Goal: Task Accomplishment & Management: Use online tool/utility

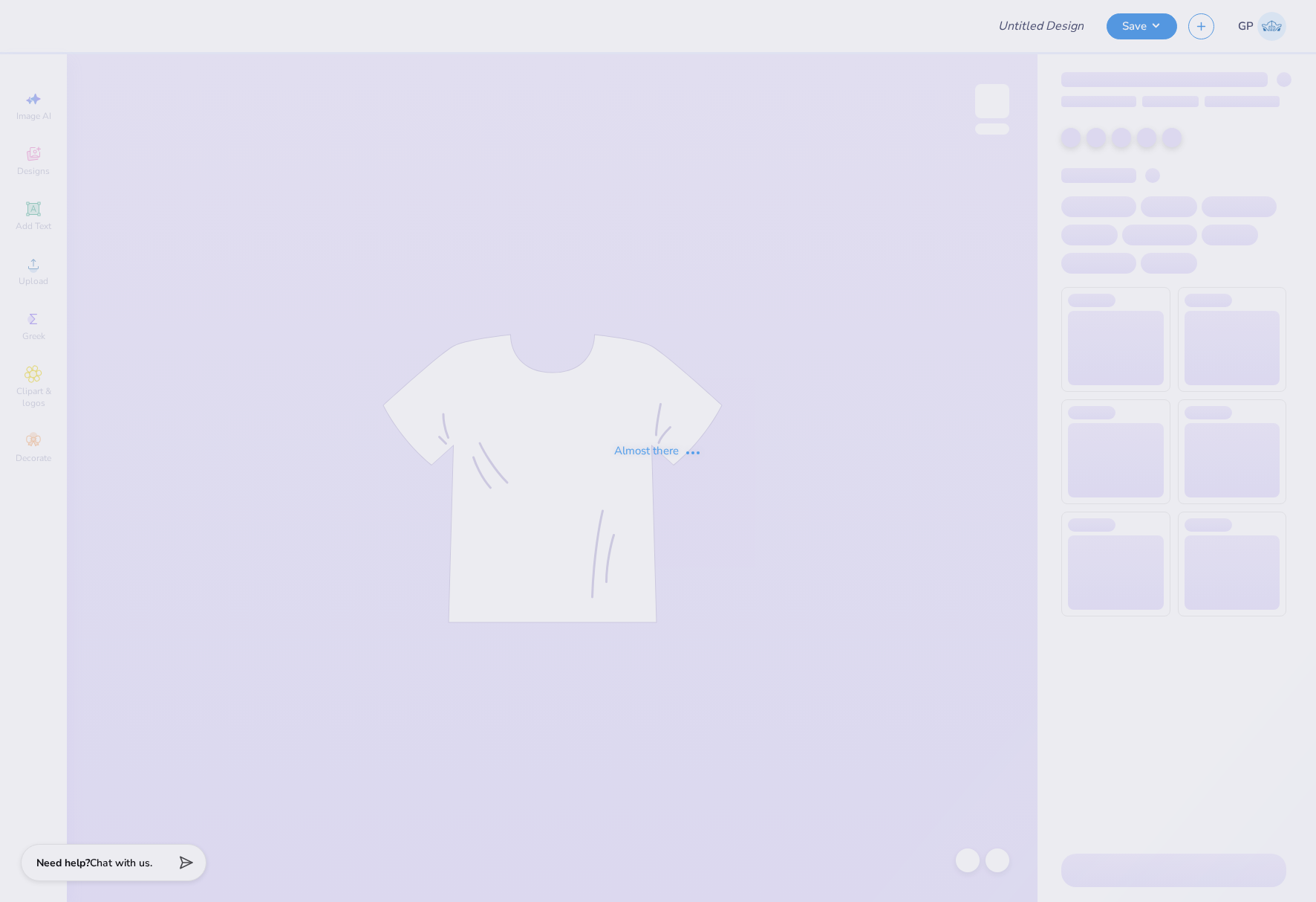
type input "Potential logo sweatshirt"
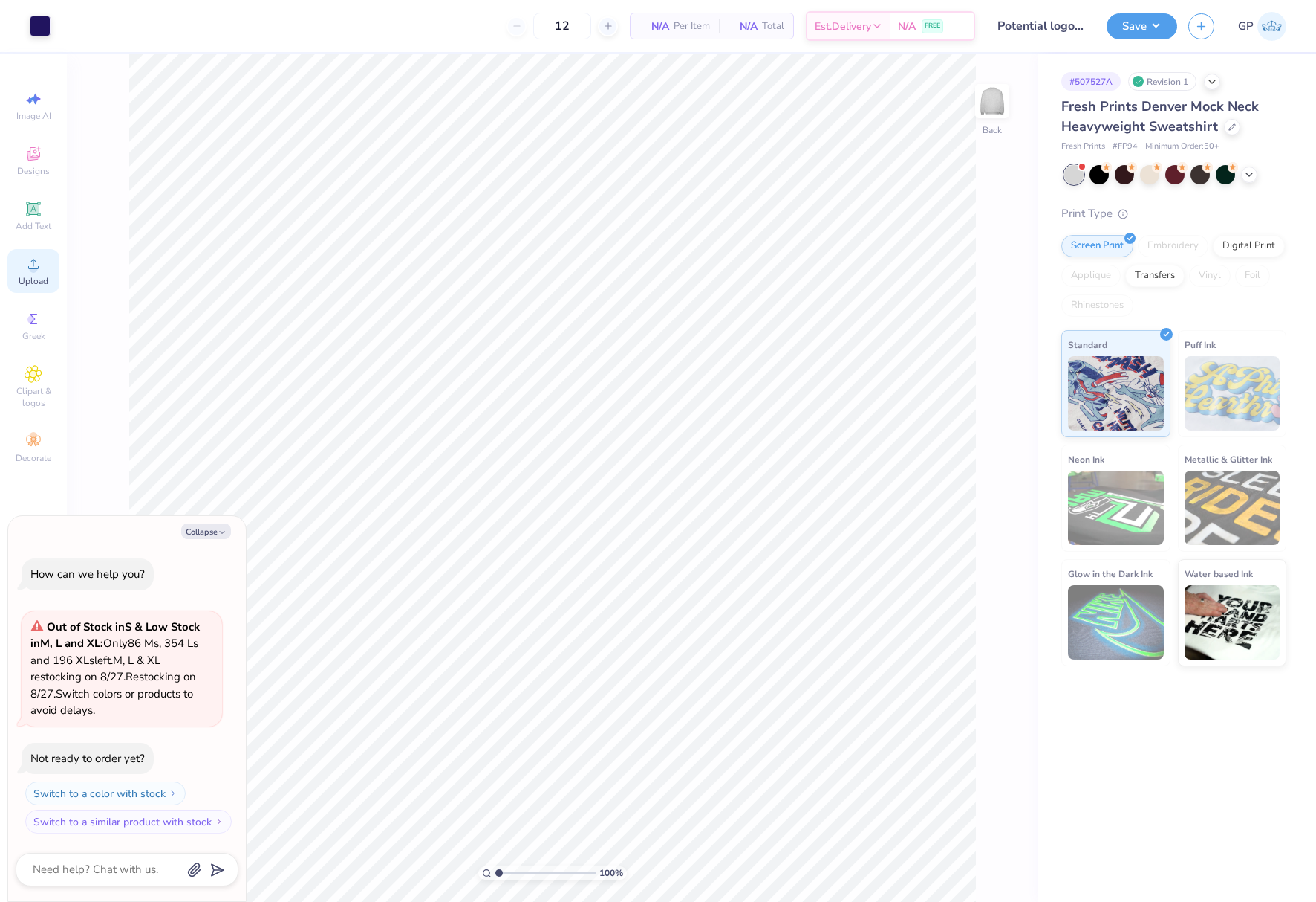
click at [36, 258] on icon at bounding box center [33, 263] width 17 height 17
click at [33, 201] on icon at bounding box center [33, 208] width 17 height 17
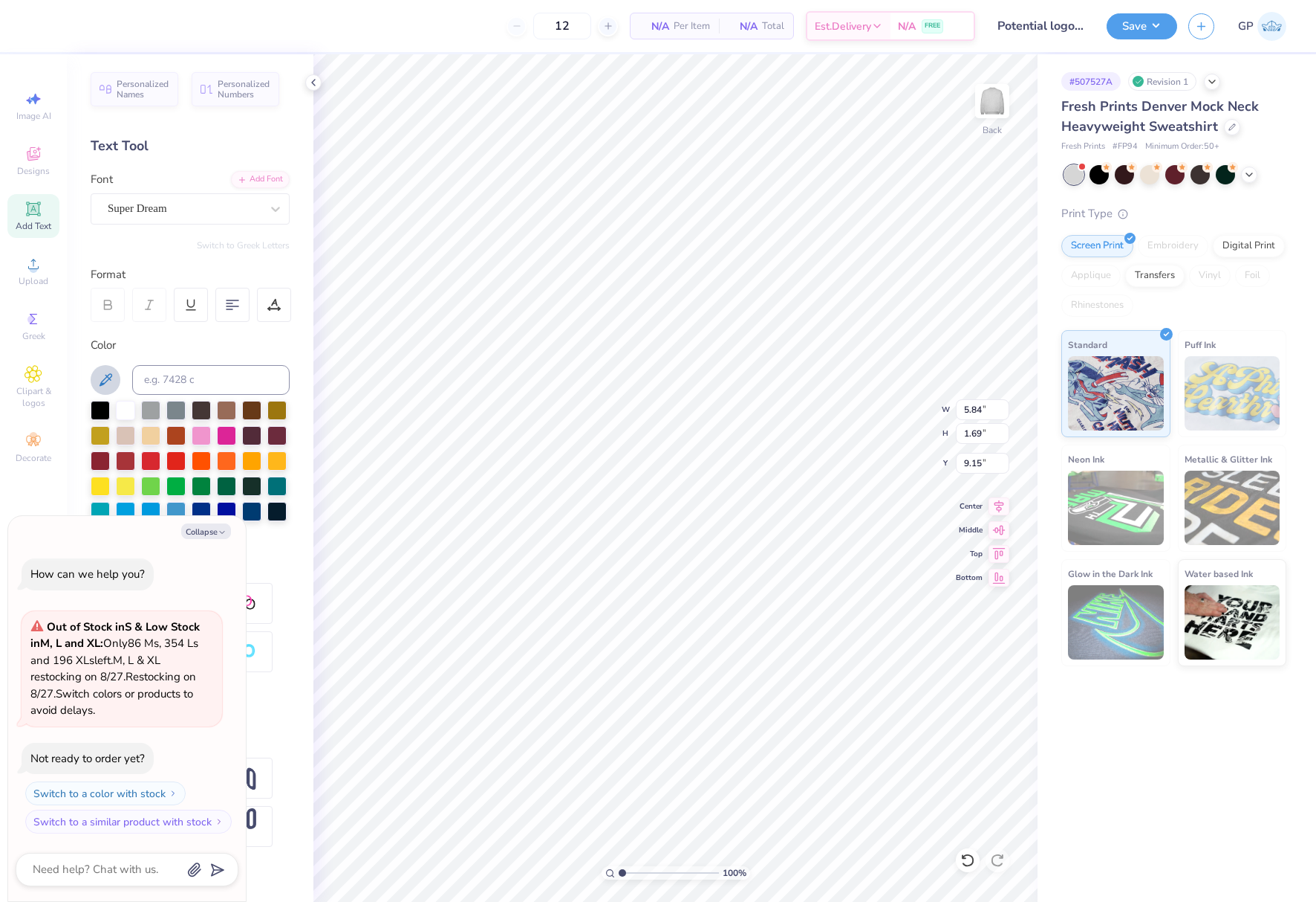
click at [107, 382] on icon at bounding box center [106, 380] width 13 height 13
paste textarea "Durham, NC"
type textarea "x"
type textarea "Durham, NC"
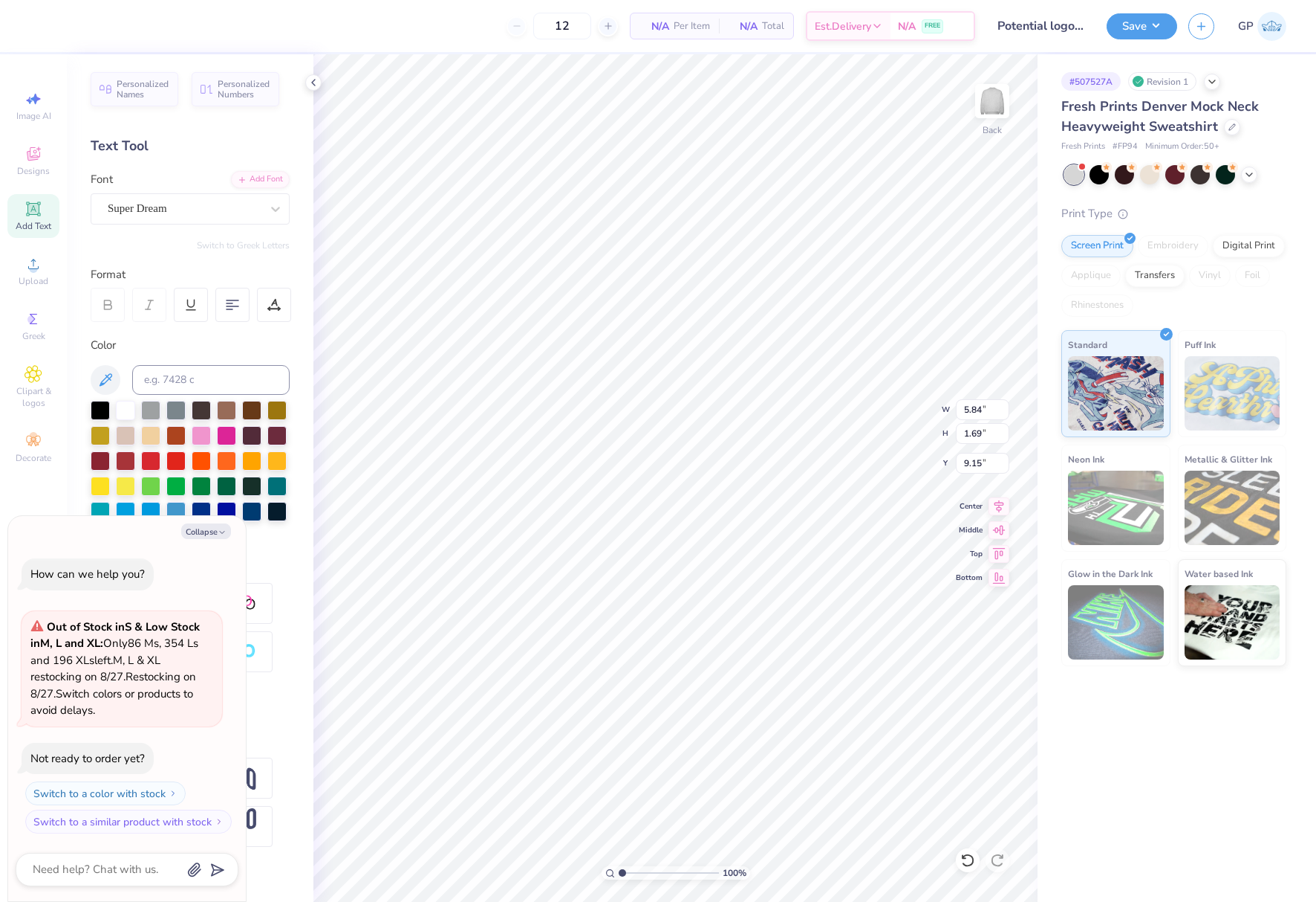
scroll to position [13, 5]
click at [264, 200] on div at bounding box center [275, 209] width 27 height 27
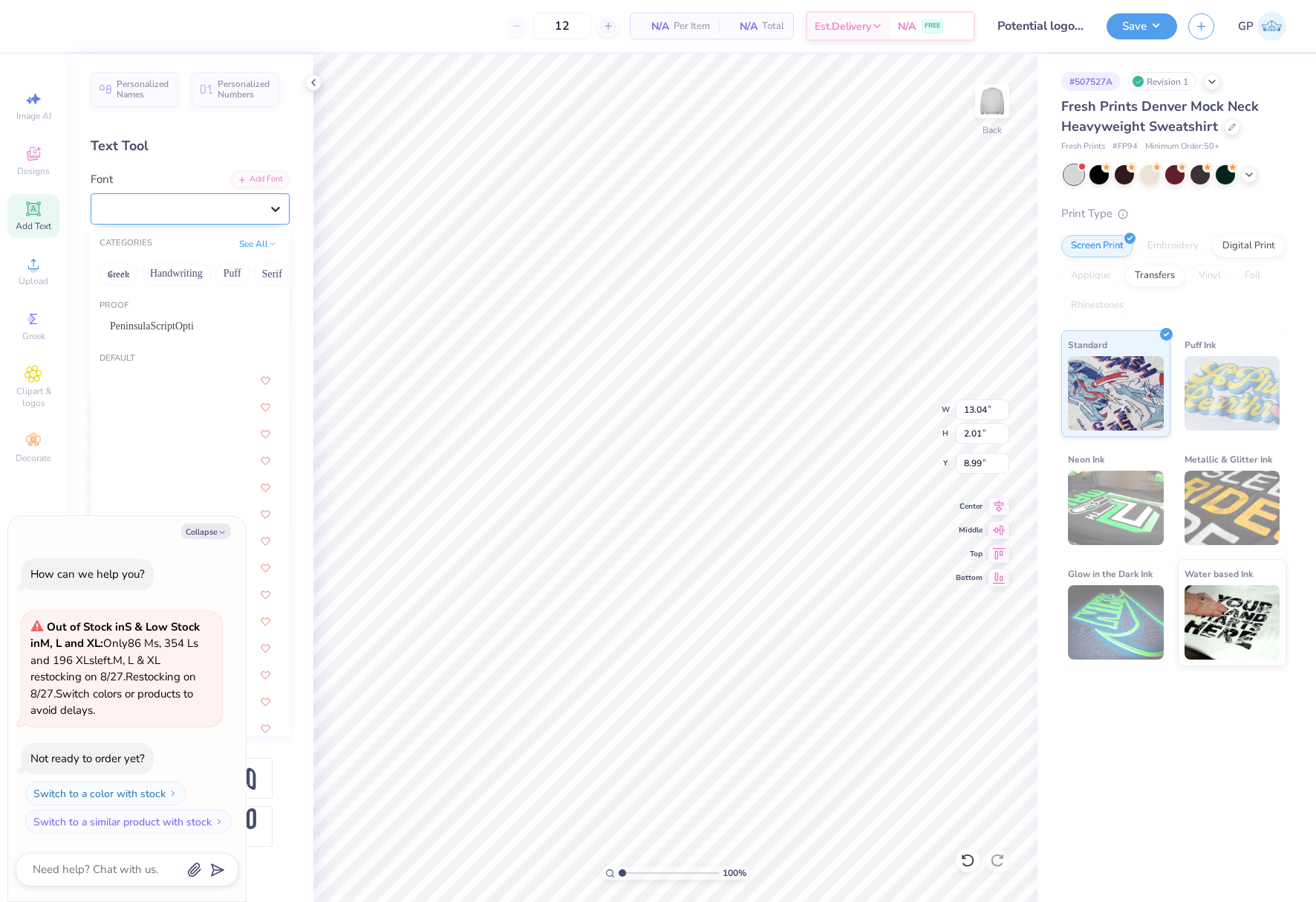
type textarea "x"
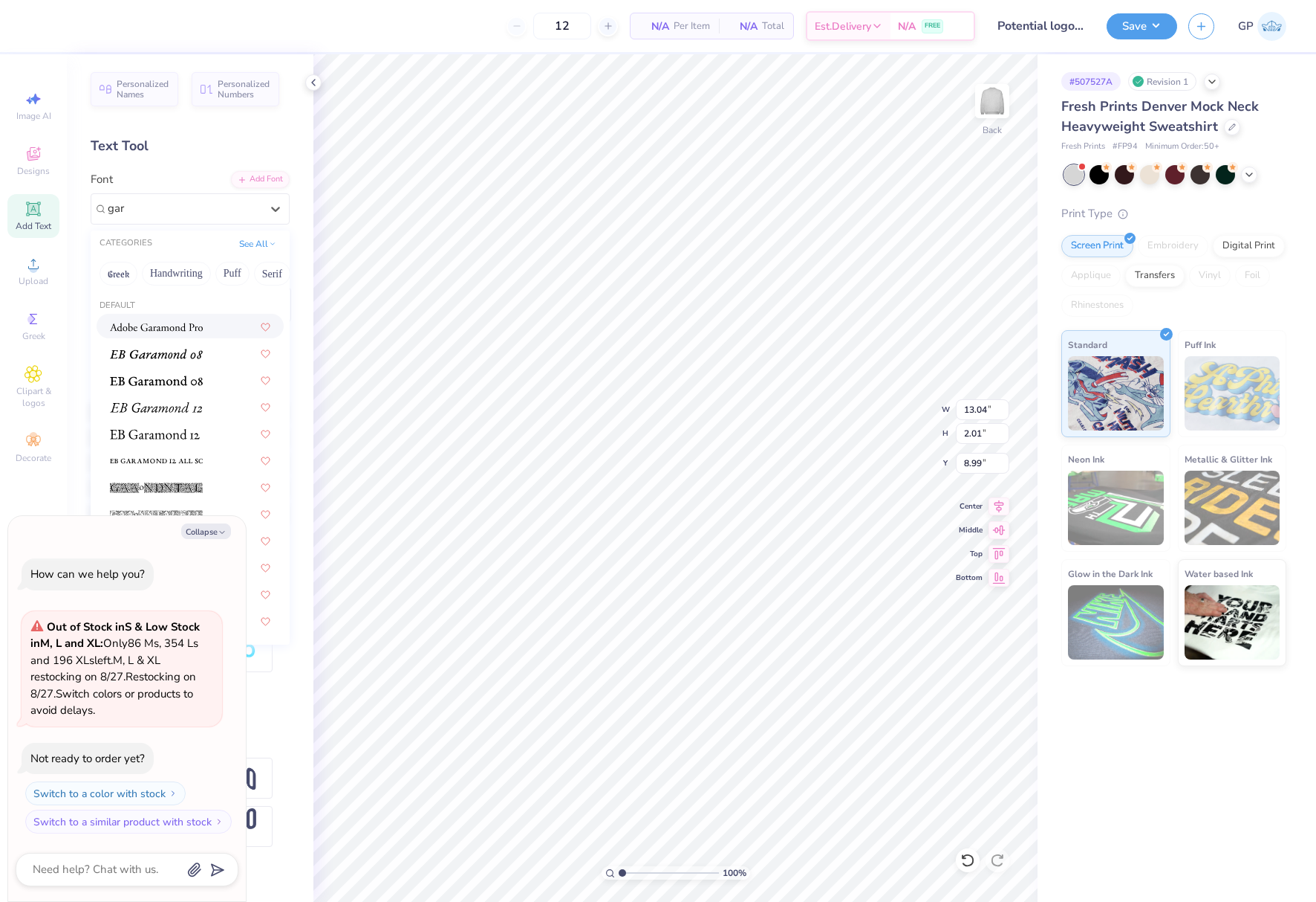
scroll to position [0, 0]
click at [166, 348] on img at bounding box center [156, 353] width 93 height 10
type input "gar"
type textarea "x"
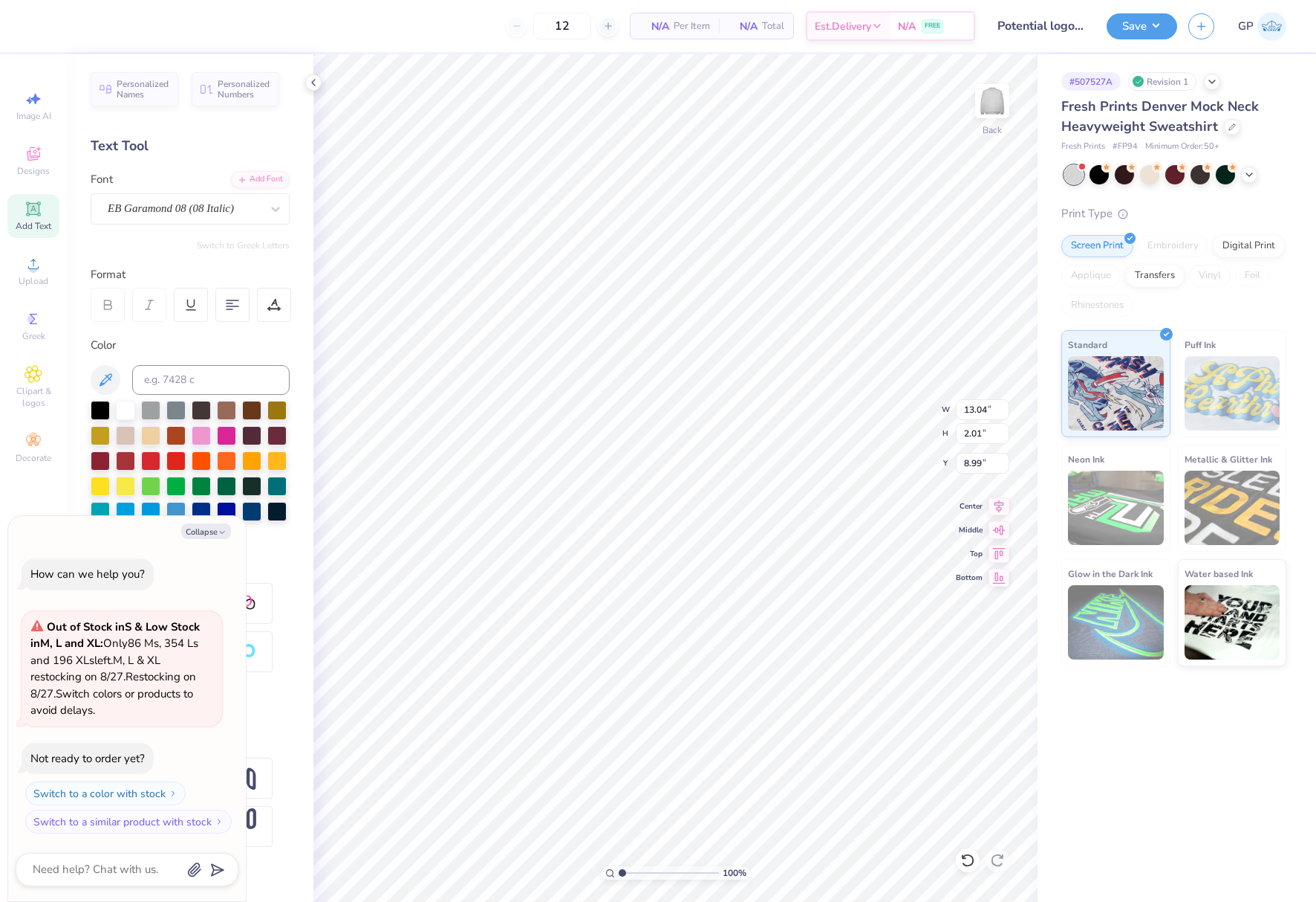
type textarea "x"
type input "12.52"
type input "1.97"
type input "9.02"
type textarea "x"
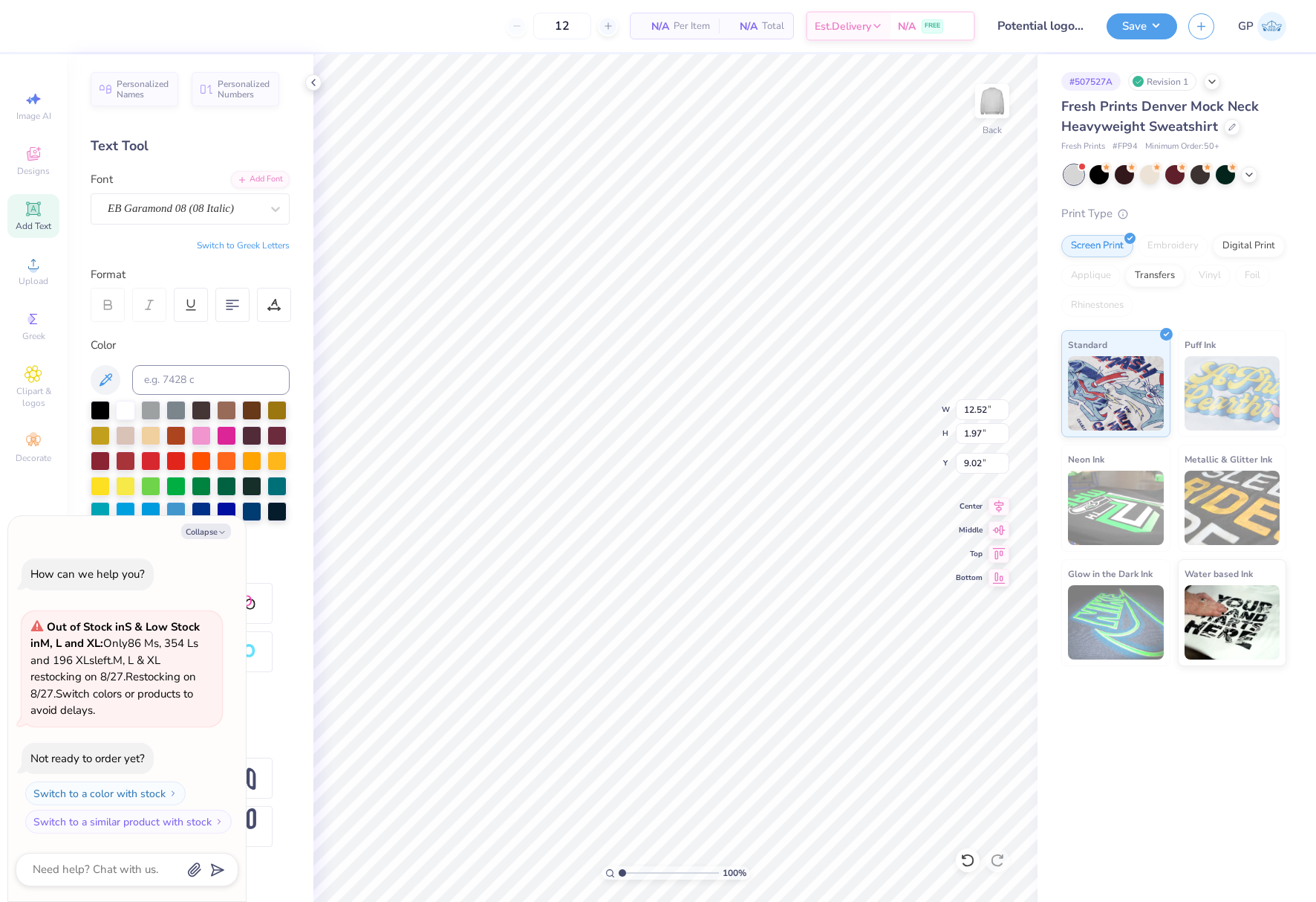
type input "6.13"
type textarea "x"
type input "4.73"
type input "0.74"
click at [219, 532] on icon "button" at bounding box center [222, 532] width 9 height 9
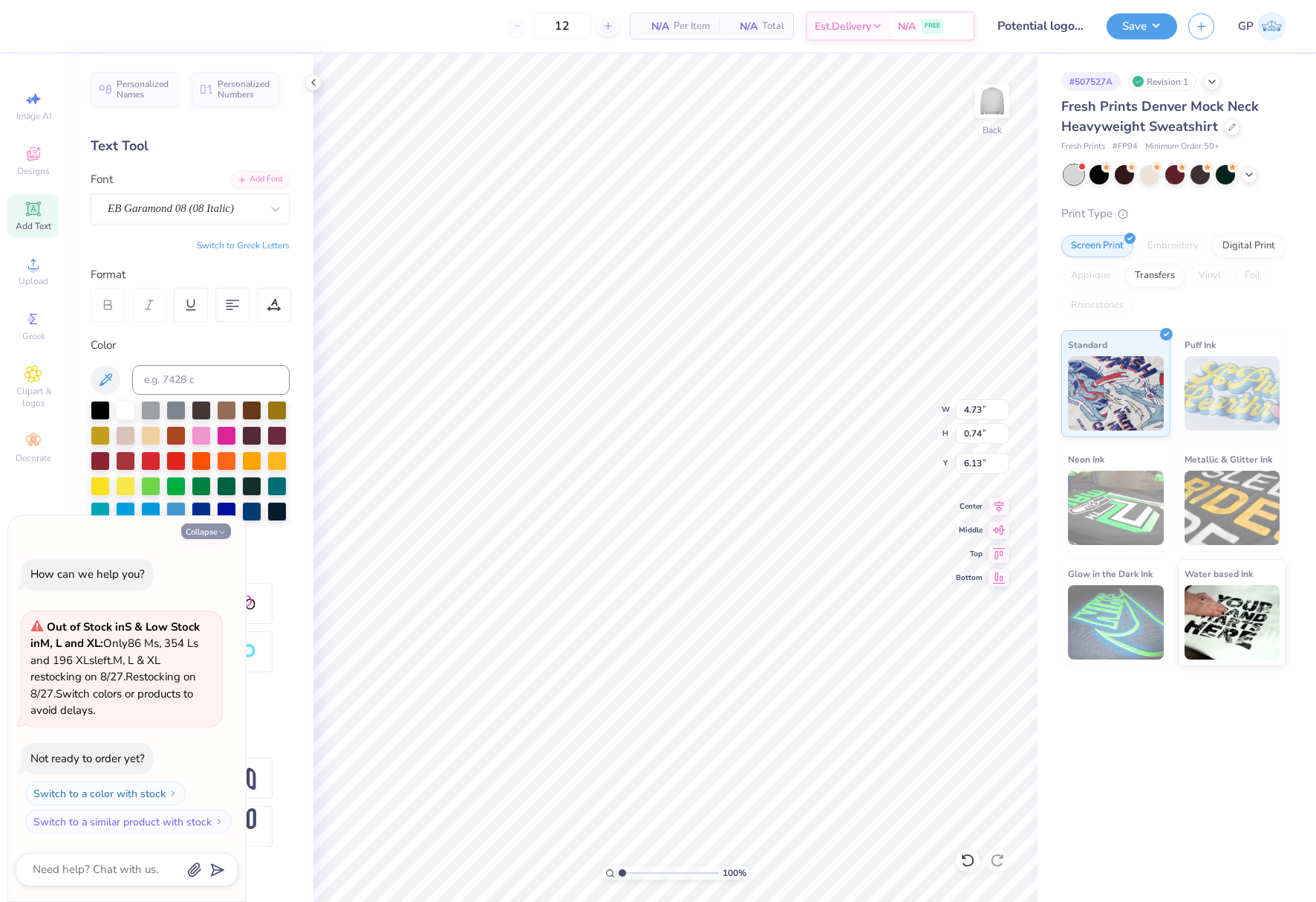
type textarea "x"
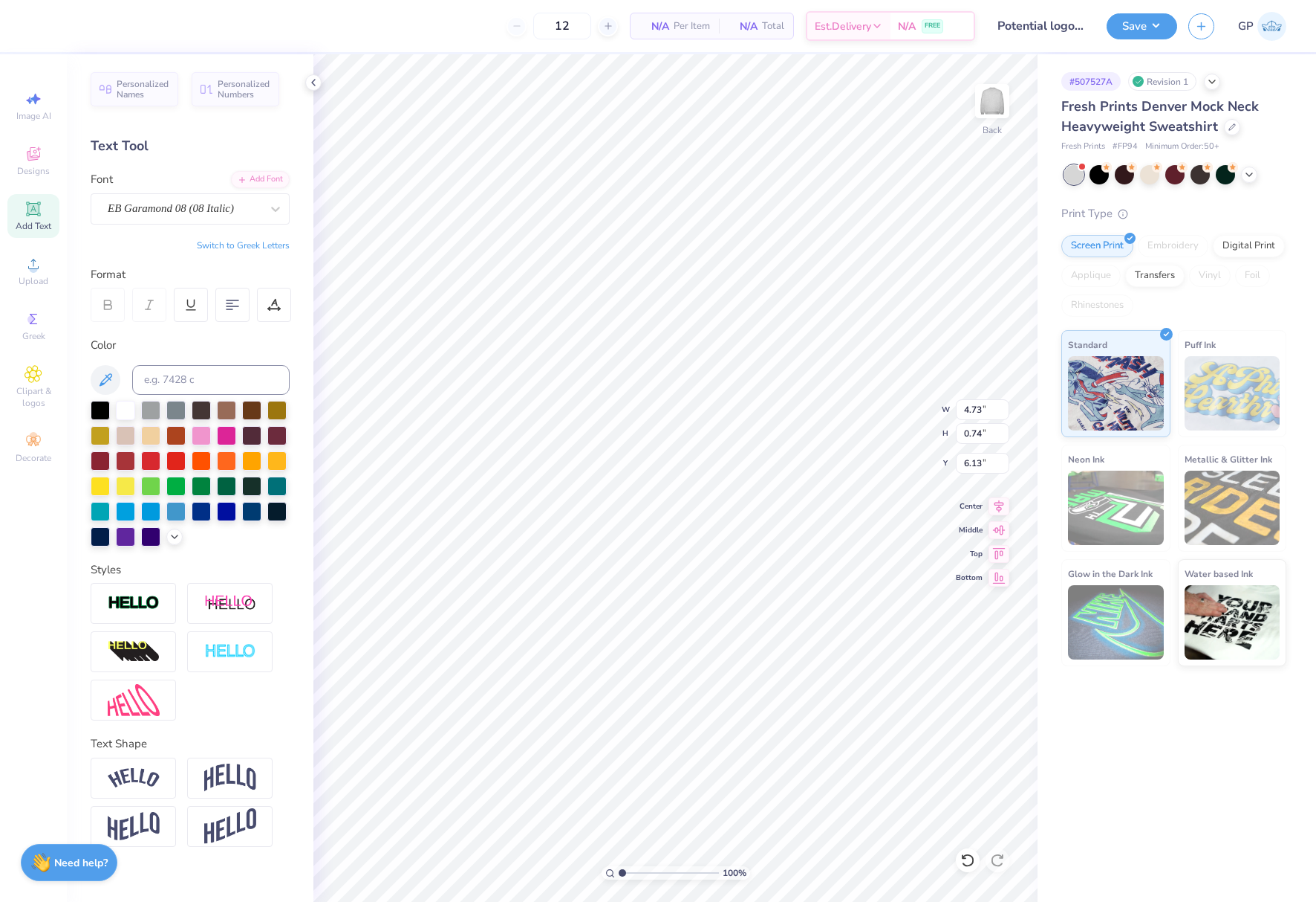
click at [227, 719] on div at bounding box center [190, 652] width 199 height 138
click at [135, 692] on img at bounding box center [133, 700] width 52 height 32
type input "4.71"
type input "1.70"
type input "5.65"
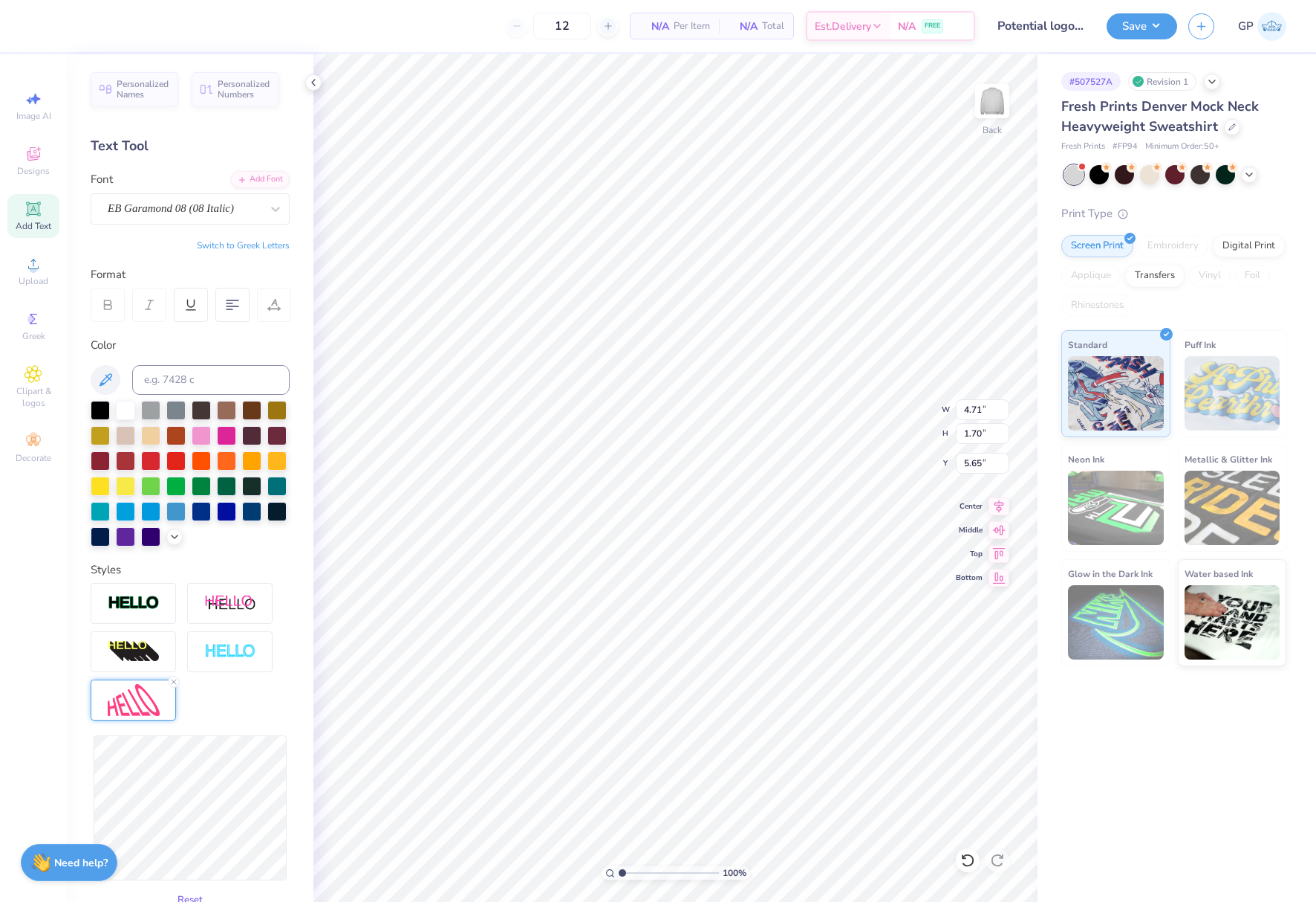
type input "4.73"
type input "0.74"
type input "6.13"
type input "4.59"
type input "1.15"
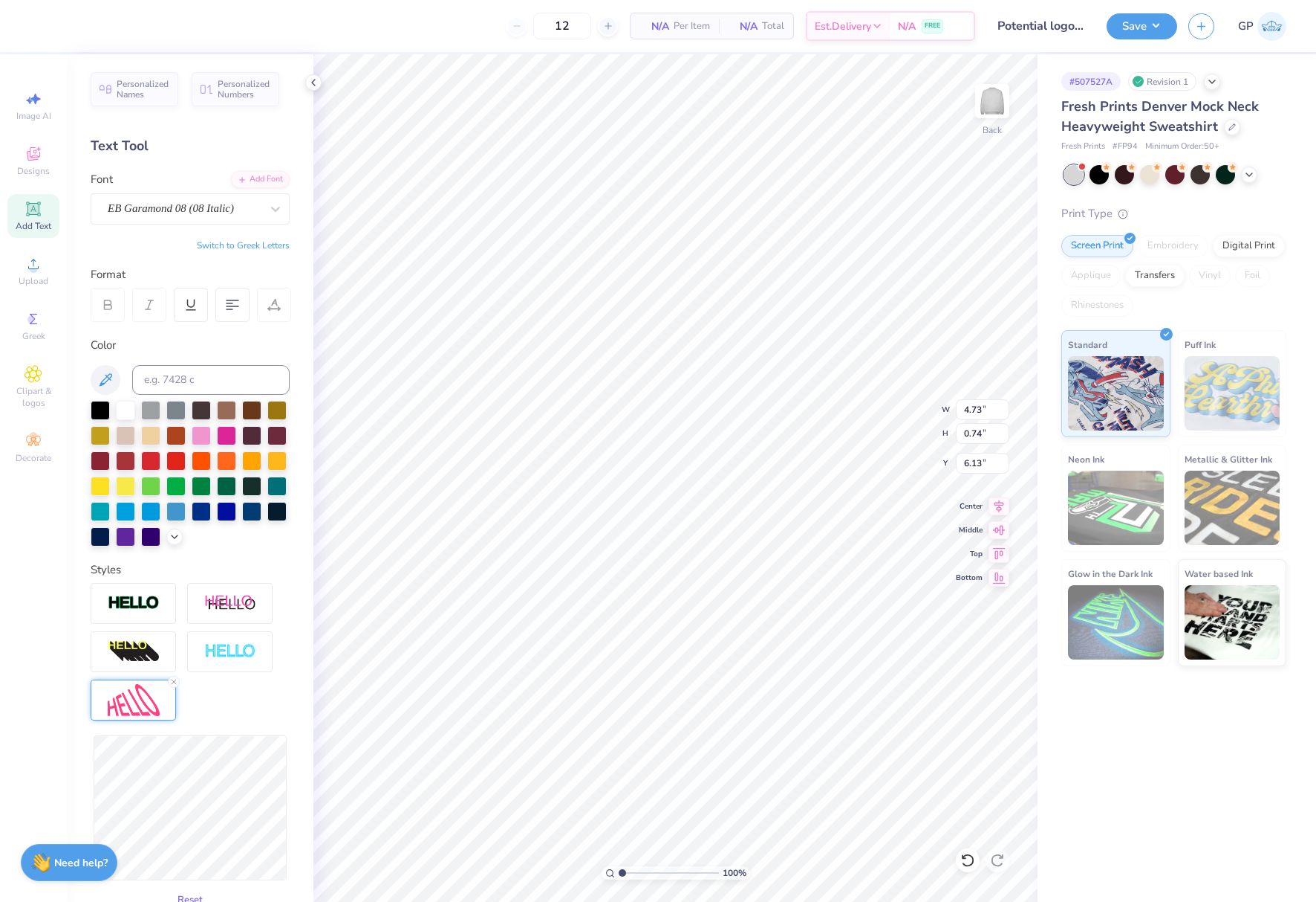
type input "5.93"
type input "4.73"
type input "0.74"
type input "6.13"
type input "4.71"
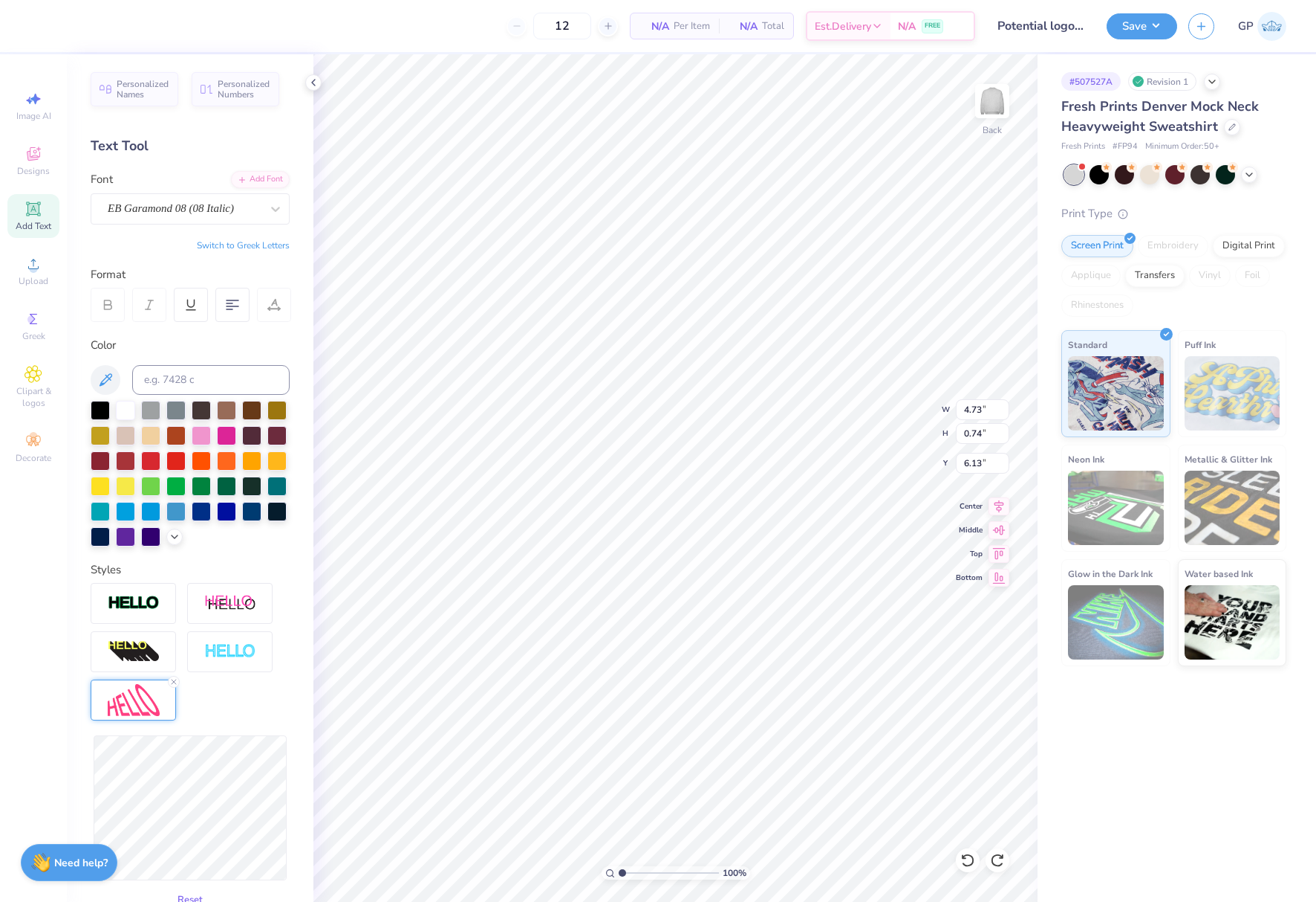
type input "1.70"
type input "5.65"
type input "4.70"
type input "1.68"
type input "5.67"
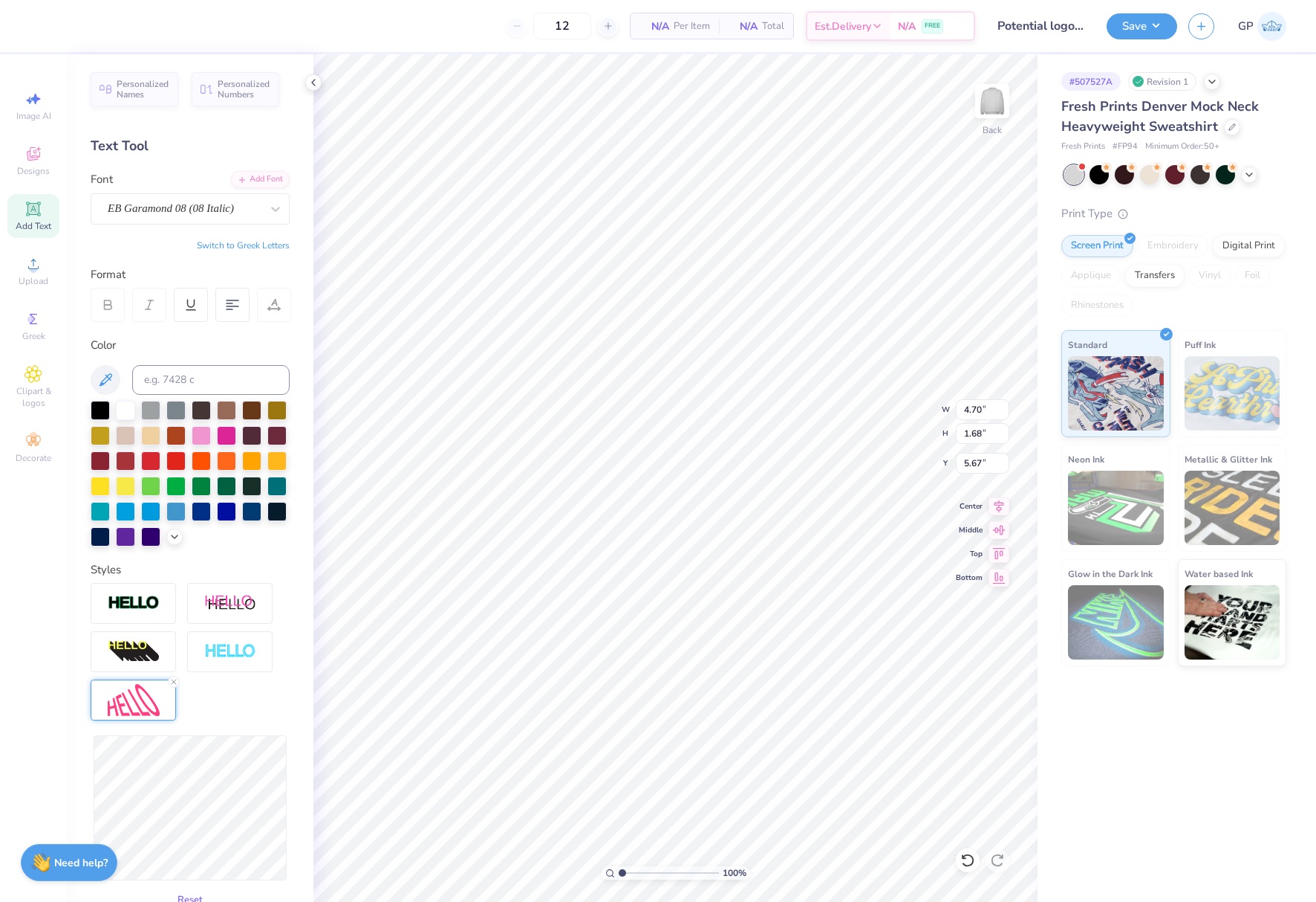
type input "4.69"
type input "1.65"
type input "5.68"
click at [42, 271] on div "Upload" at bounding box center [33, 271] width 52 height 44
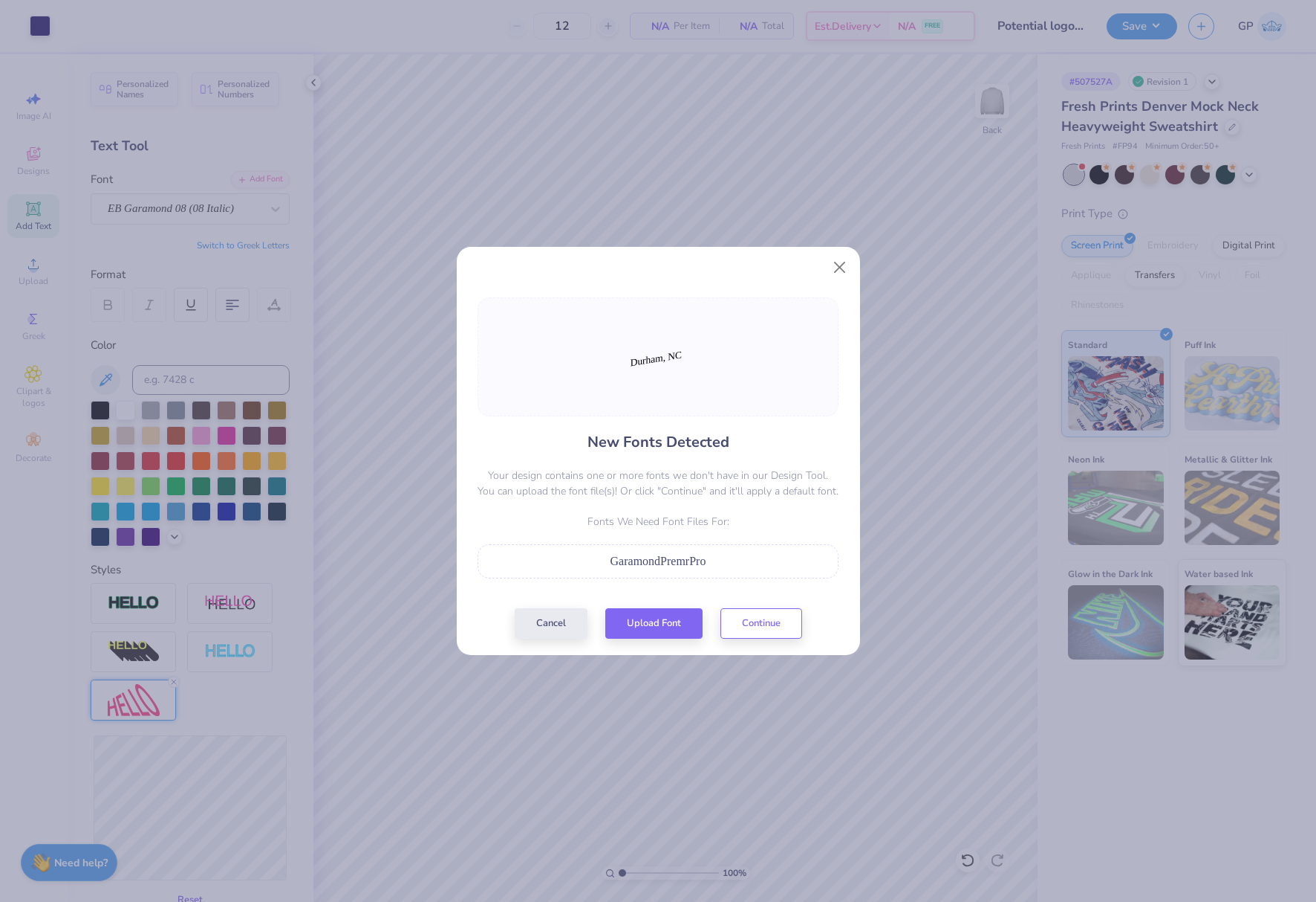
click at [677, 563] on span "GaramondPremrPro" at bounding box center [658, 561] width 96 height 13
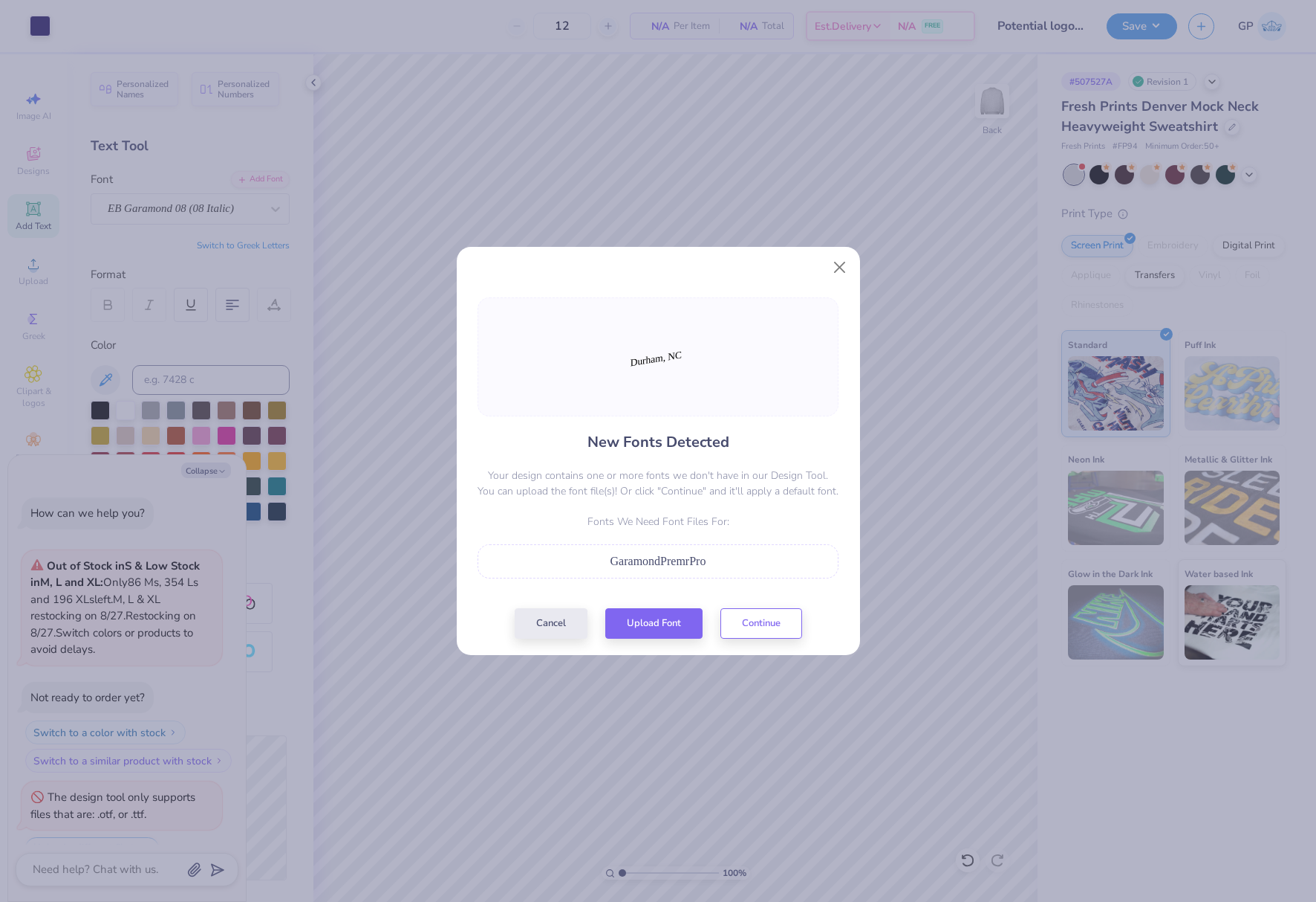
scroll to position [25, 0]
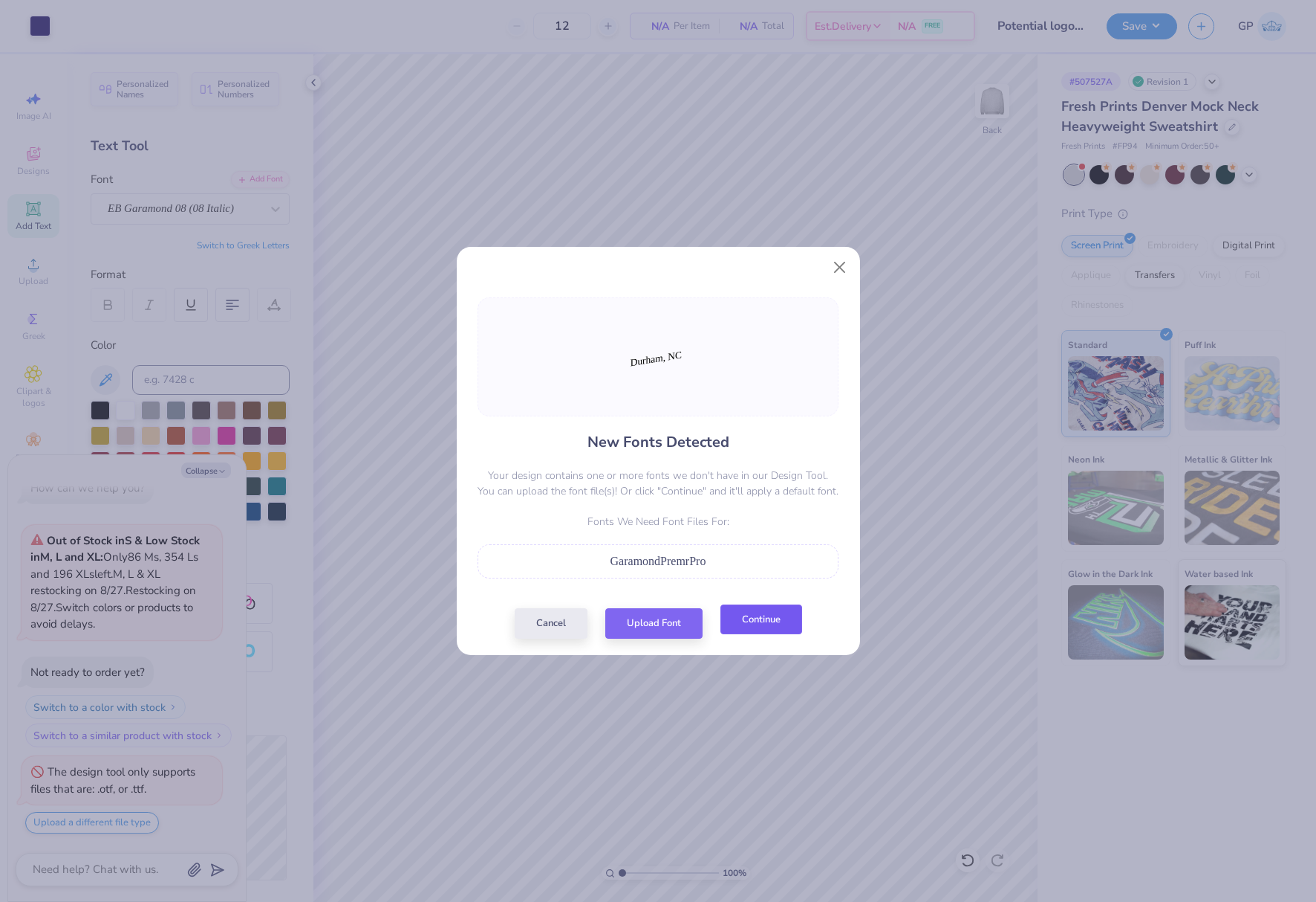
click at [750, 625] on button "Continue" at bounding box center [761, 619] width 82 height 30
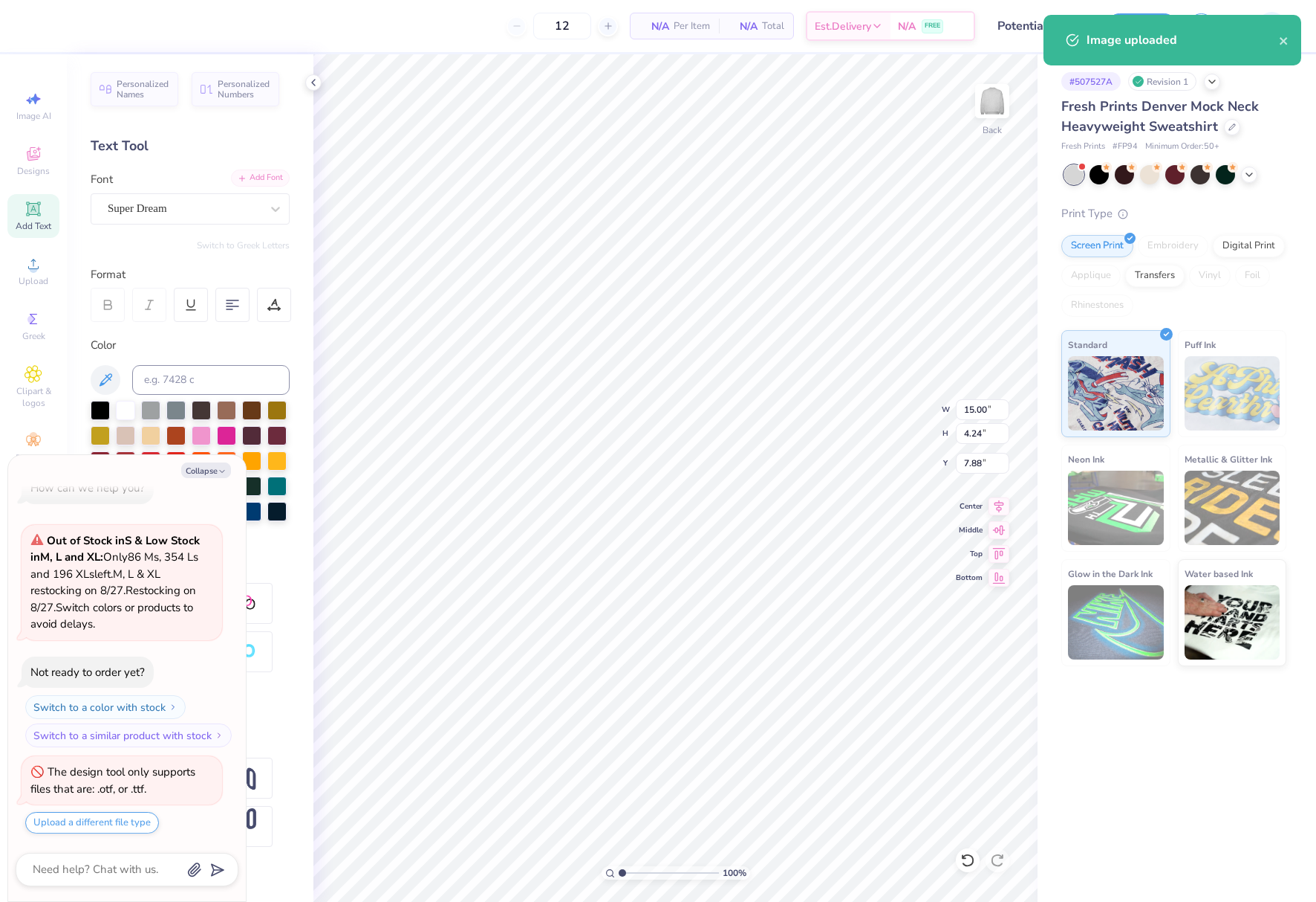
click at [260, 184] on div "Add Font" at bounding box center [260, 177] width 59 height 17
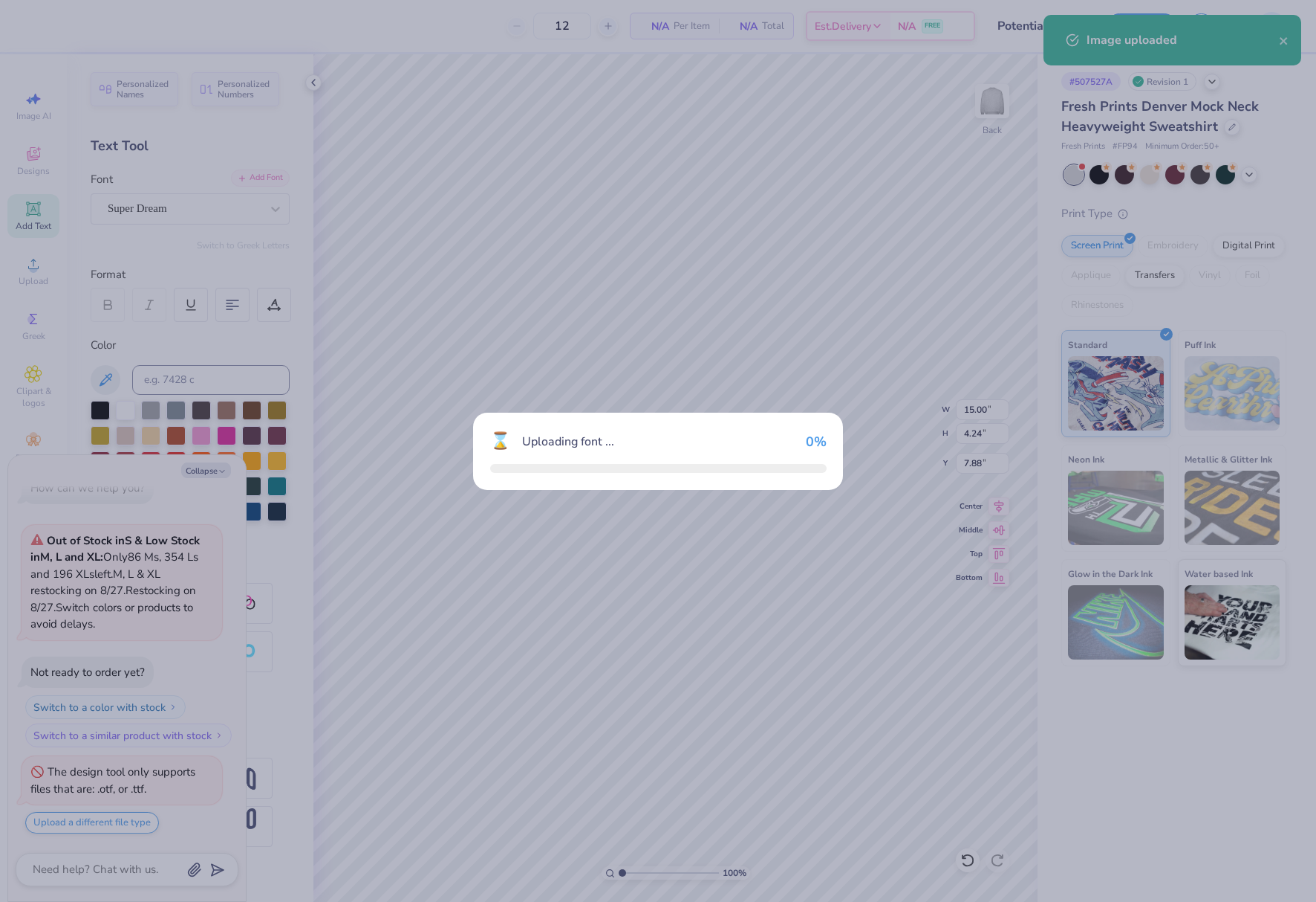
scroll to position [129, 0]
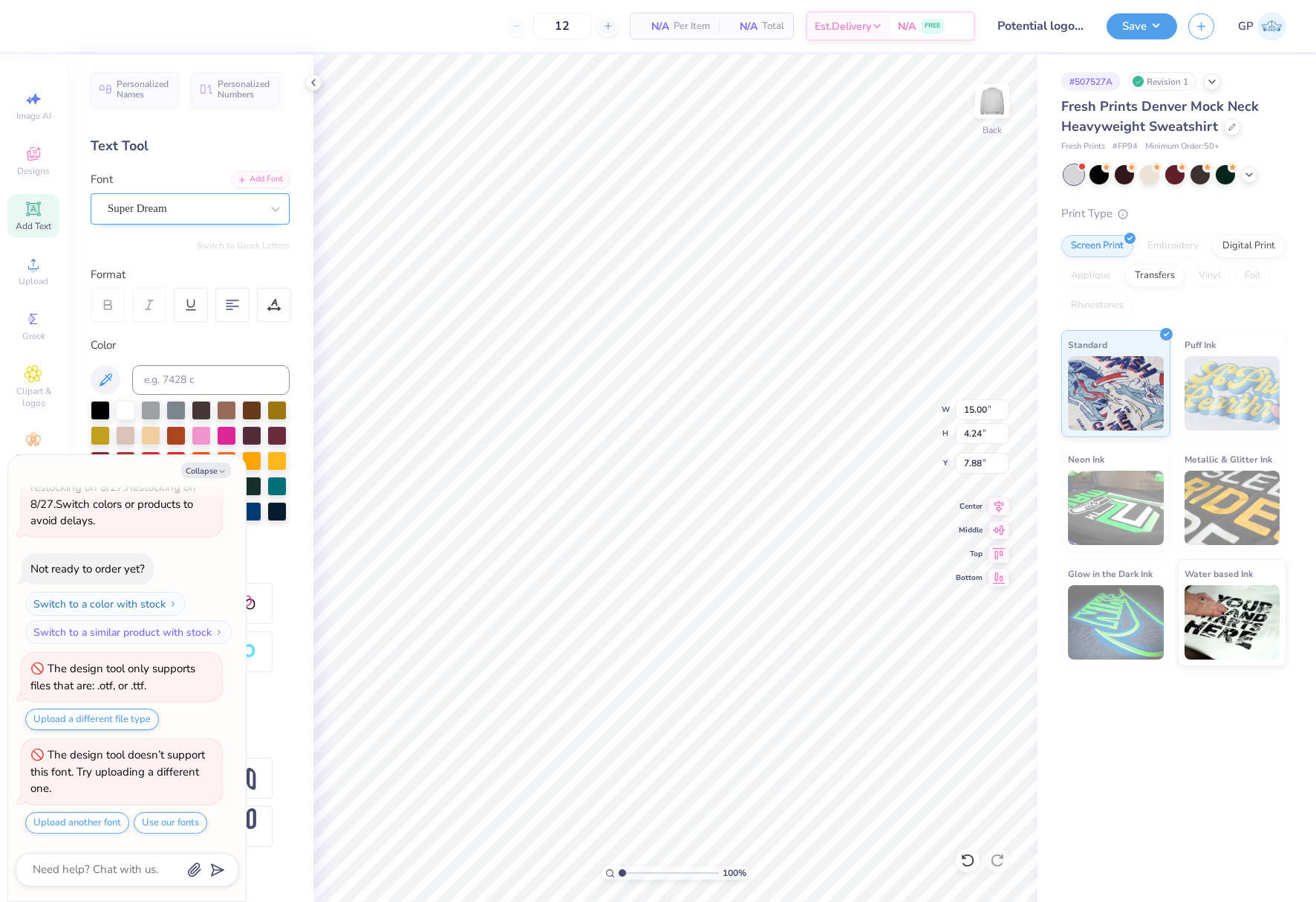
click at [260, 204] on div "Super Dream" at bounding box center [185, 208] width 156 height 23
click at [185, 211] on div "Super Dream" at bounding box center [184, 208] width 153 height 17
type textarea "x"
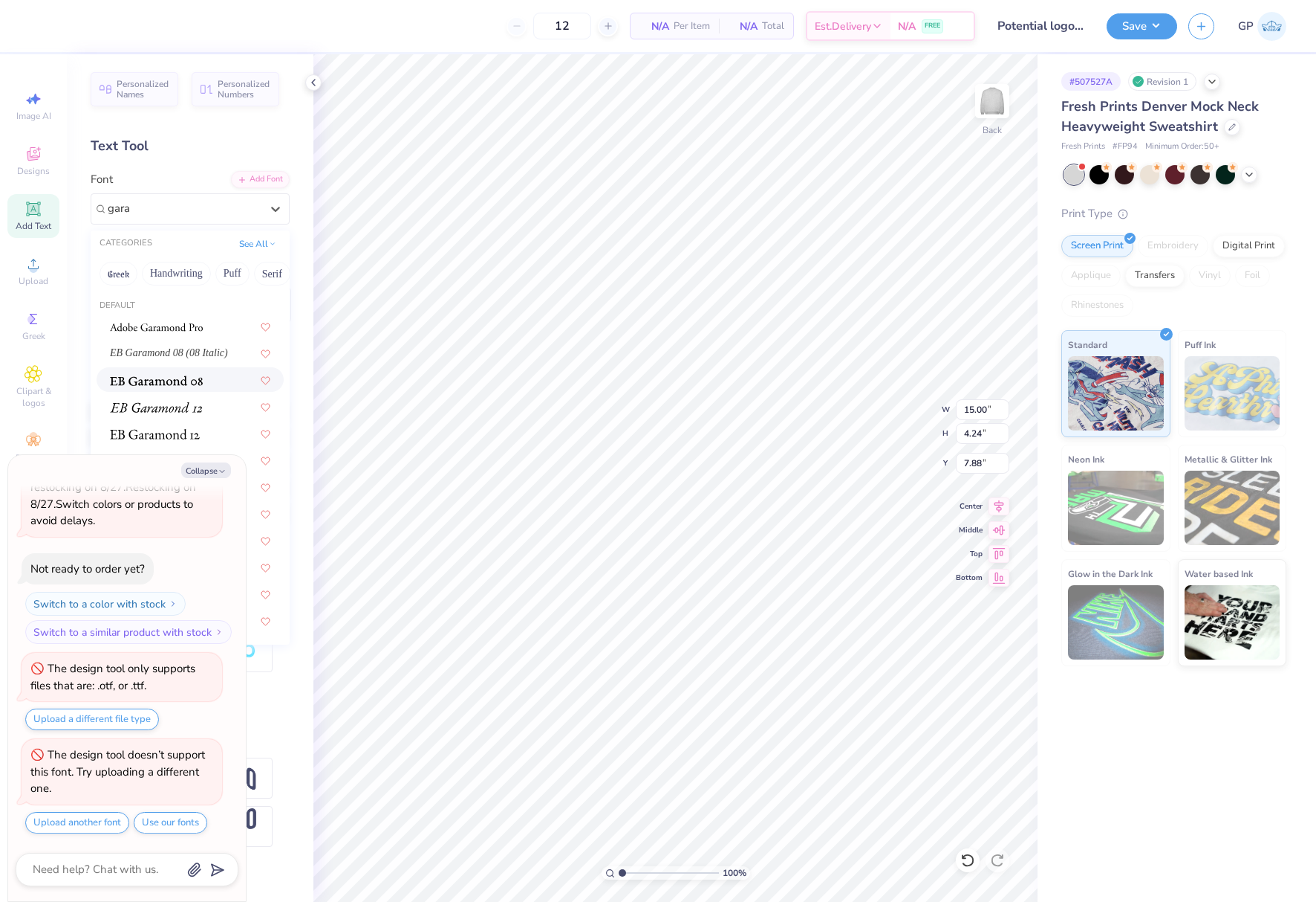
click at [188, 378] on img at bounding box center [156, 380] width 93 height 10
type input "gara"
type textarea "x"
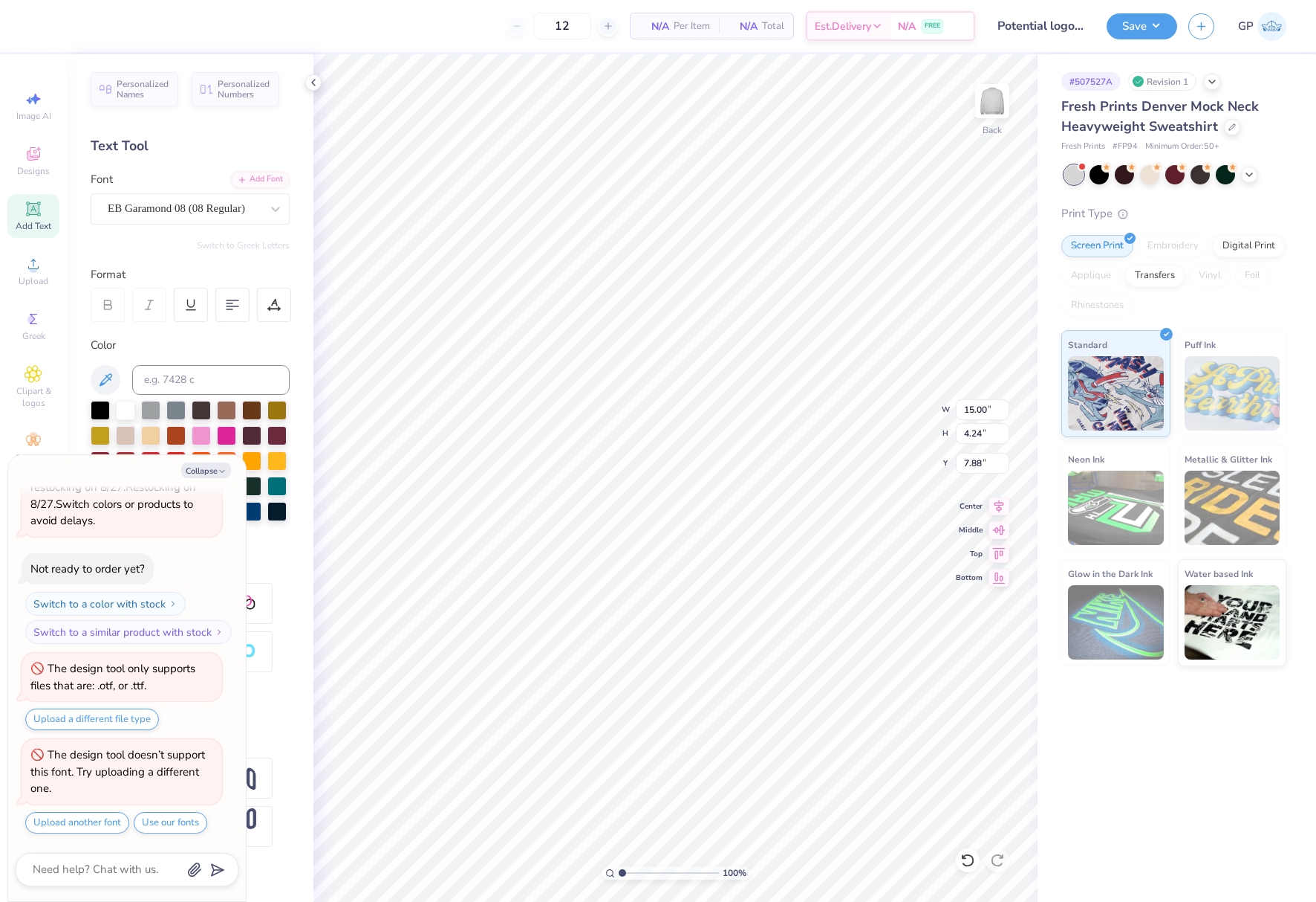
type textarea "x"
type input "13.54"
type input "3.75"
type input "8.21"
type textarea "x"
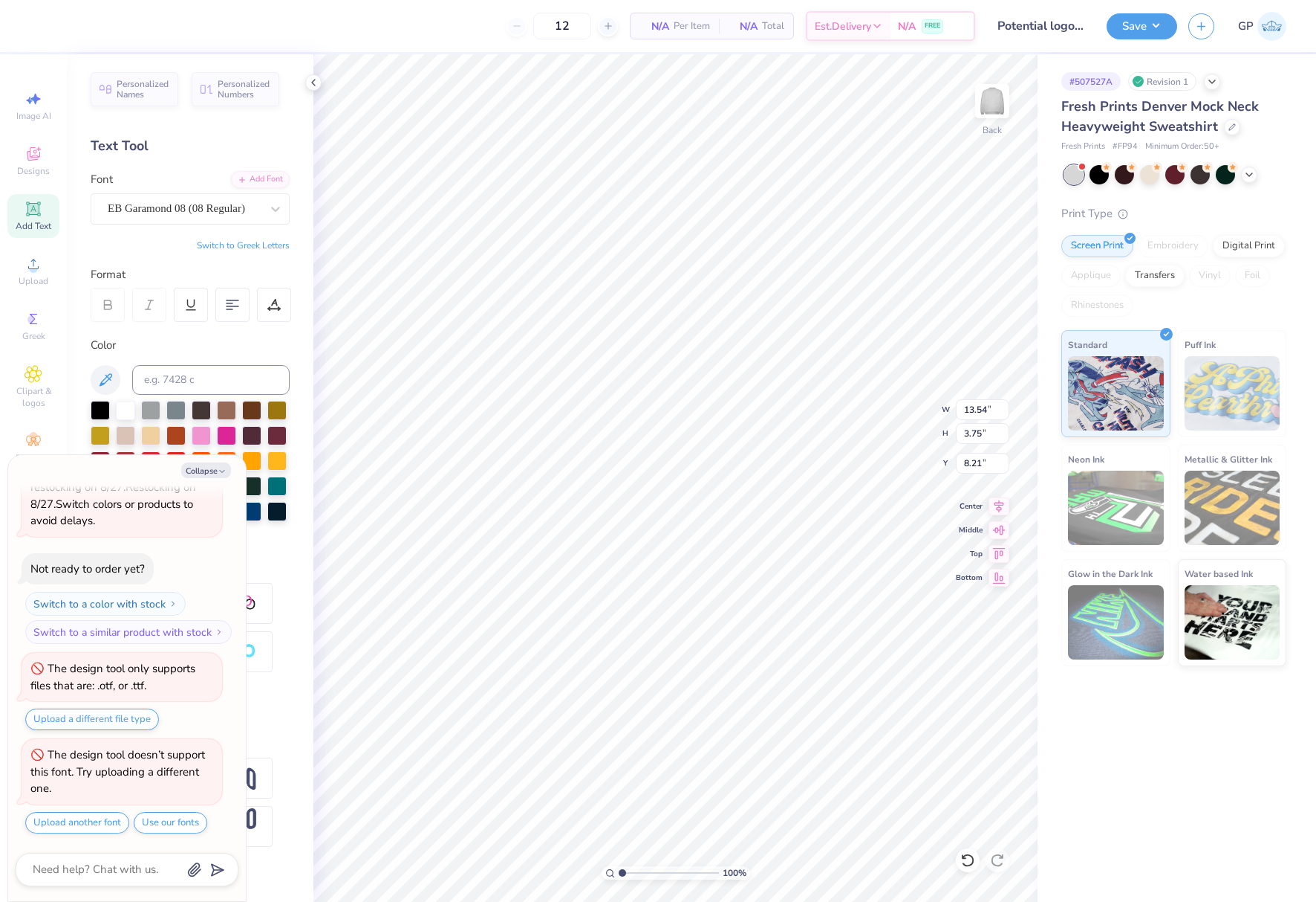
type input "15.00"
type input "4.24"
type input "7.88"
click at [268, 175] on div "Add Font" at bounding box center [260, 177] width 59 height 17
click at [38, 259] on icon at bounding box center [33, 263] width 17 height 17
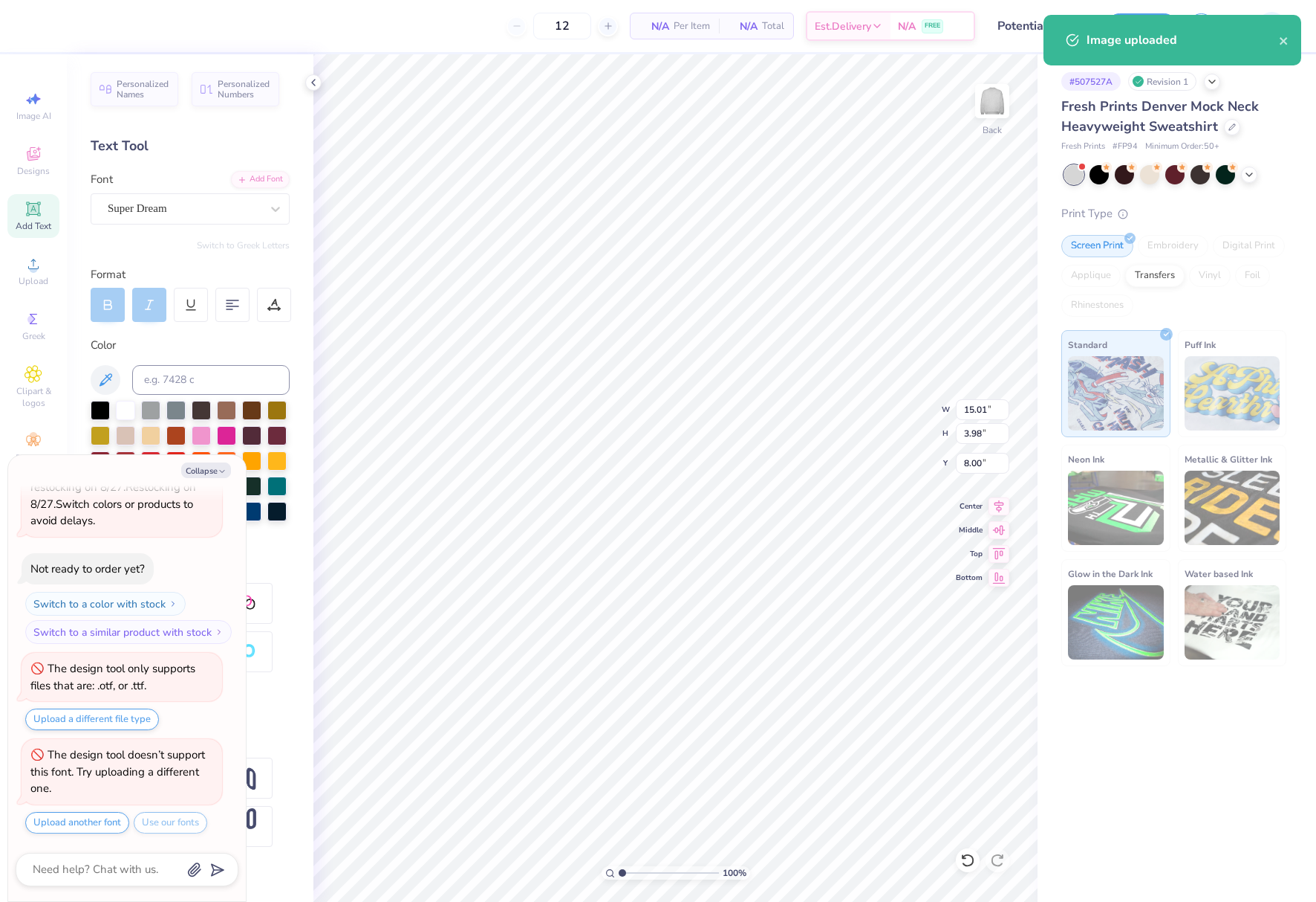
type textarea "x"
type input "6.63"
type input "1.76"
type input "9.07"
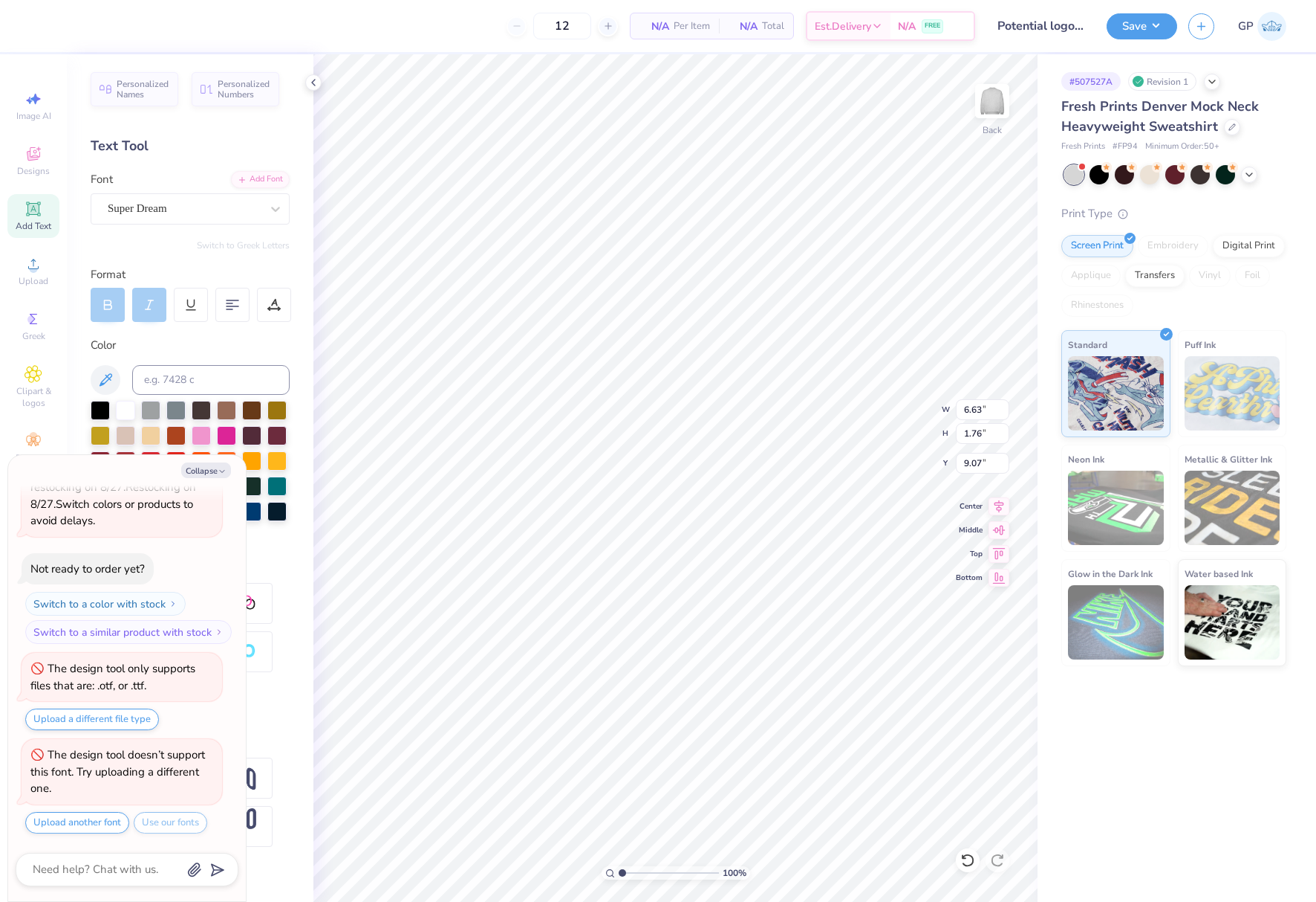
type textarea "x"
type input "5.33"
type textarea "x"
type input "5.16"
type input "1.37"
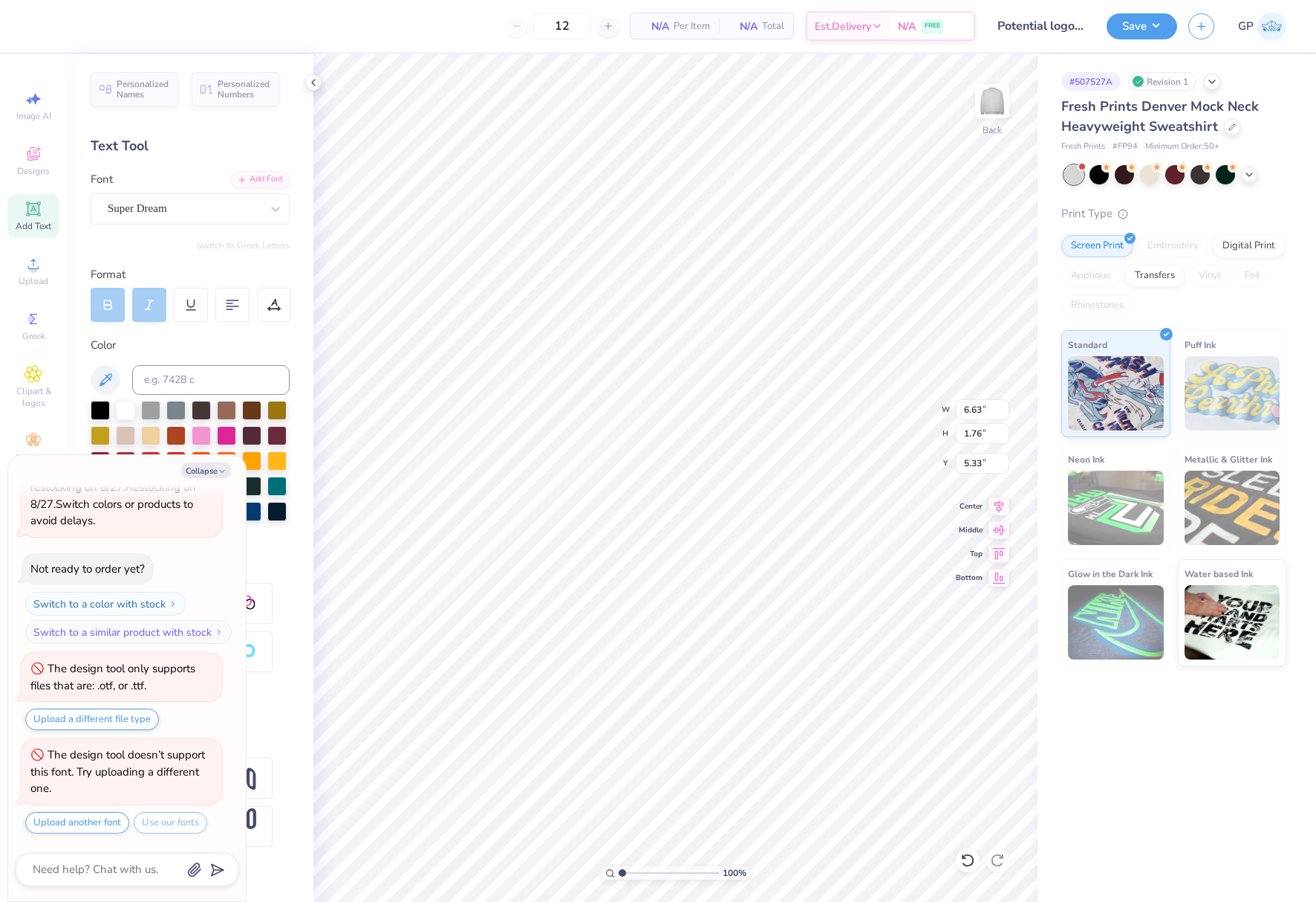
type input "5.52"
click at [106, 387] on icon at bounding box center [105, 379] width 17 height 17
type textarea "x"
type input "4.86"
type input "1.34"
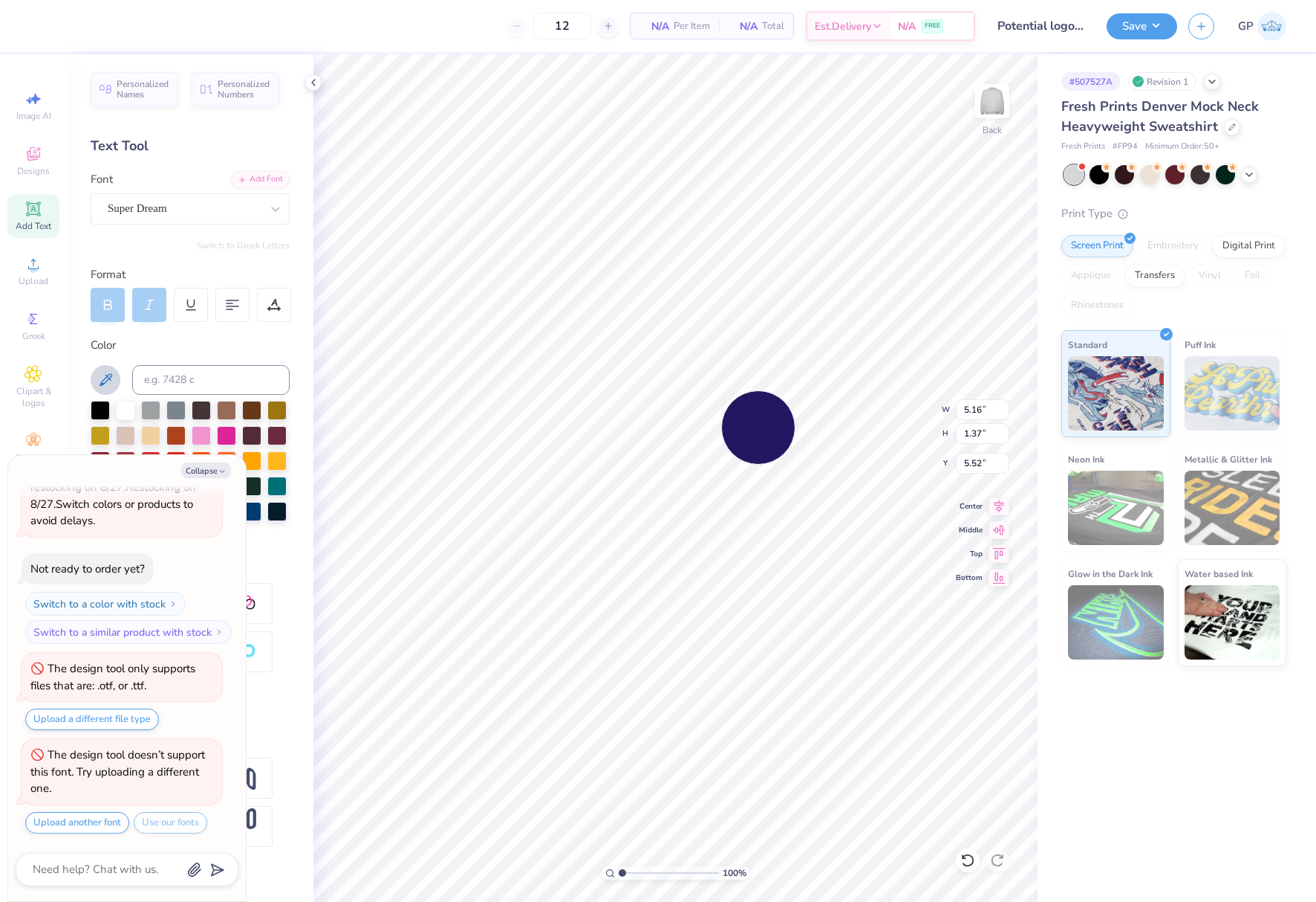
type input "5.53"
type textarea "x"
type input "12.34"
type input "5.54"
type input "2.56"
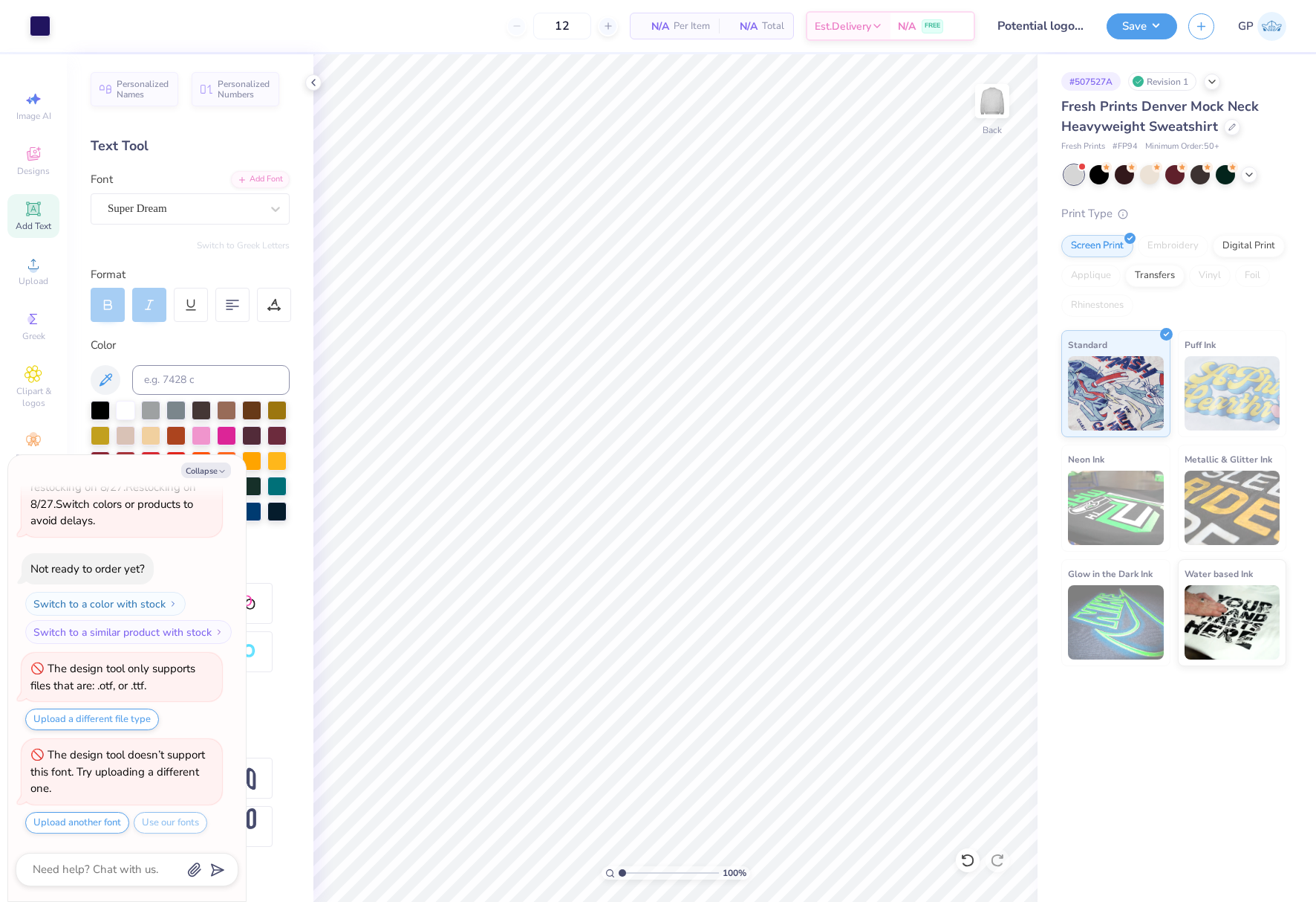
type textarea "x"
click at [978, 466] on input "2.56" at bounding box center [982, 462] width 53 height 21
type input "3"
type textarea "x"
type input "3.00"
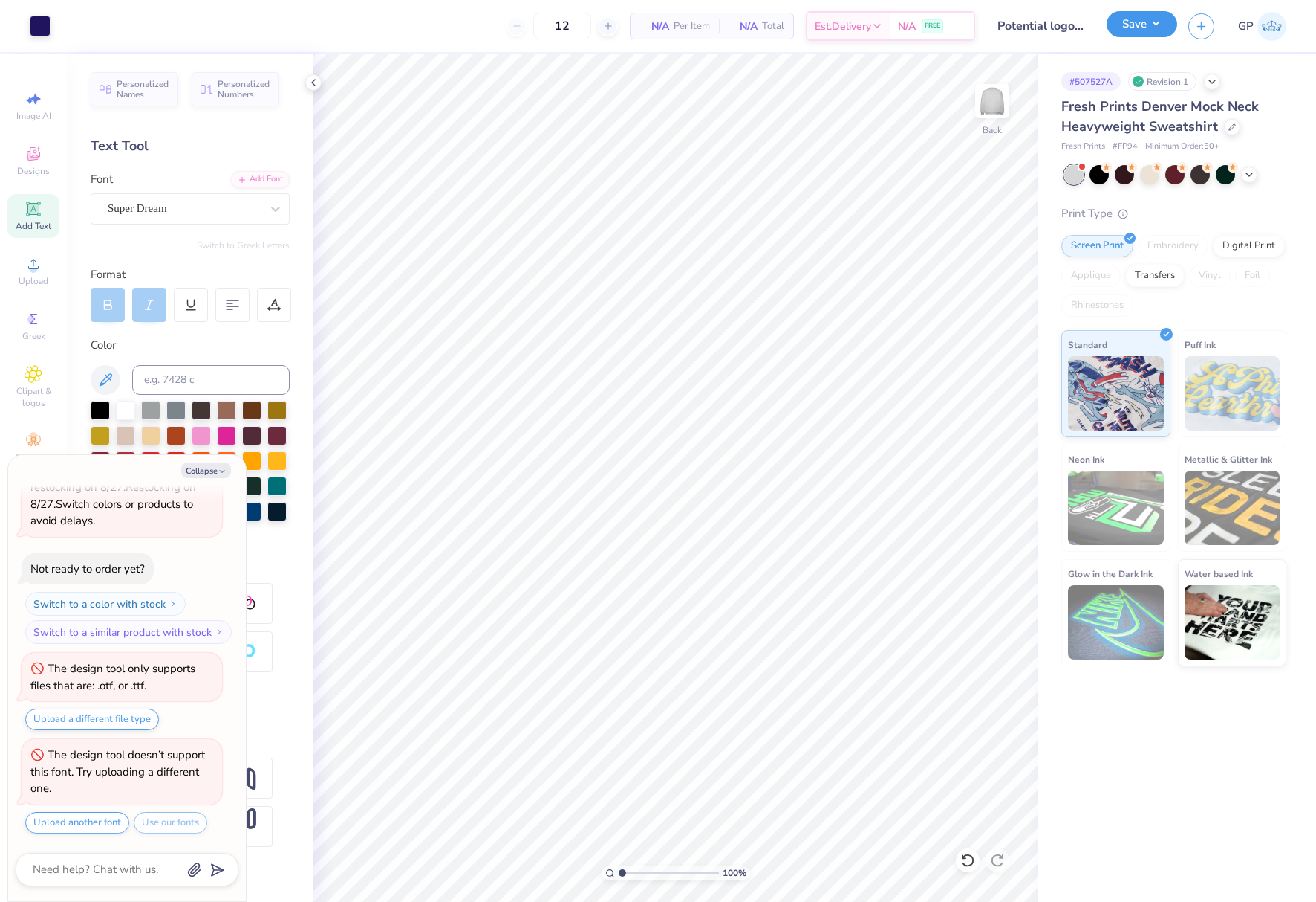
click at [1124, 25] on button "Save" at bounding box center [1141, 24] width 71 height 26
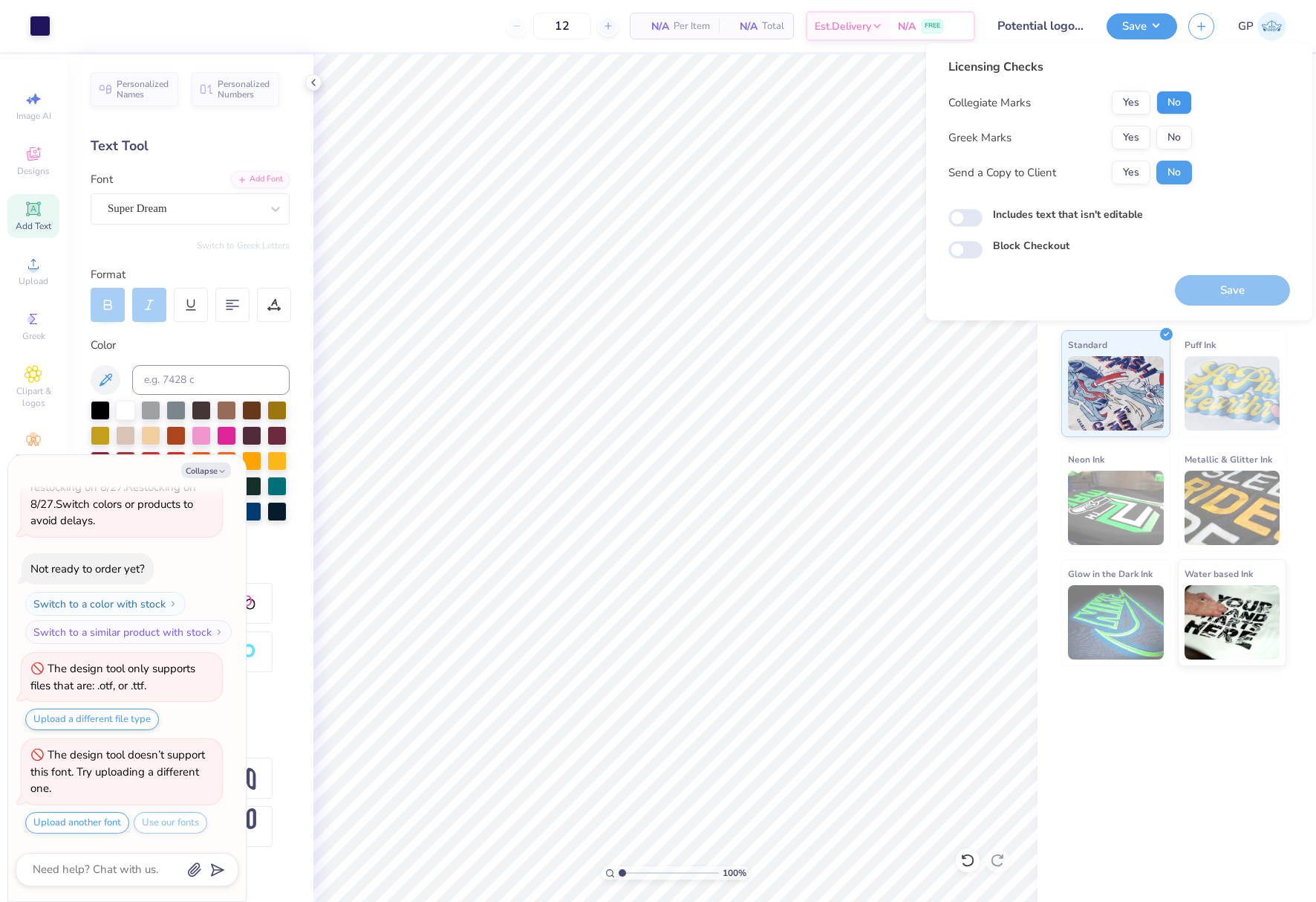
click at [1185, 109] on button "No" at bounding box center [1174, 103] width 36 height 24
click at [1174, 131] on button "No" at bounding box center [1174, 138] width 36 height 24
type textarea "x"
click at [971, 215] on input "Includes text that isn't editable" at bounding box center [965, 217] width 34 height 17
checkbox input "true"
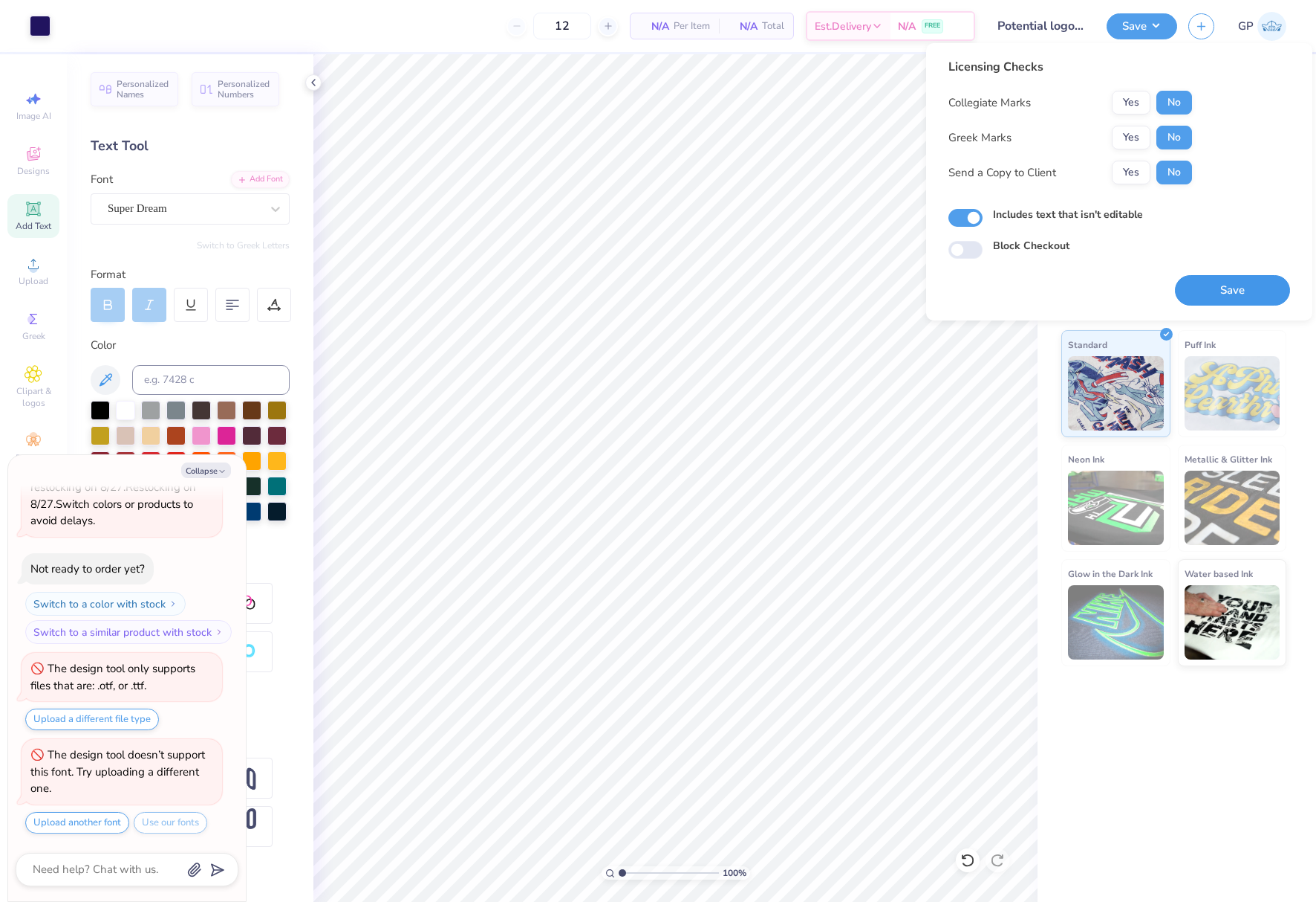
click at [1213, 290] on button "Save" at bounding box center [1232, 290] width 115 height 30
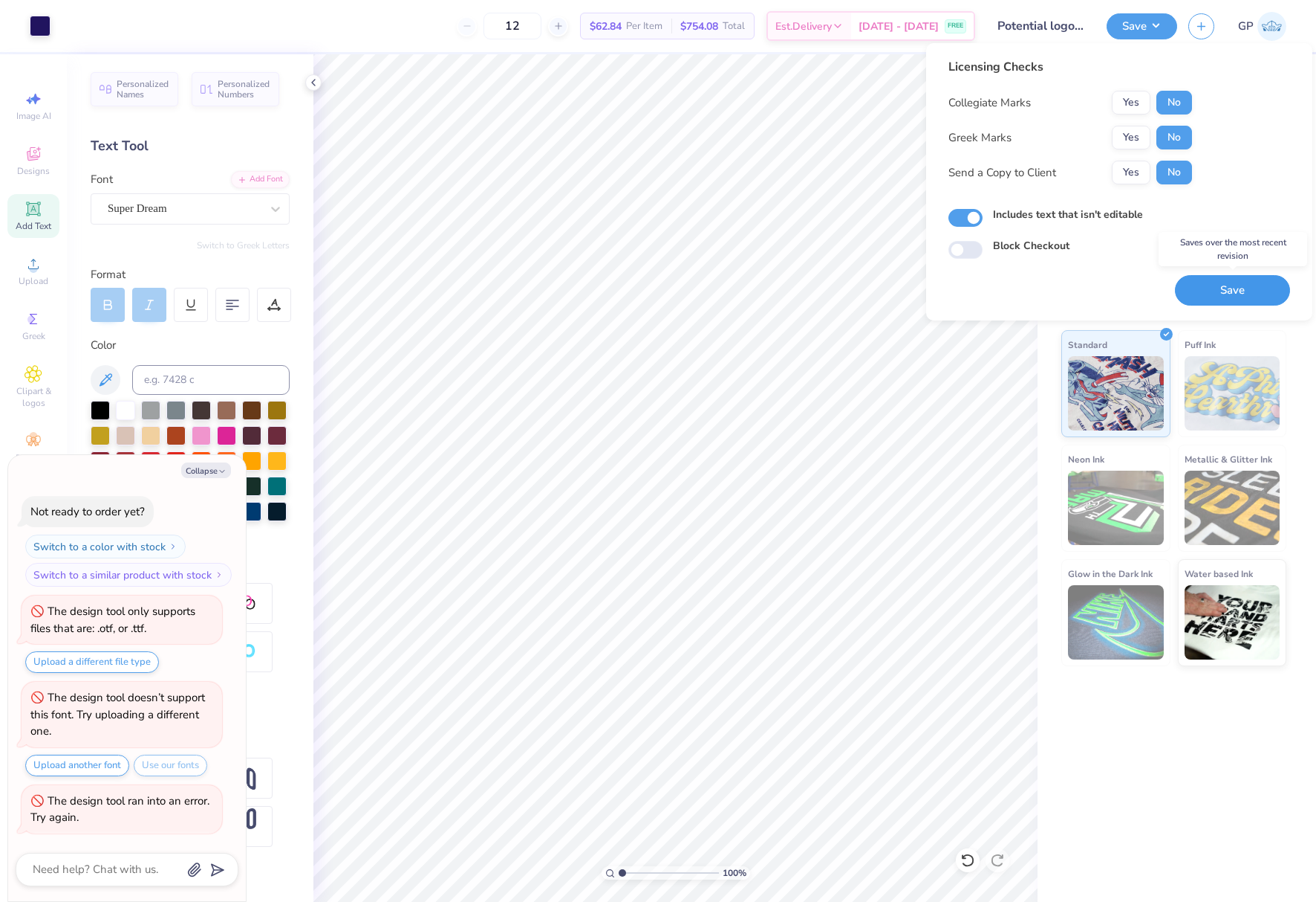
click at [1197, 288] on button "Save" at bounding box center [1232, 290] width 115 height 30
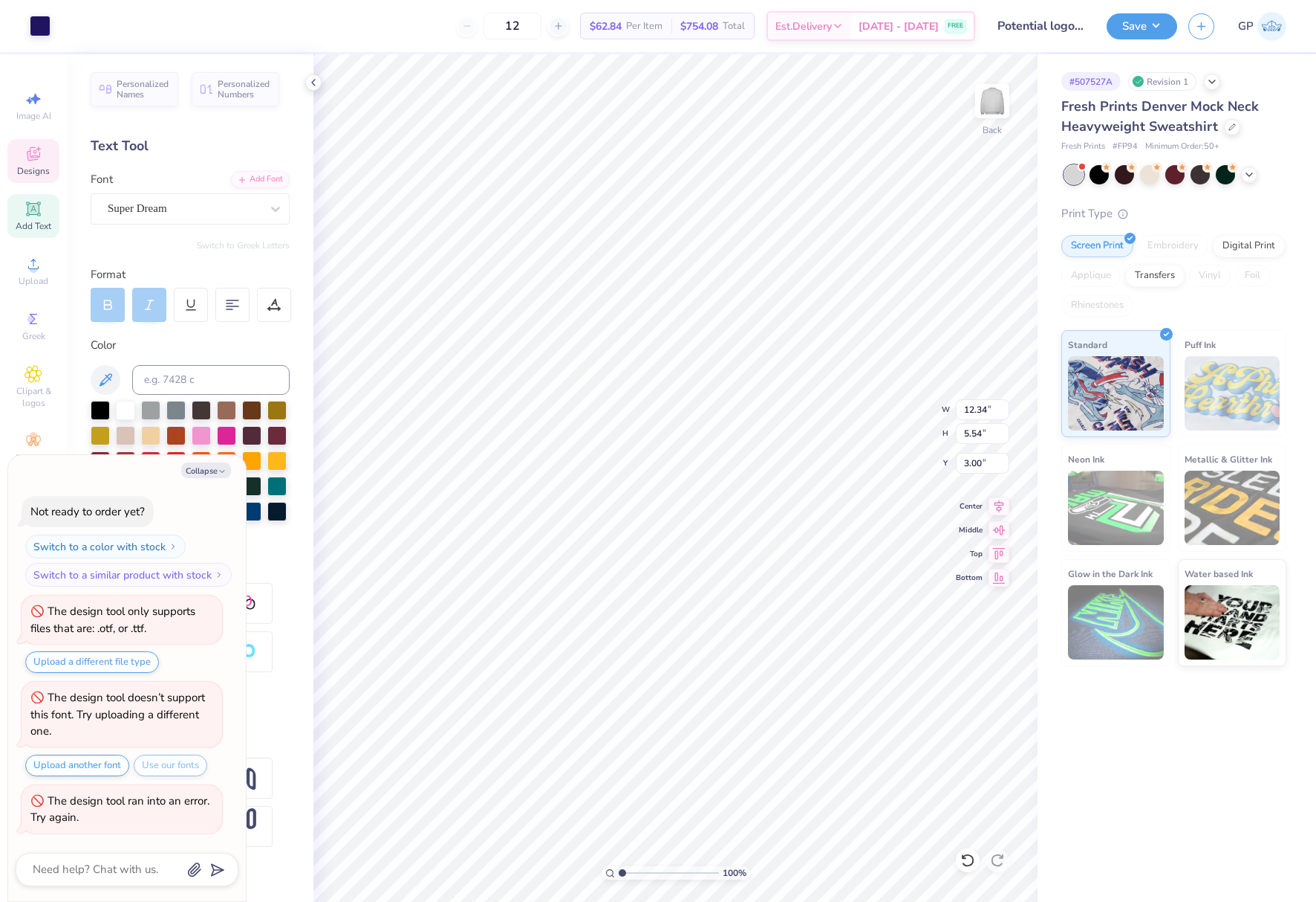
type textarea "x"
type input "3.38"
type textarea "x"
type textarea "Mock Trial"
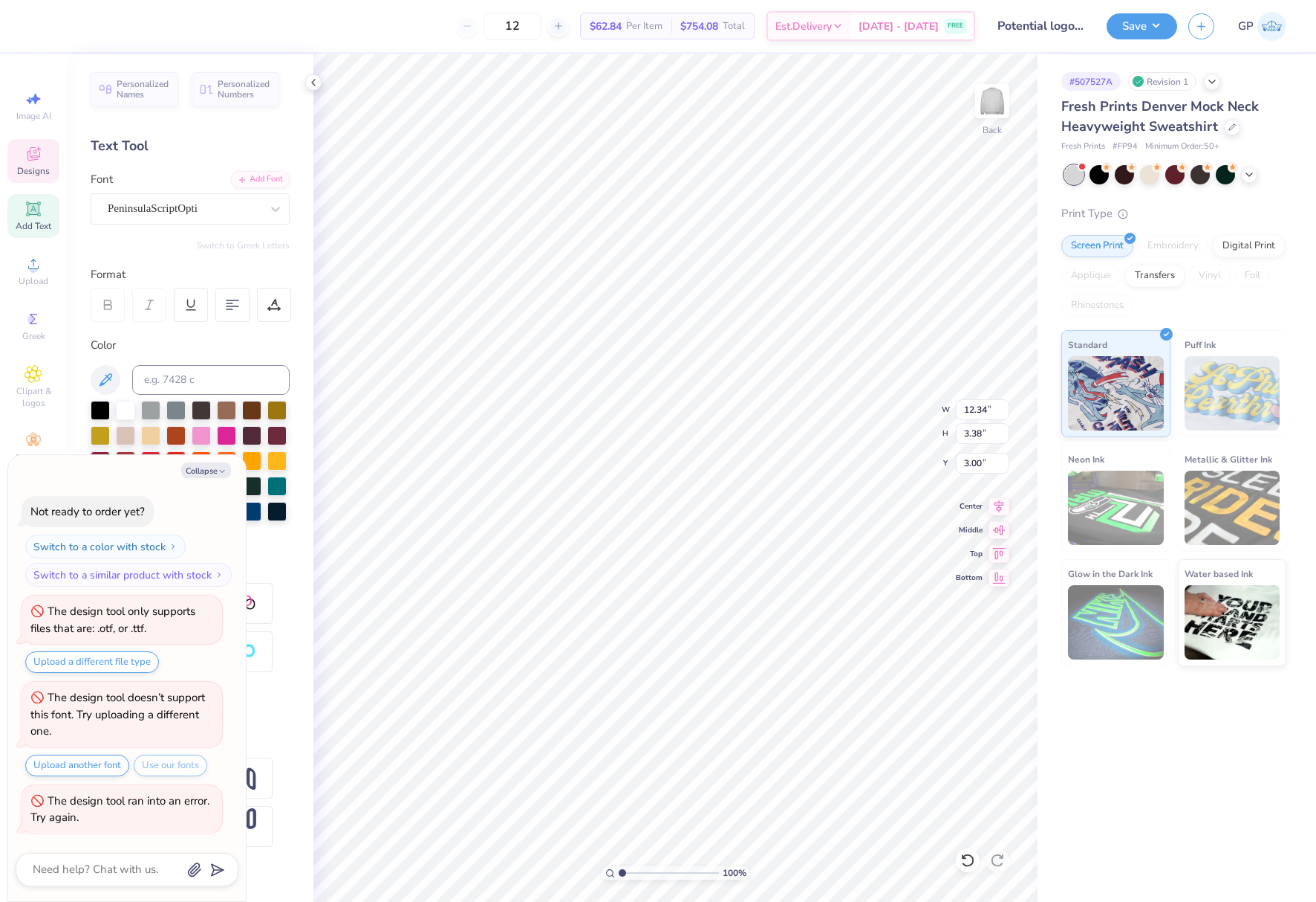
type textarea "x"
type textarea "Mock Trial"
type textarea "x"
type input "5.62"
type textarea "x"
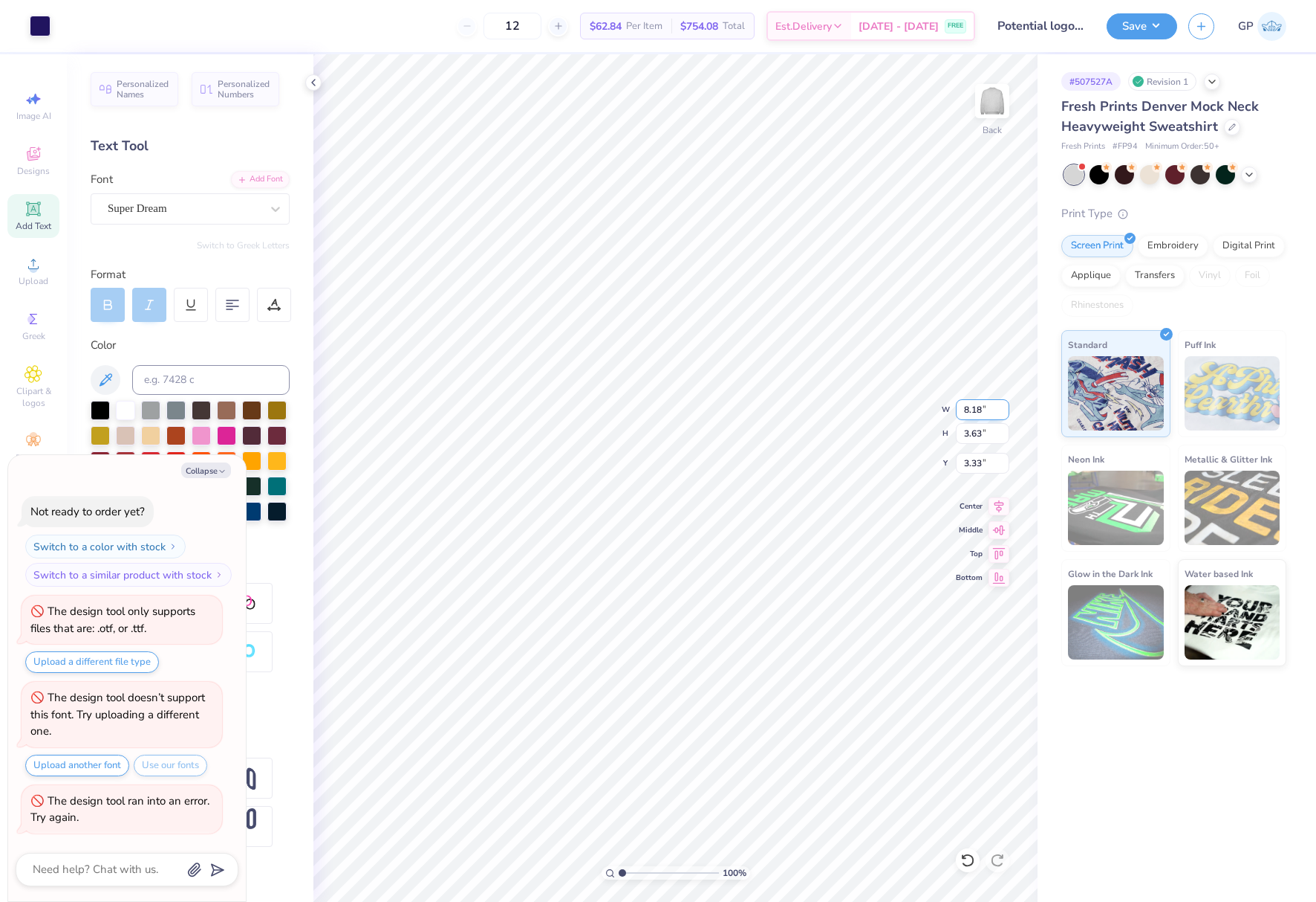
click at [971, 409] on input "8.18" at bounding box center [982, 409] width 53 height 21
type input "12"
type textarea "x"
type input "12.00"
type input "5.33"
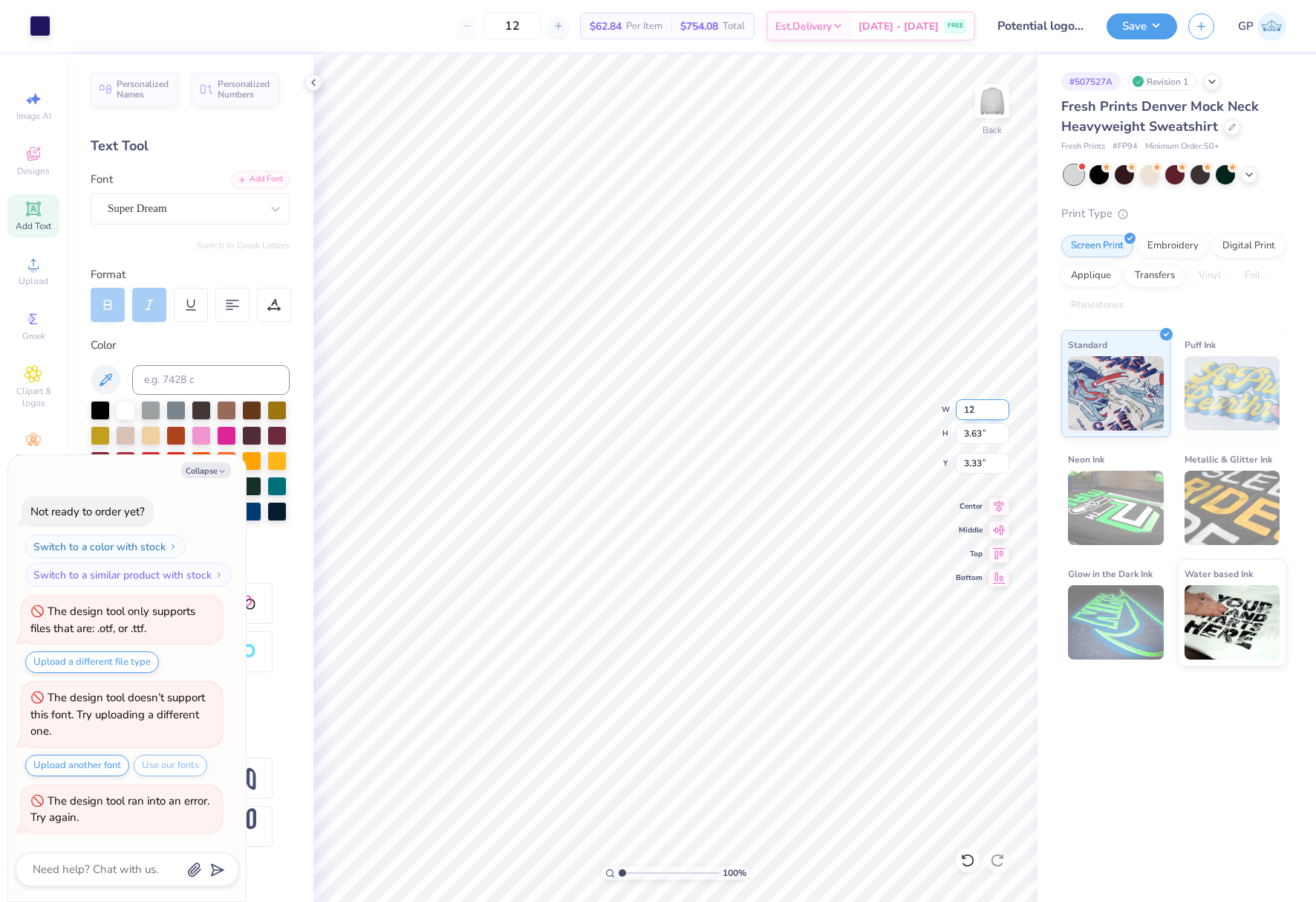
type input "2.48"
type textarea "x"
type input "3.00"
type textarea "x"
type input "2.90"
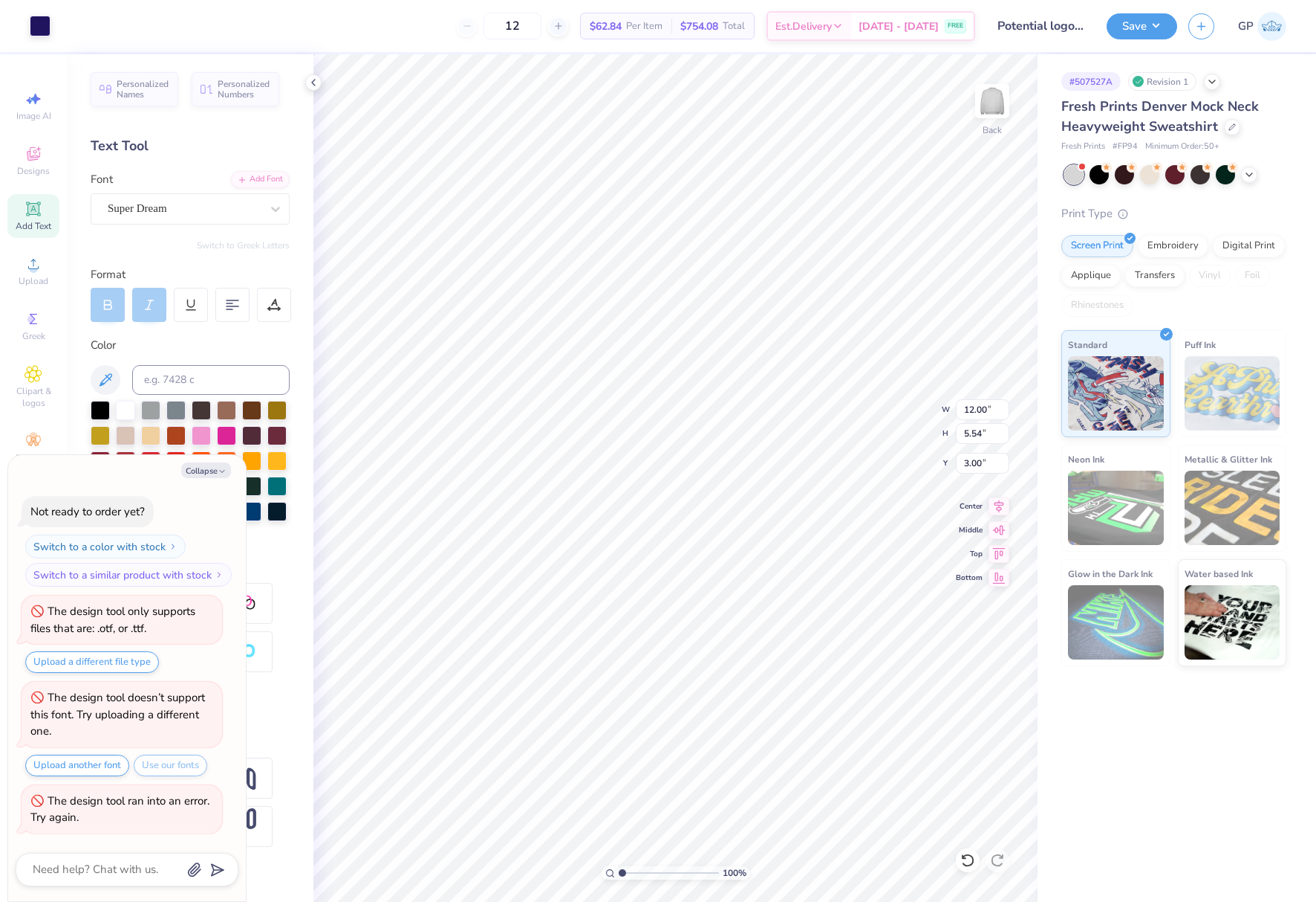
type input "3.17"
type input "5.76"
click at [1122, 28] on button "Save" at bounding box center [1141, 24] width 71 height 26
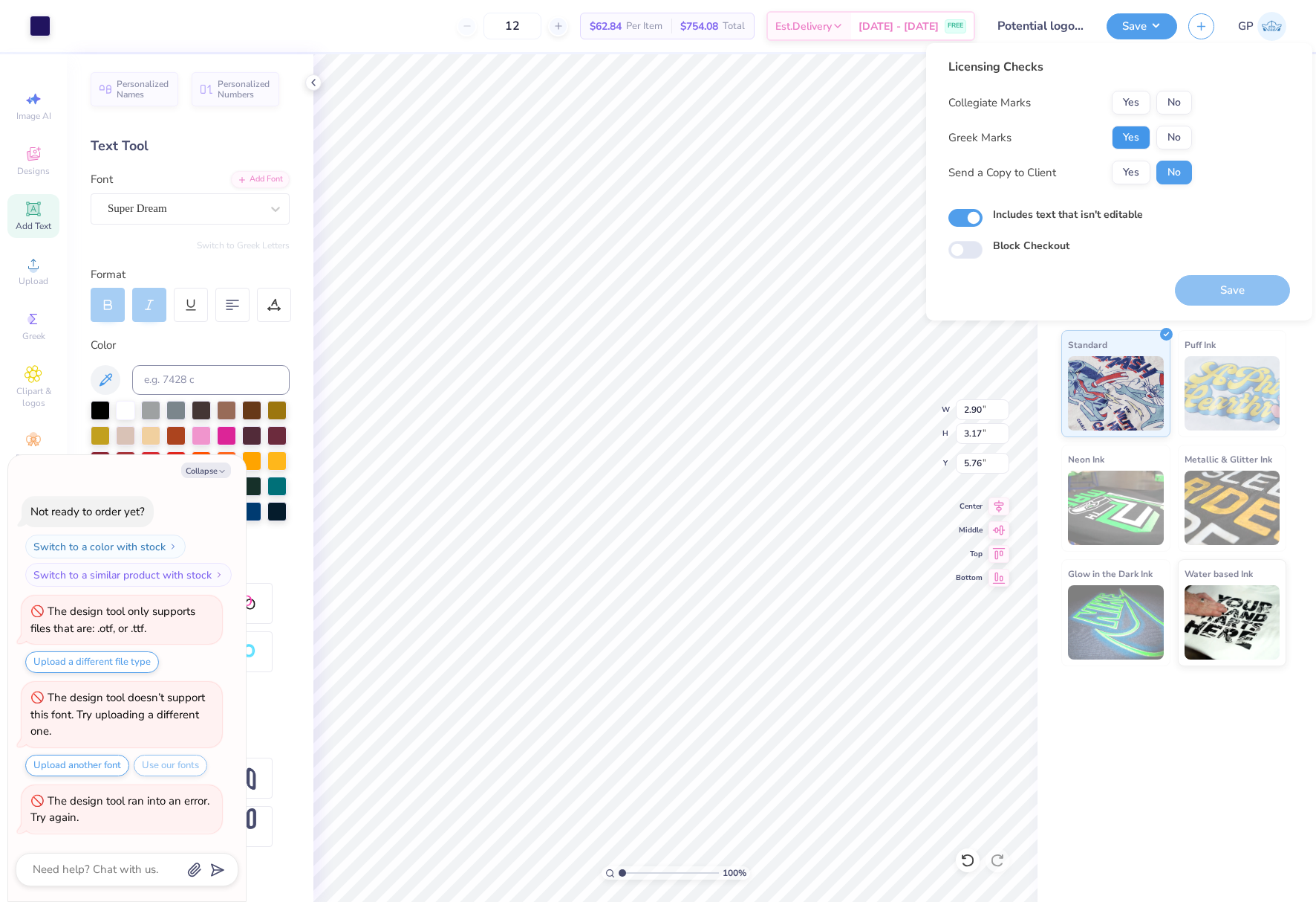
click at [1125, 130] on button "Yes" at bounding box center [1131, 138] width 39 height 24
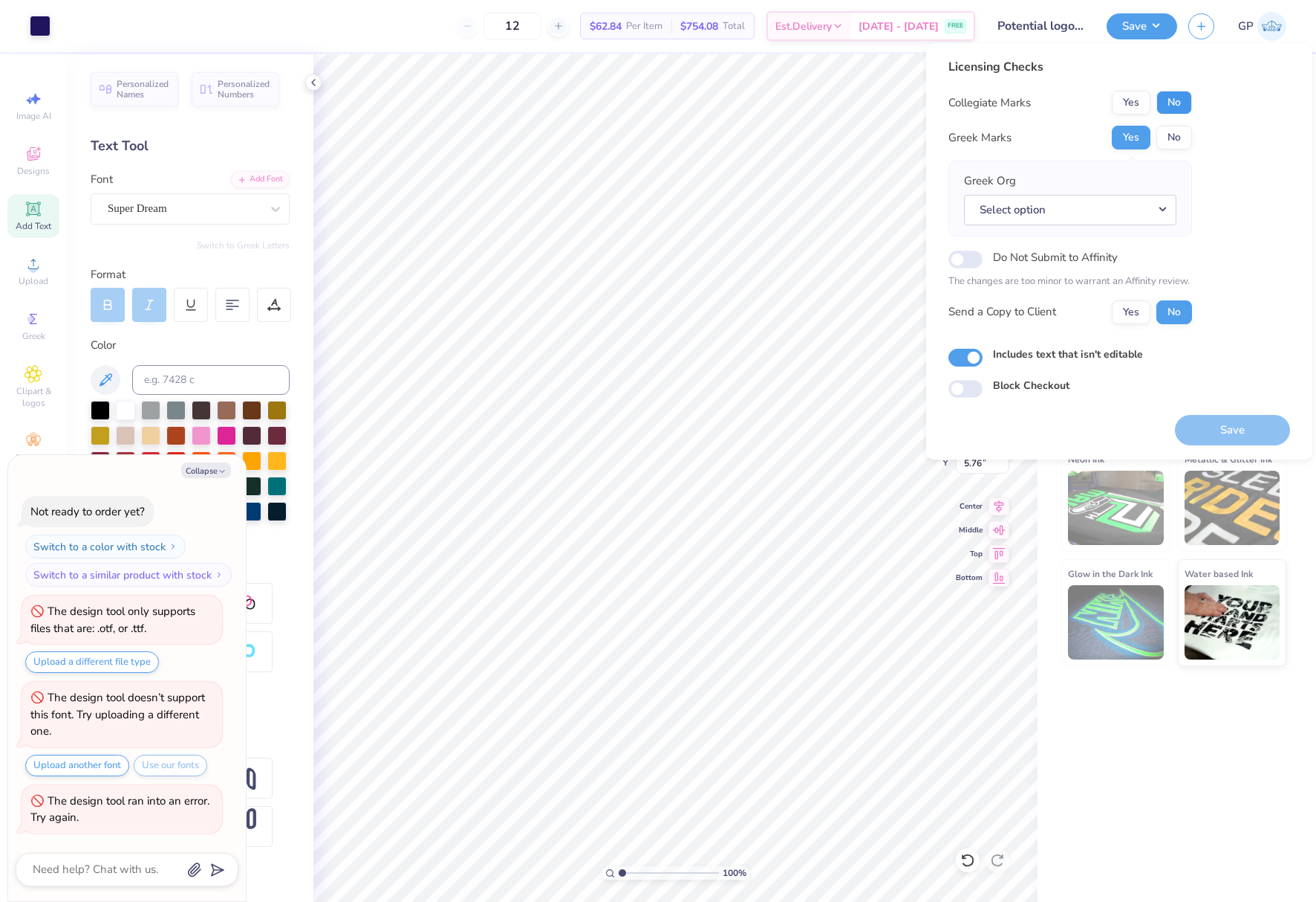
click at [1165, 98] on button "No" at bounding box center [1174, 103] width 36 height 24
click at [1173, 138] on button "No" at bounding box center [1174, 138] width 36 height 24
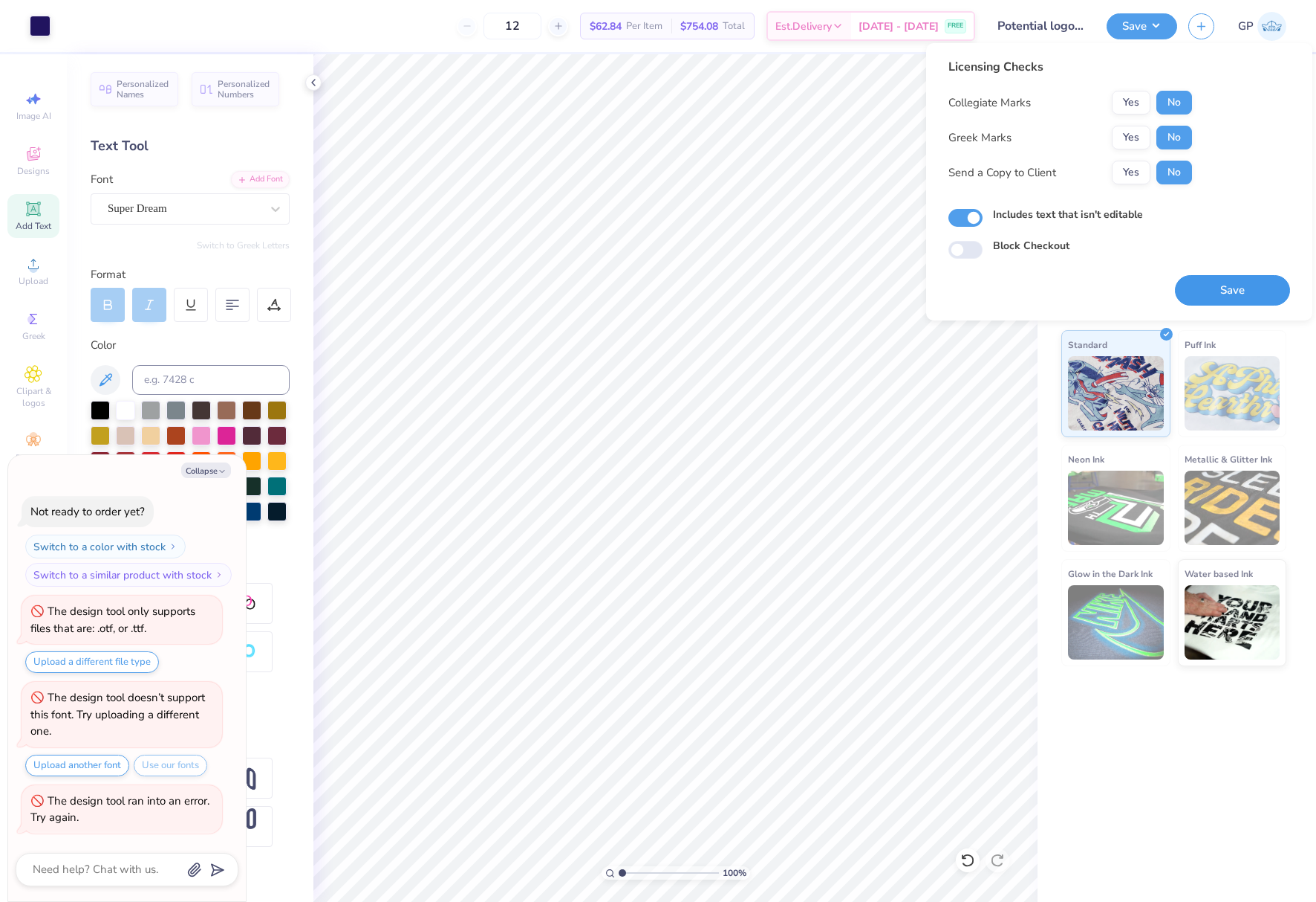
click at [1213, 298] on button "Save" at bounding box center [1232, 290] width 115 height 30
type textarea "x"
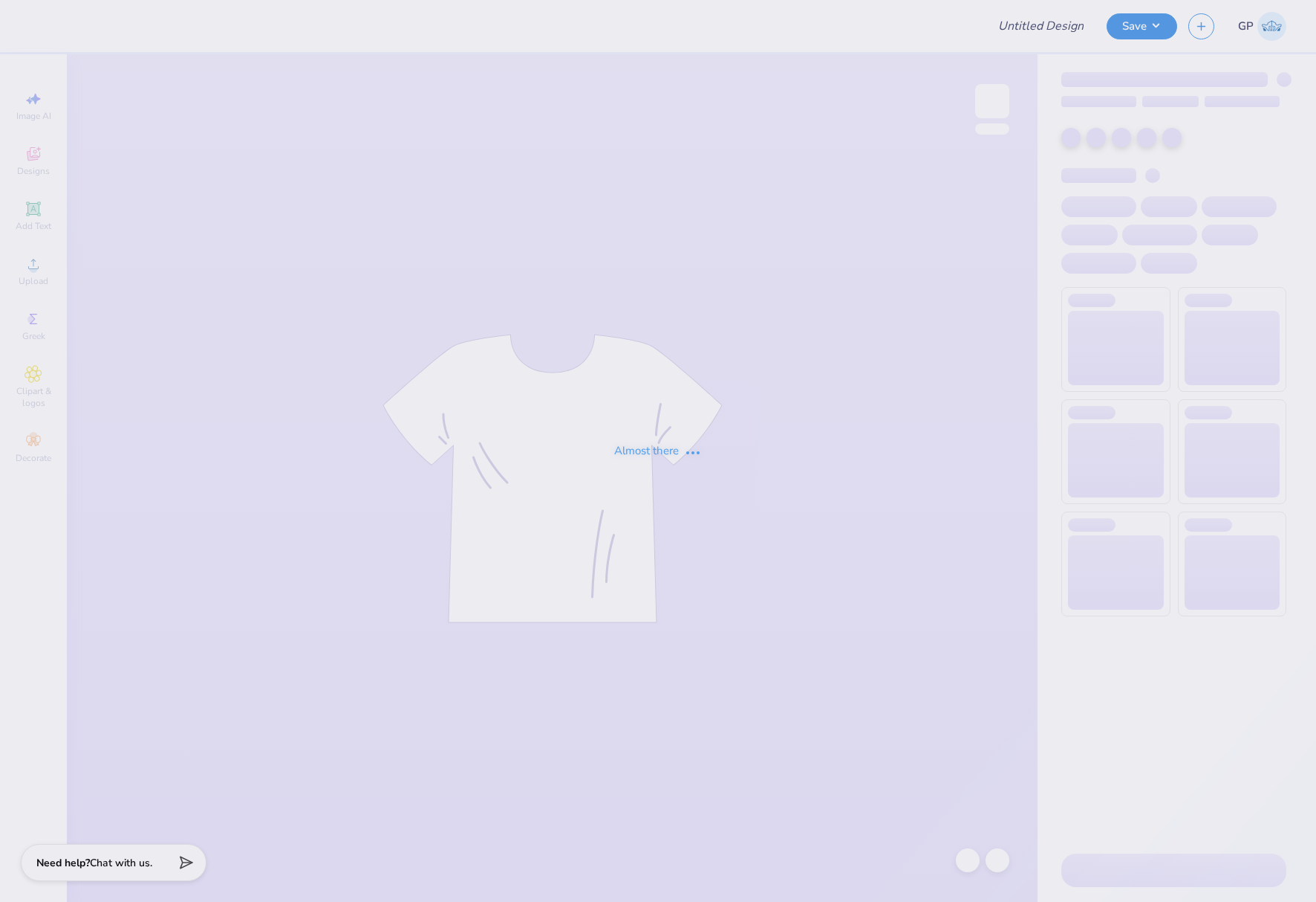
type input "Cursive crewneck"
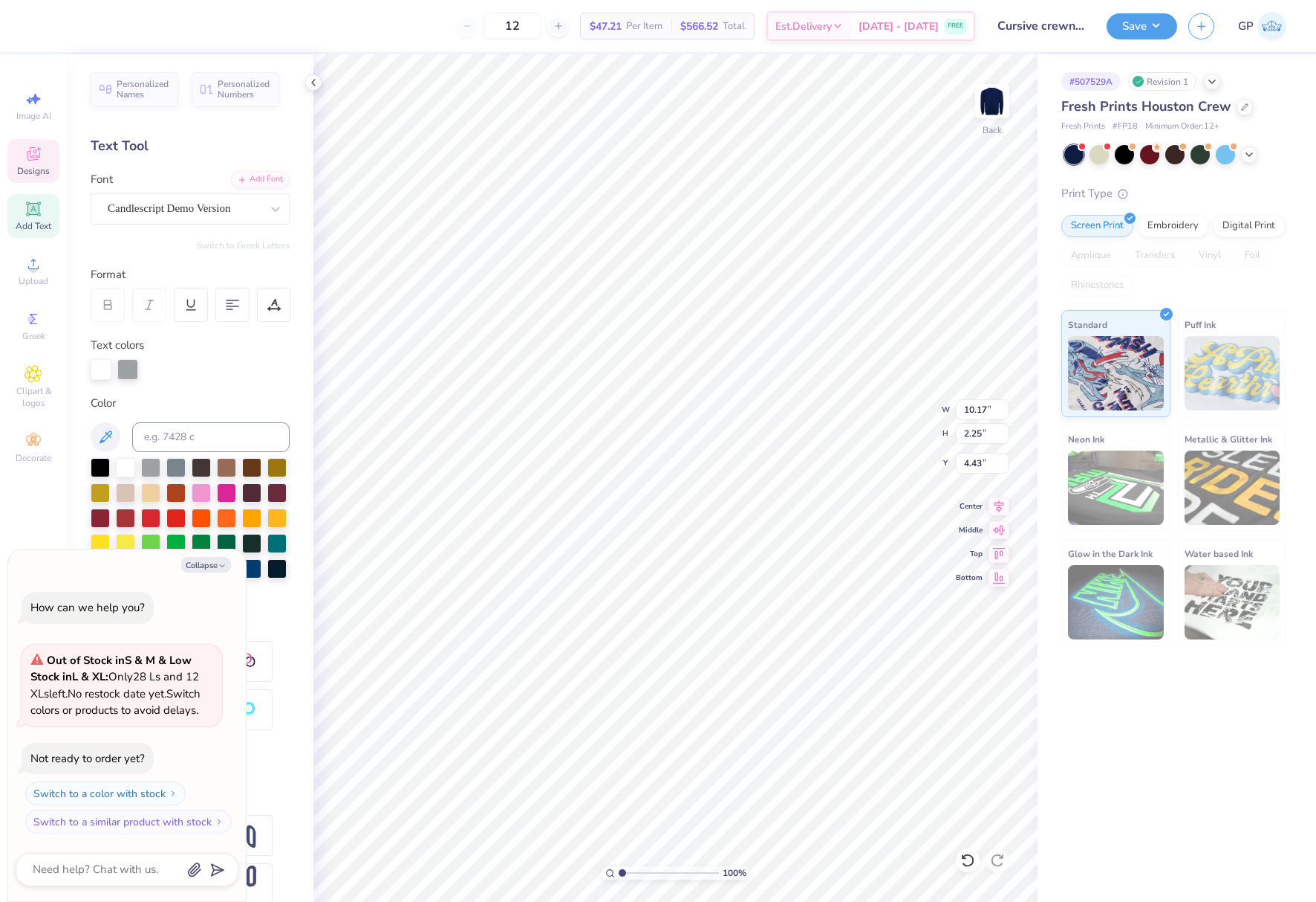
scroll to position [13, 4]
paste textarea "Durham NC"
type textarea "x"
type textarea "Durham NC"
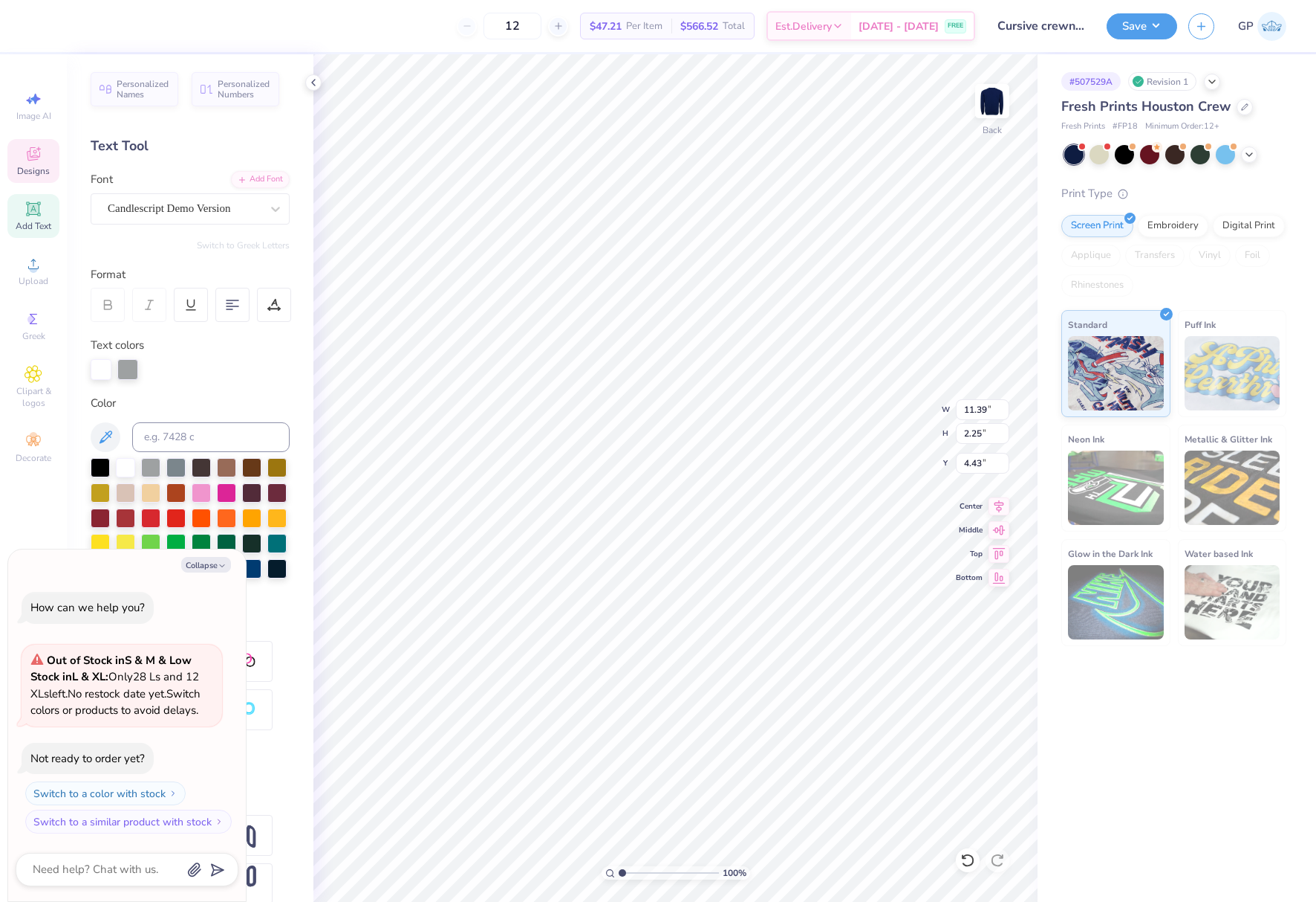
type textarea "x"
type input "8.73"
type input "1.72"
type textarea "x"
type input "5.35"
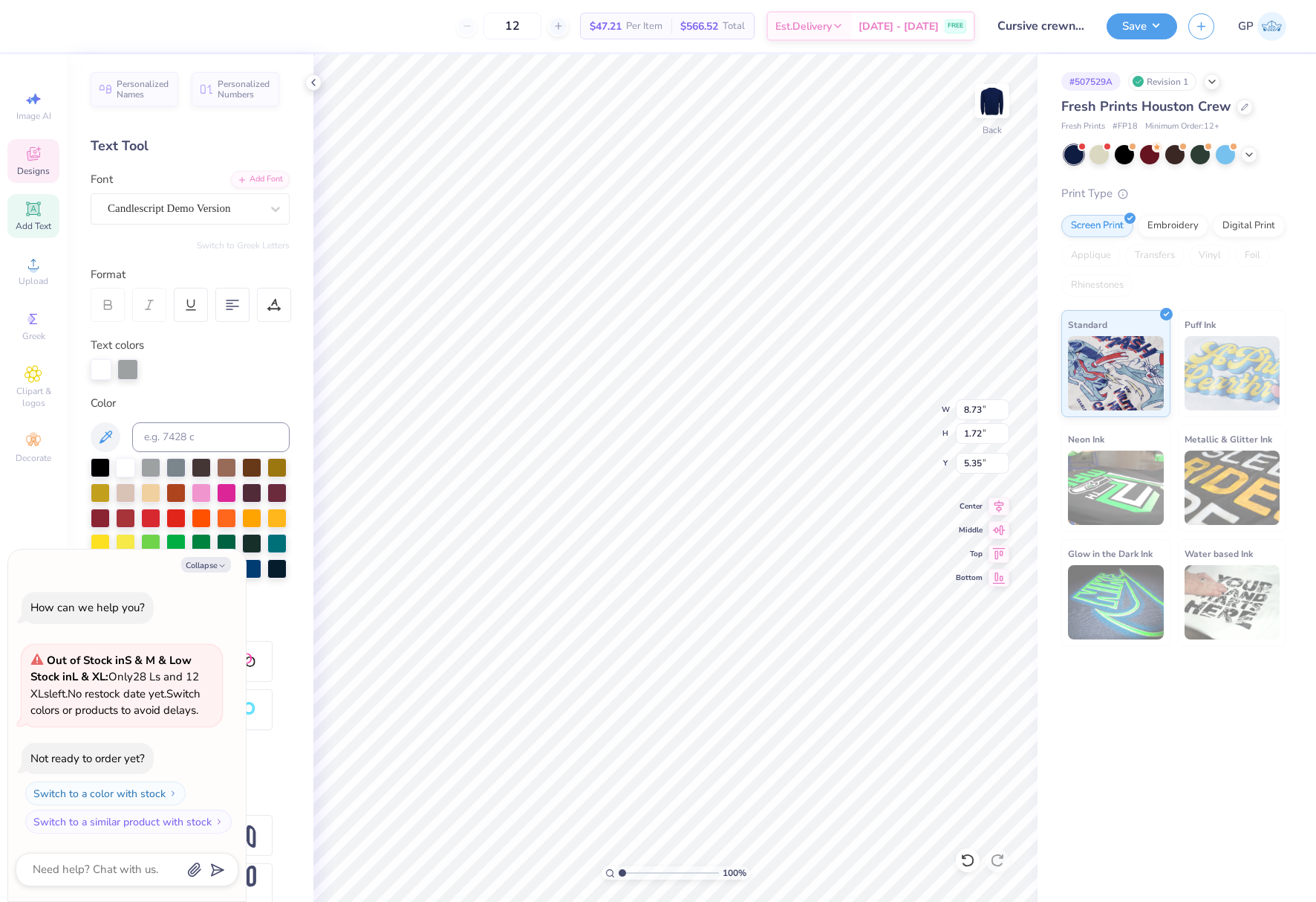
type textarea "x"
type input "9.79"
type input "1.93"
type textarea "x"
type input "5.98"
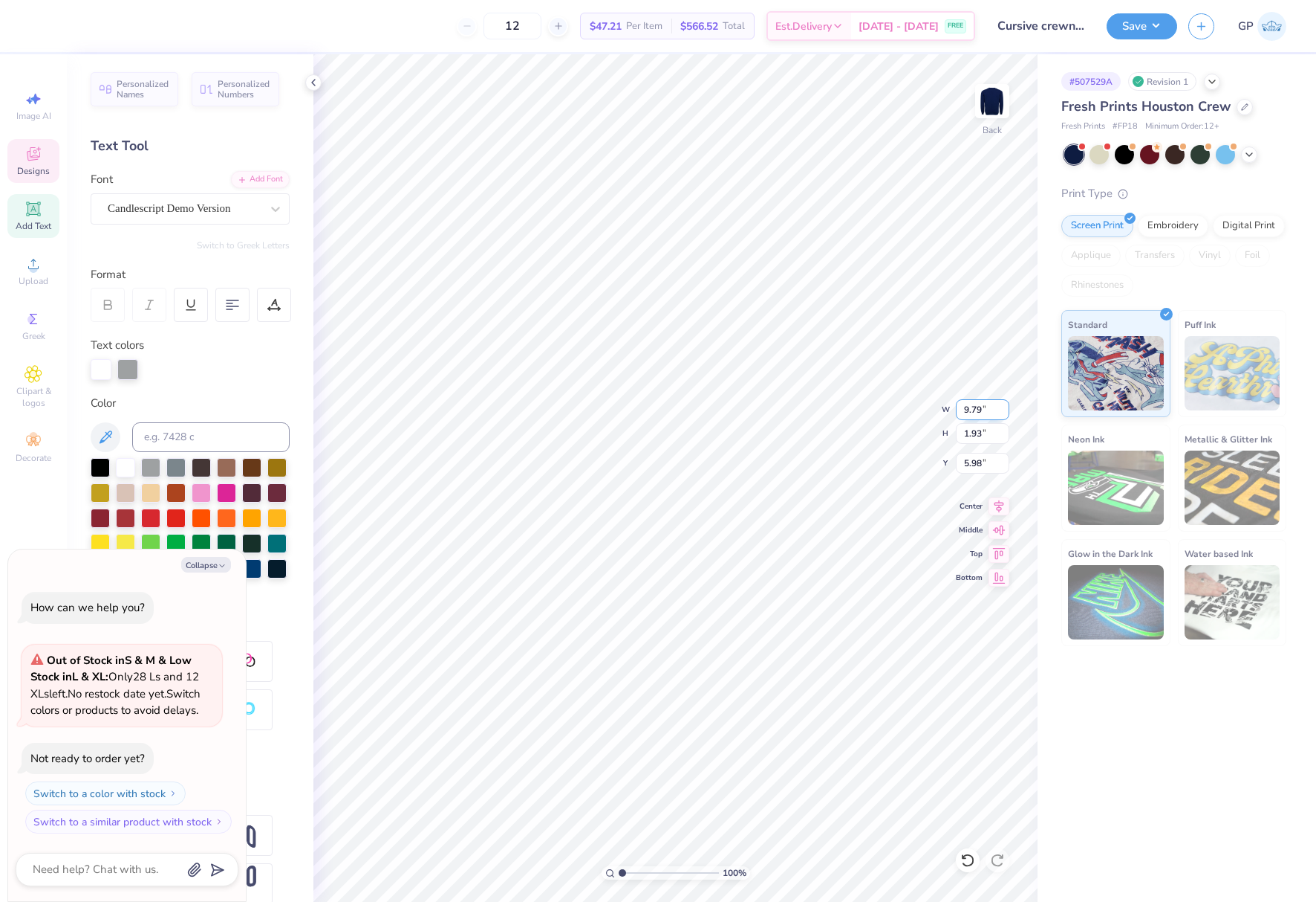
click at [968, 405] on input "9.79" at bounding box center [982, 409] width 53 height 21
type input "9"
type textarea "x"
type input "9.00"
type input "1.78"
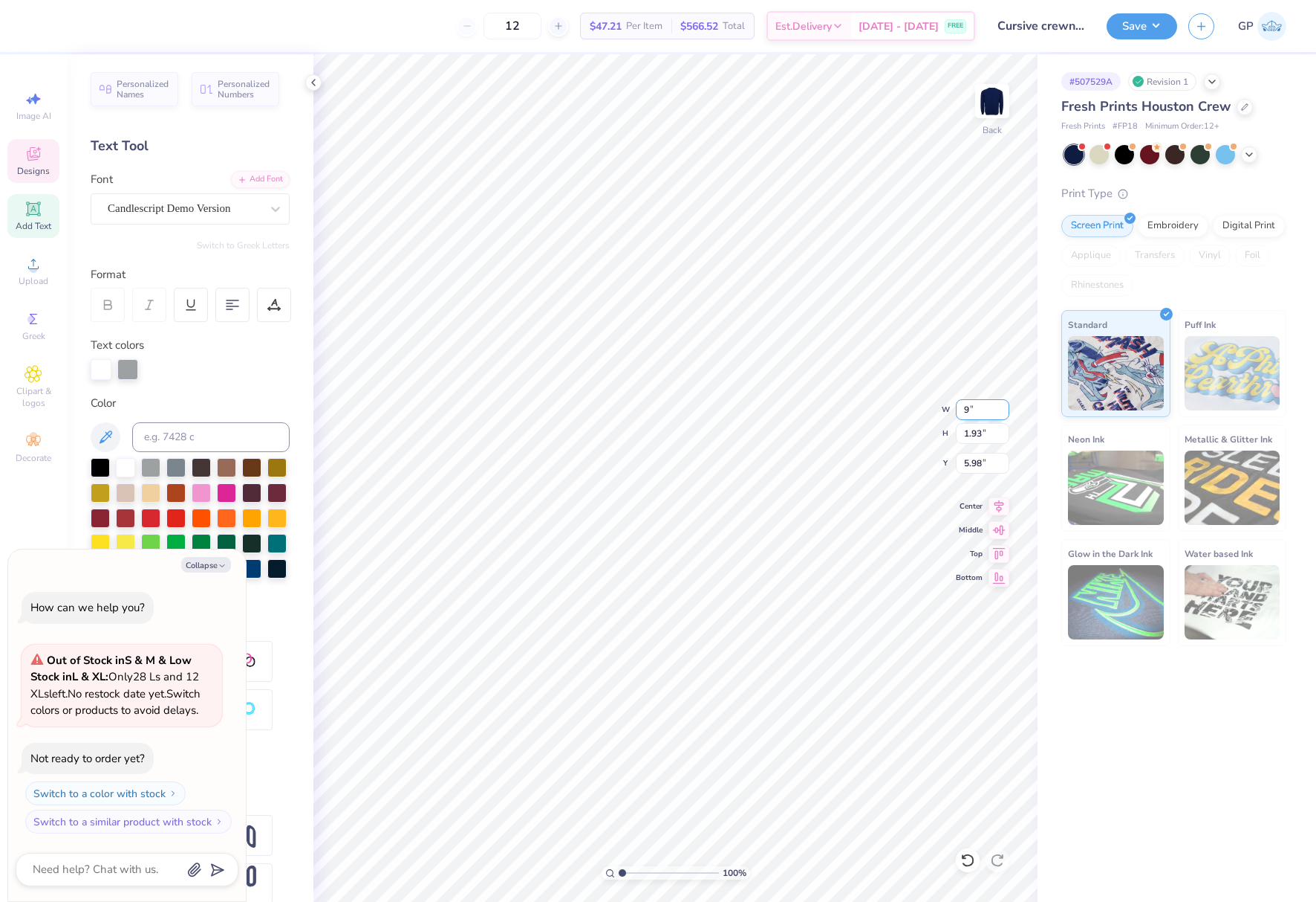
type input "6.06"
type textarea "x"
type input "8.98"
type input "2.35"
type input "3.00"
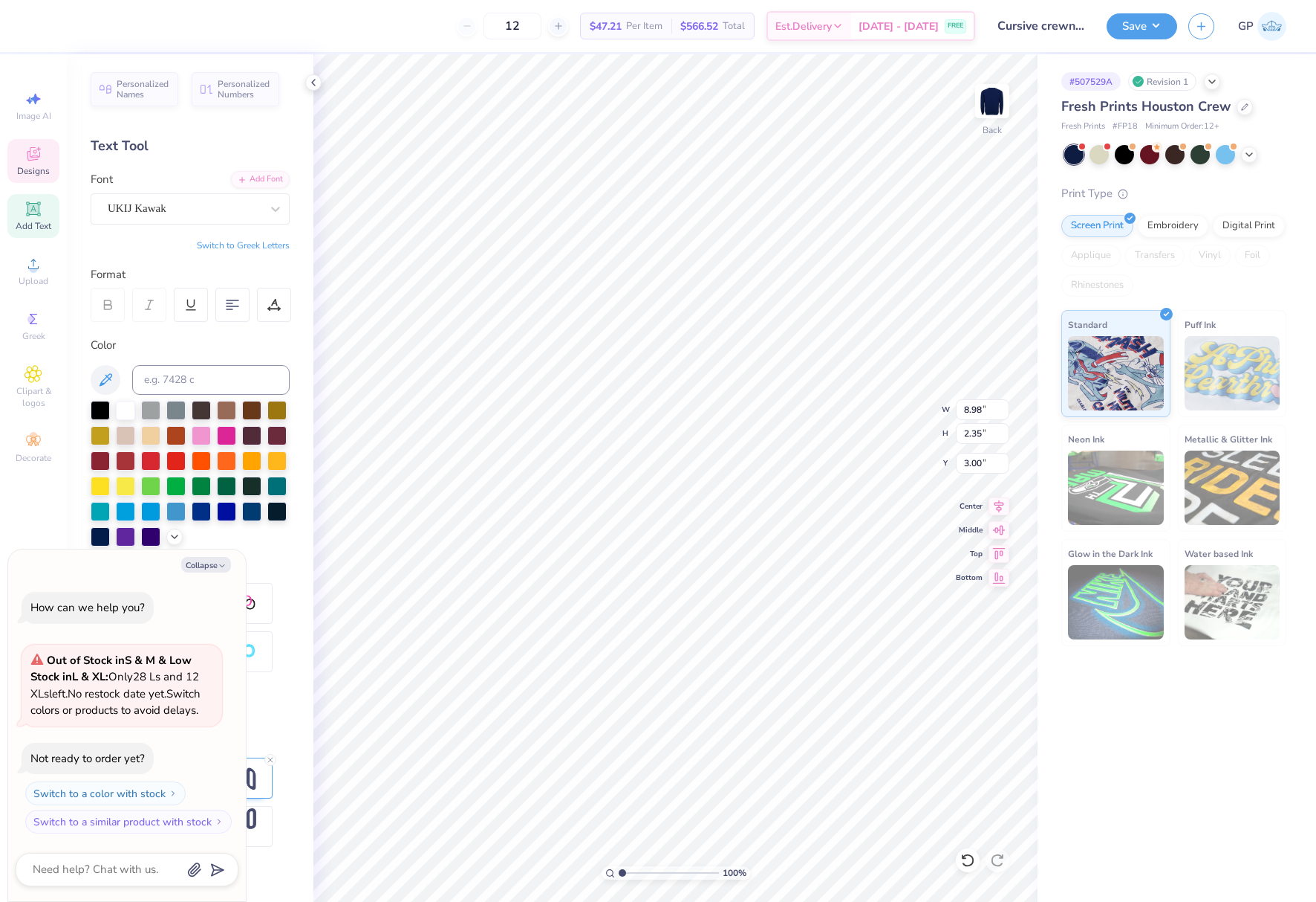
scroll to position [13, 2]
type textarea "x"
type textarea "M"
type textarea "x"
type textarea "MO"
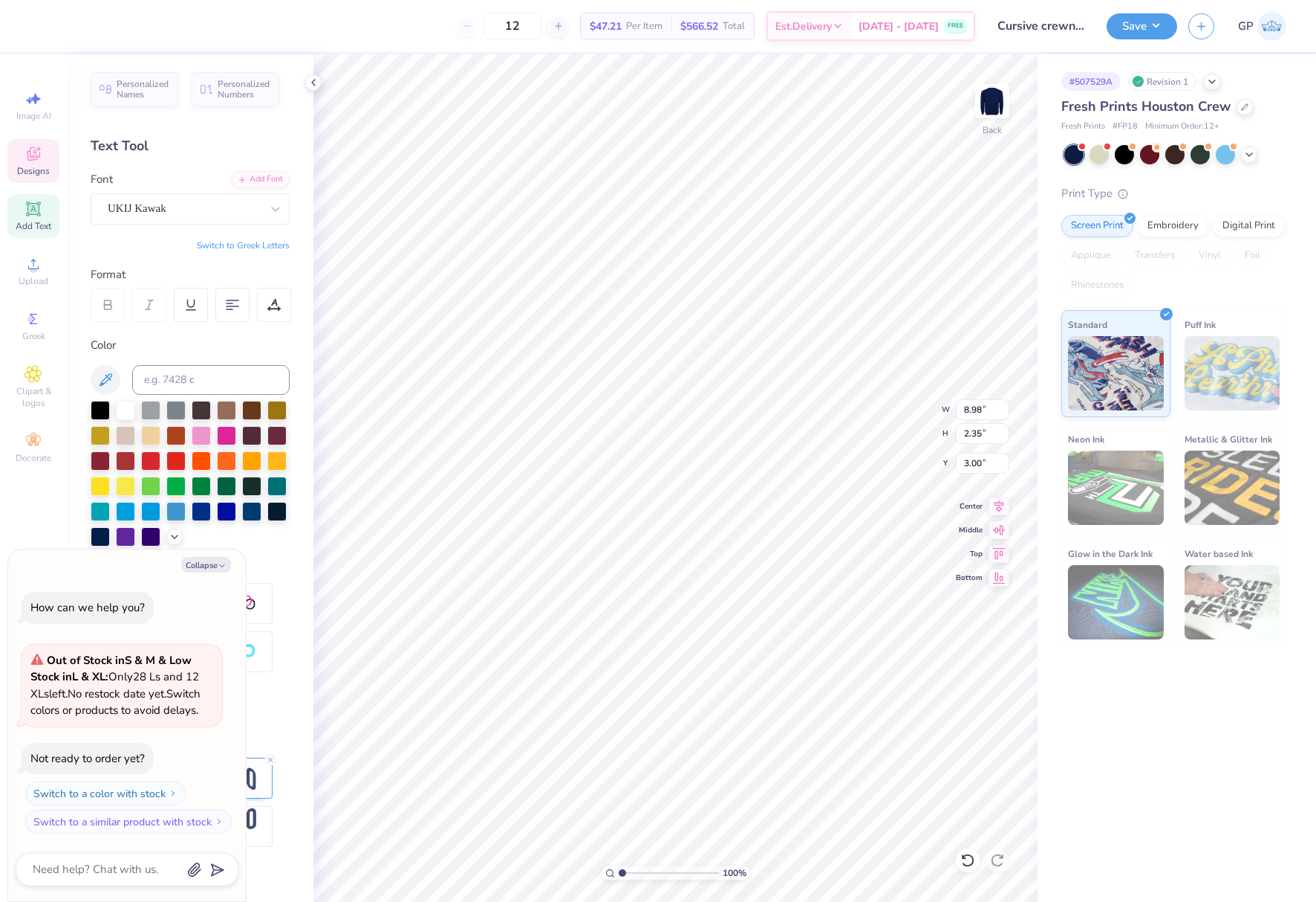
type textarea "x"
type textarea "MOC"
type textarea "x"
type textarea "MOC"
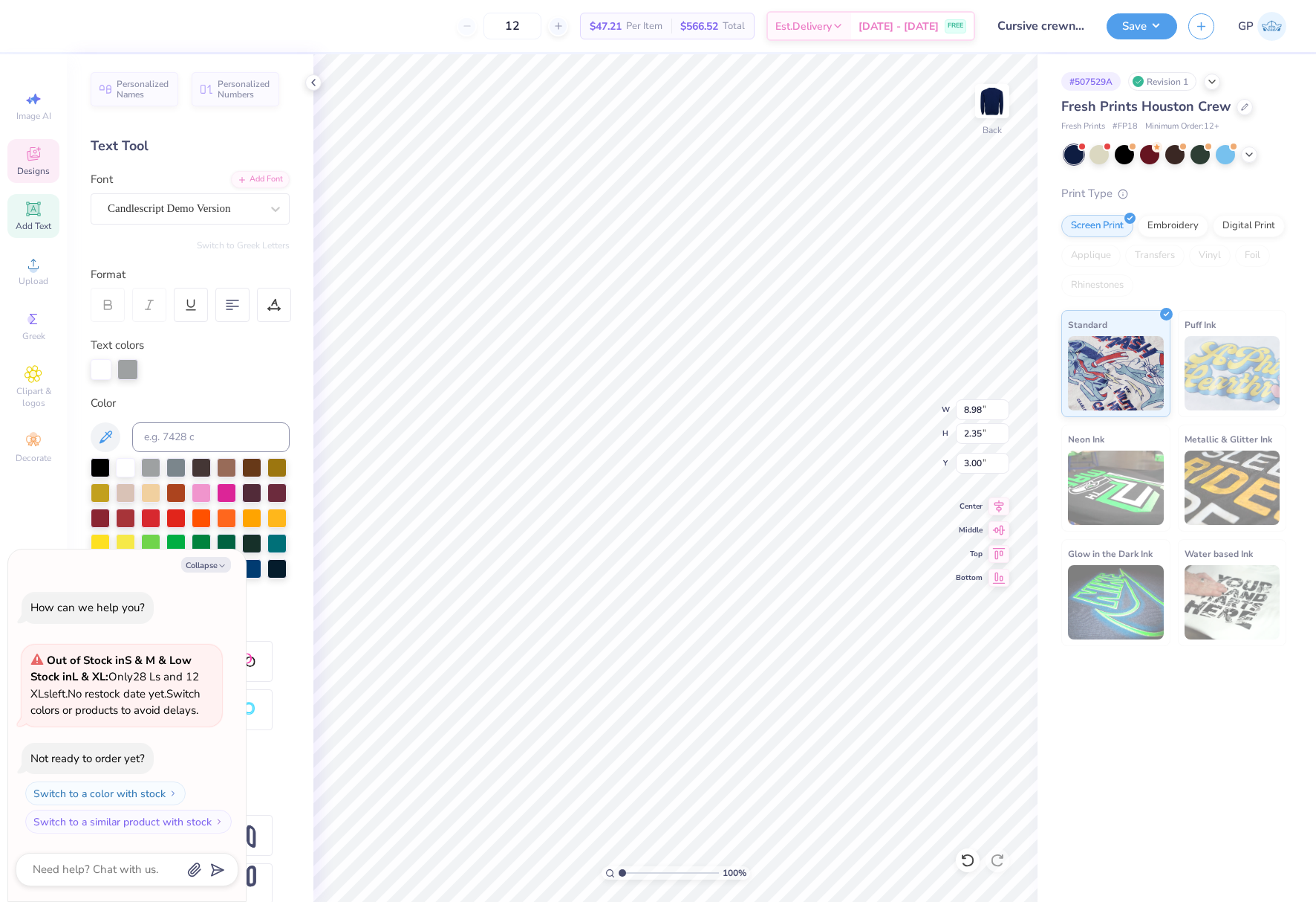
type textarea "x"
type input "9.00"
type input "1.78"
type input "6.06"
type textarea "x"
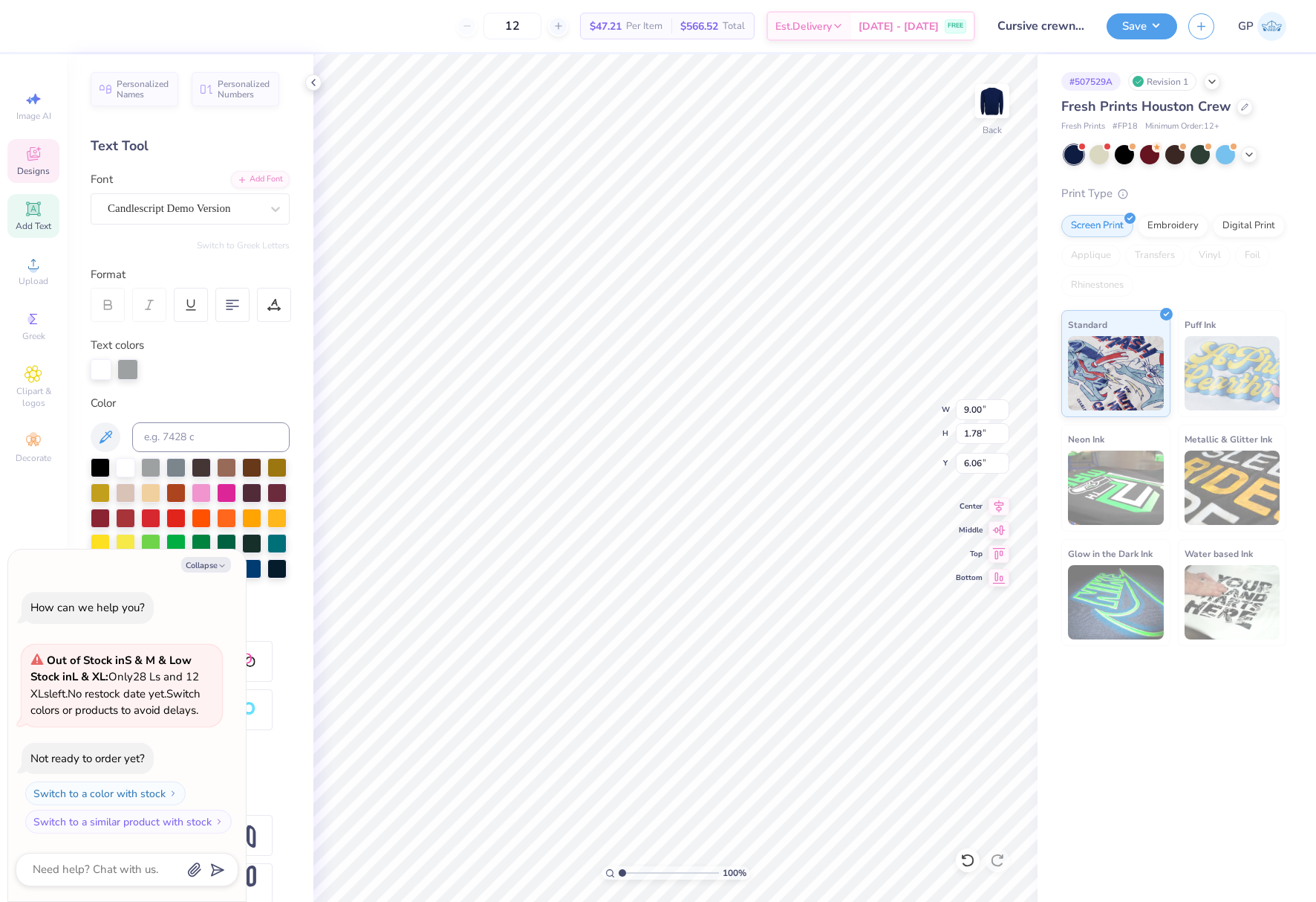
type input "4.44"
type textarea "x"
click at [982, 463] on input "2.96" at bounding box center [982, 462] width 53 height 21
type input "3"
type textarea "x"
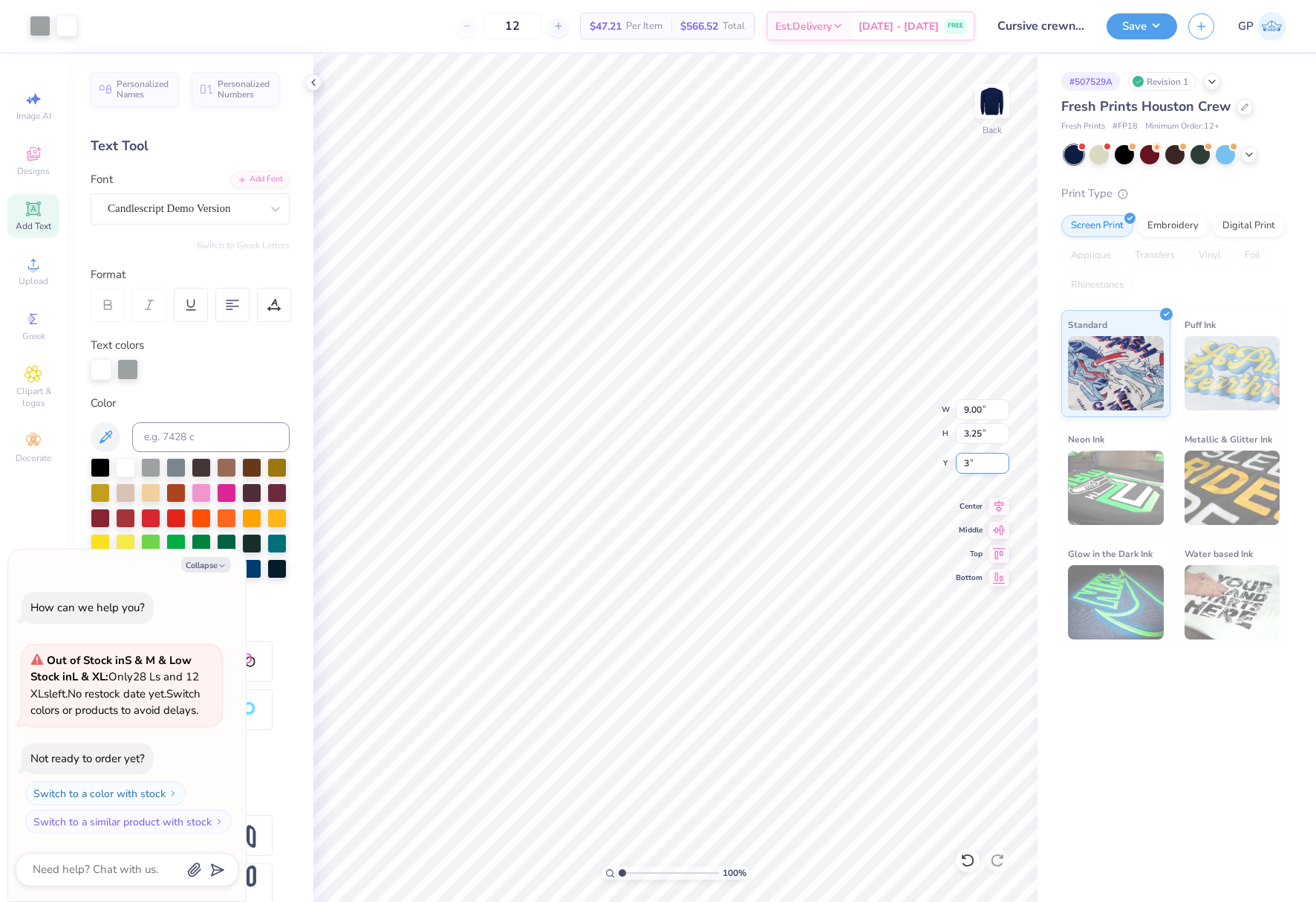
type input "3.00"
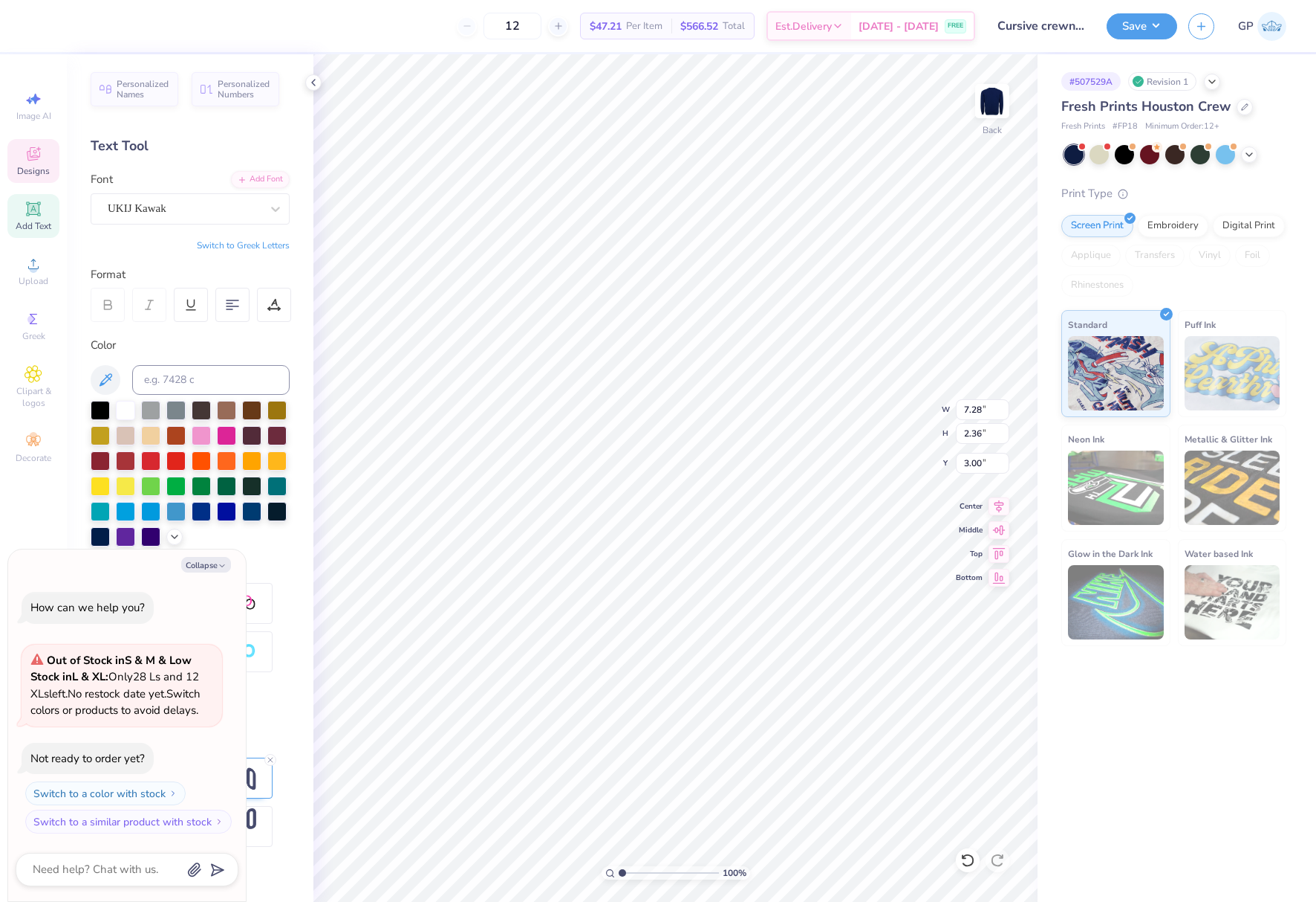
scroll to position [13, 2]
paste textarea "K"
type textarea "x"
type textarea "MOCK"
type textarea "x"
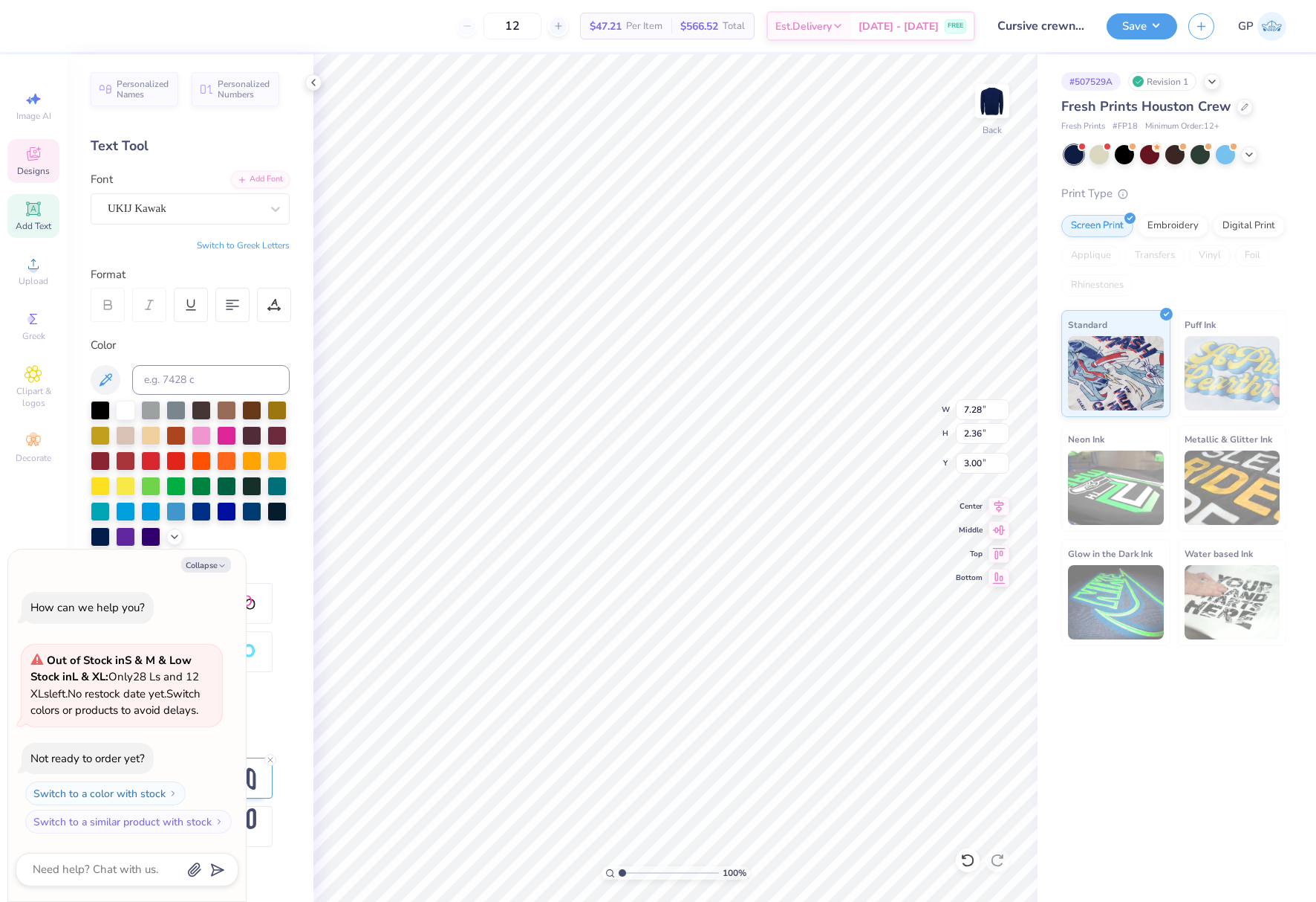
type textarea "MOCK"
type textarea "x"
type textarea "MOCK T"
type textarea "x"
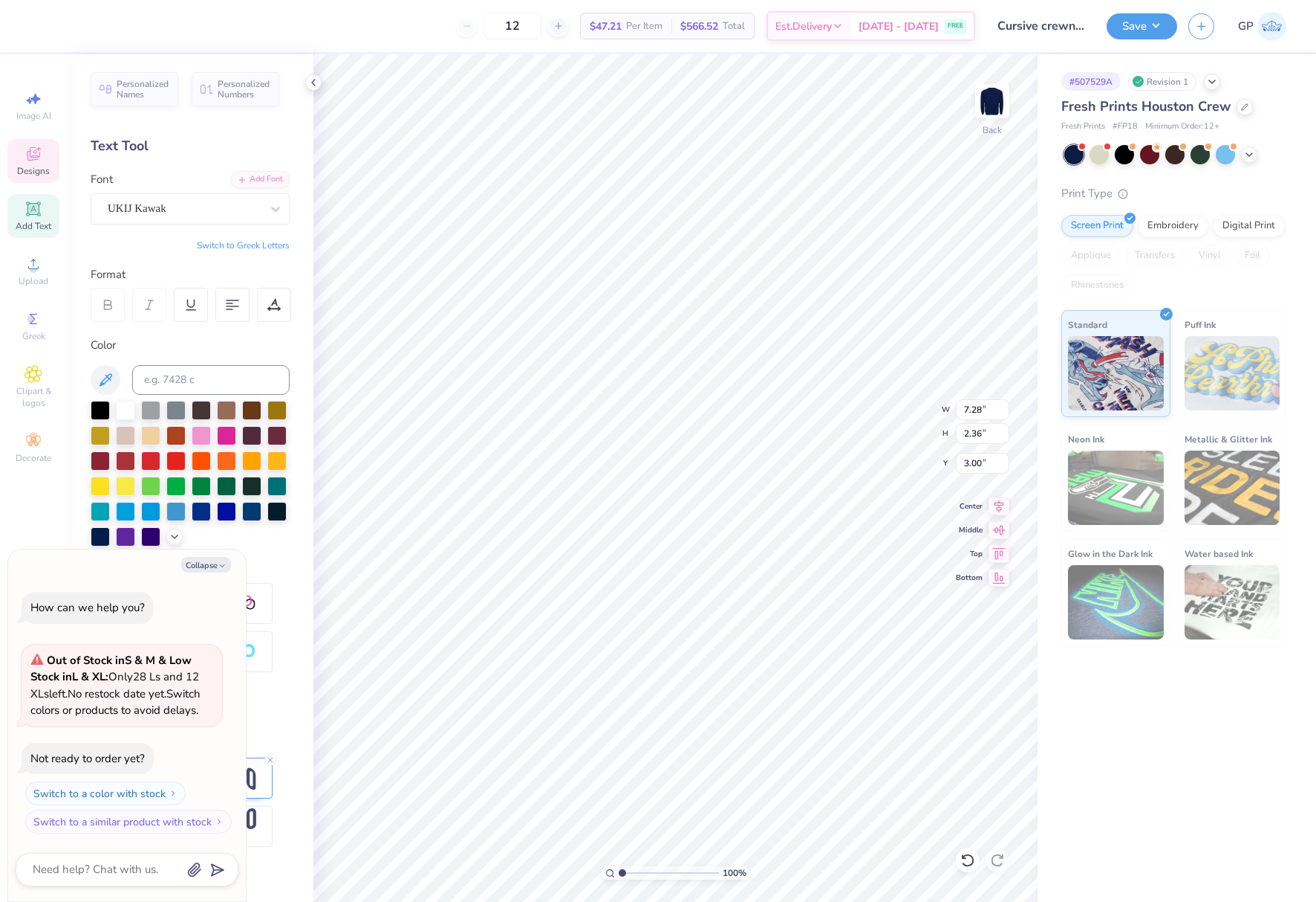
type textarea "MOCK TR"
type textarea "x"
type textarea "MOCK TRI"
type textarea "x"
type textarea "MOCK TRIA"
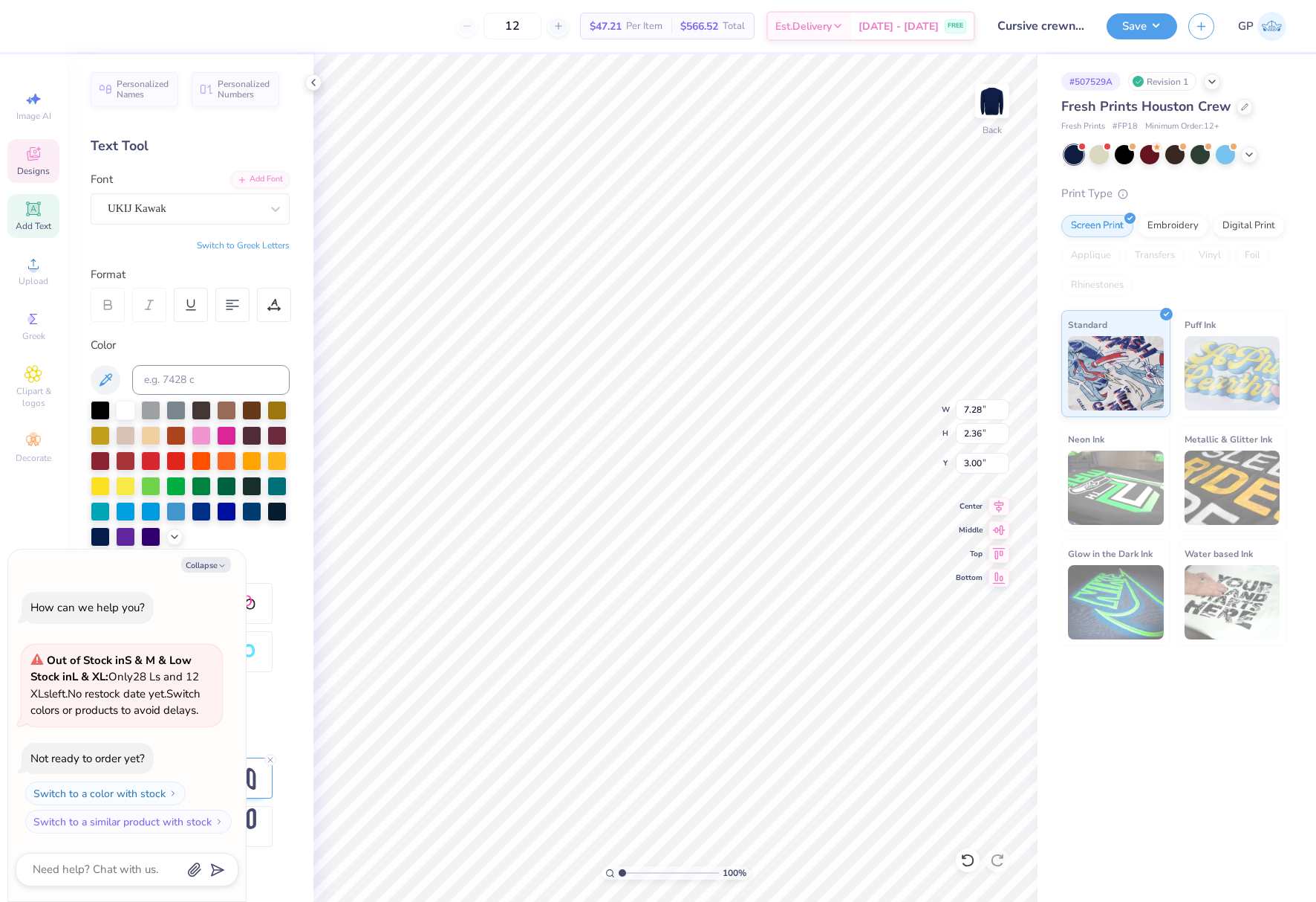
scroll to position [13, 5]
type textarea "x"
type textarea "MOCK TRIAL"
type textarea "x"
type textarea "MOCK TRIAL"
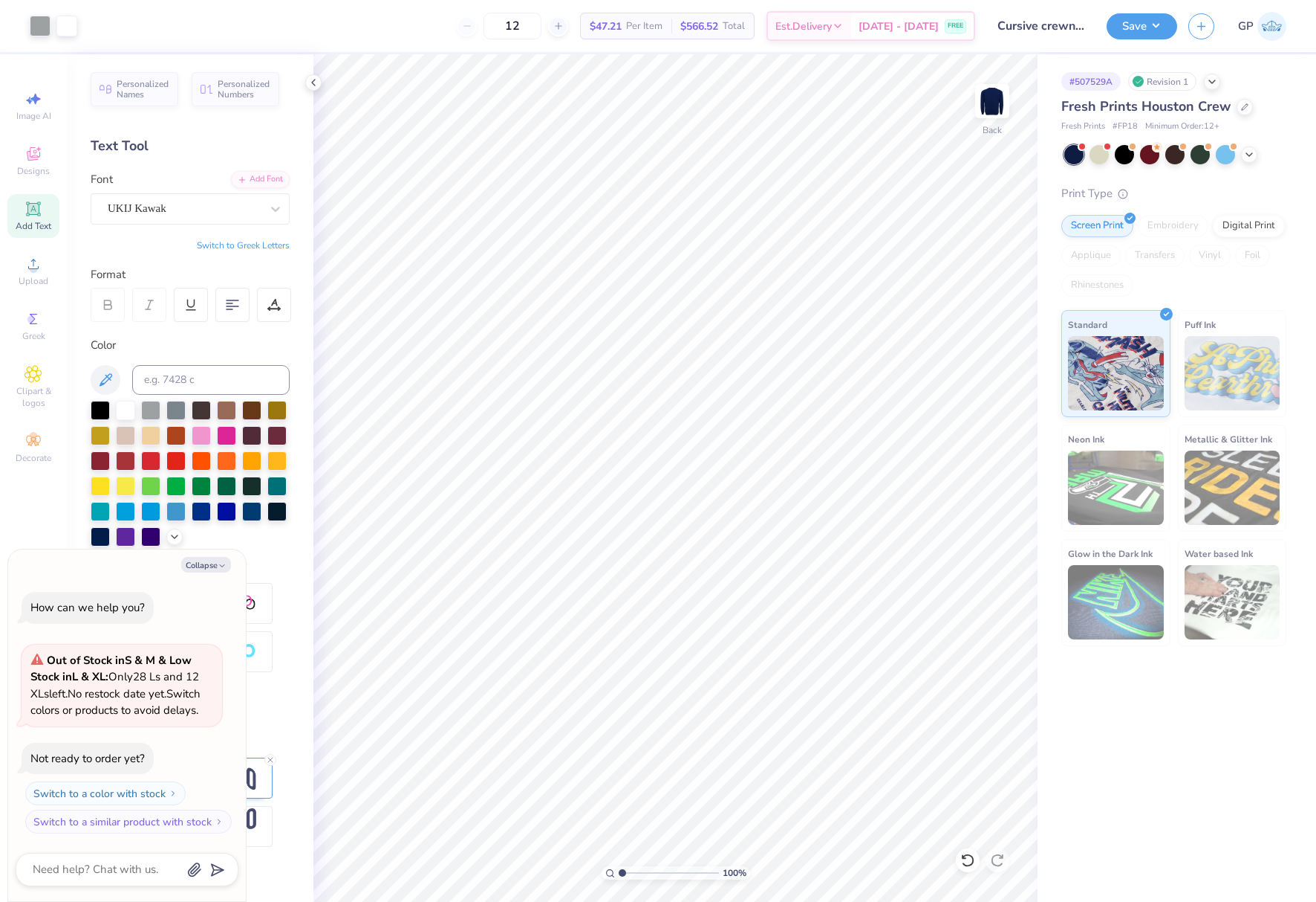
type textarea "x"
click at [975, 406] on input "14.39" at bounding box center [982, 409] width 53 height 21
type input "12"
type textarea "x"
type input "12.00"
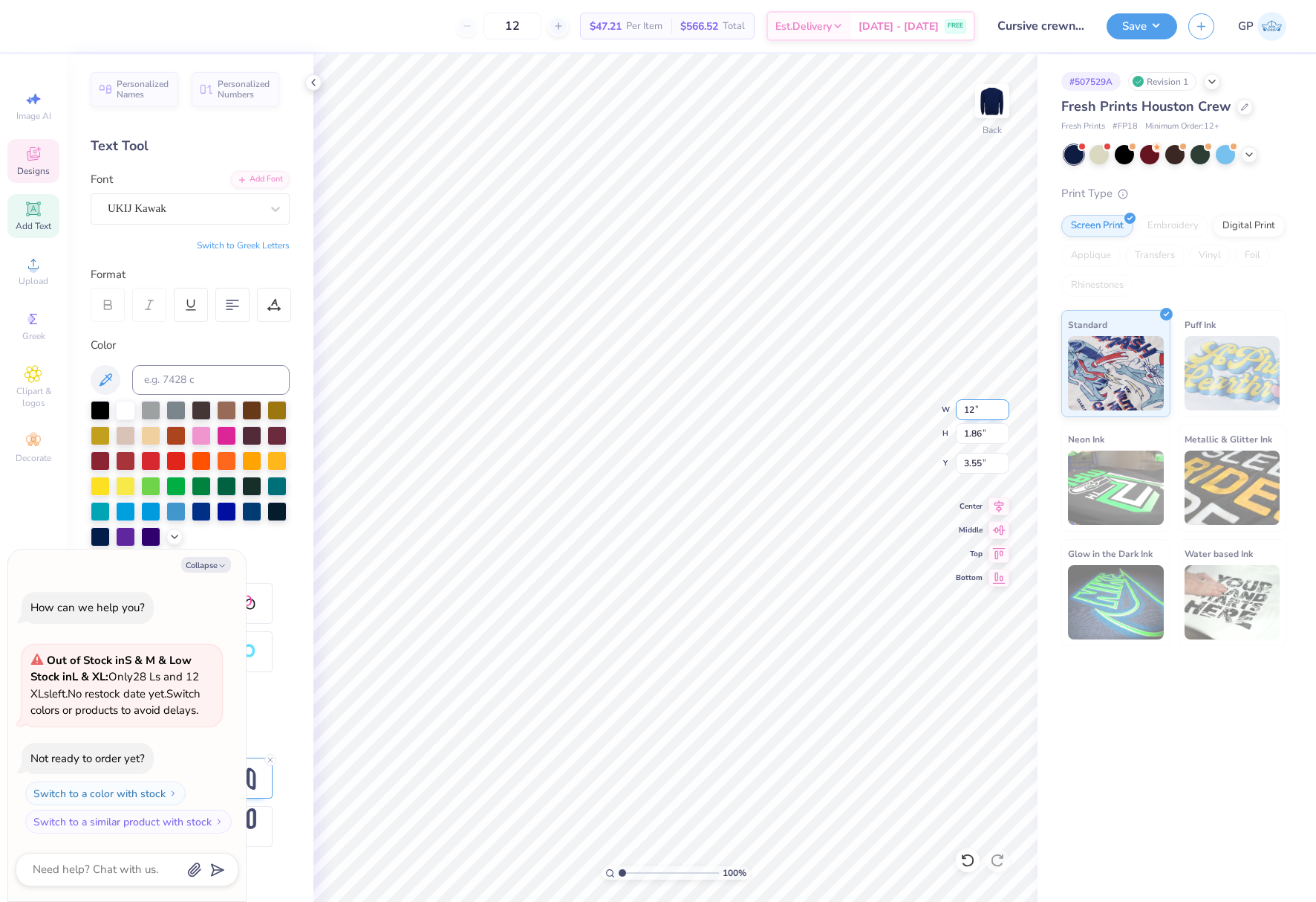
type input "1.55"
type input "3.70"
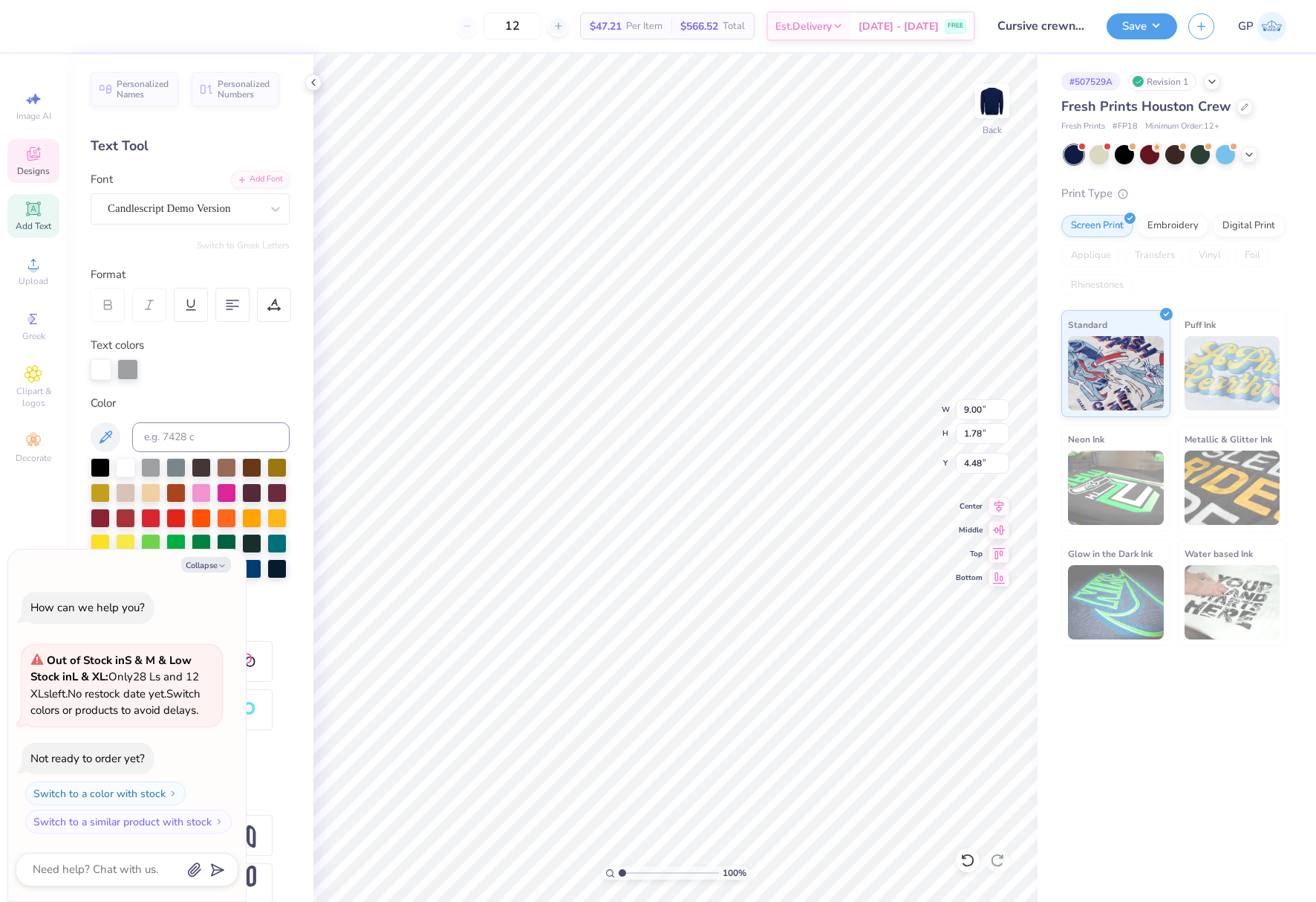
type textarea "x"
type input "4.67"
type textarea "x"
type input "2.43"
type input "0.40"
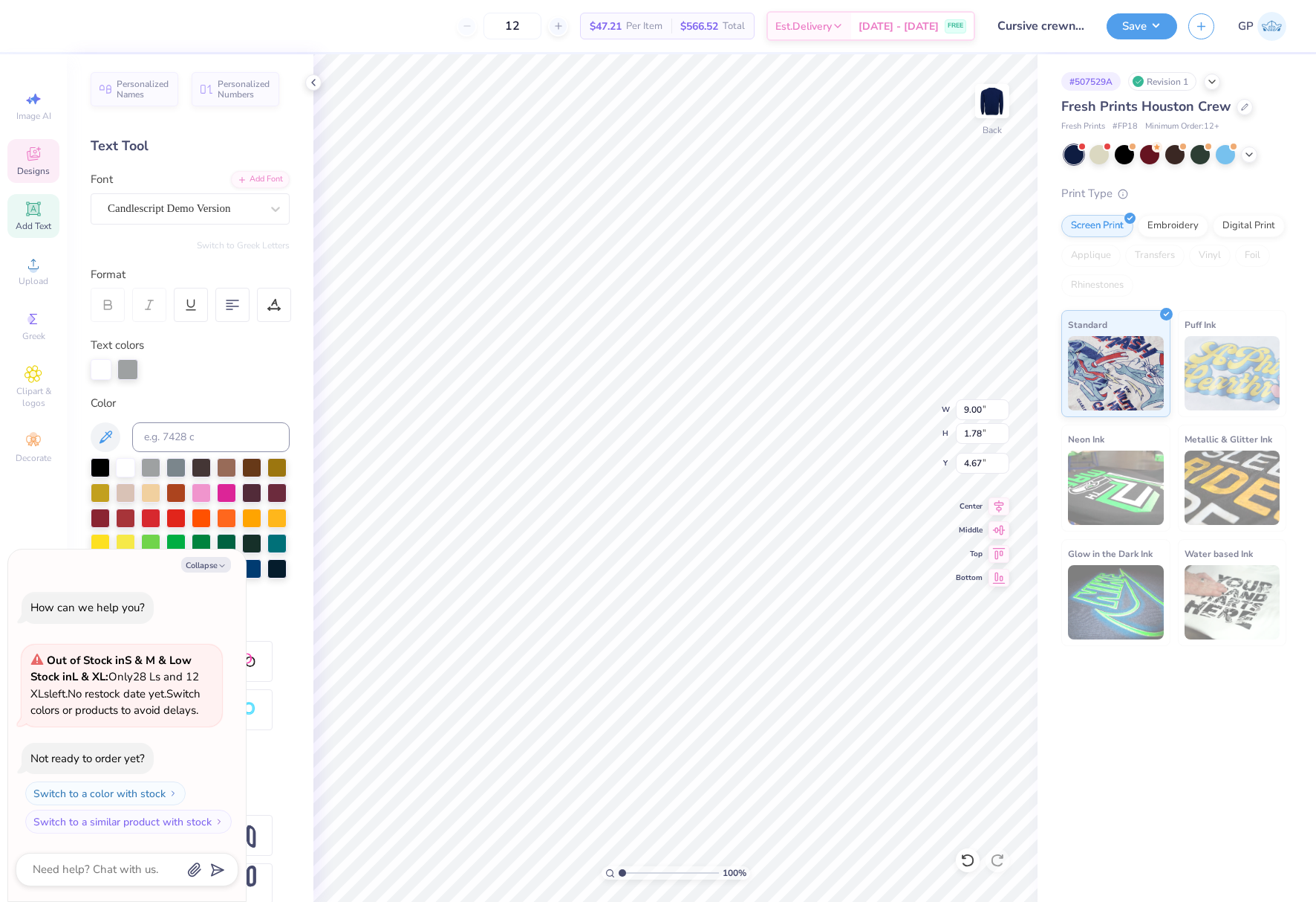
type input "3.82"
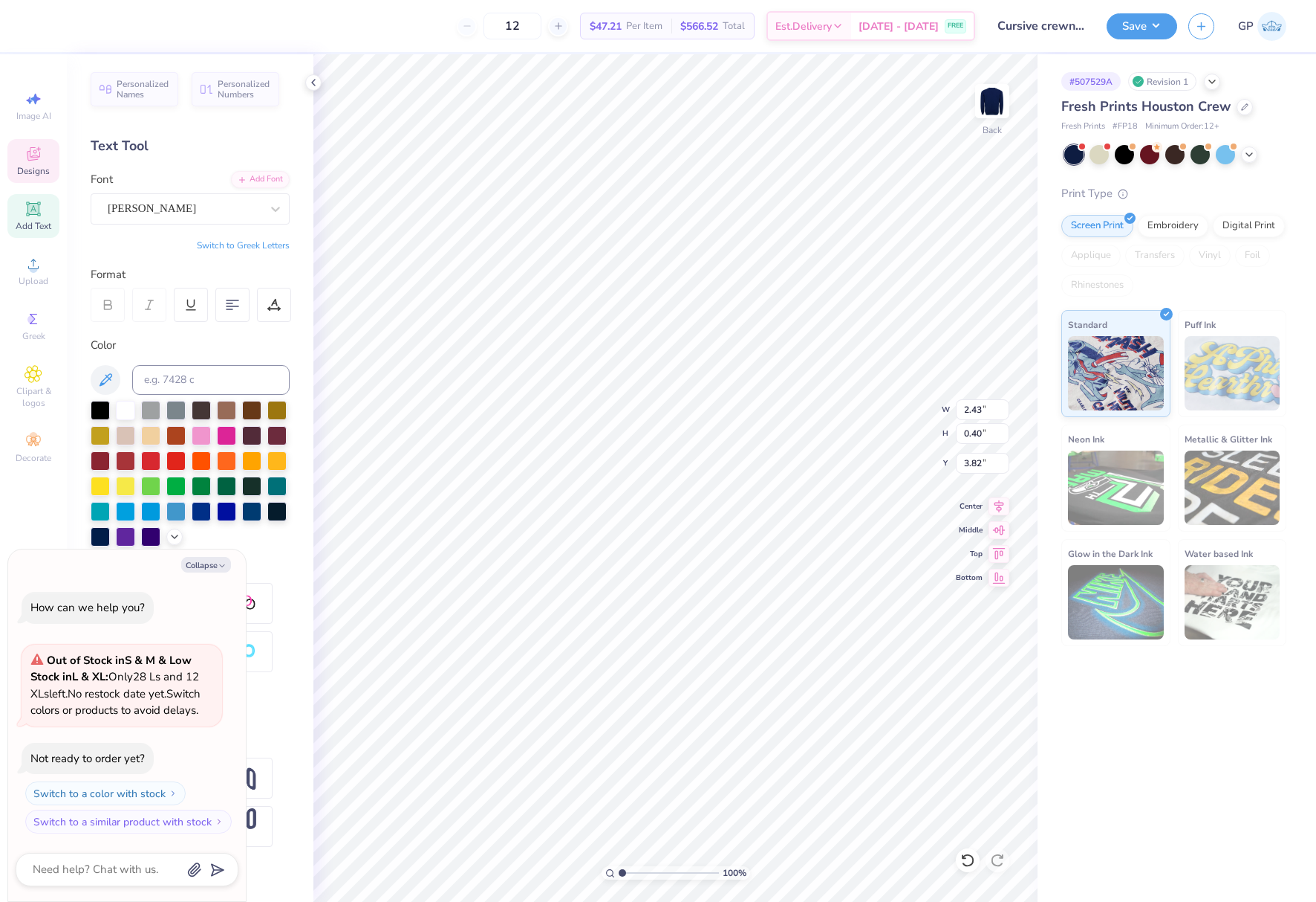
type textarea "x"
type input "4.10"
type textarea "x"
type input "1.82"
type input "0.30"
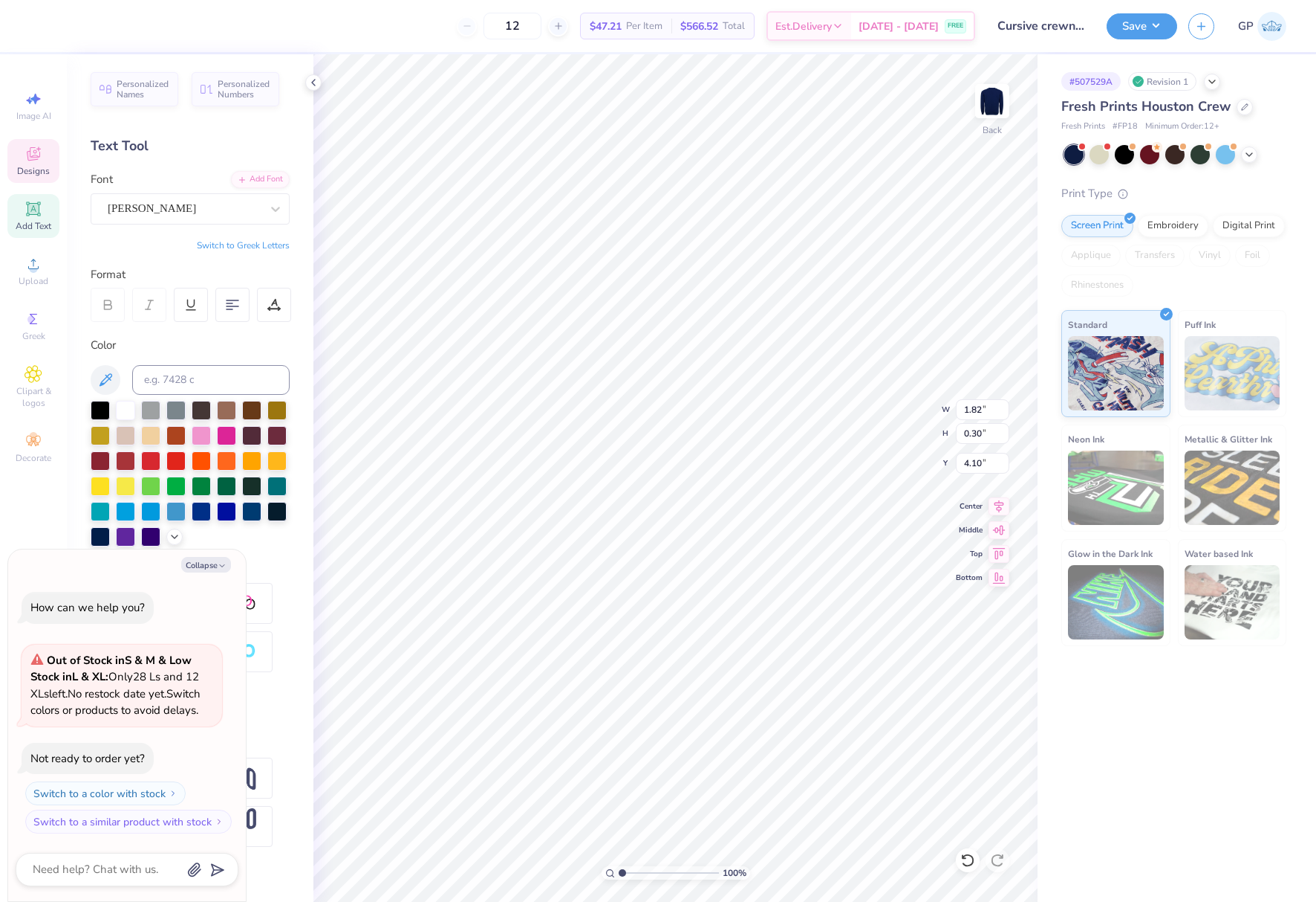
type textarea "x"
type input "4.18"
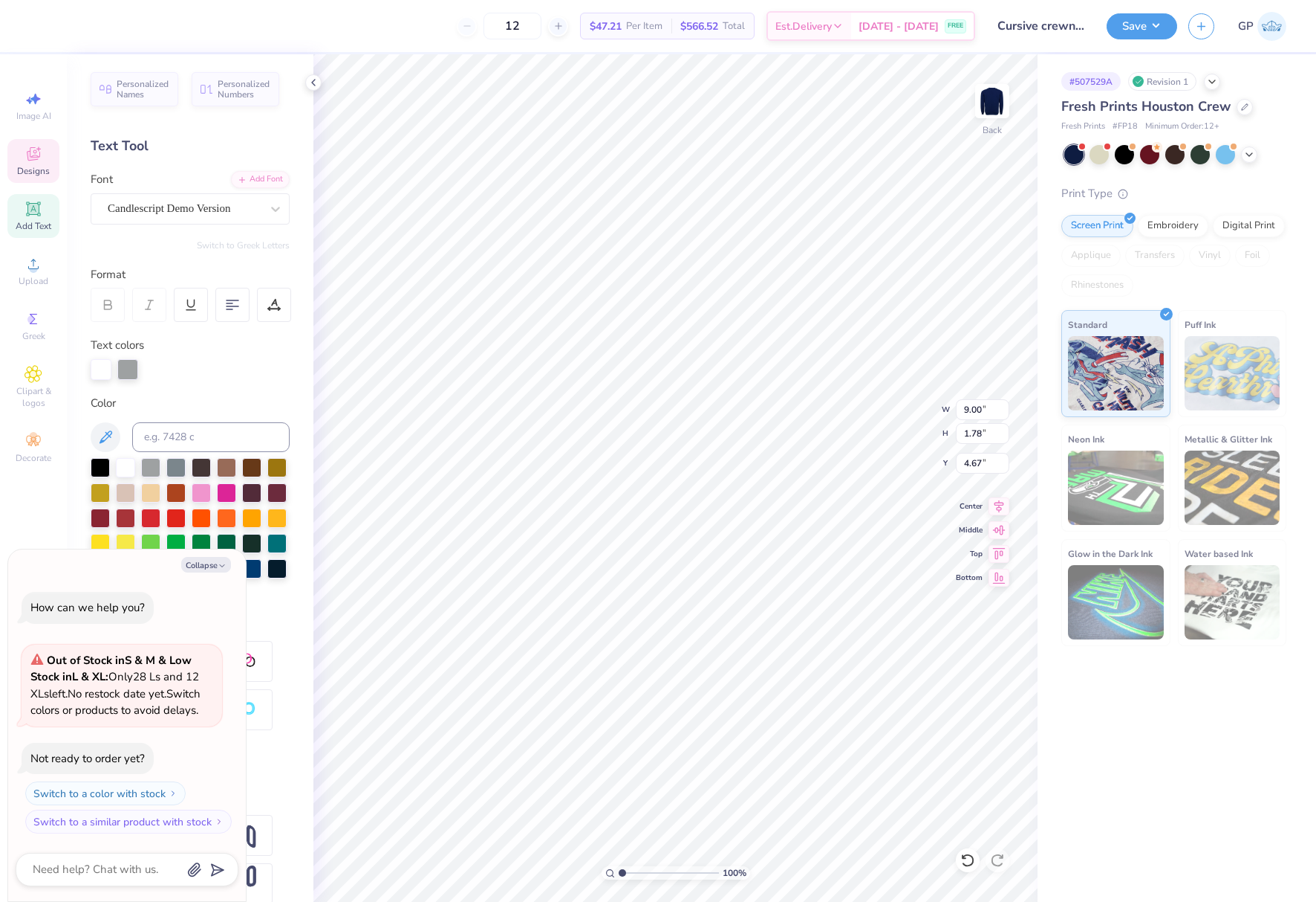
type textarea "x"
type input "4.48"
type textarea "x"
click at [984, 471] on input "3.70" at bounding box center [982, 462] width 53 height 21
type input "3"
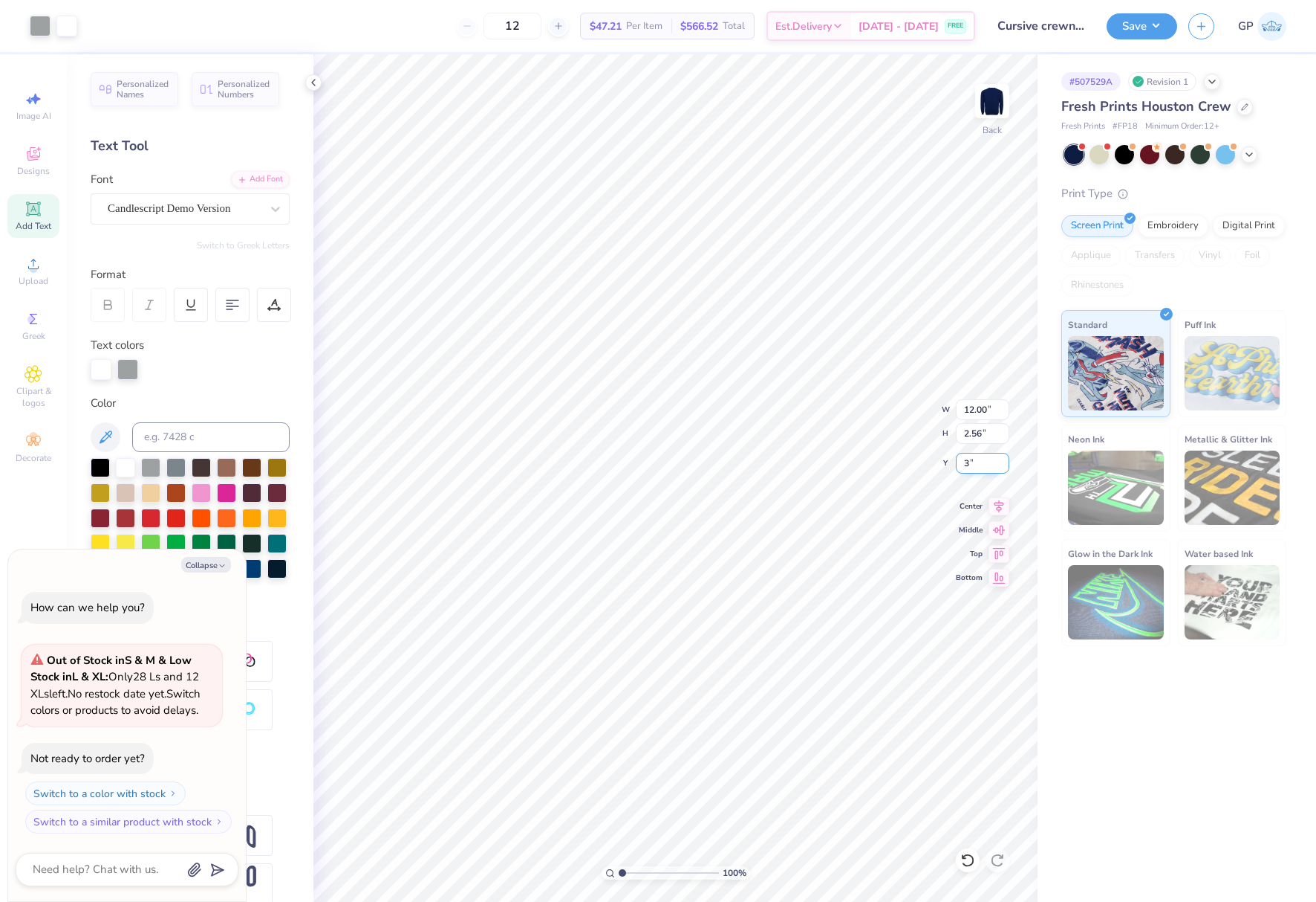
type textarea "x"
type input "3.00"
click at [1128, 27] on button "Save" at bounding box center [1141, 24] width 71 height 26
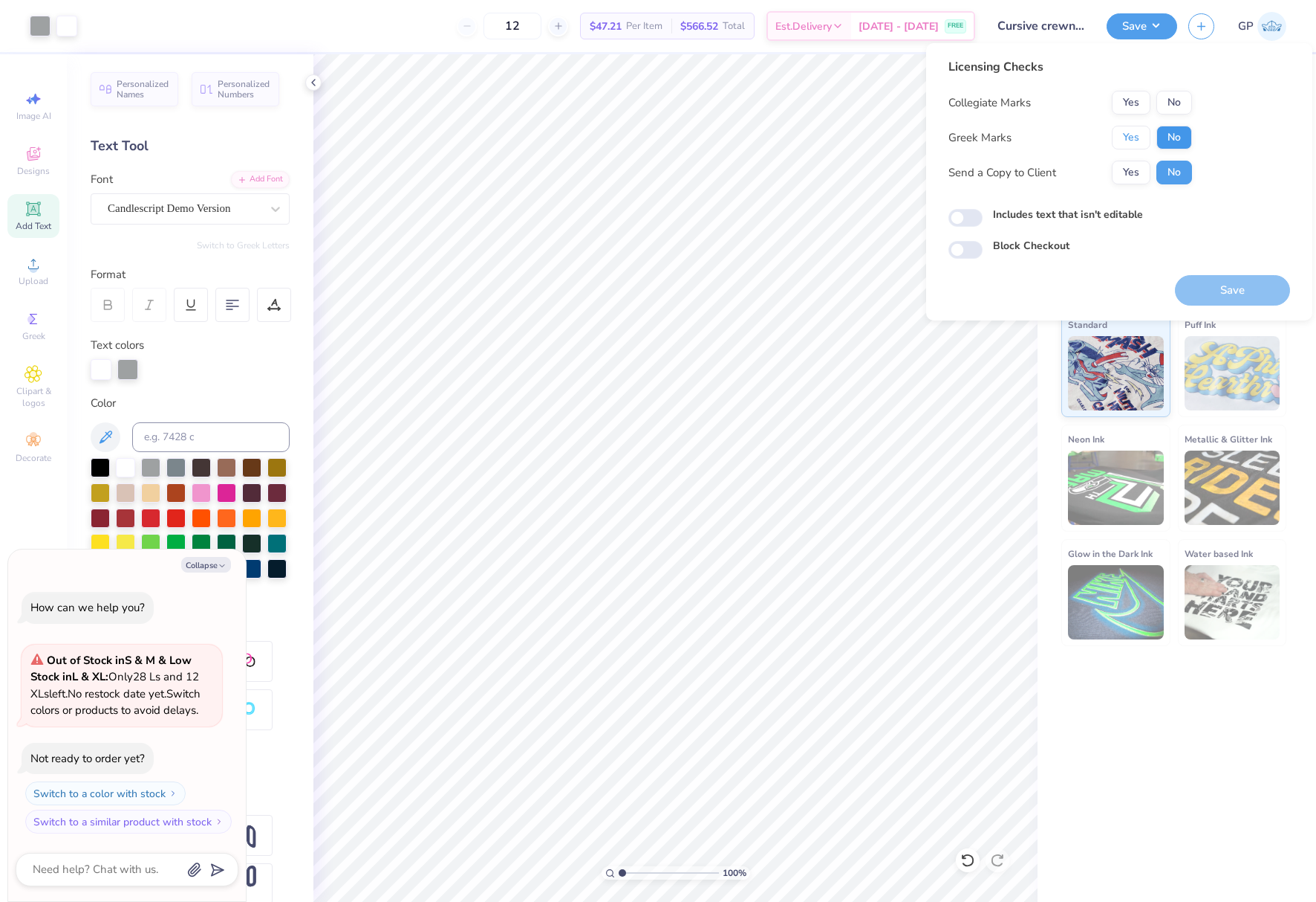
drag, startPoint x: 1127, startPoint y: 147, endPoint x: 1161, endPoint y: 148, distance: 34.0
click at [1161, 148] on div "Yes No" at bounding box center [1152, 138] width 80 height 24
click at [1157, 120] on div "Collegiate Marks Yes No Greek Marks Yes No Send a Copy to Client Yes No" at bounding box center [1070, 138] width 244 height 94
click at [1174, 112] on button "No" at bounding box center [1174, 103] width 36 height 24
click at [1174, 134] on button "No" at bounding box center [1174, 138] width 36 height 24
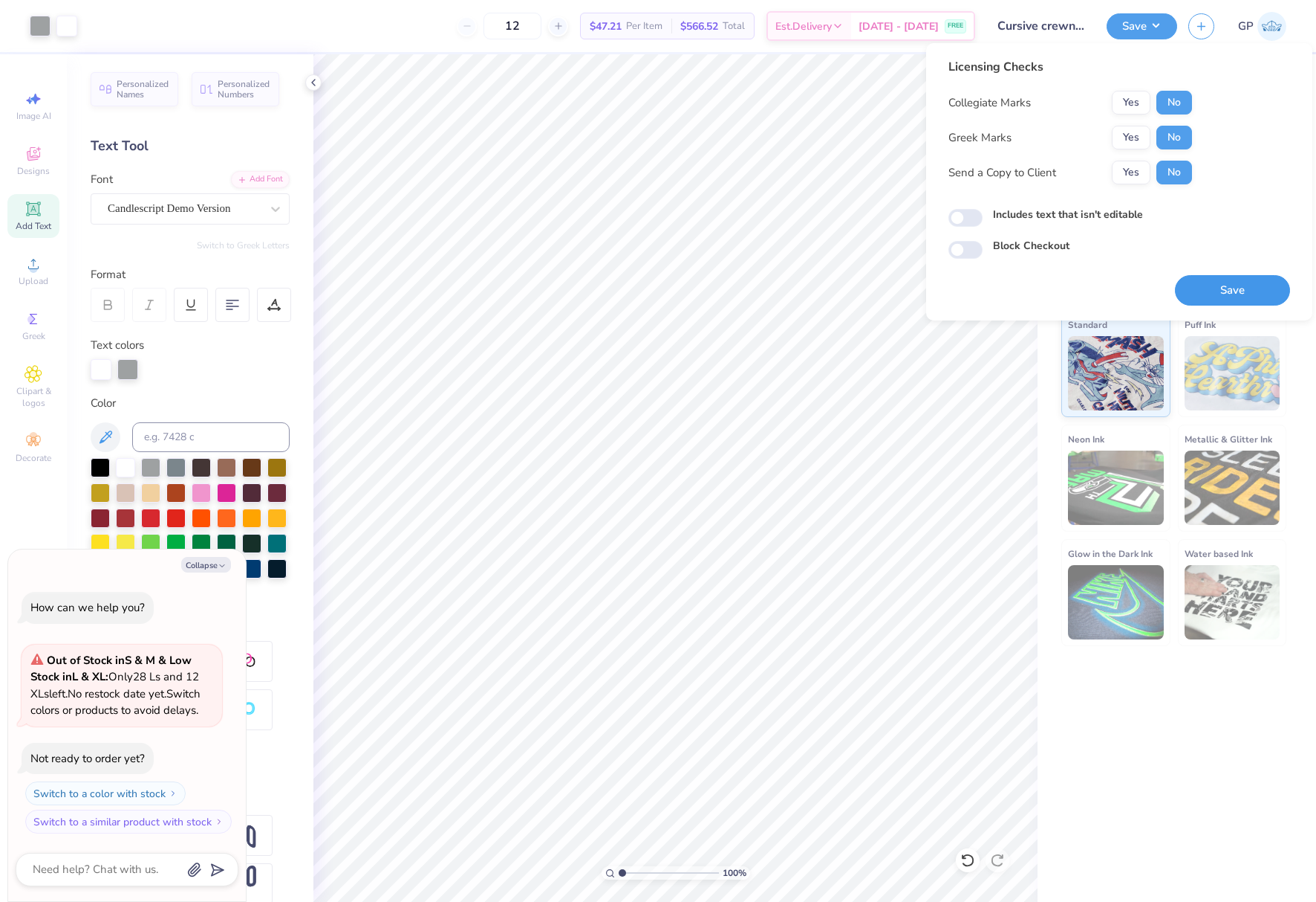
click at [1246, 294] on button "Save" at bounding box center [1232, 290] width 115 height 30
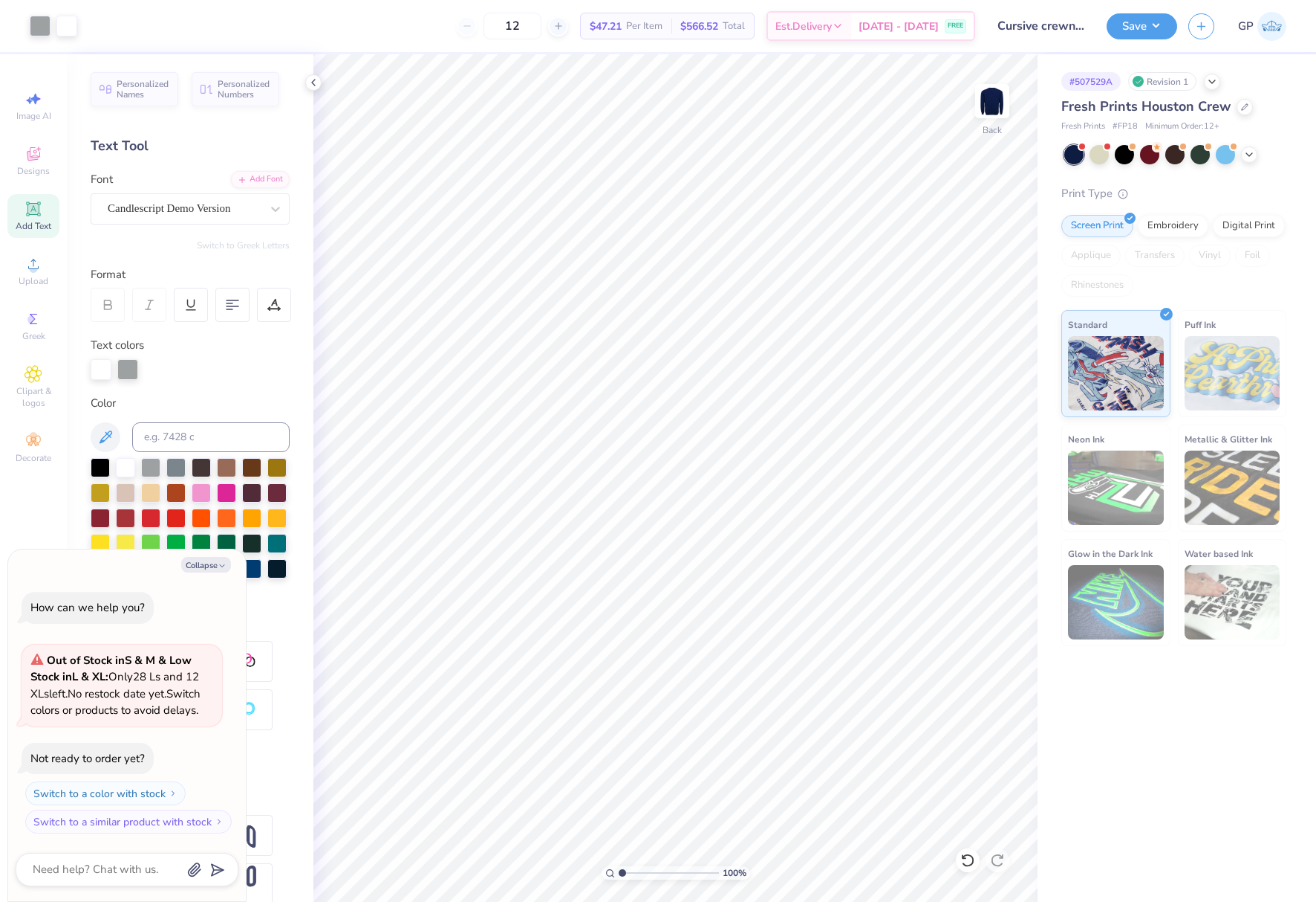
type textarea "x"
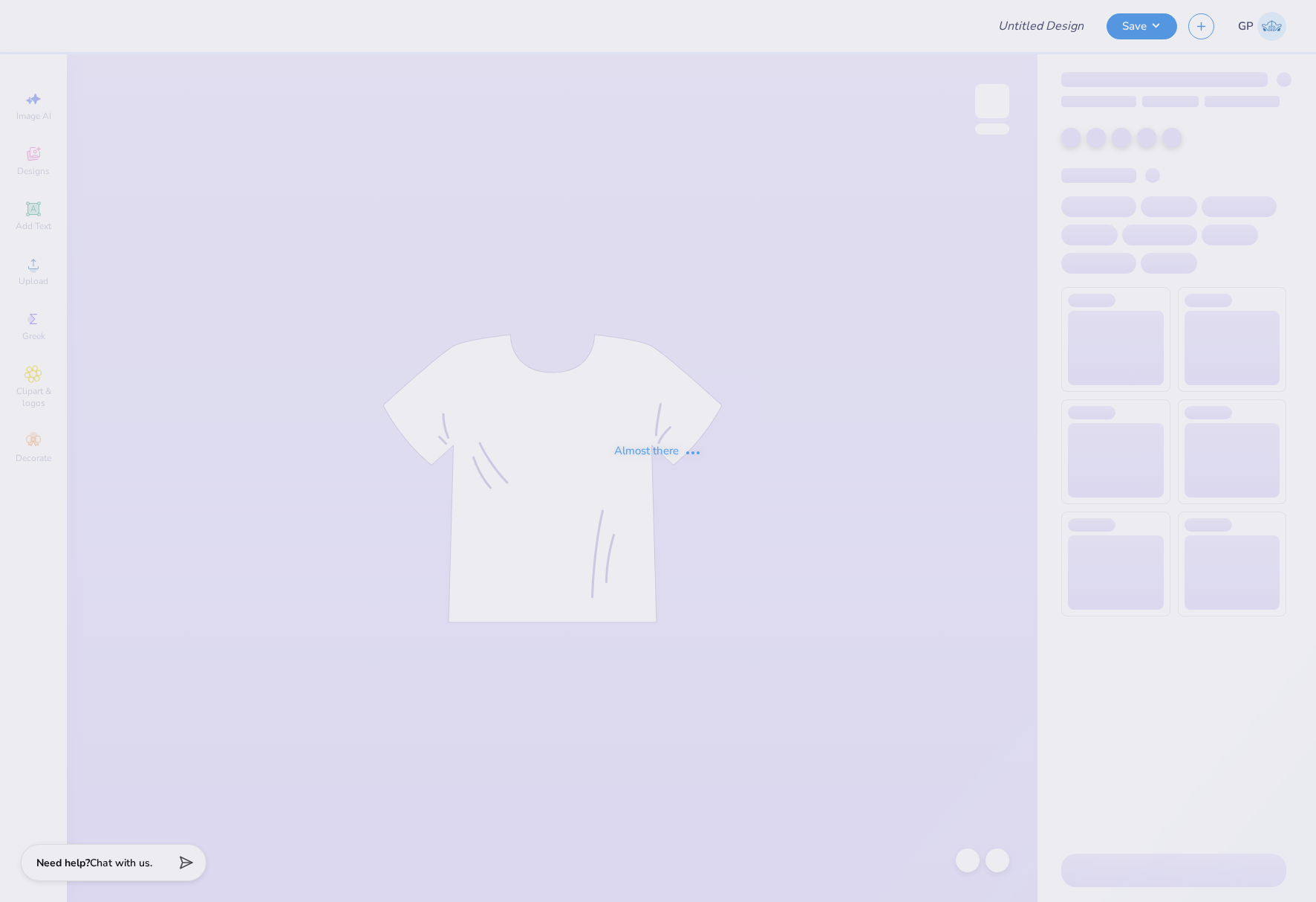
type input "hat draft"
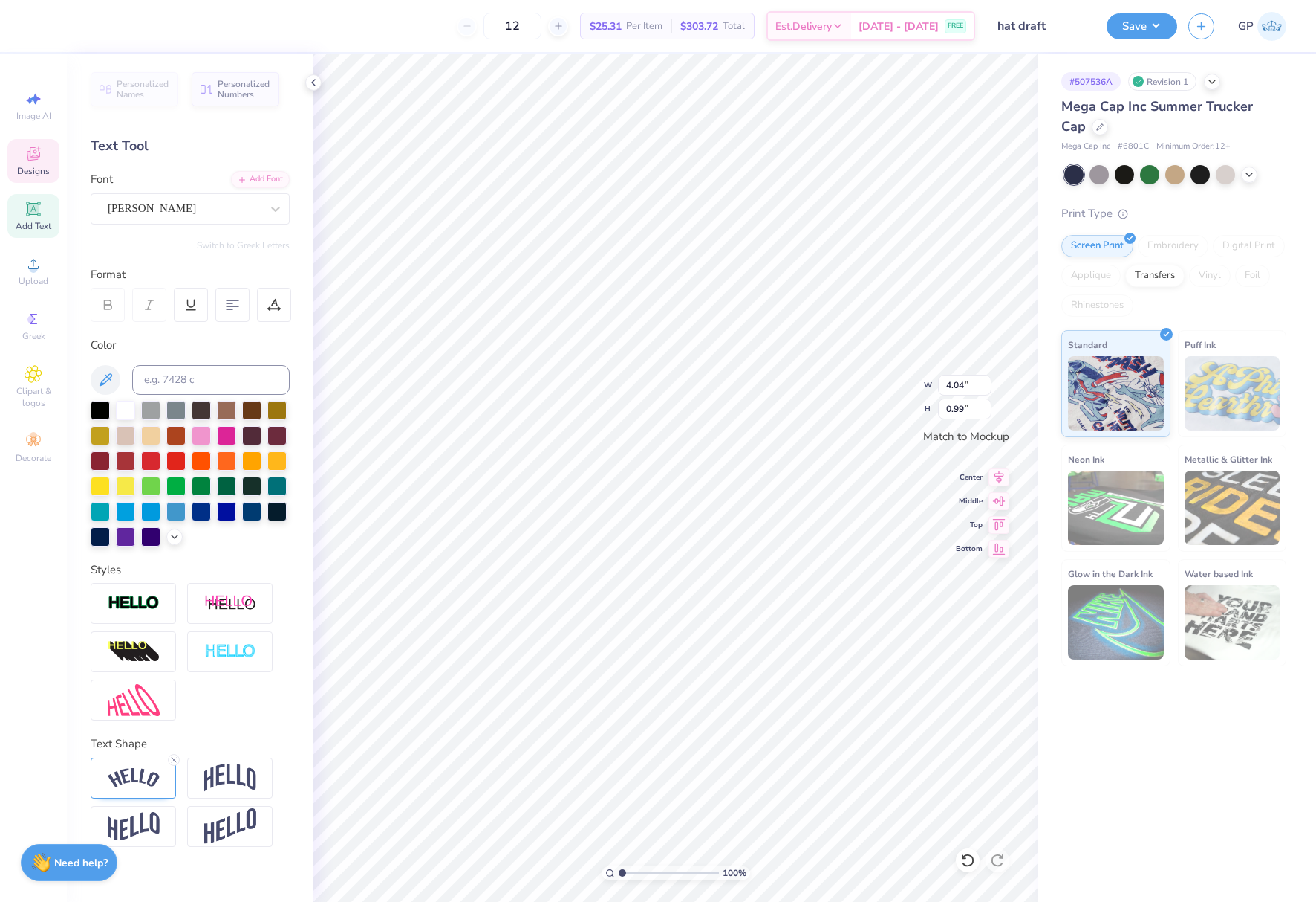
scroll to position [13, 4]
type textarea "MOCK TRIAL"
click at [957, 383] on input "2.91" at bounding box center [965, 384] width 53 height 21
type input "6"
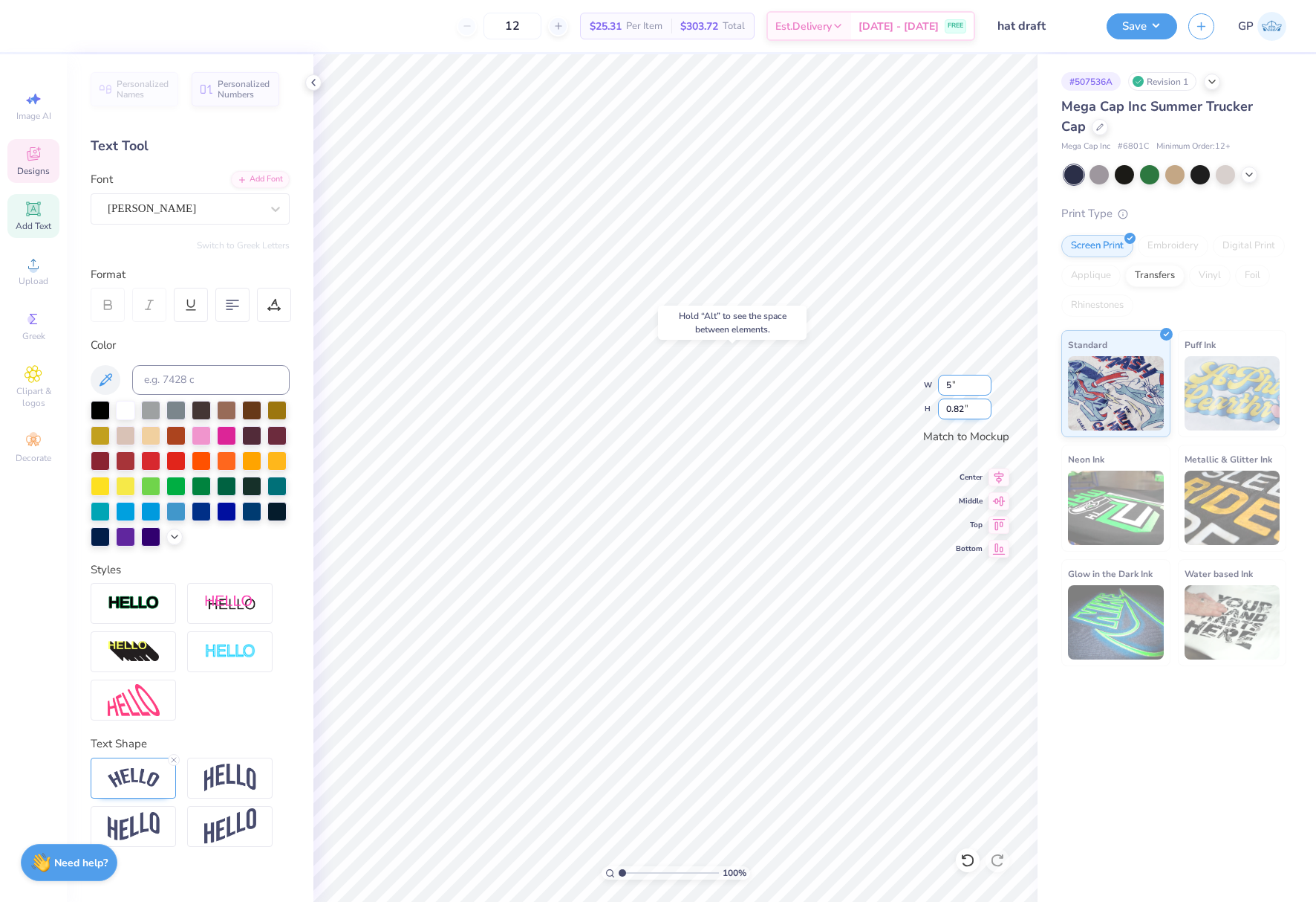
type input "4.06"
type input "1.15"
click at [171, 211] on div "Ambroise Francois" at bounding box center [185, 208] width 156 height 23
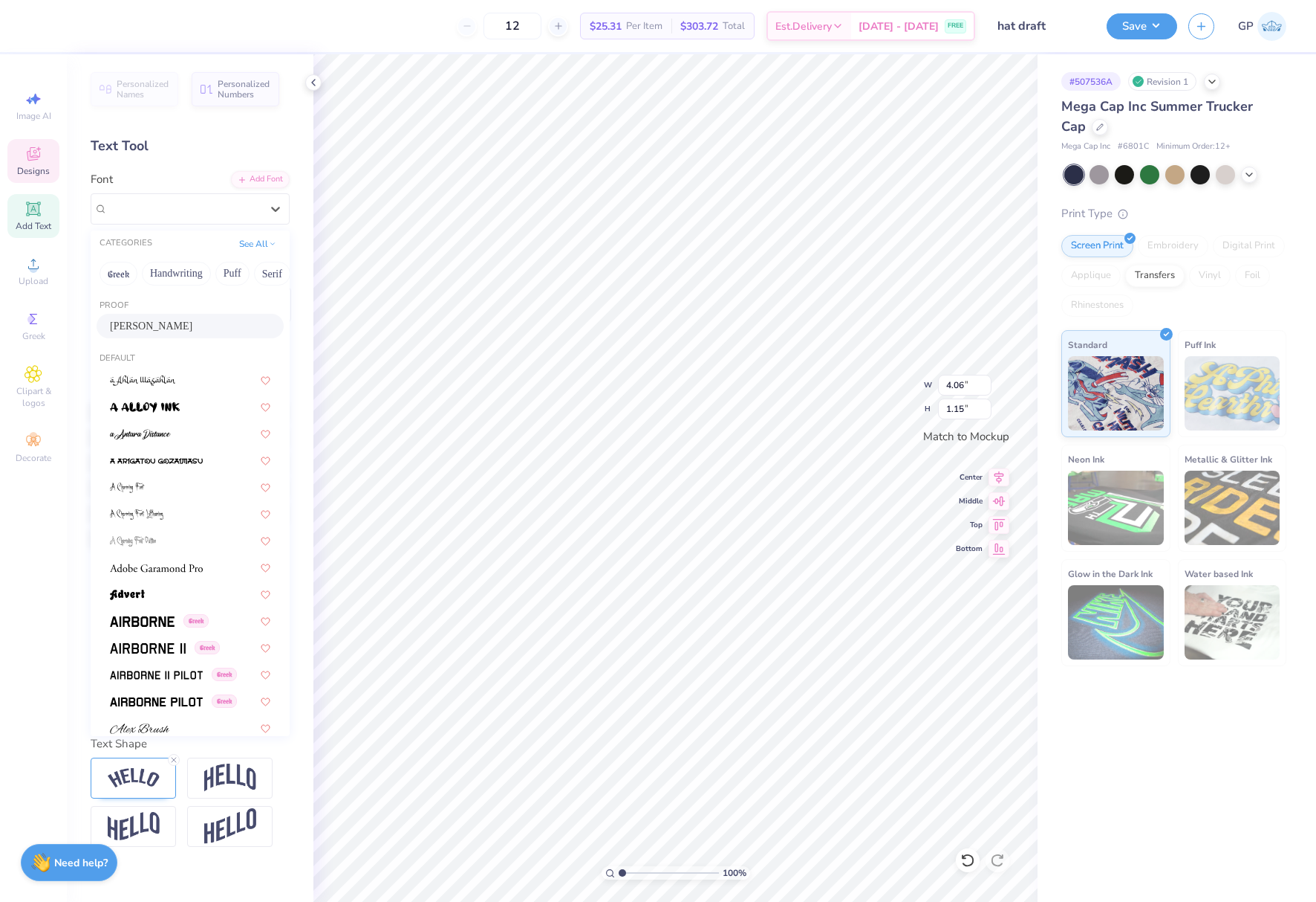
click at [162, 326] on div "Ambroise Francois" at bounding box center [190, 325] width 161 height 16
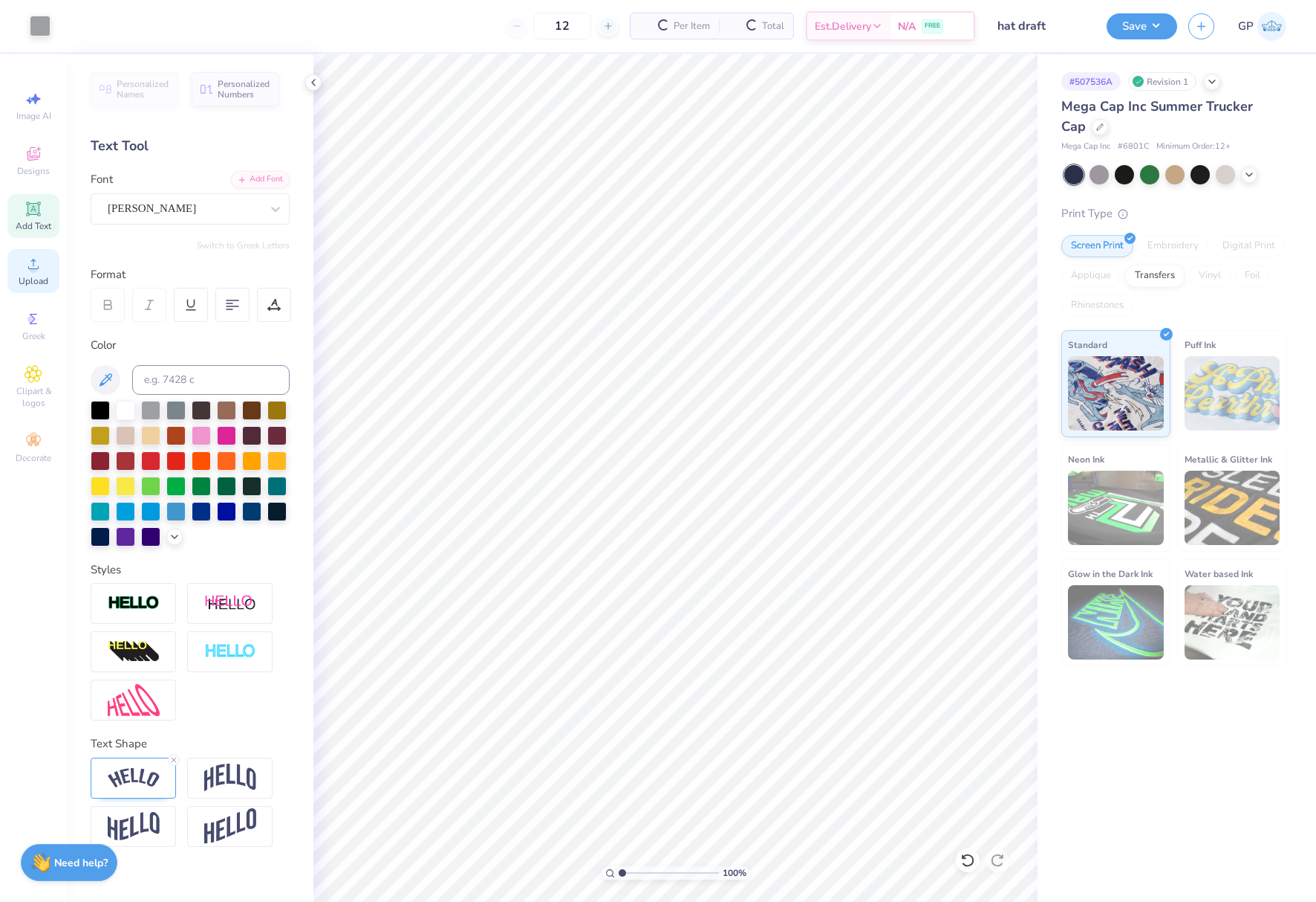
click at [43, 278] on span "Upload" at bounding box center [33, 280] width 29 height 12
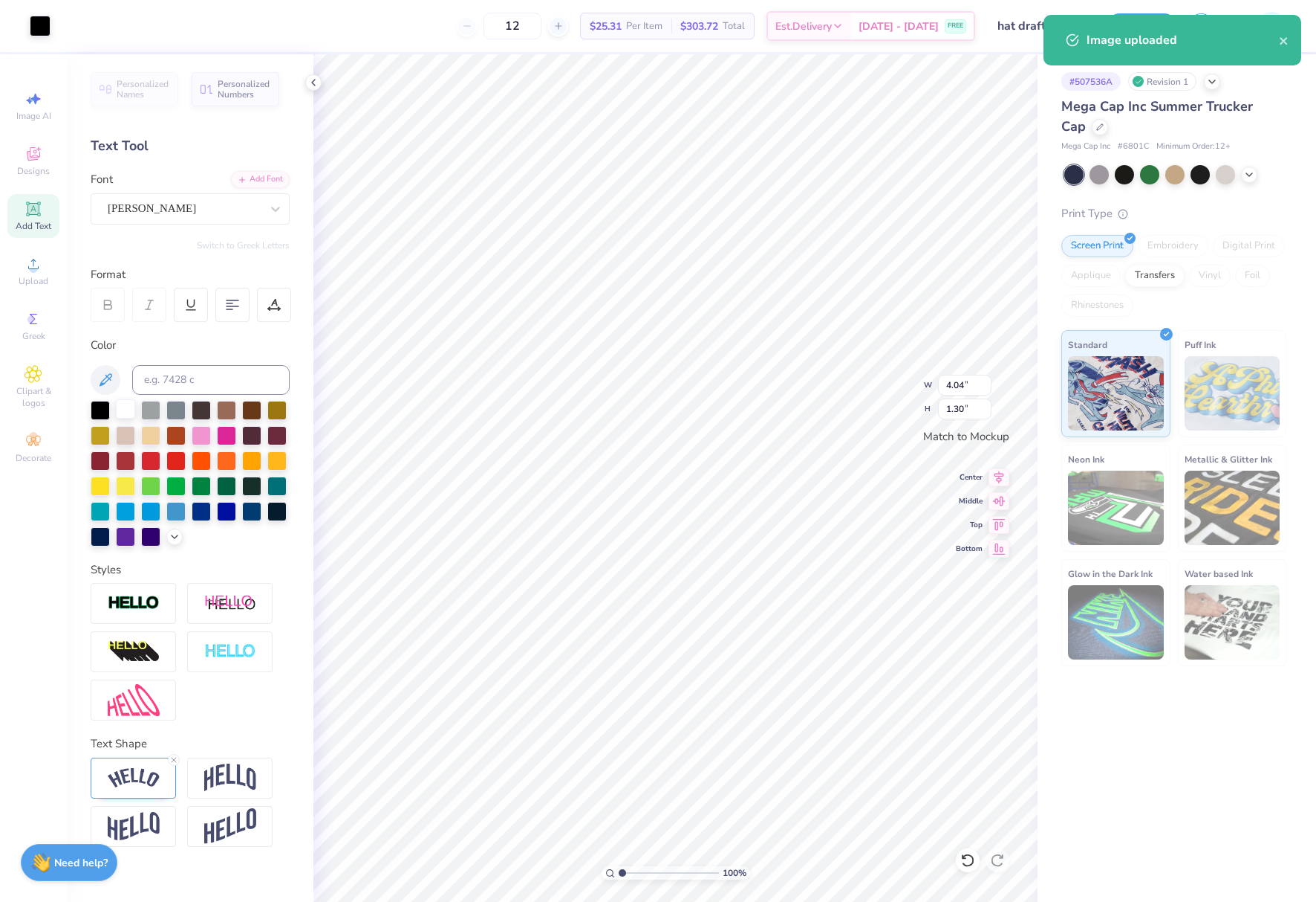
click at [128, 405] on div at bounding box center [125, 408] width 19 height 19
click at [35, 29] on div at bounding box center [40, 24] width 21 height 21
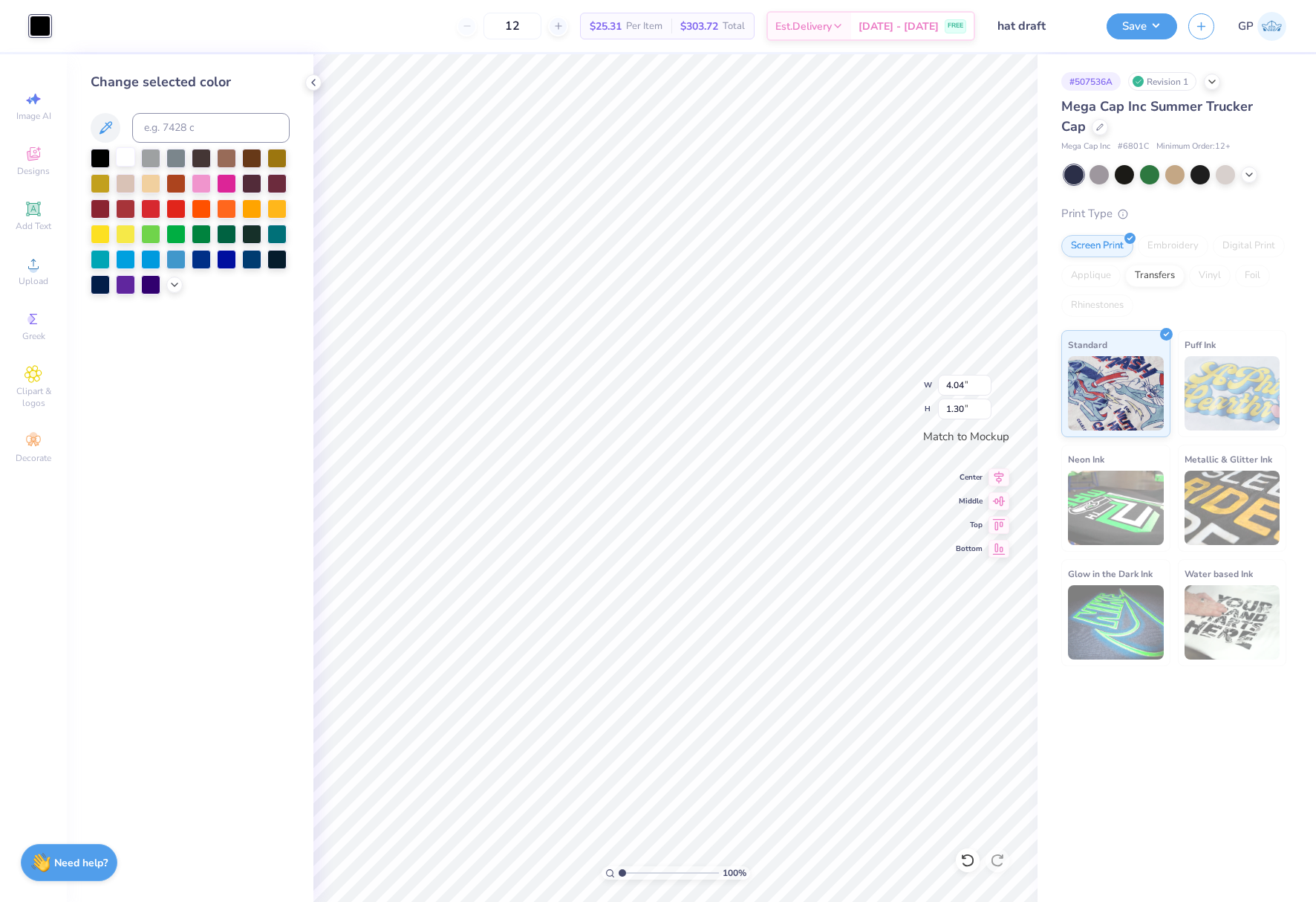
click at [118, 155] on div at bounding box center [125, 156] width 19 height 19
click at [951, 385] on input "4.04" at bounding box center [965, 384] width 53 height 21
type input "4.06"
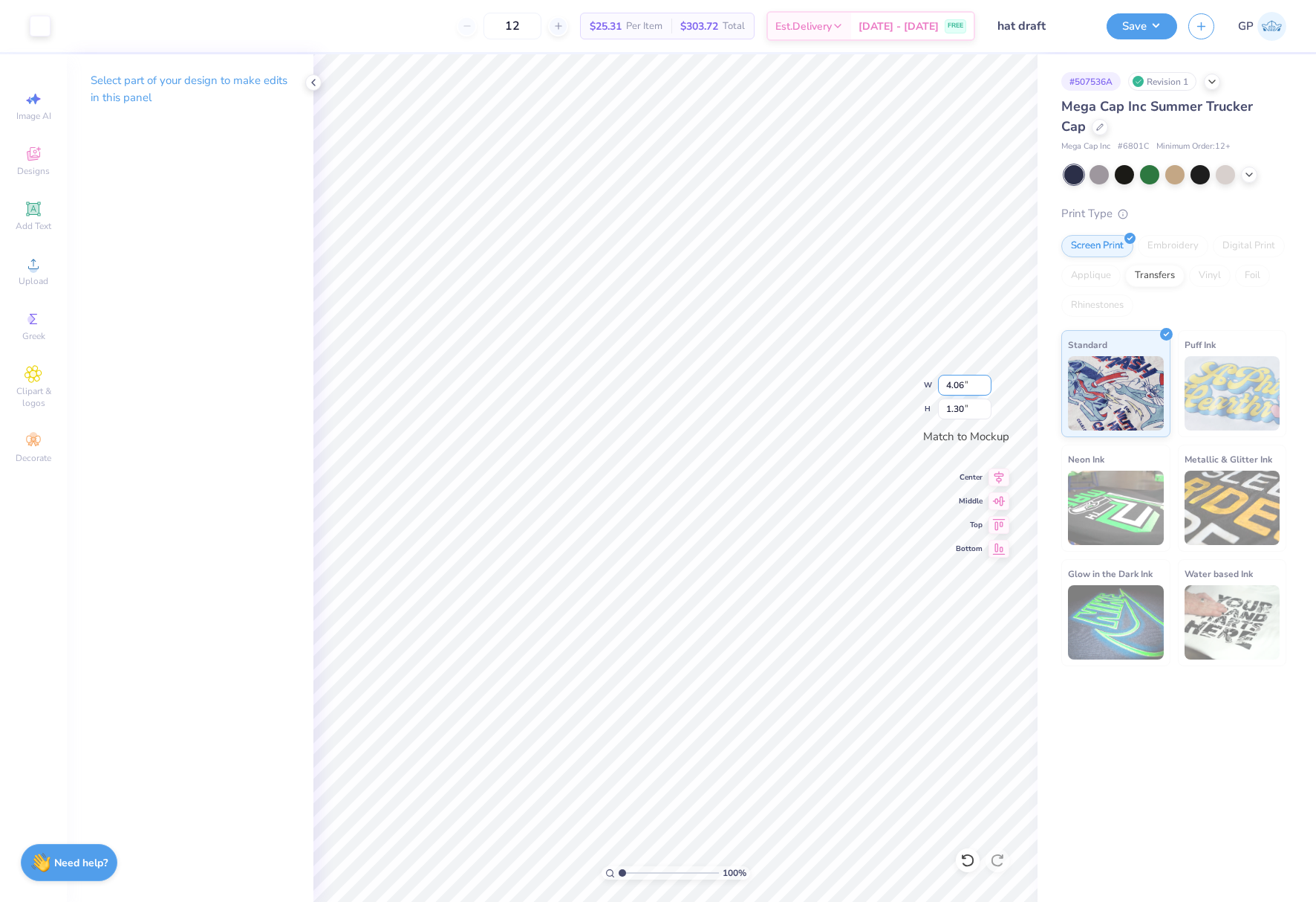
click at [961, 382] on input "4.06" at bounding box center [965, 384] width 53 height 21
type input "4.00"
type input "1.29"
click at [40, 262] on icon at bounding box center [33, 263] width 17 height 17
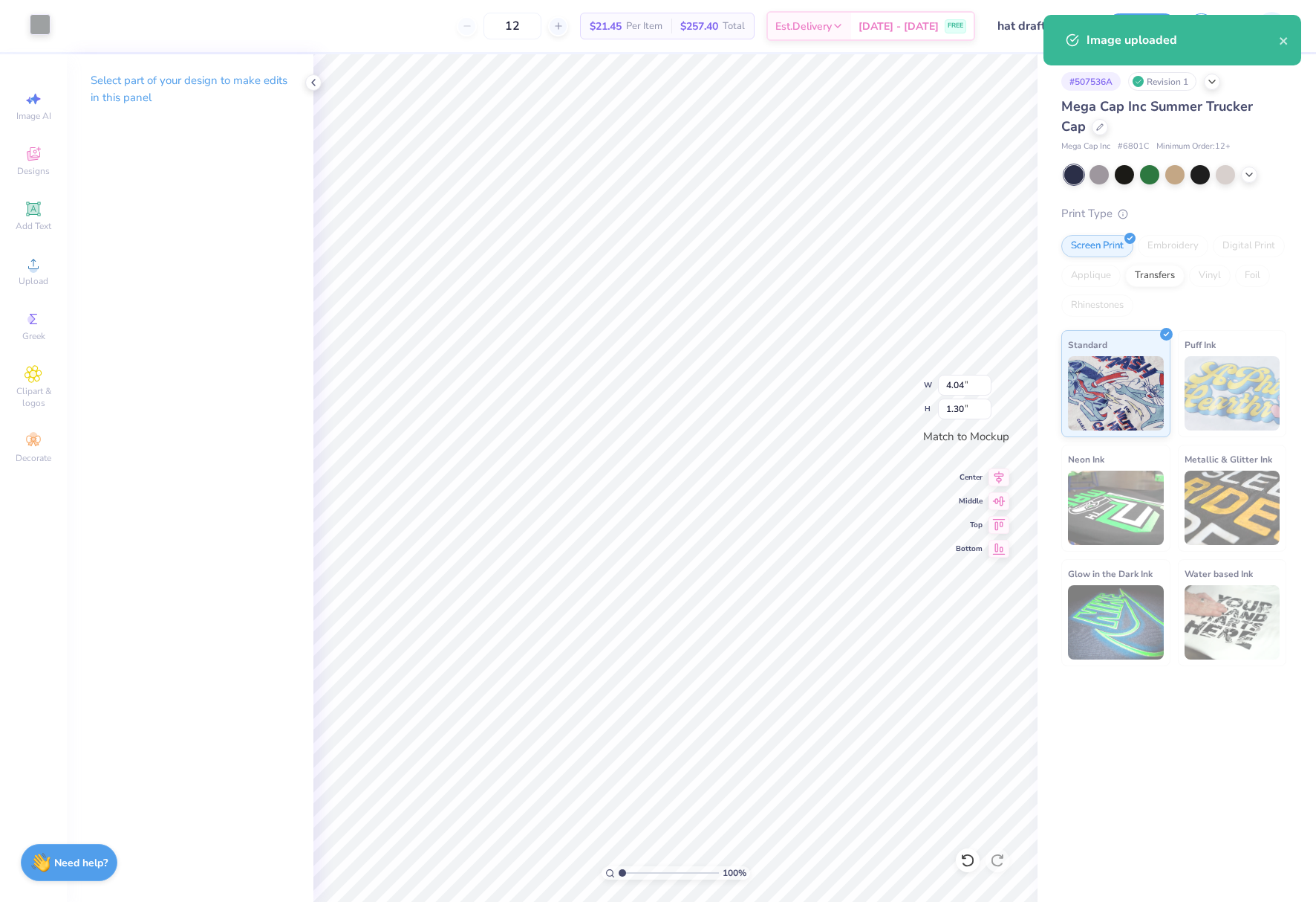
click at [41, 29] on div at bounding box center [40, 24] width 21 height 21
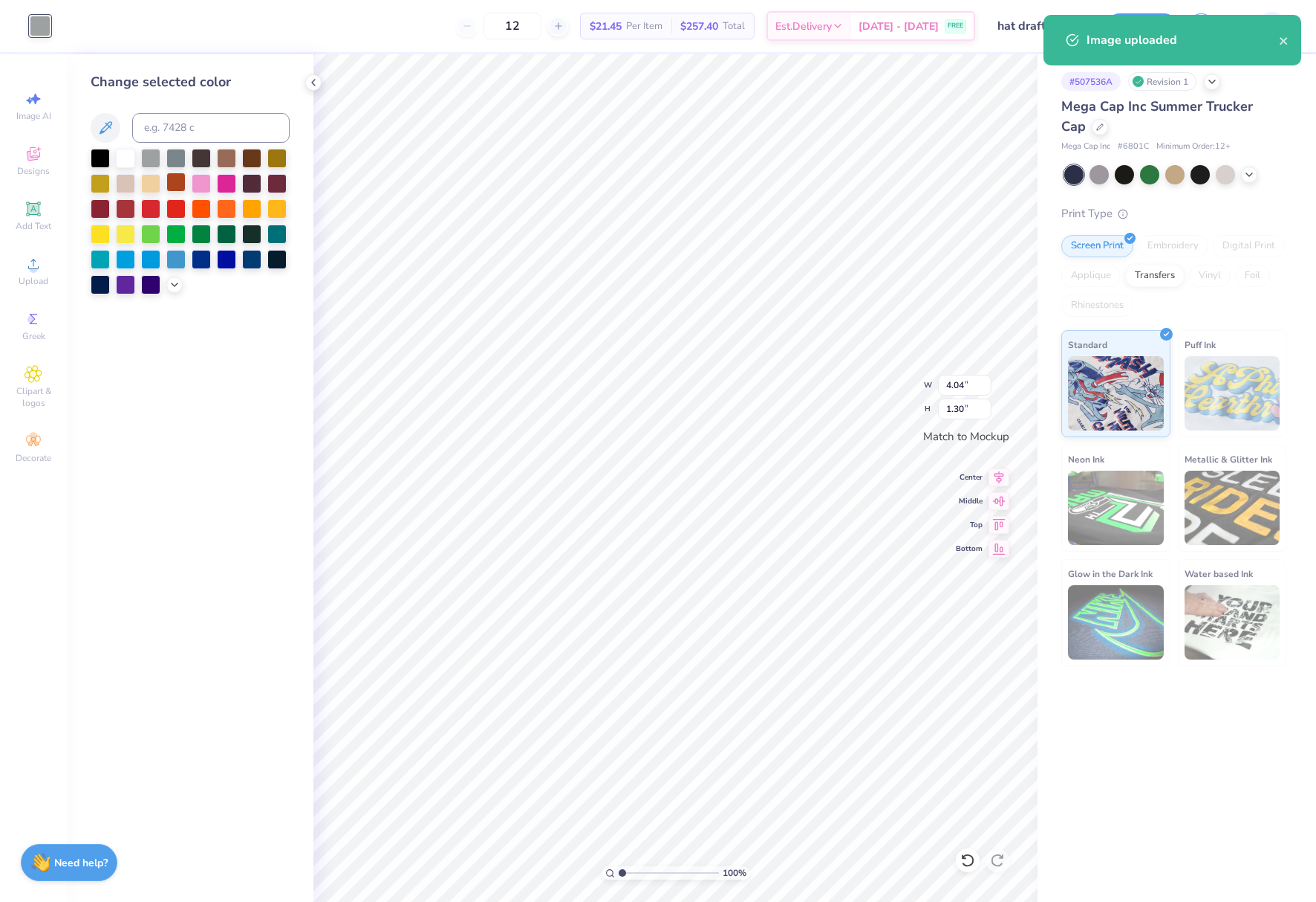
click at [125, 155] on div at bounding box center [125, 158] width 19 height 19
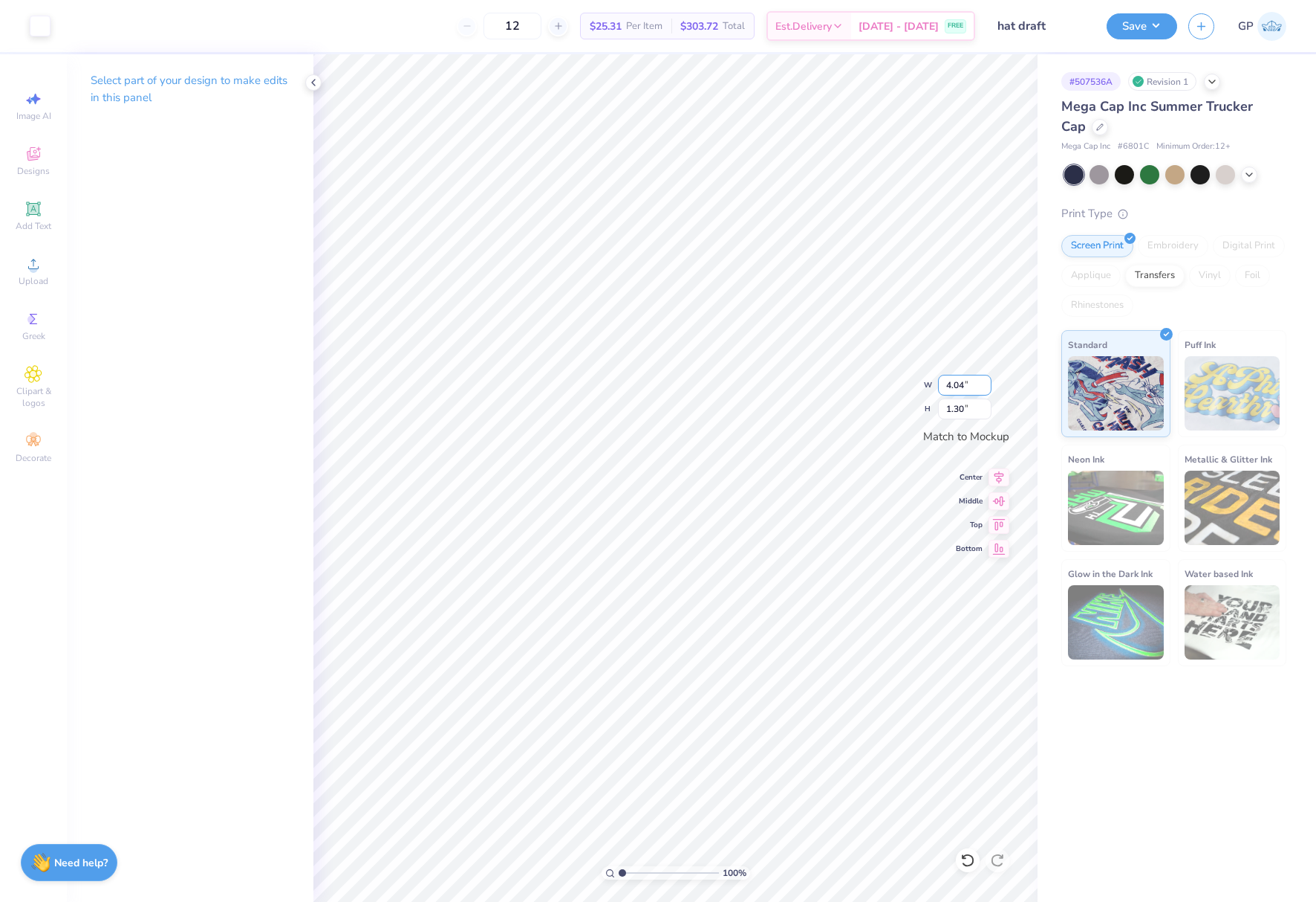
click at [948, 381] on input "4.04" at bounding box center [965, 384] width 53 height 21
type input "4.00"
type input "1.29"
click at [1169, 254] on div "Embroidery" at bounding box center [1173, 245] width 71 height 22
type input "4.00"
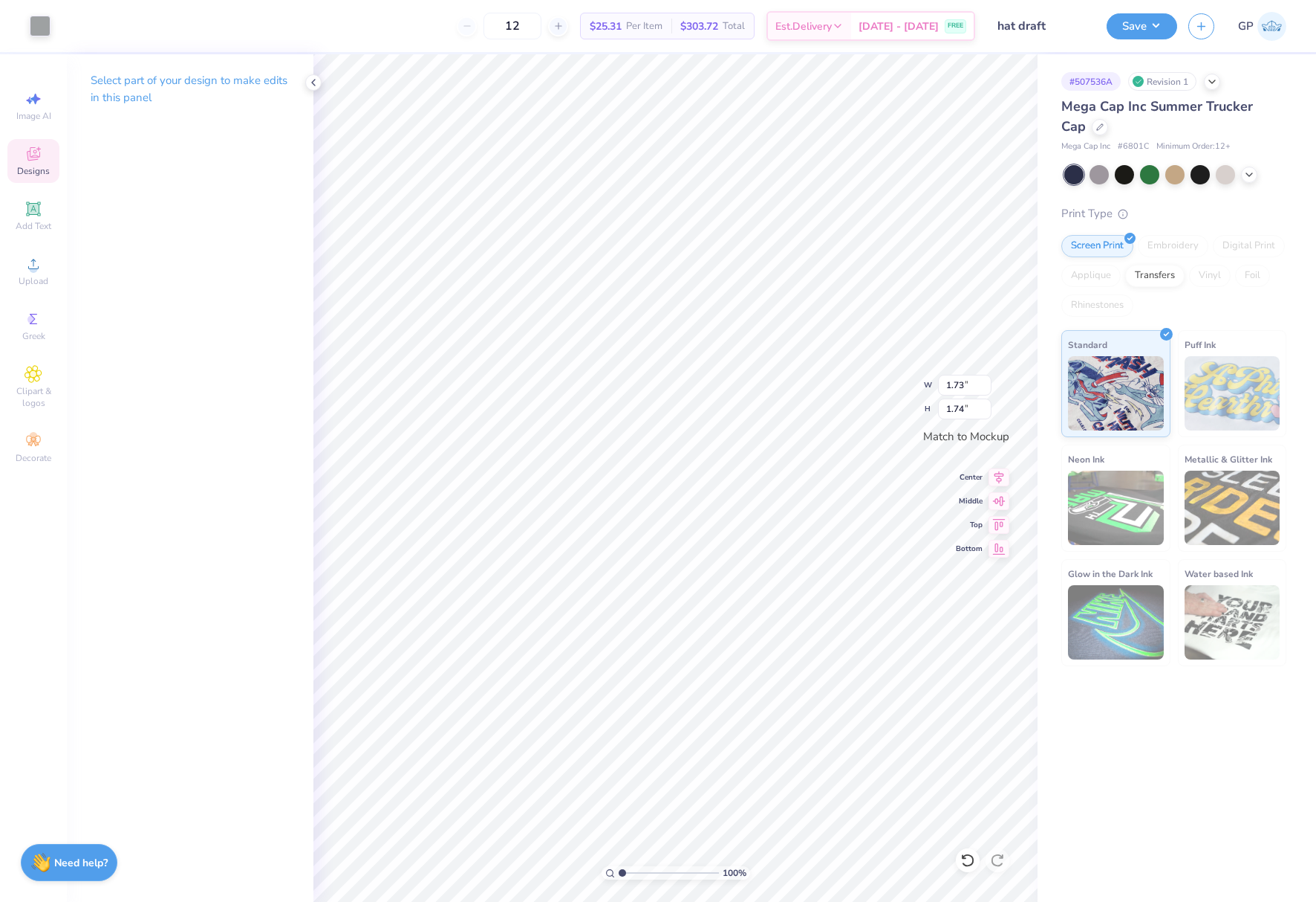
type input "1.29"
click at [1157, 245] on div "Embroidery" at bounding box center [1173, 245] width 71 height 22
click at [1165, 245] on div "Embroidery" at bounding box center [1173, 245] width 71 height 22
click at [40, 22] on div at bounding box center [40, 24] width 21 height 21
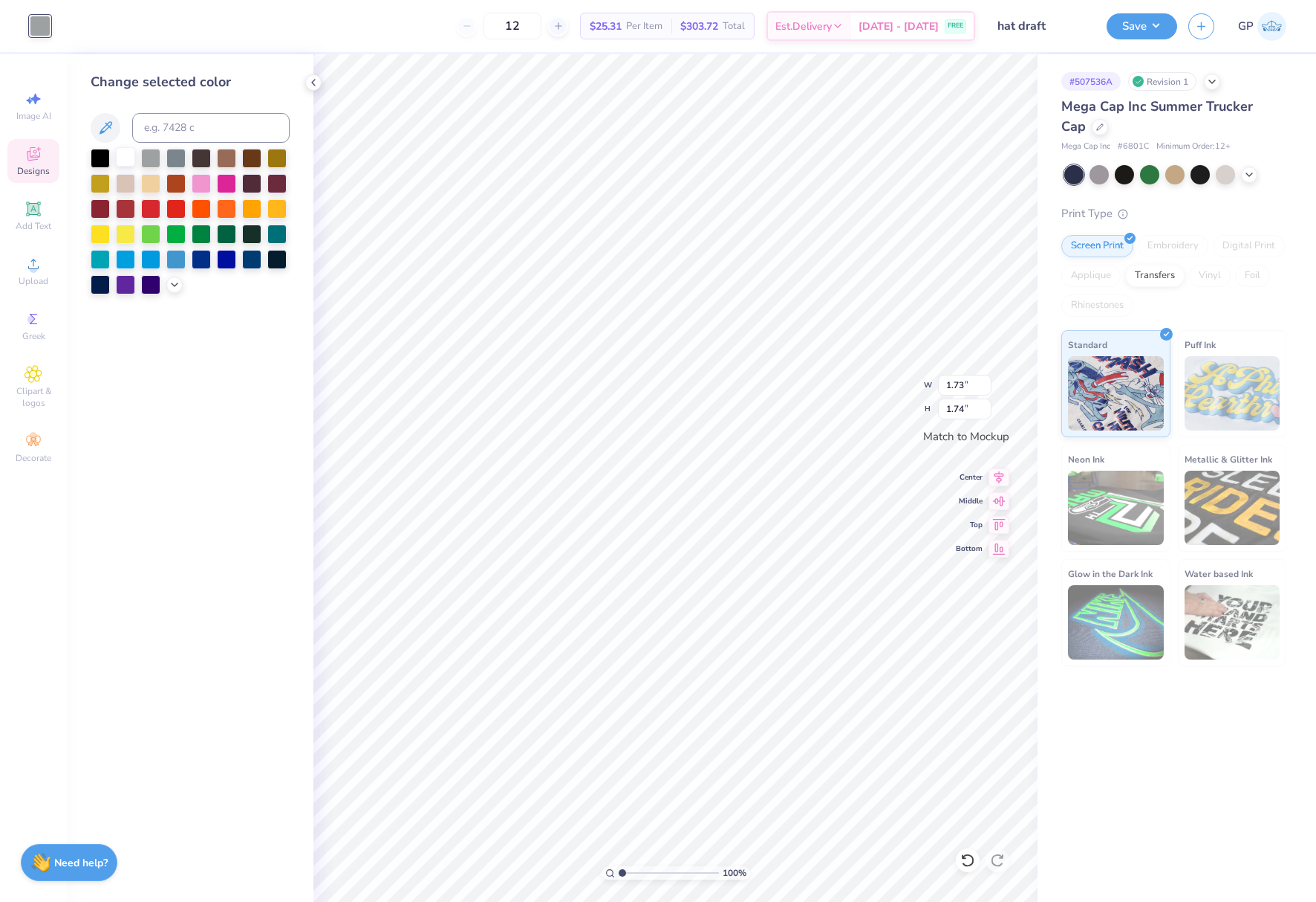
click at [121, 154] on div at bounding box center [125, 156] width 19 height 19
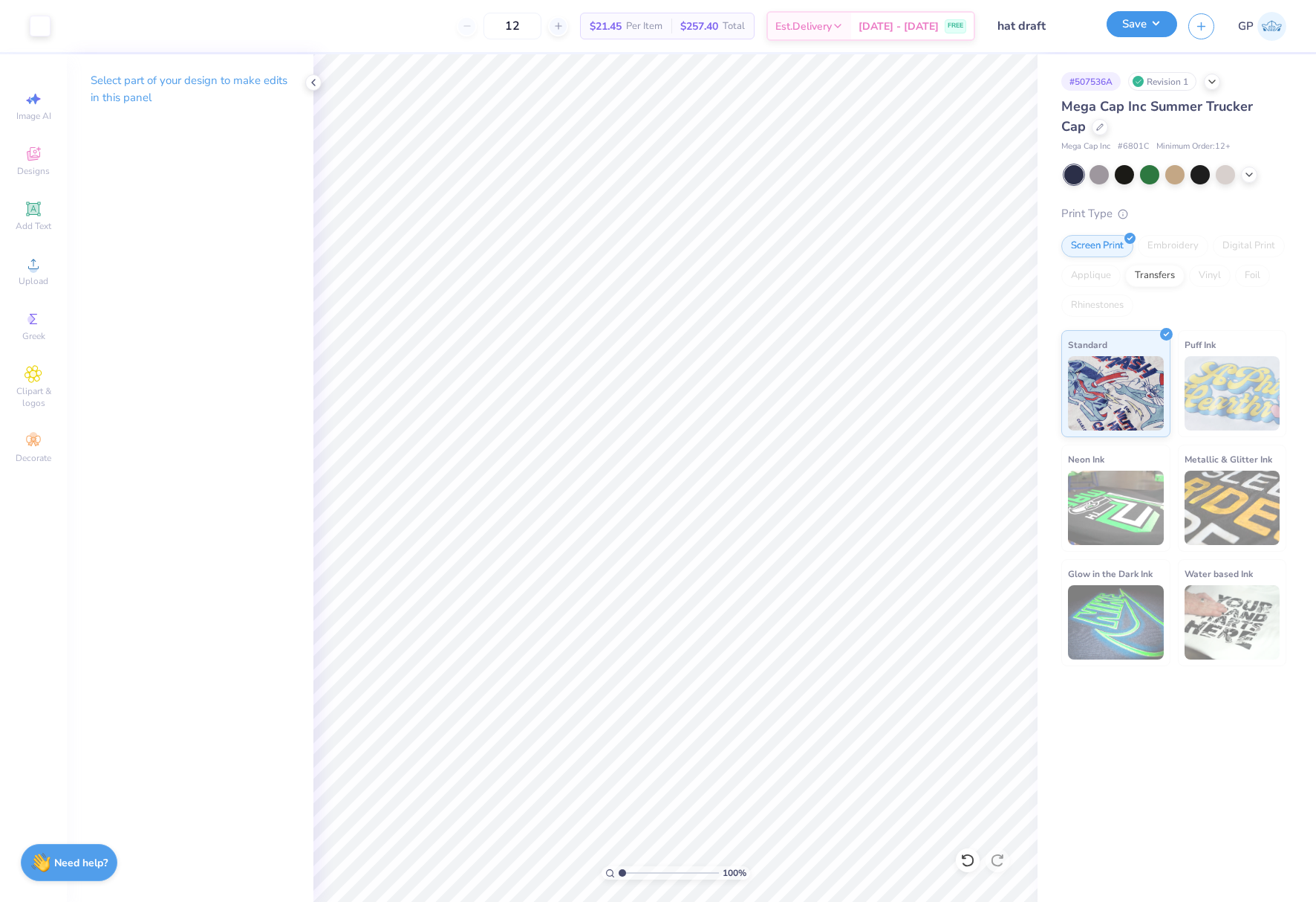
click at [1127, 24] on button "Save" at bounding box center [1141, 24] width 71 height 26
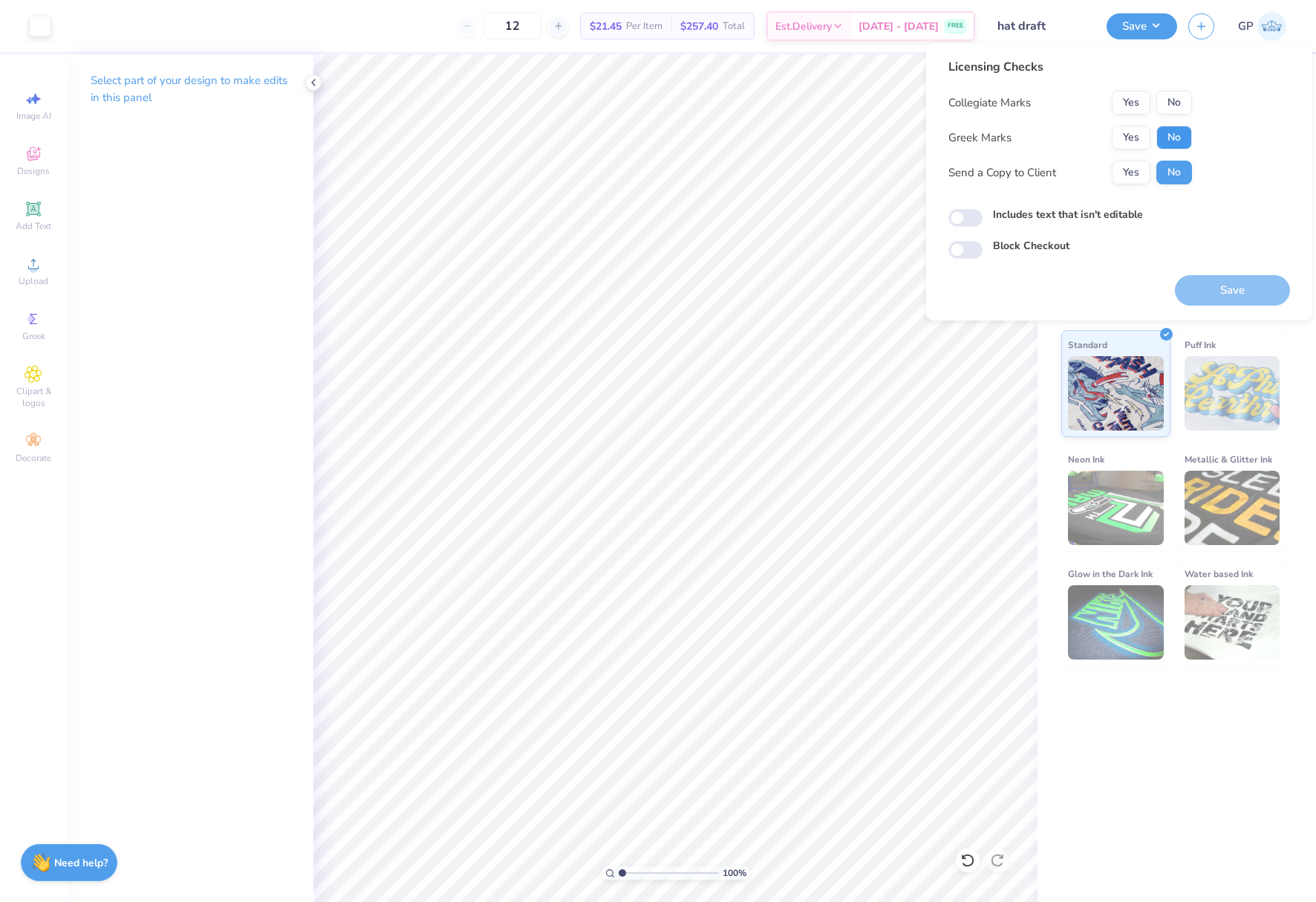
click at [1167, 133] on button "No" at bounding box center [1174, 138] width 36 height 24
click at [1172, 101] on button "No" at bounding box center [1174, 103] width 36 height 24
click at [971, 223] on input "Includes text that isn't editable" at bounding box center [965, 217] width 34 height 17
checkbox input "true"
click at [1223, 293] on button "Save" at bounding box center [1232, 290] width 115 height 30
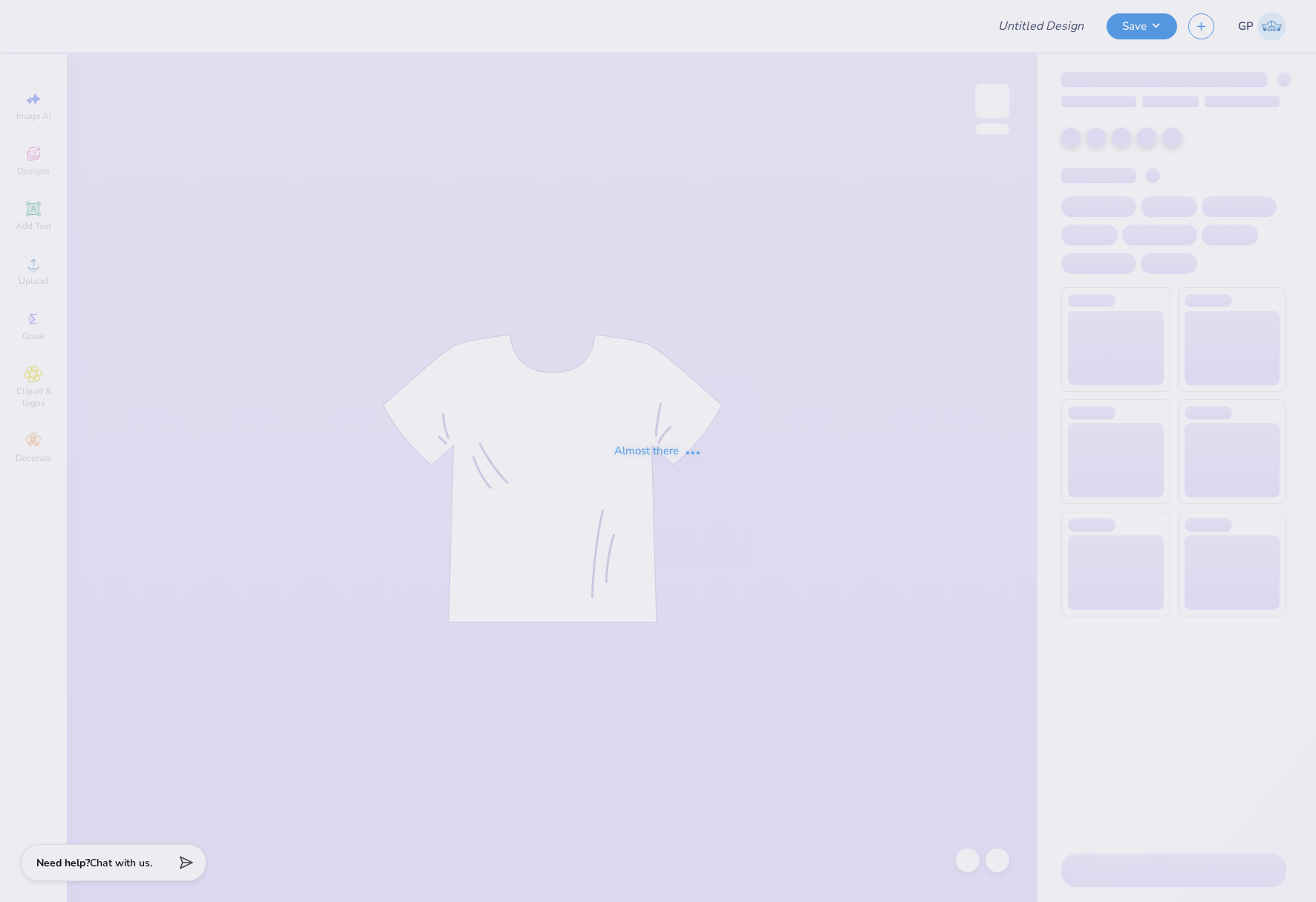
type input "Scales"
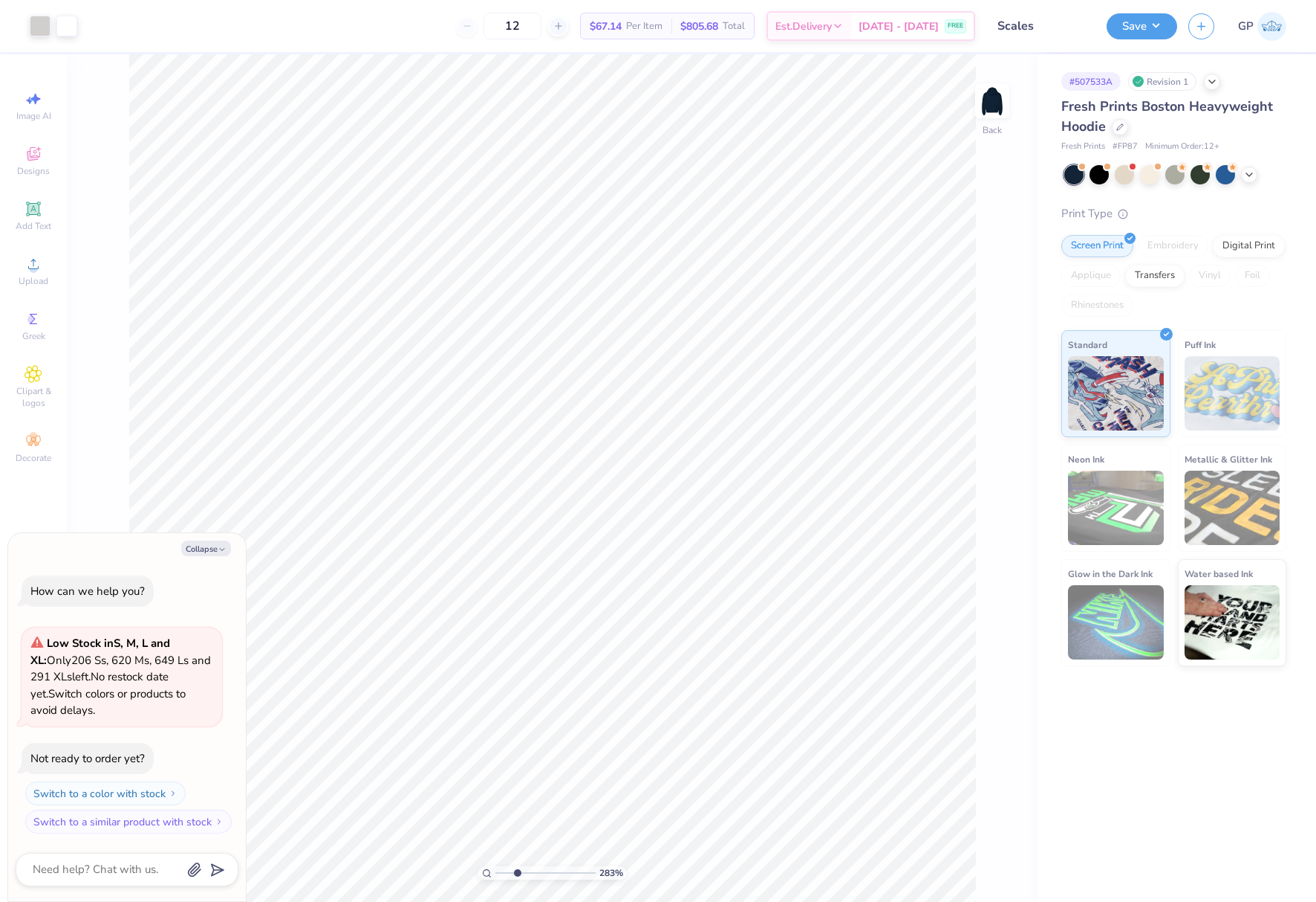
drag, startPoint x: 506, startPoint y: 872, endPoint x: 517, endPoint y: 866, distance: 12.5
type input "2.83"
click at [517, 867] on input "range" at bounding box center [545, 873] width 100 height 14
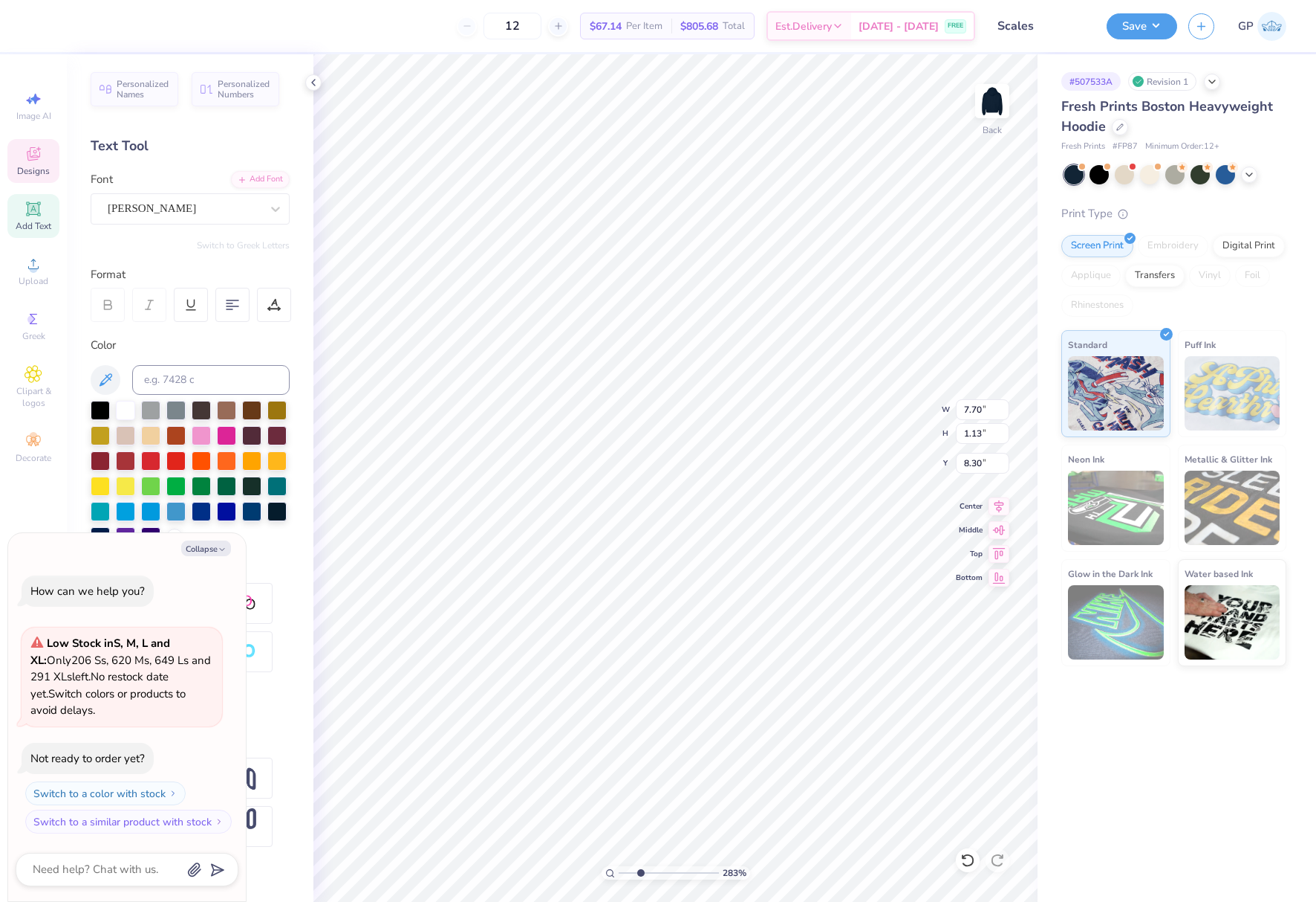
scroll to position [13, 4]
type textarea "x"
type textarea "MOCK TRIAL"
type textarea "x"
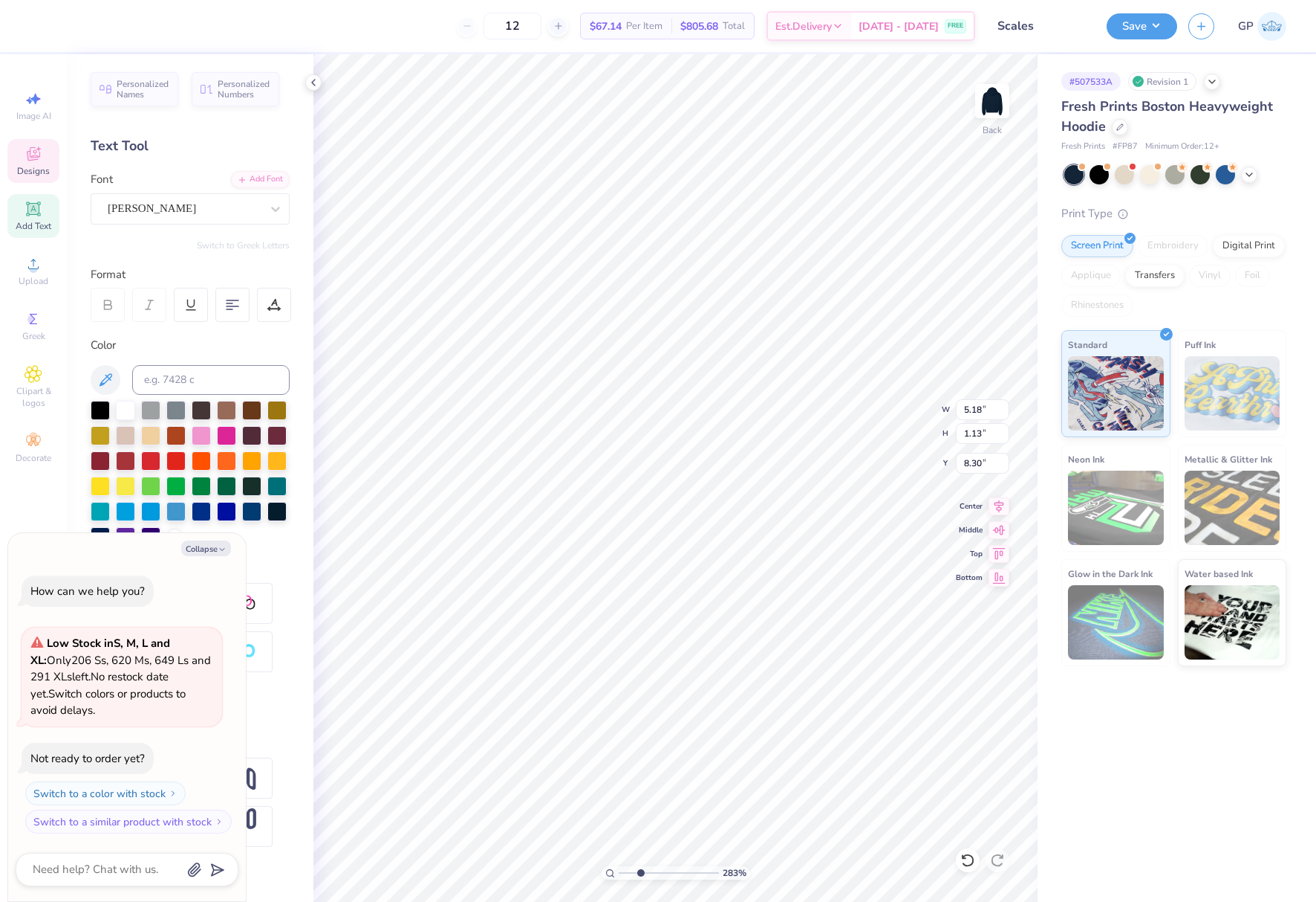
type input "9.76"
type textarea "x"
type textarea "D"
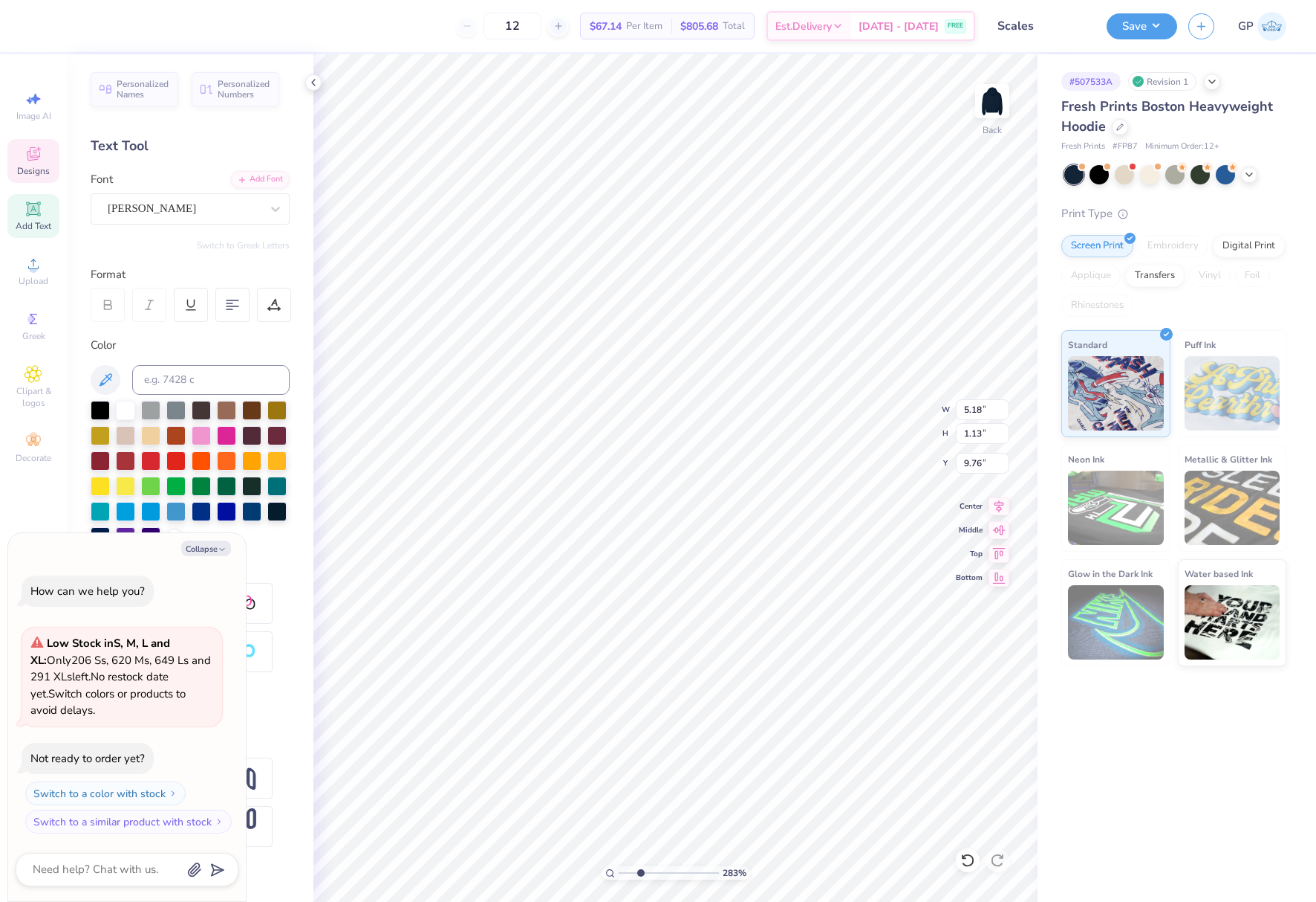
type textarea "x"
type textarea "DU"
type textarea "x"
type textarea "DUR"
type textarea "x"
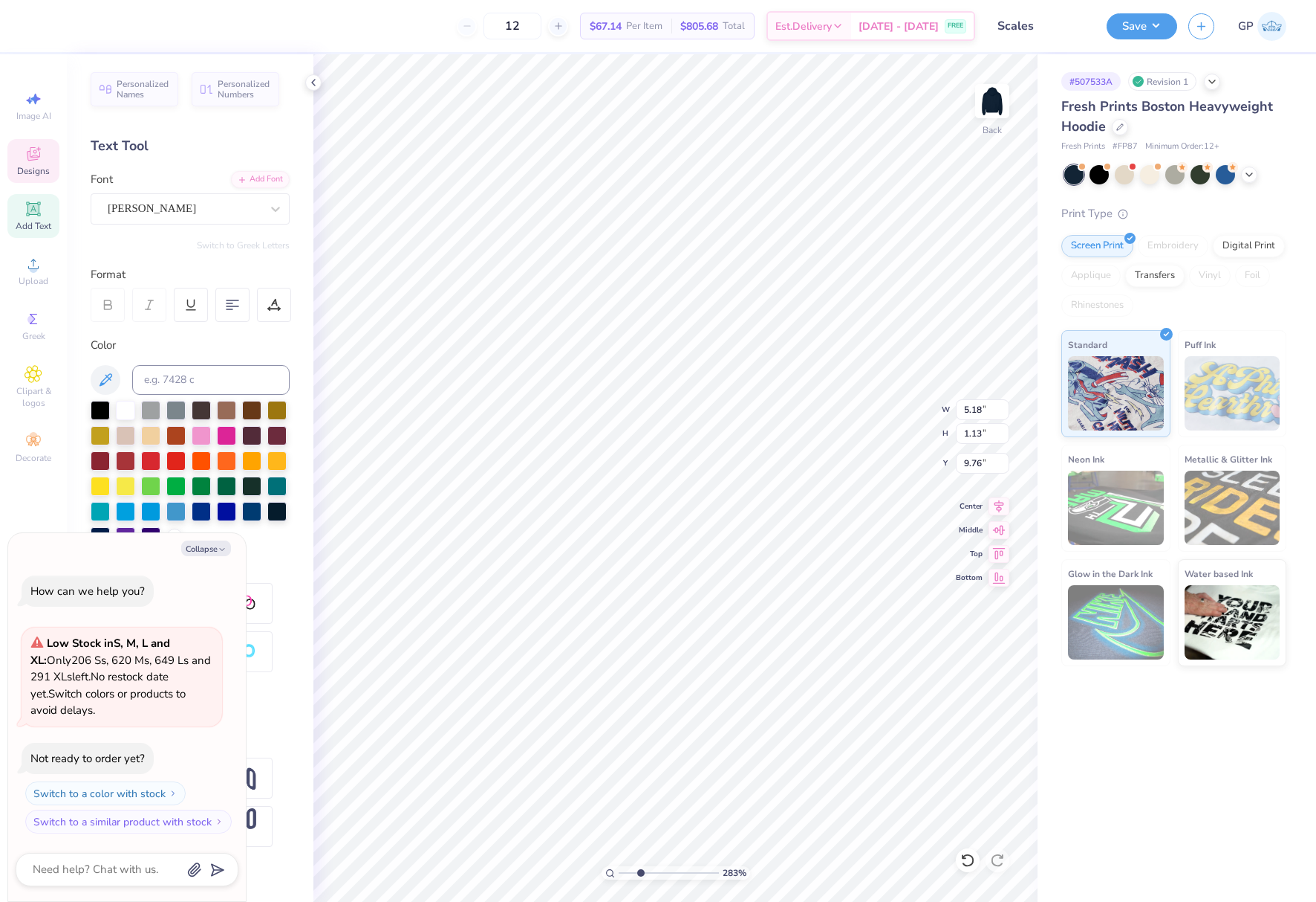
type textarea "DURN"
type textarea "x"
type textarea "DURNH"
type textarea "x"
type textarea "DURNHA"
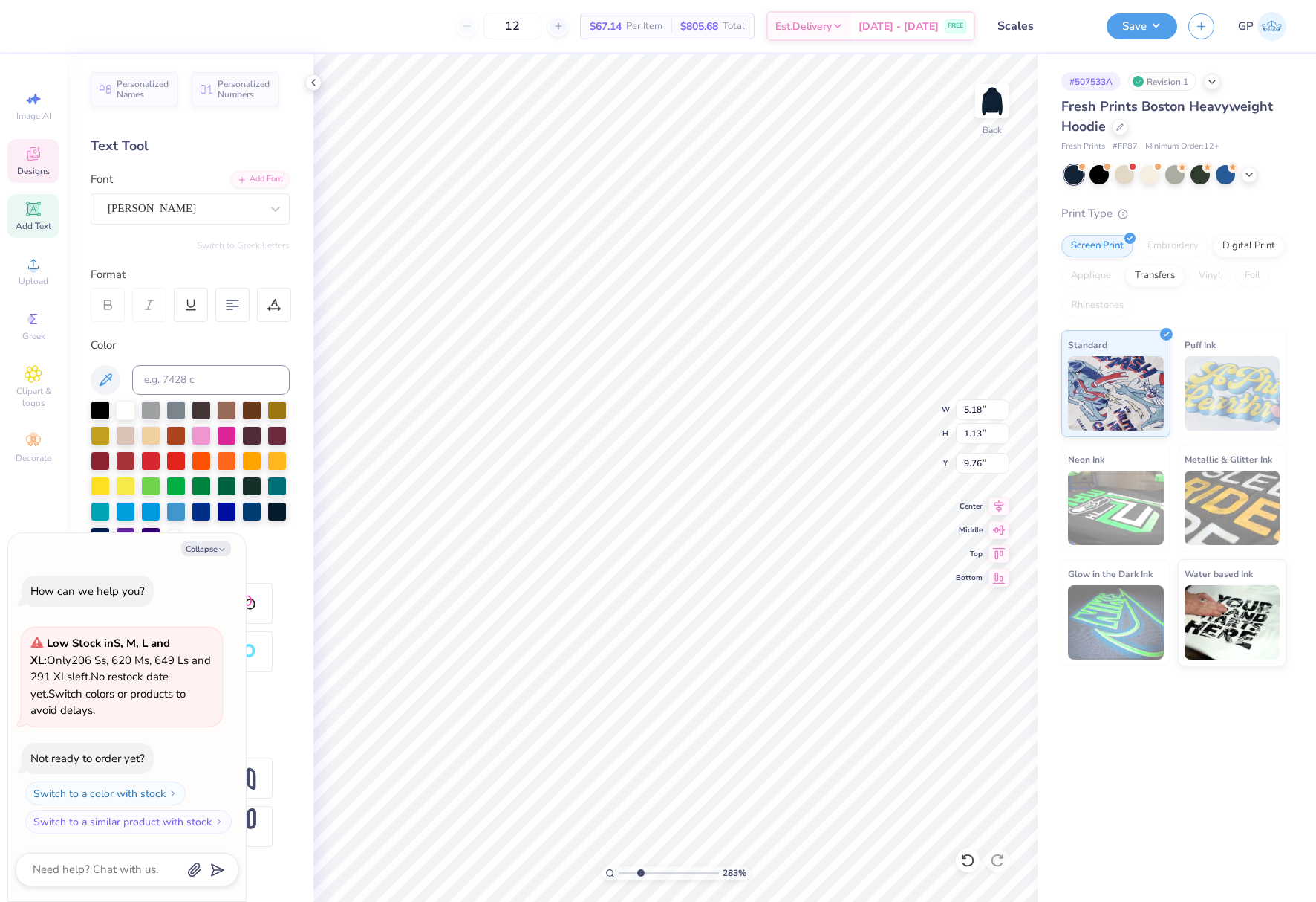
type textarea "x"
type textarea "DURNHAM"
type textarea "x"
type textarea "DURNHAM,"
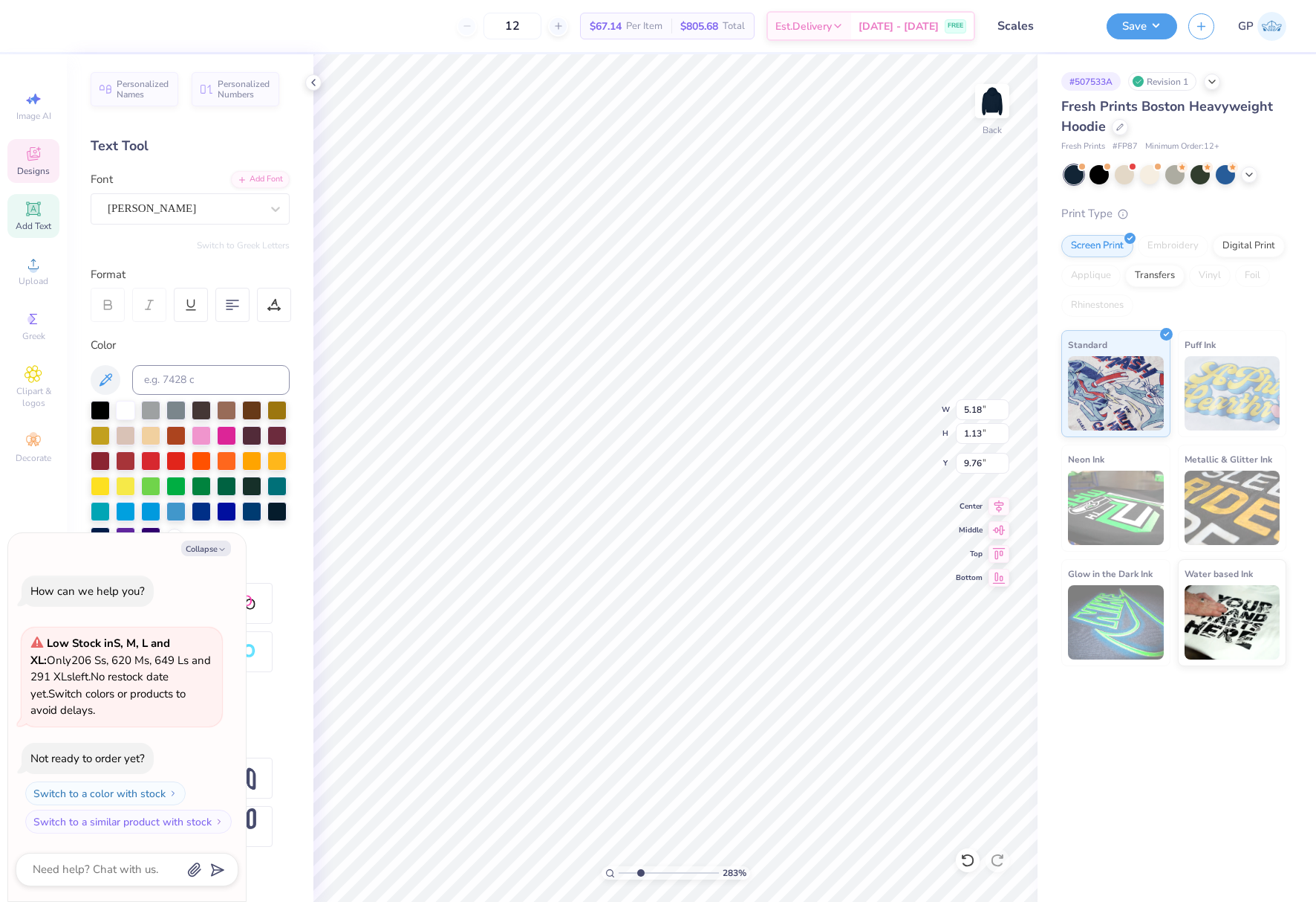
type textarea "x"
type textarea "DURNHAM,"
type textarea "x"
type textarea "DURNHAM, N"
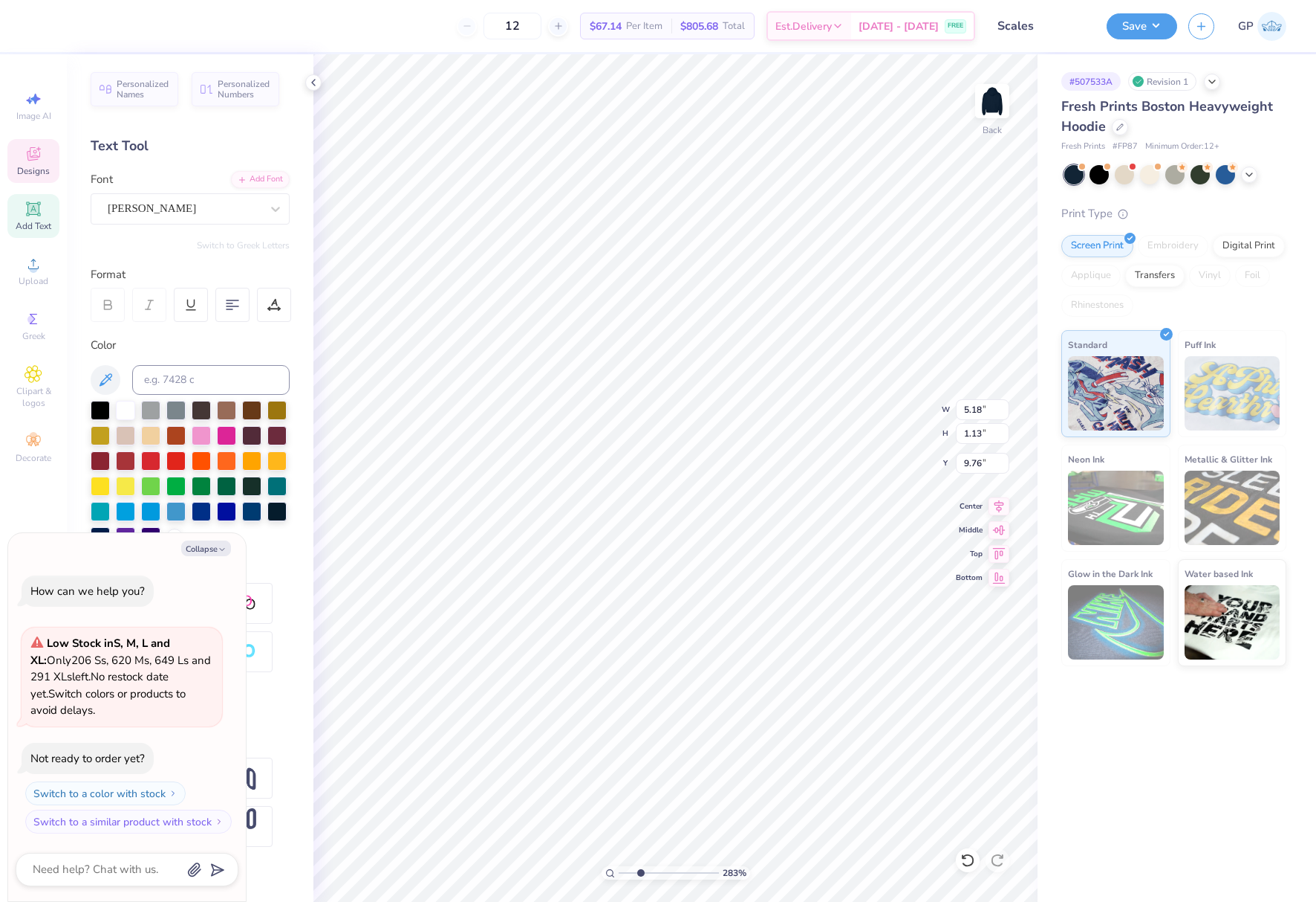
type textarea "x"
type textarea "DURNHAM, NC"
type textarea "x"
click at [269, 304] on icon at bounding box center [274, 304] width 14 height 14
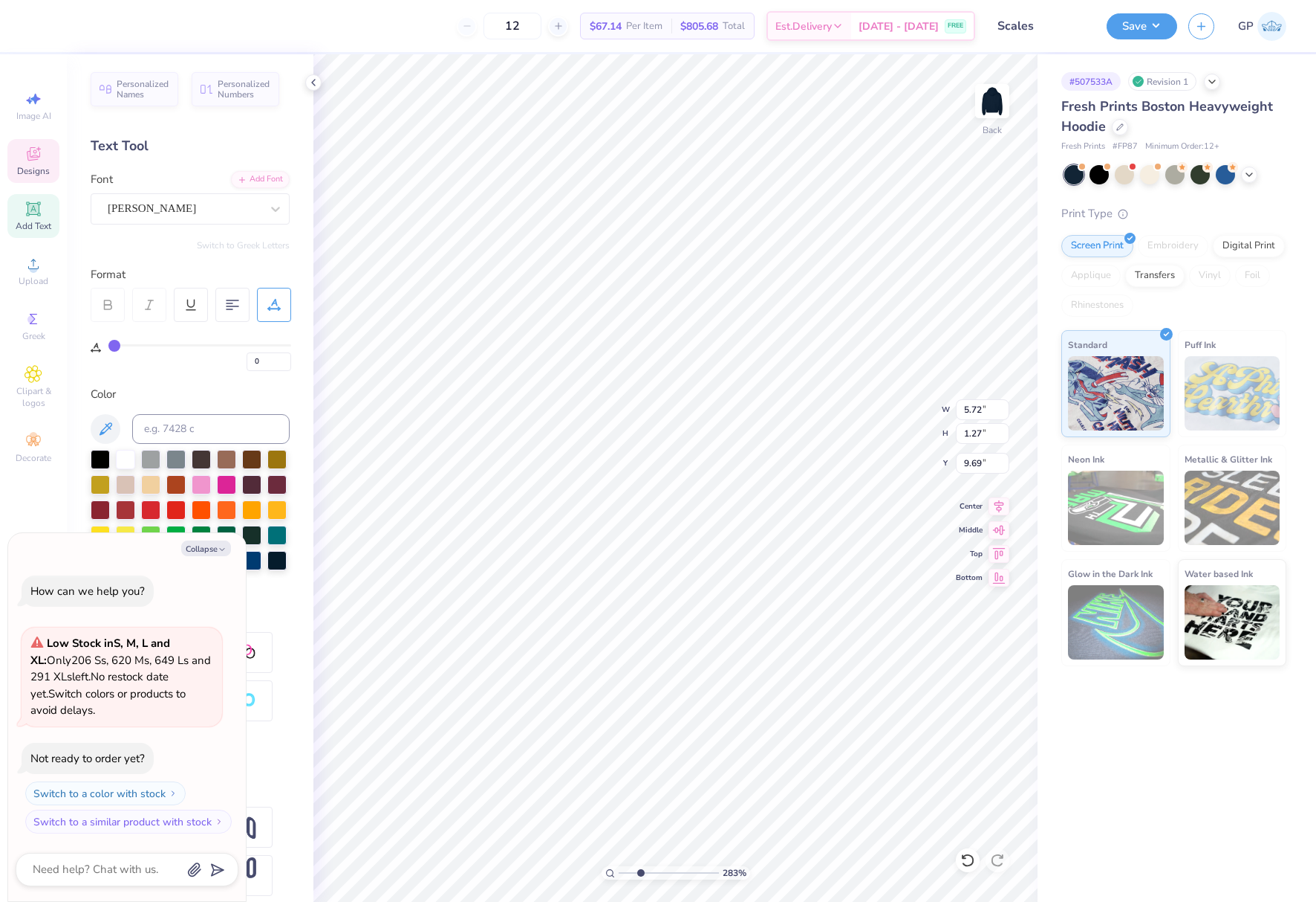
drag, startPoint x: 116, startPoint y: 351, endPoint x: 129, endPoint y: 351, distance: 13.0
click at [129, 351] on div "0" at bounding box center [199, 357] width 183 height 27
type input "1"
type input "2"
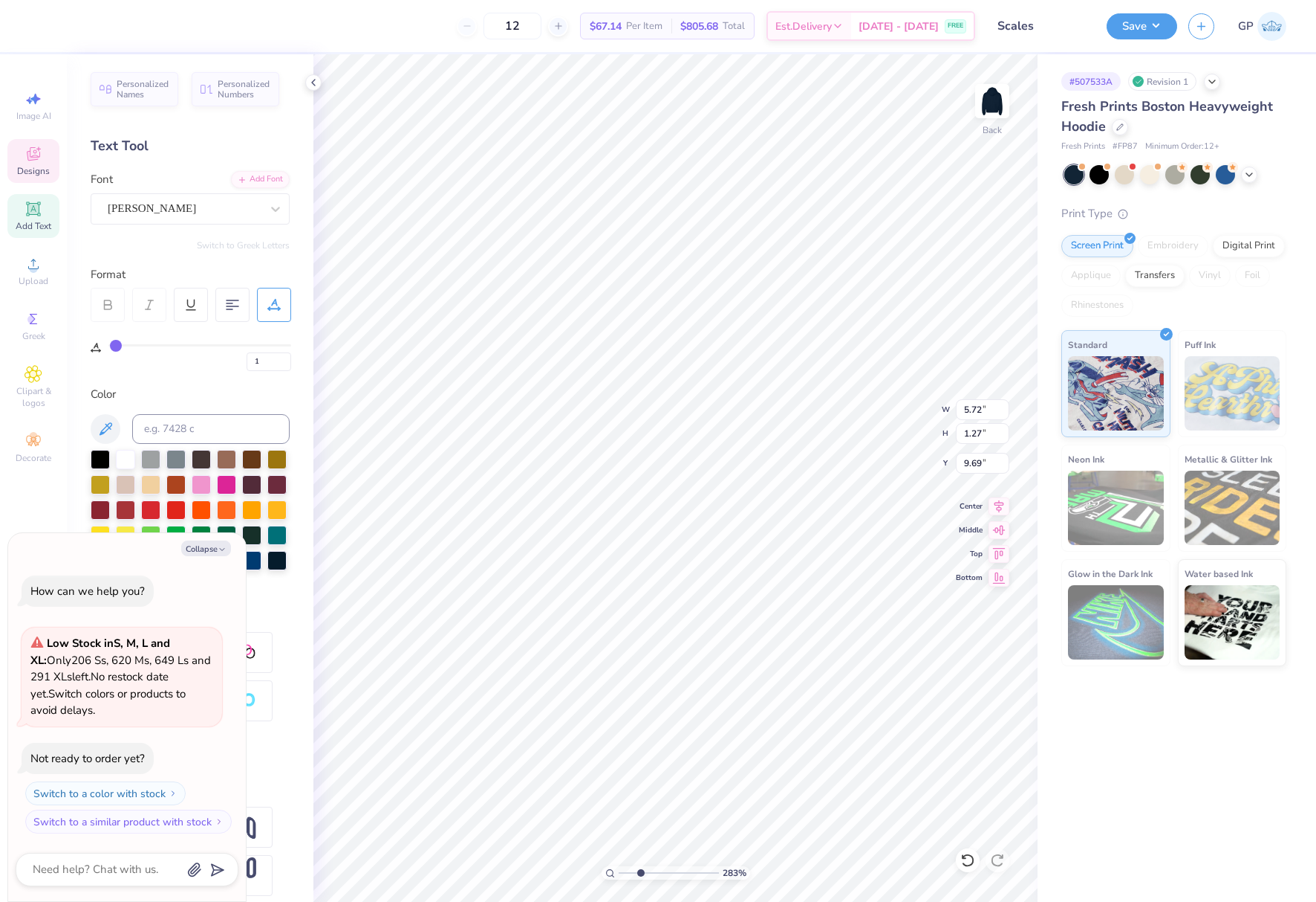
type input "2"
type input "3"
type input "4"
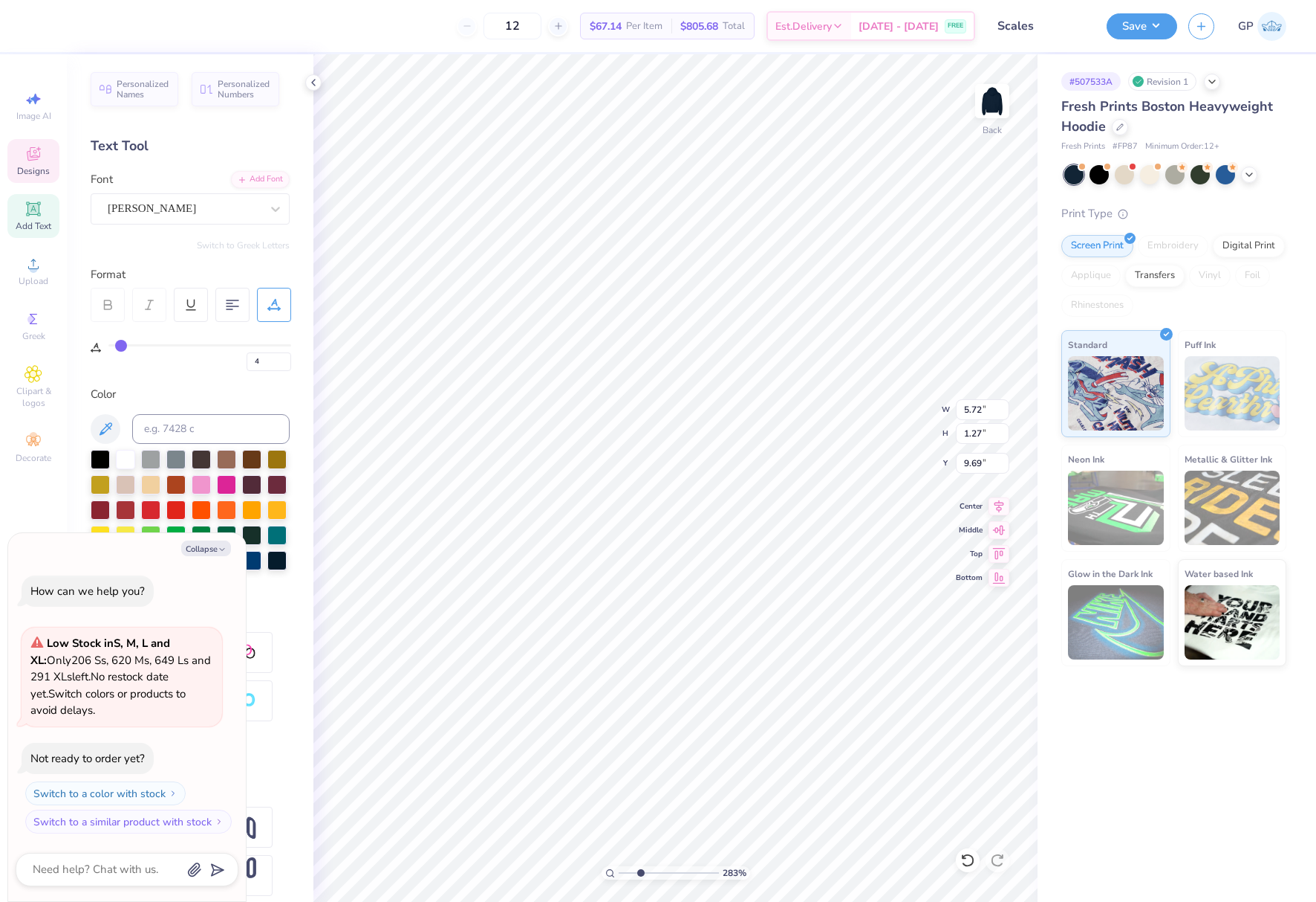
type input "5"
type input "6"
type input "7"
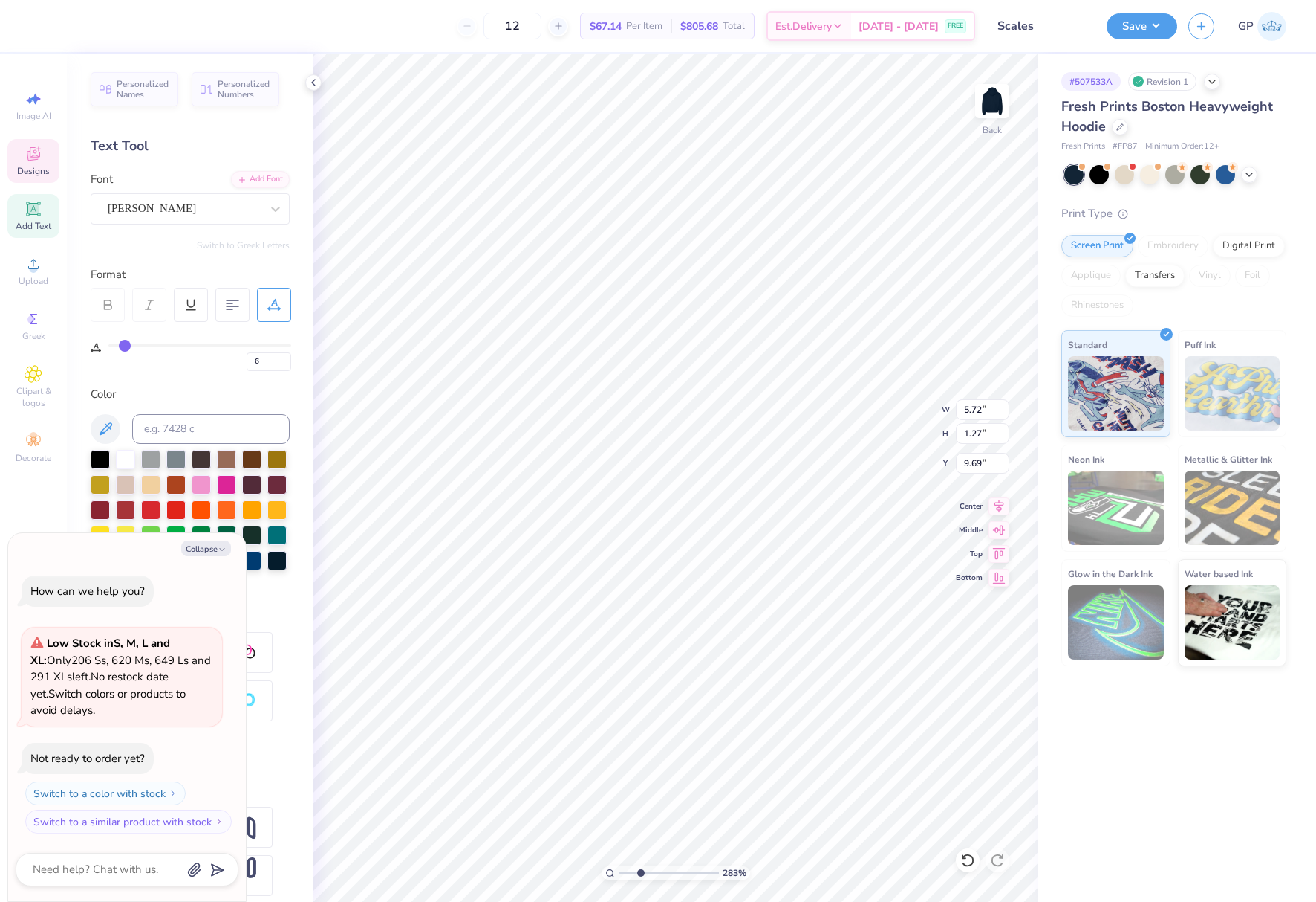
type input "7"
type input "8"
type input "9"
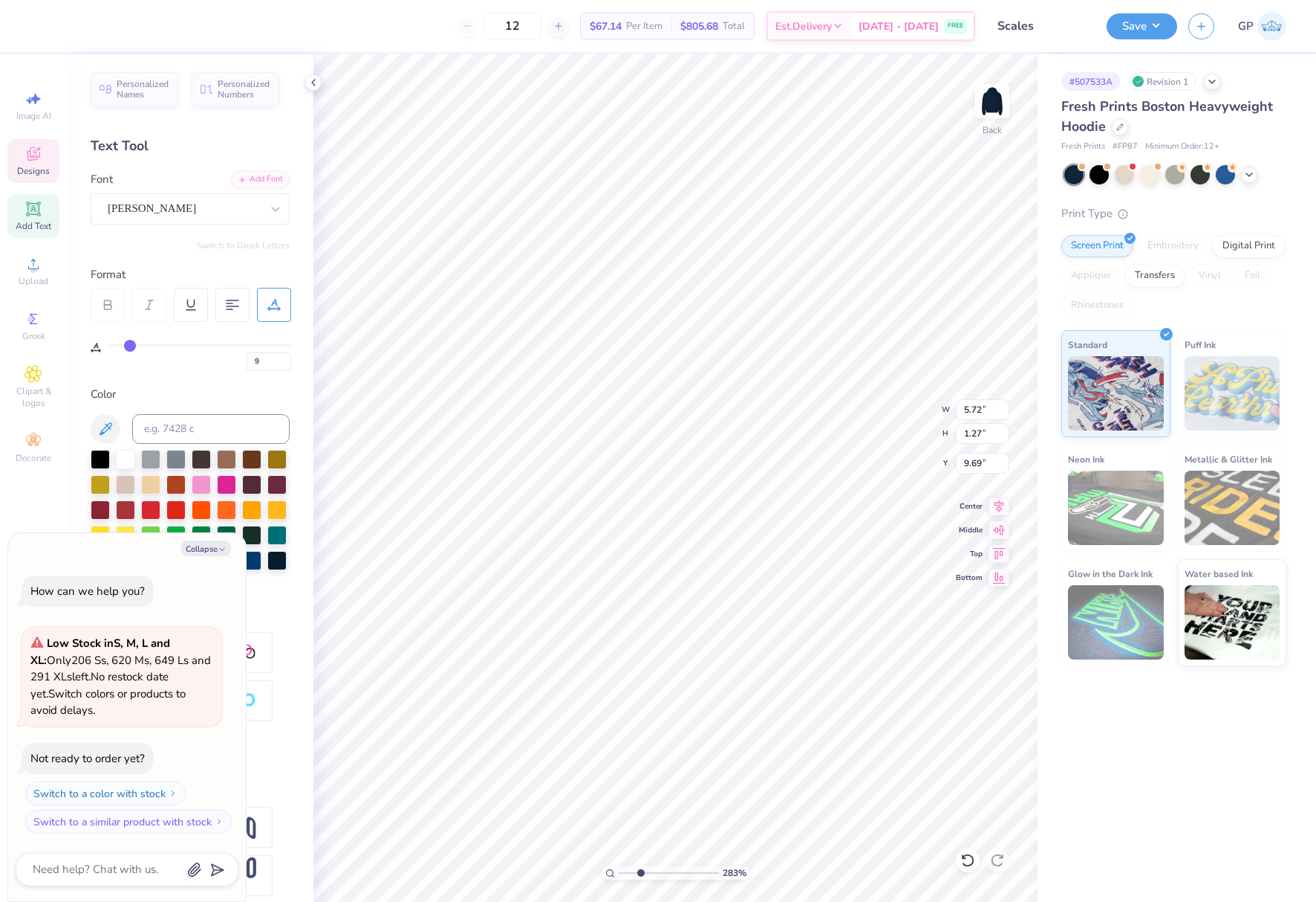
type input "10"
type input "11"
type input "12"
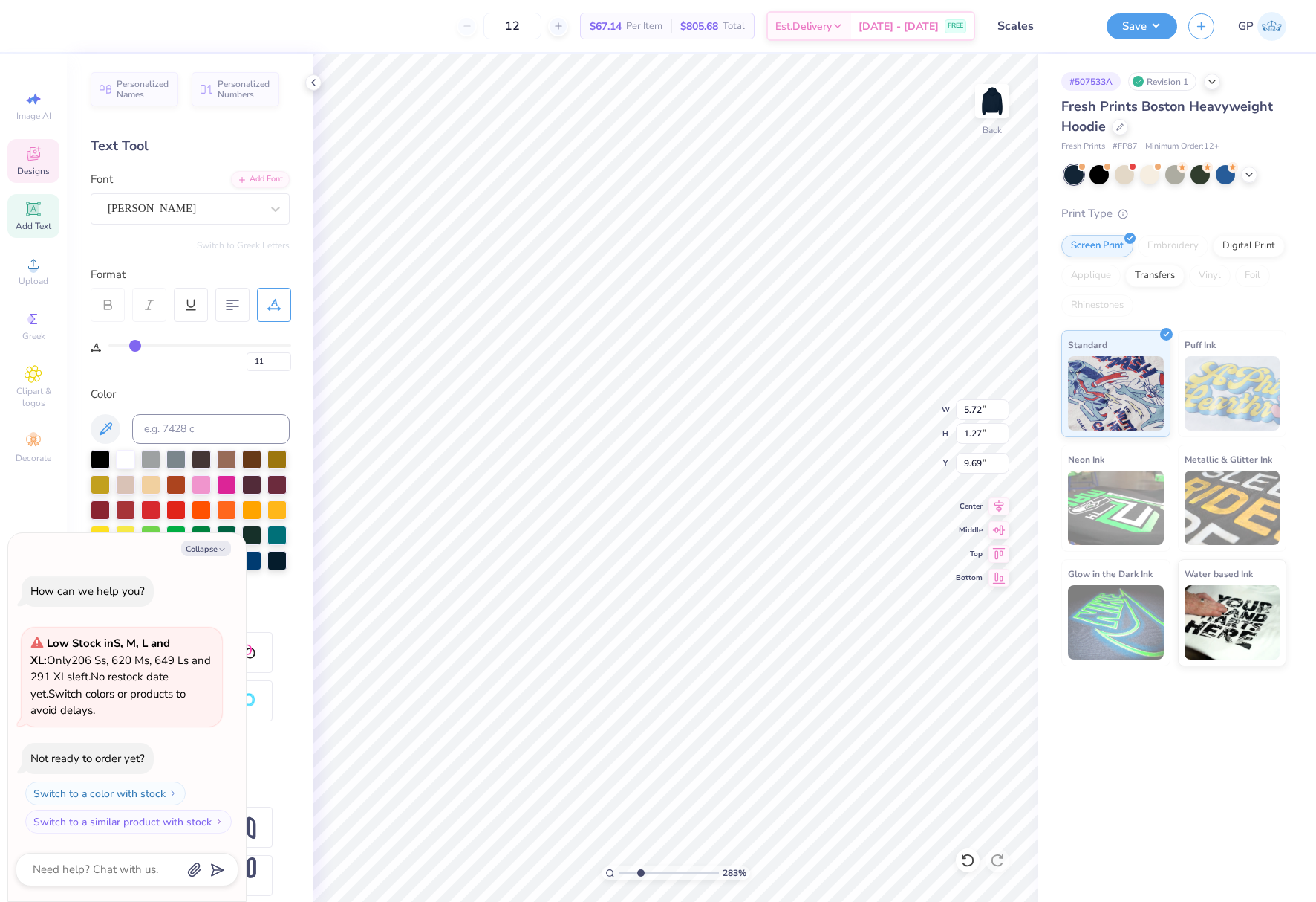
type input "12"
type input "13"
type input "14"
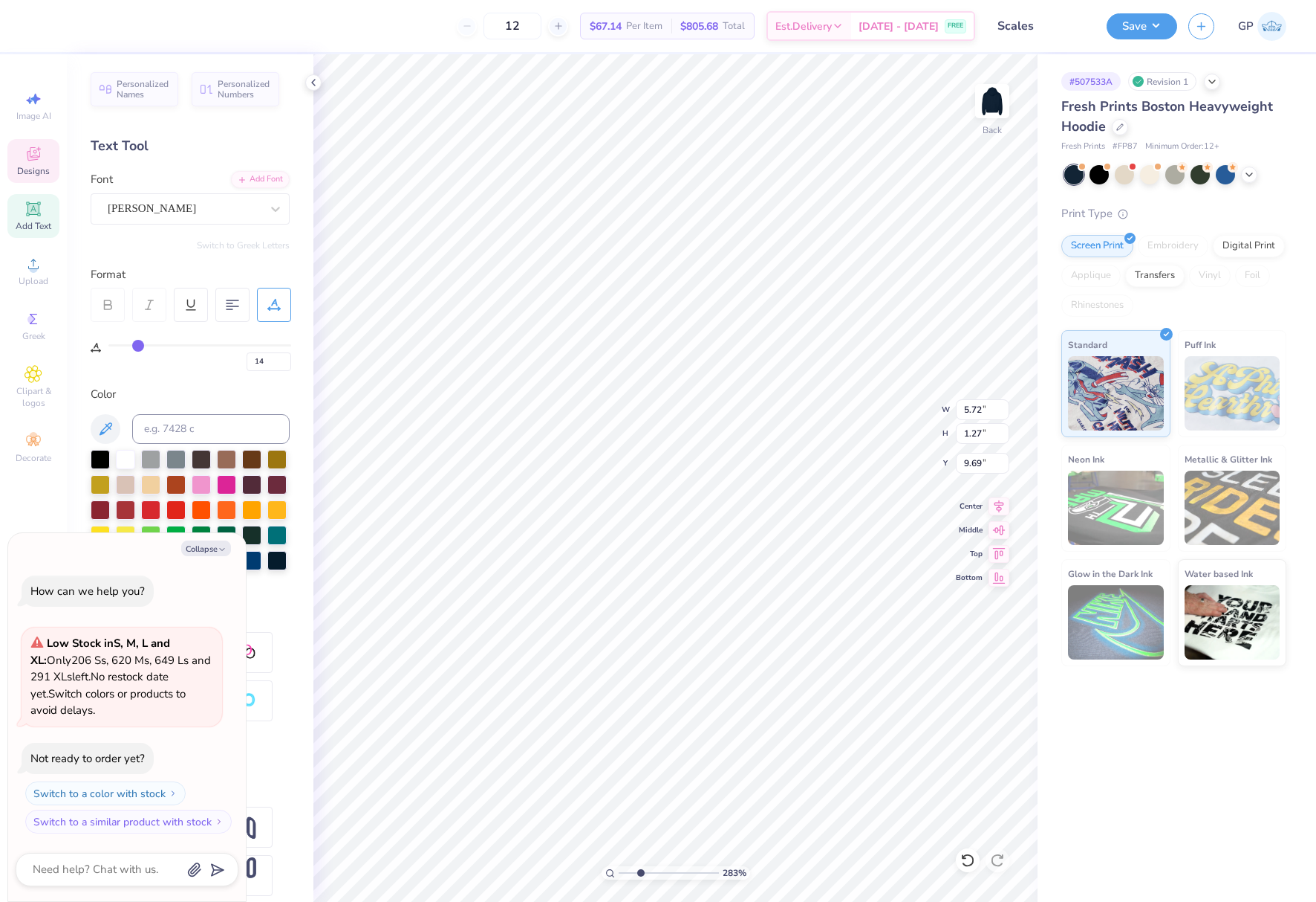
type input "15"
type input "16"
type input "17"
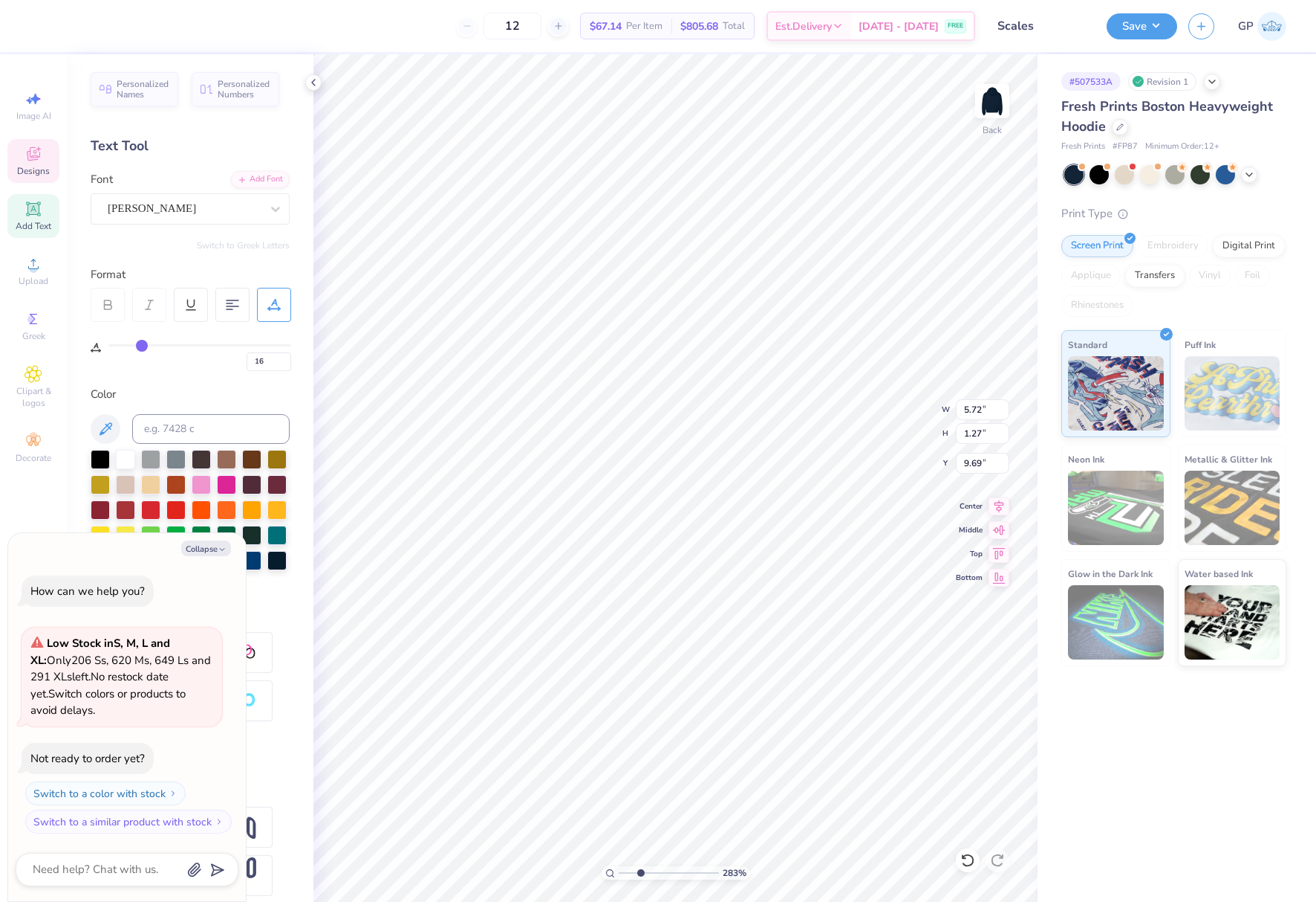
type input "17"
type input "18"
type input "19"
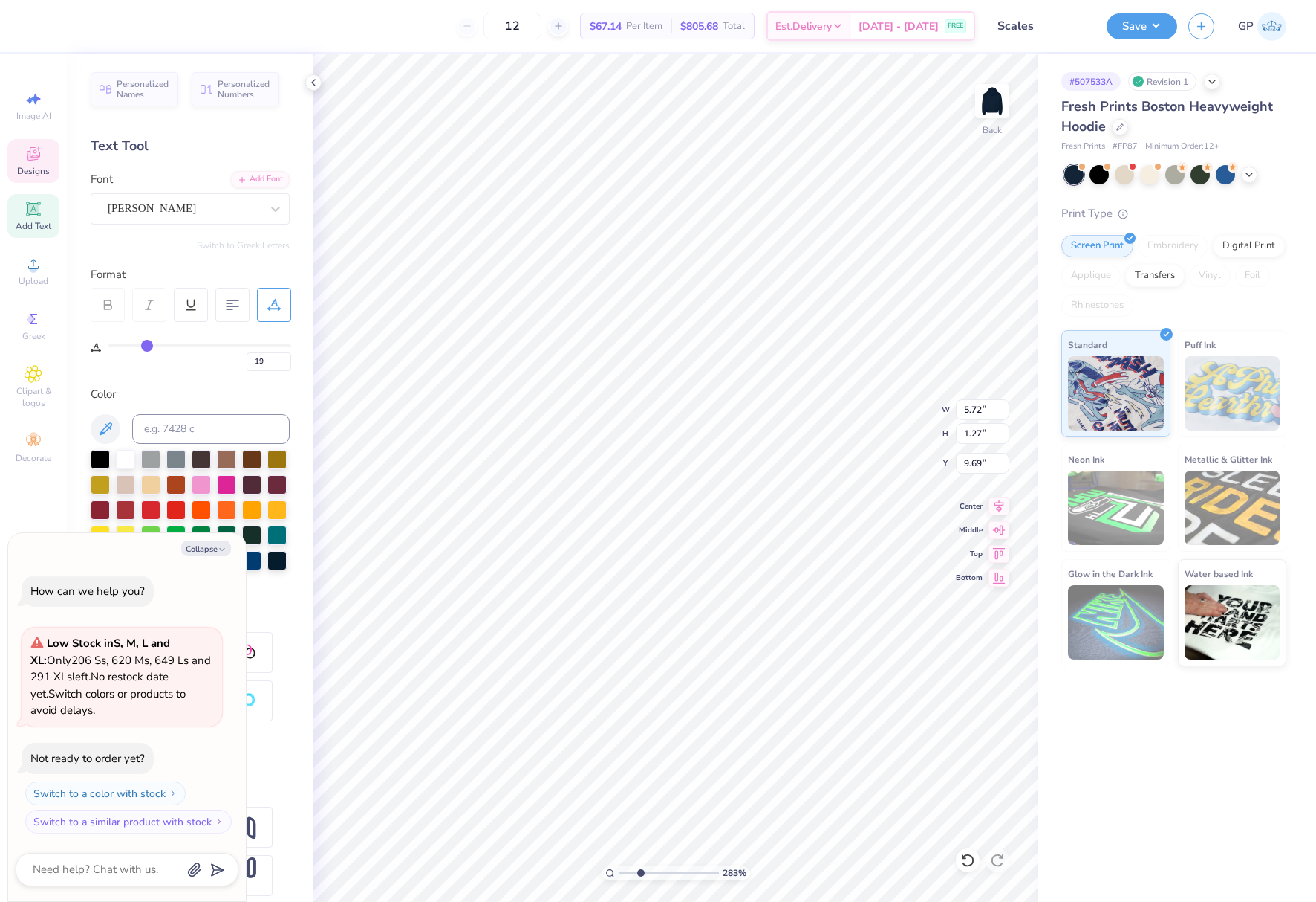
type input "20"
drag, startPoint x: 117, startPoint y: 346, endPoint x: 148, endPoint y: 348, distance: 31.1
type input "20"
click at [148, 347] on input "range" at bounding box center [199, 345] width 183 height 2
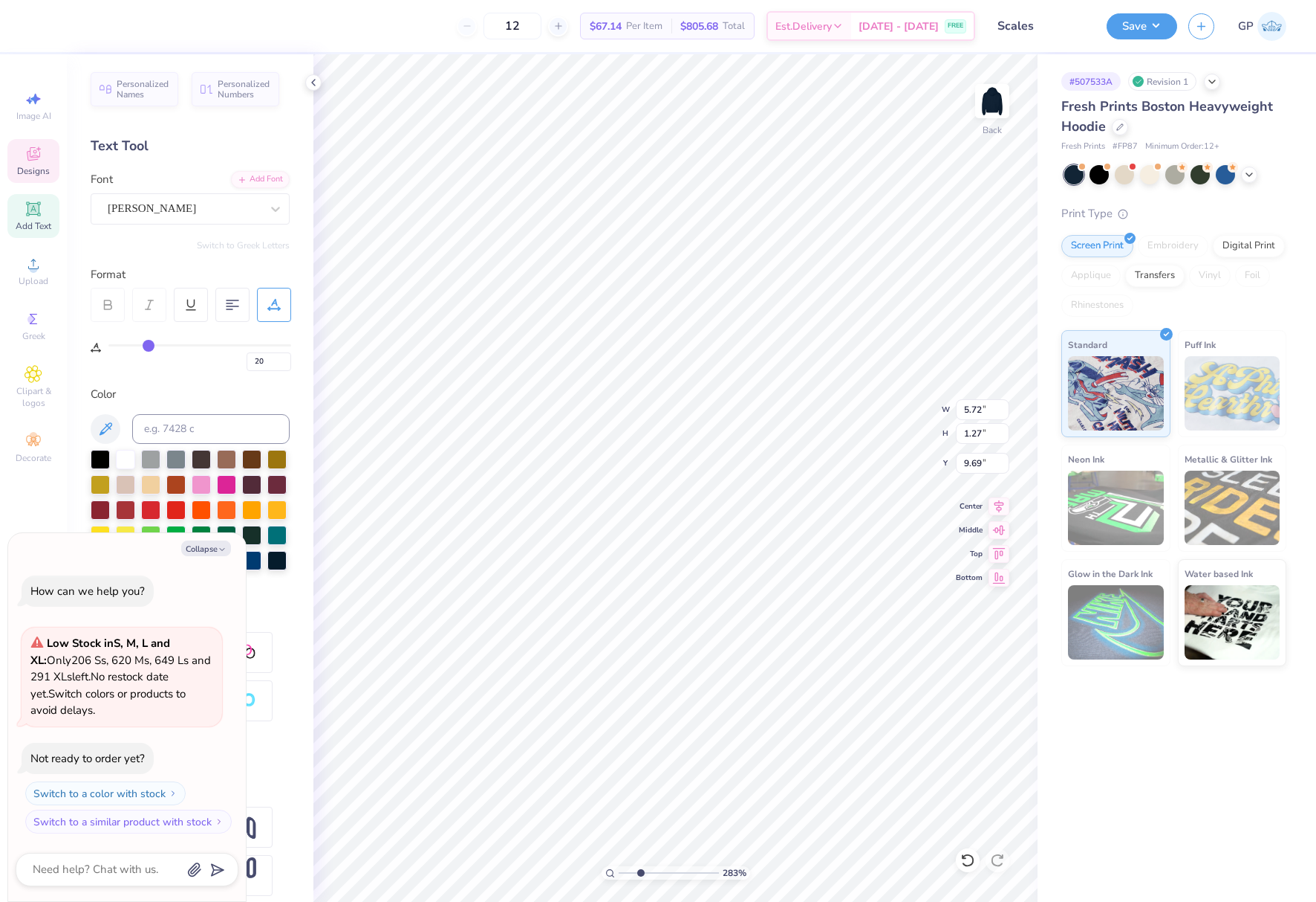
type textarea "x"
type input "8.82"
type textarea "x"
type input "0"
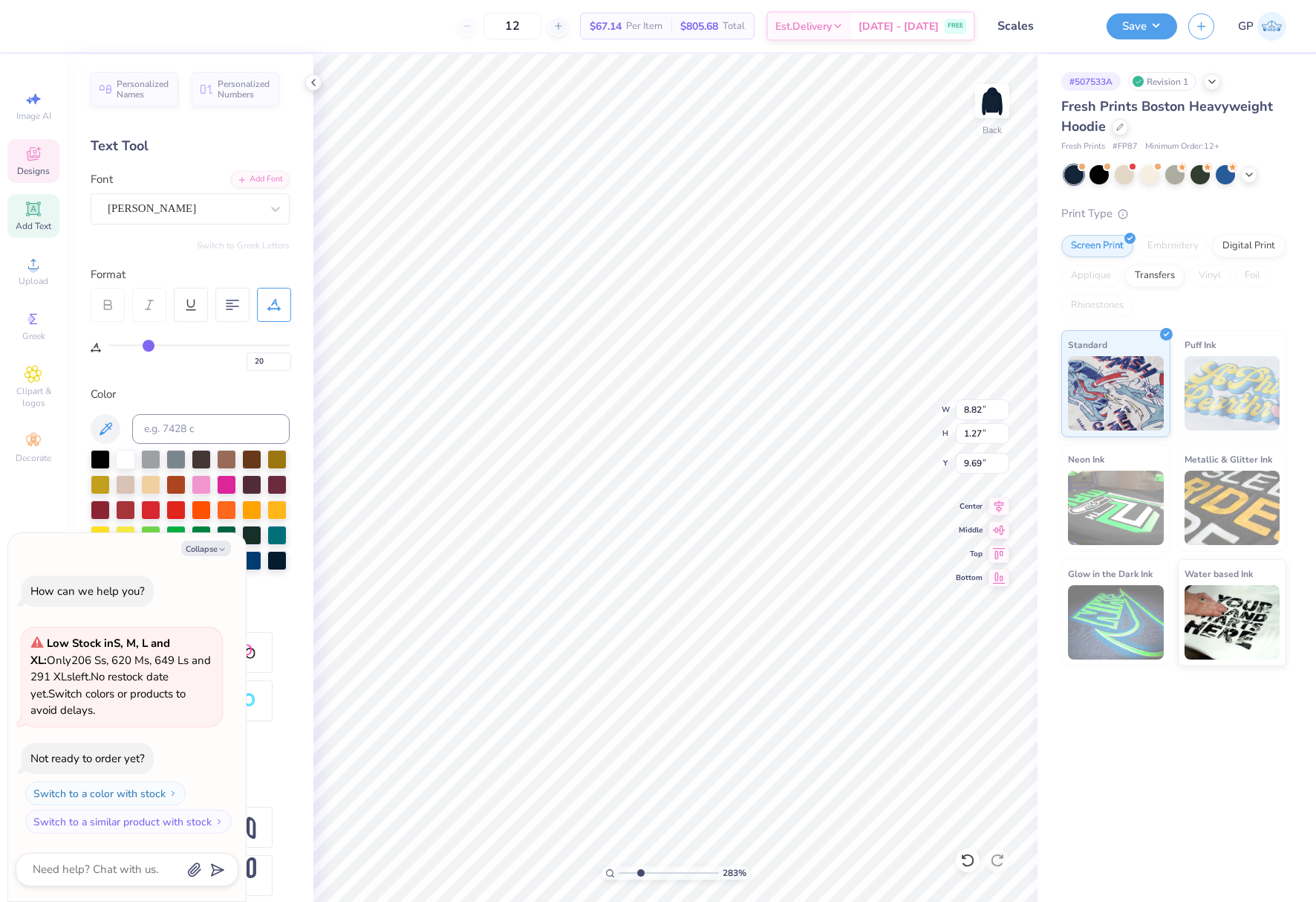
type input "5.18"
type input "1.13"
type input "8.30"
click at [982, 409] on input "5.18" at bounding box center [982, 409] width 53 height 21
type input "7"
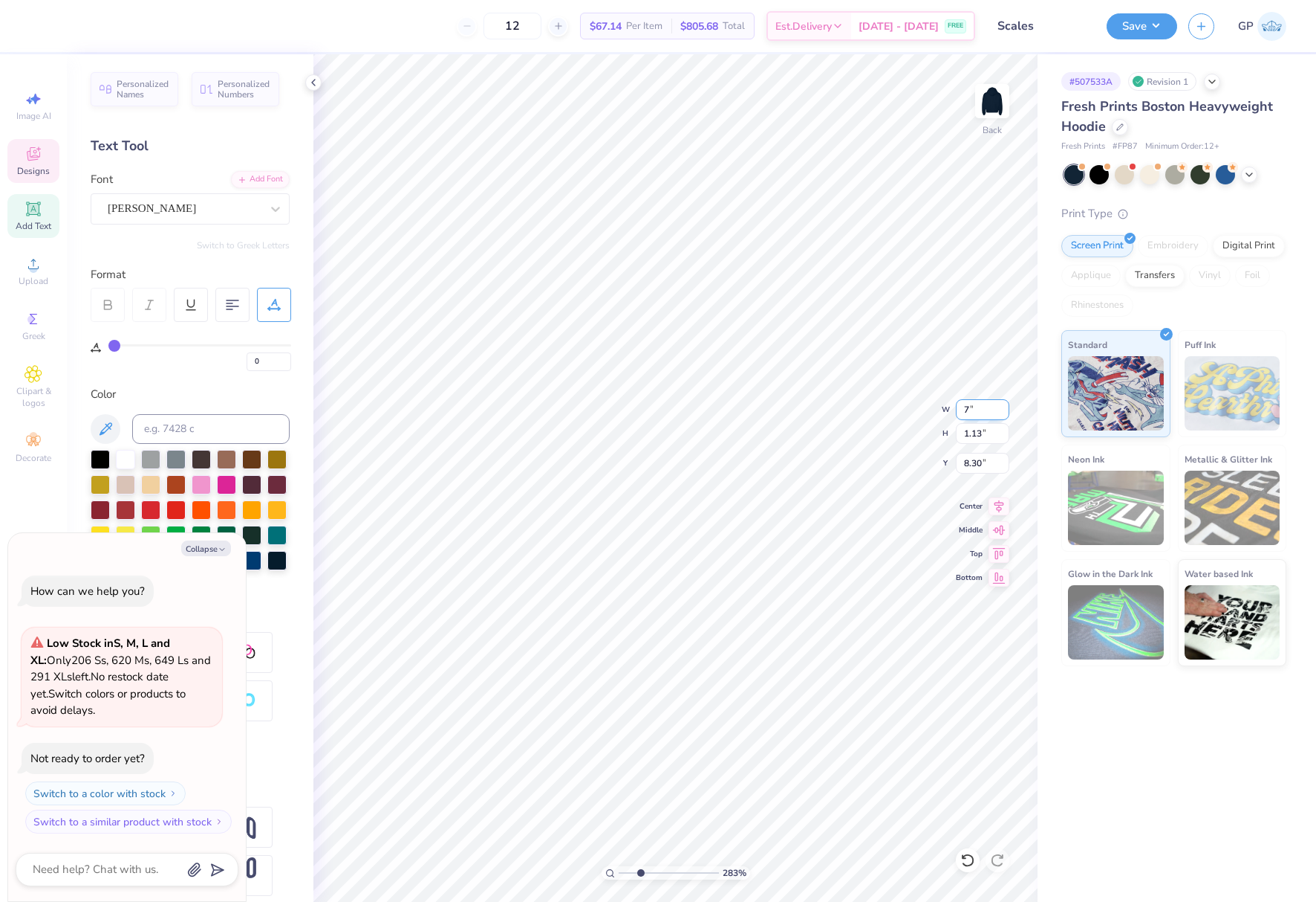
type textarea "x"
type input "7.00"
type input "1.52"
type input "8.10"
type textarea "x"
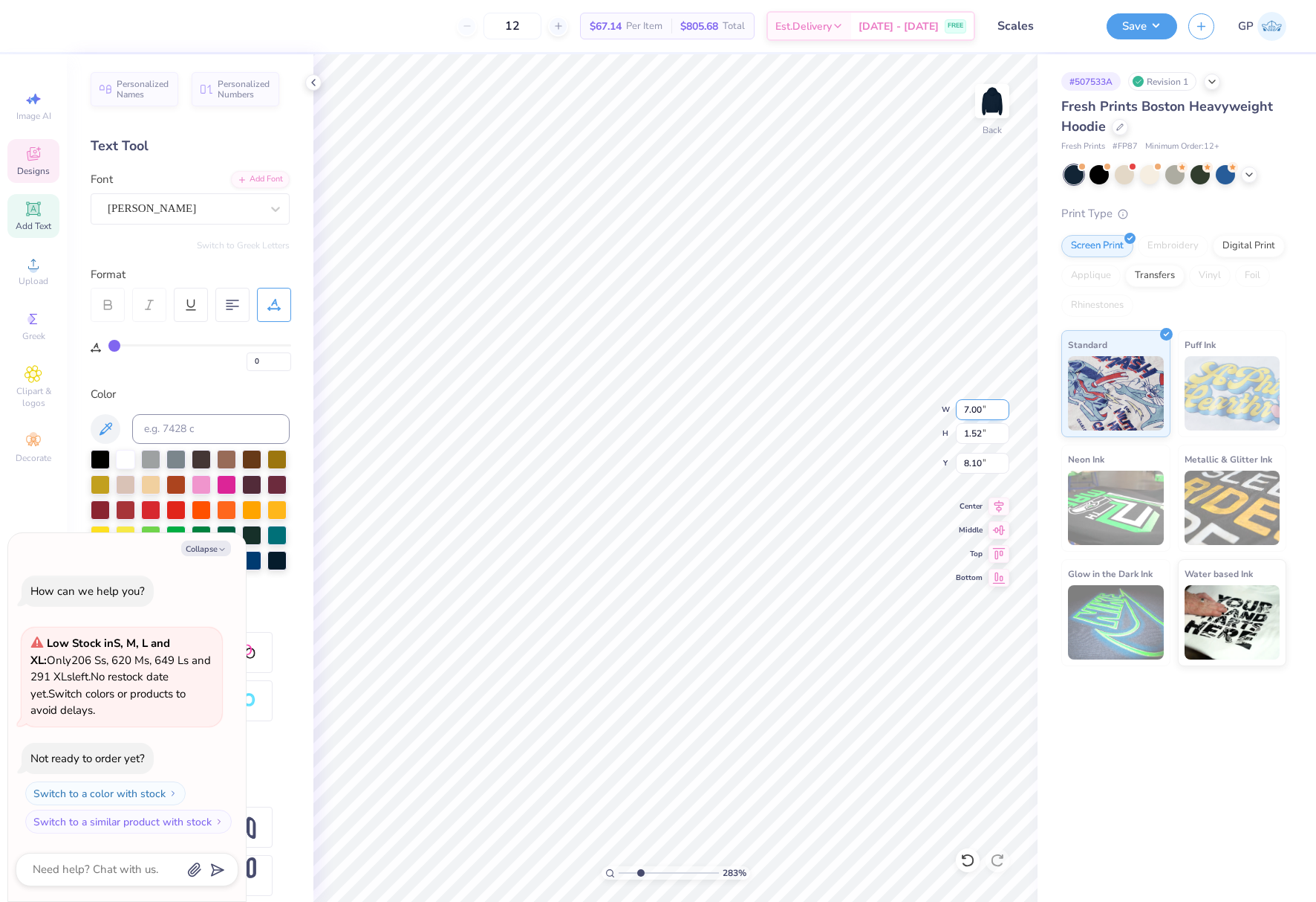
type input "20"
type input "8.82"
type input "1.27"
type input "9.69"
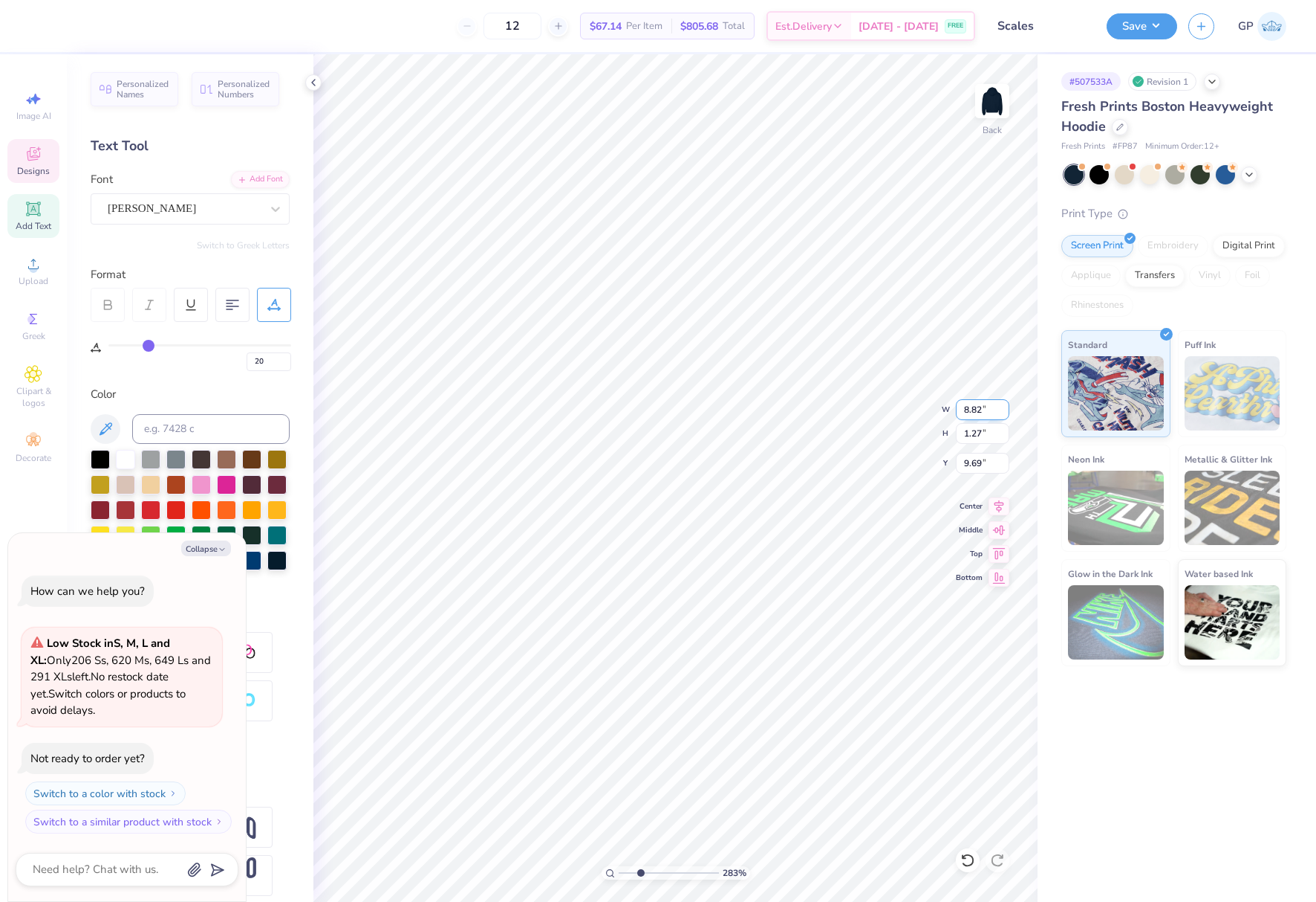
click at [984, 409] on input "8.82" at bounding box center [982, 409] width 53 height 21
type input "7"
type textarea "x"
type input "7.00"
type input "1.01"
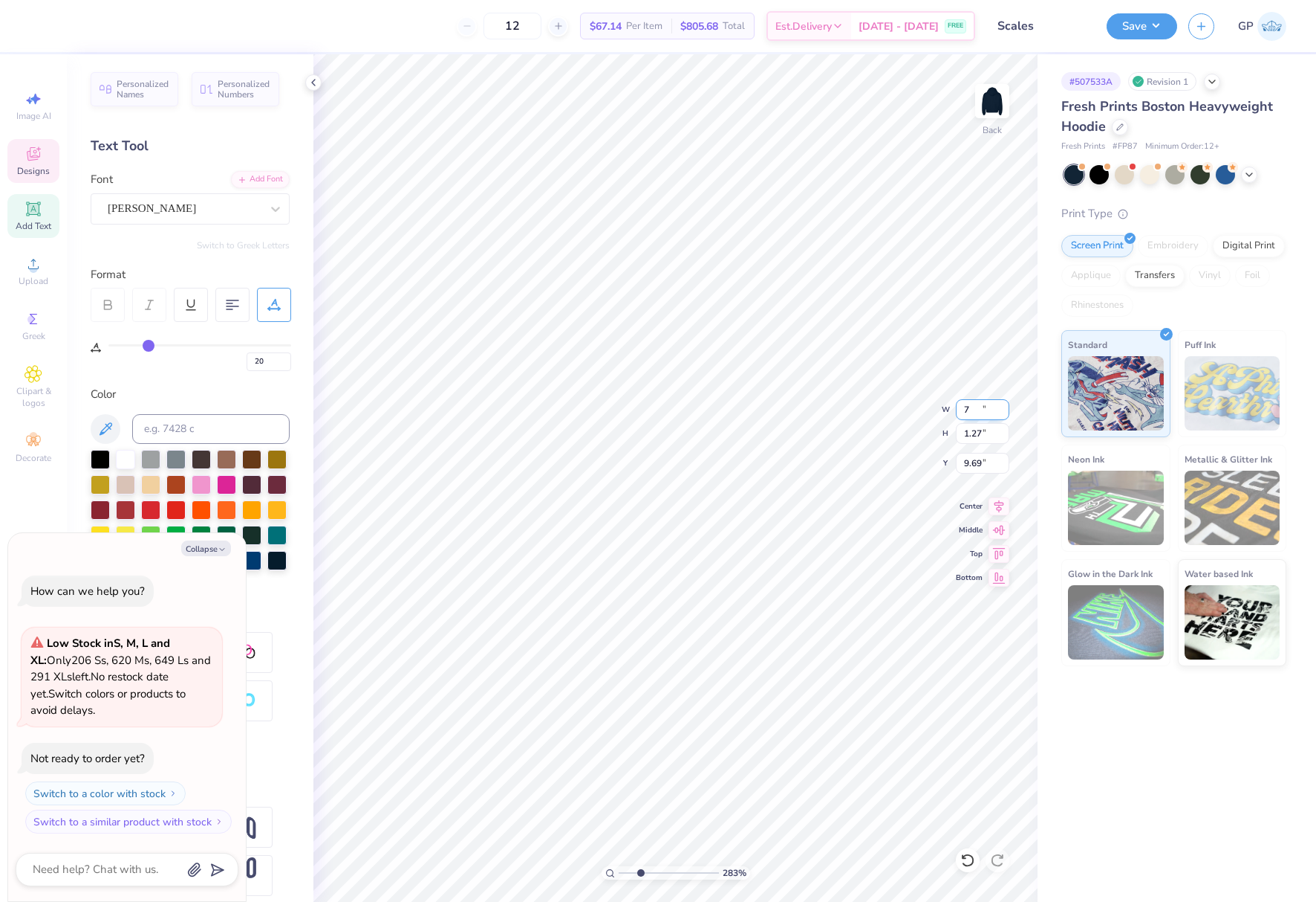
type input "9.82"
type textarea "x"
type input "9.80"
type textarea "x"
drag, startPoint x: 640, startPoint y: 868, endPoint x: 629, endPoint y: 870, distance: 11.2
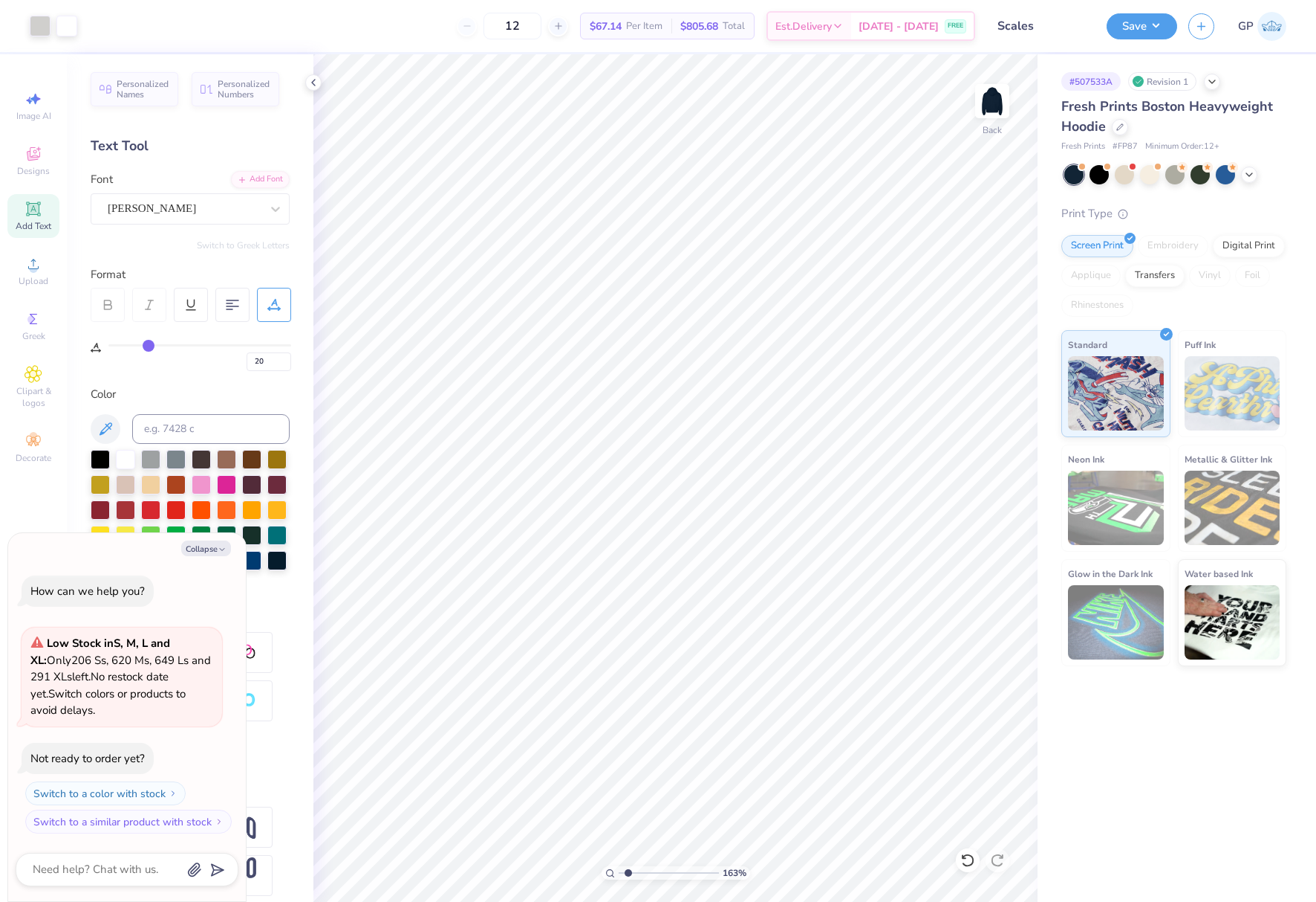
type input "1.63"
click at [629, 870] on input "range" at bounding box center [668, 873] width 100 height 14
type textarea "x"
drag, startPoint x: 267, startPoint y: 358, endPoint x: 232, endPoint y: 357, distance: 35.0
click at [232, 357] on div "20" at bounding box center [199, 357] width 183 height 27
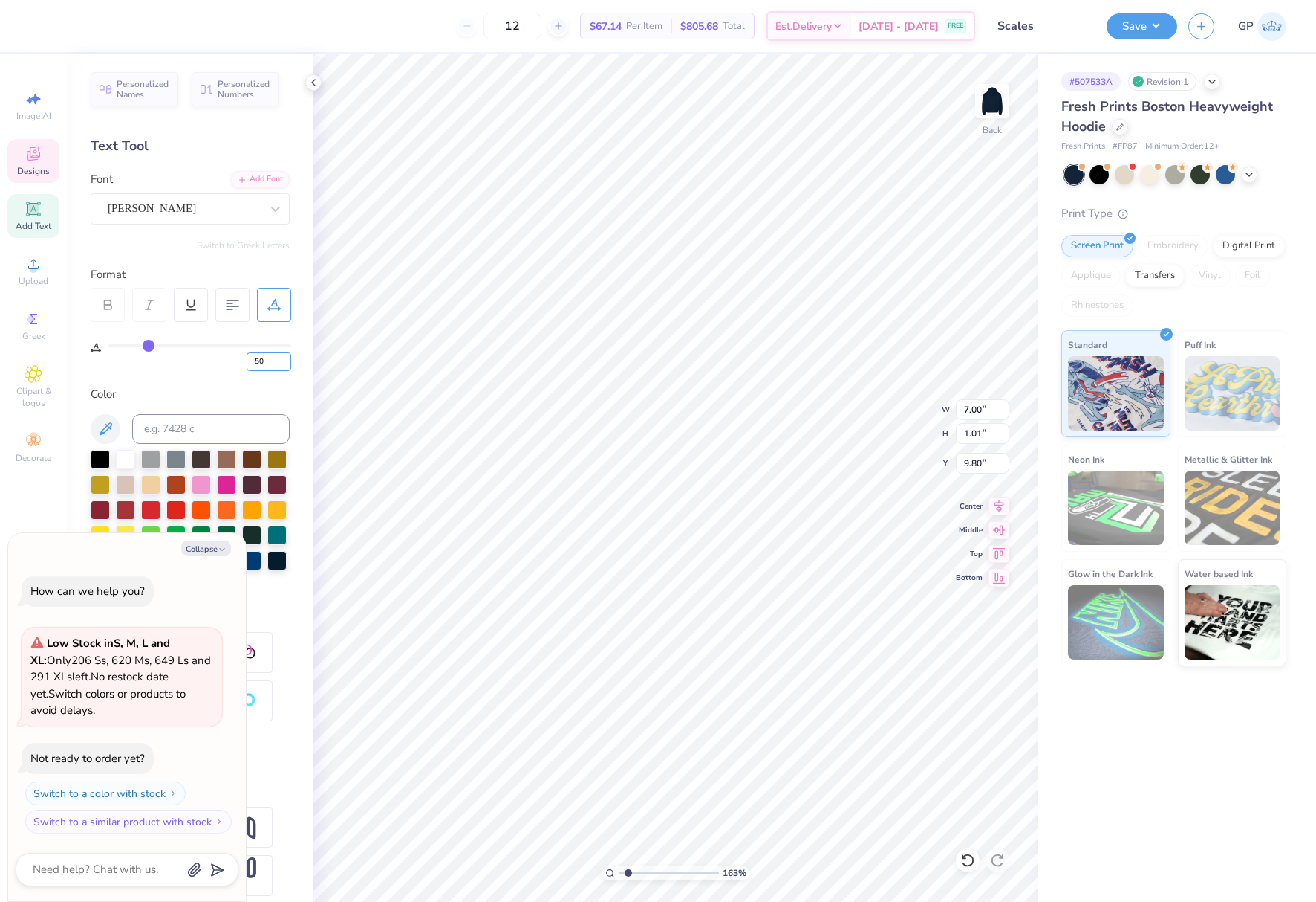
type input "50"
type textarea "x"
type input "10.68"
type textarea "x"
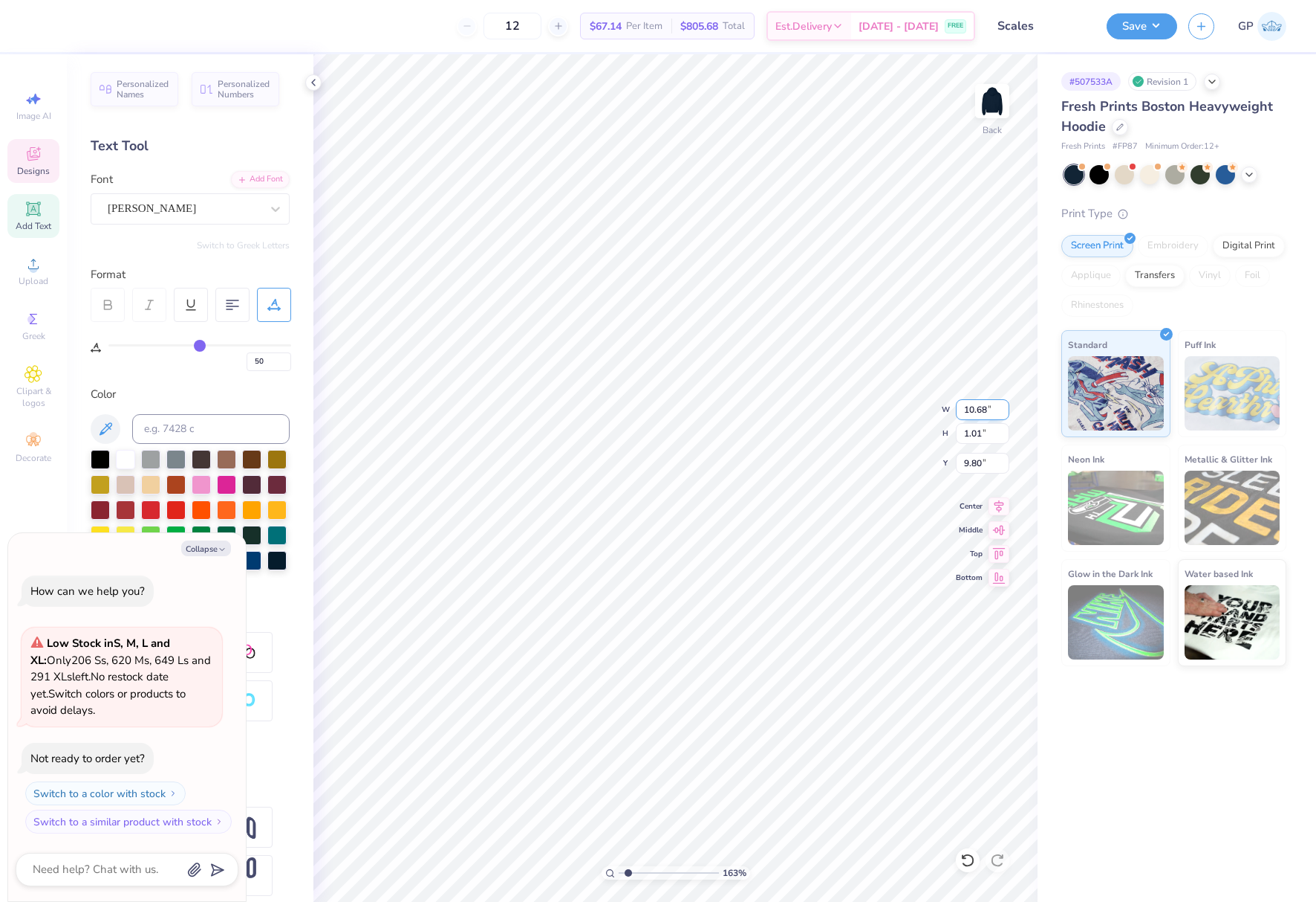
click at [970, 409] on input "10.68" at bounding box center [982, 409] width 53 height 21
type input "7"
type textarea "x"
type input "7.00"
type input "0.66"
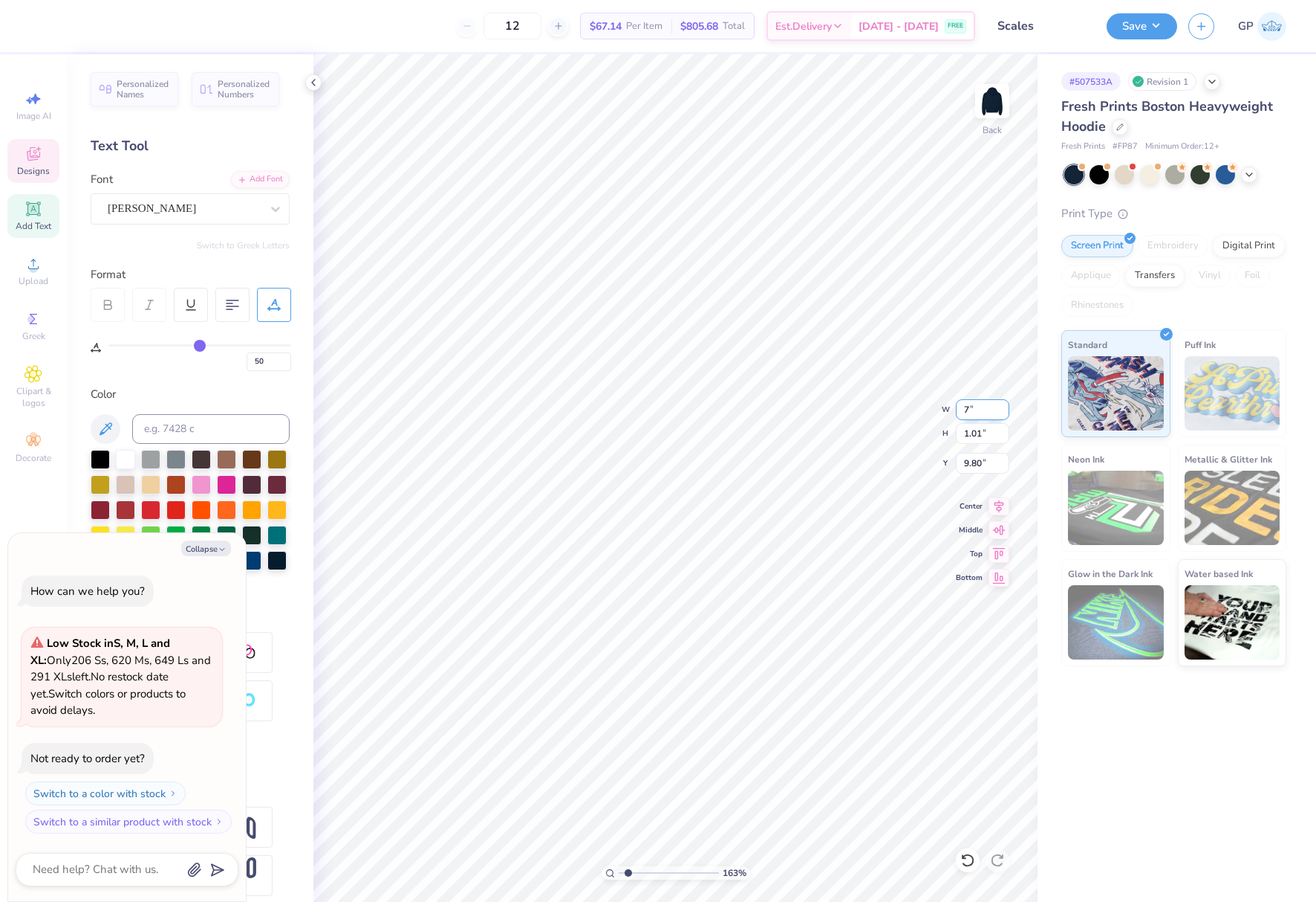
type input "9.97"
click at [1137, 32] on button "Save" at bounding box center [1141, 24] width 71 height 26
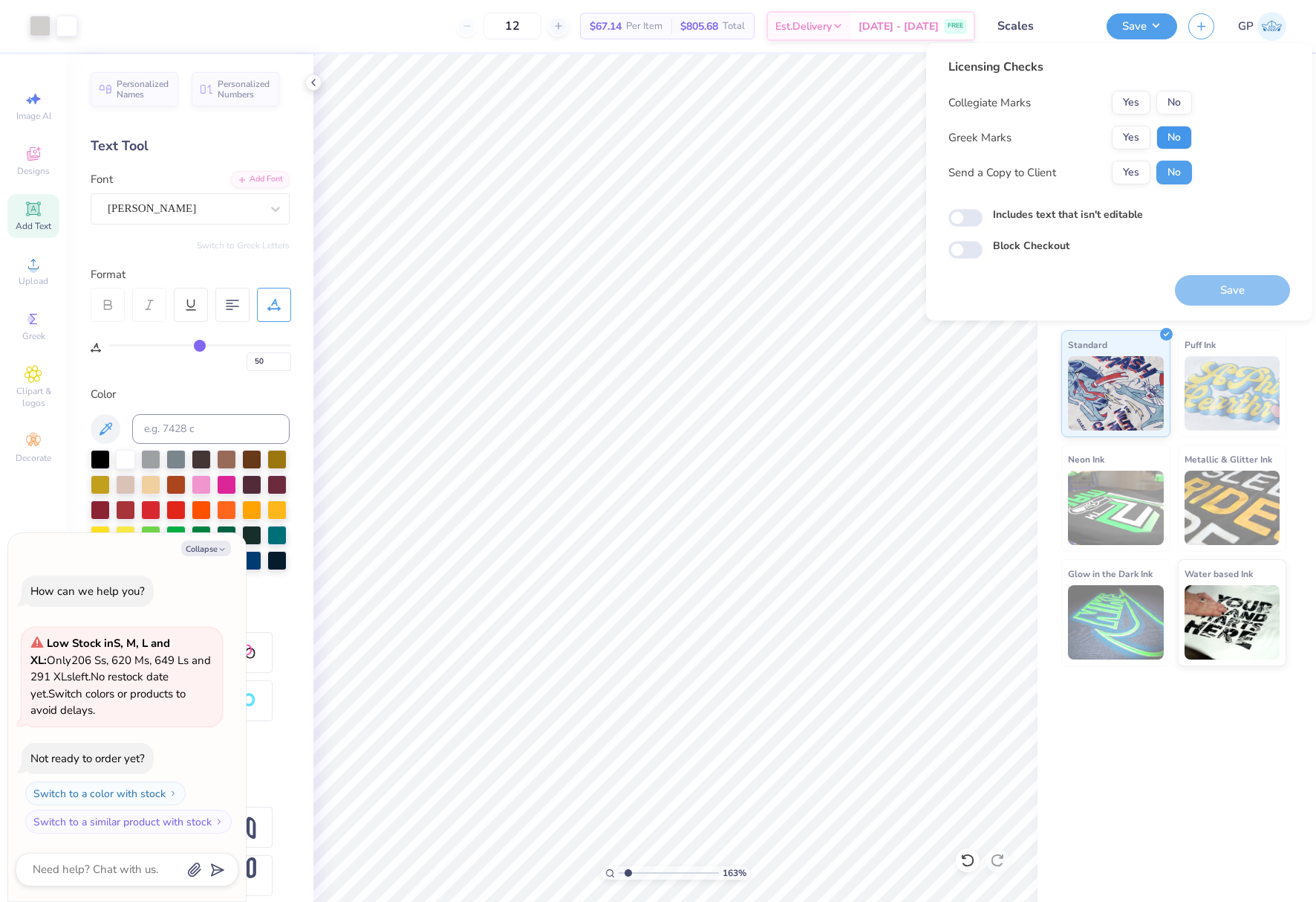
click at [1174, 135] on button "No" at bounding box center [1174, 138] width 36 height 24
click at [1175, 103] on button "No" at bounding box center [1174, 103] width 36 height 24
click at [1213, 289] on button "Save" at bounding box center [1232, 290] width 115 height 30
type textarea "x"
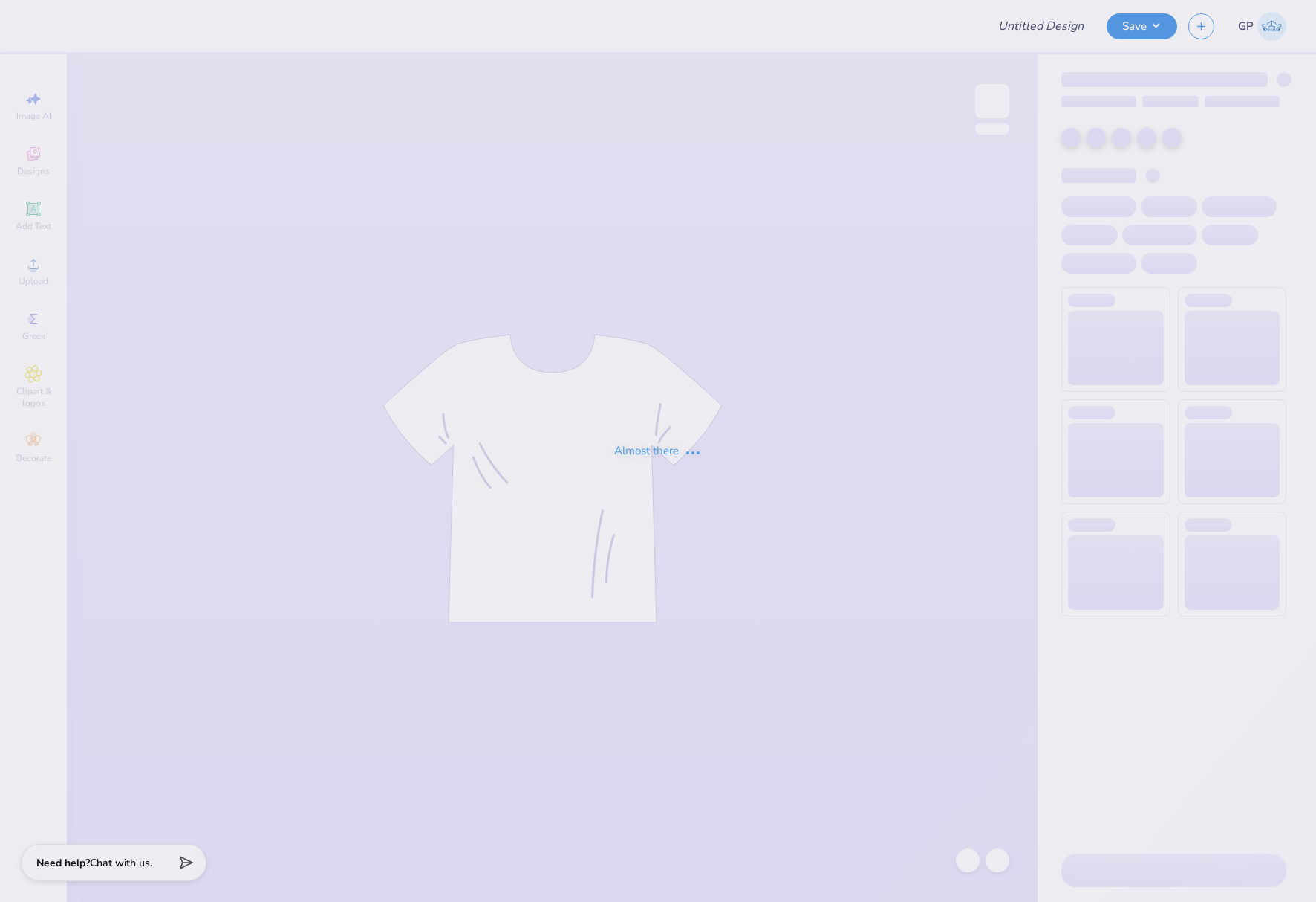
type input "[PERSON_NAME] : [US_STATE][GEOGRAPHIC_DATA][PERSON_NAME]"
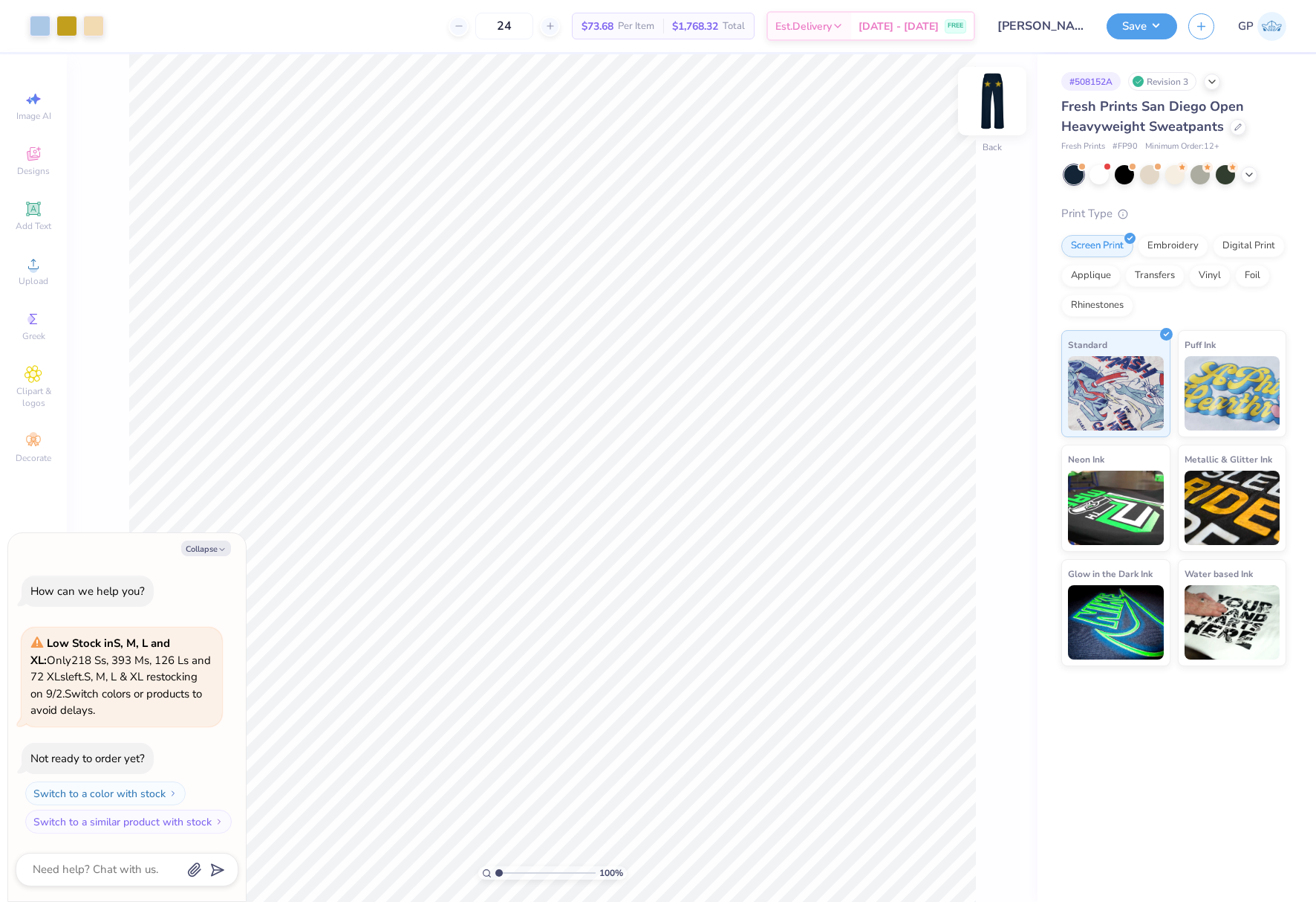
click at [993, 103] on img at bounding box center [993, 101] width 60 height 60
type textarea "x"
drag, startPoint x: 971, startPoint y: 415, endPoint x: 981, endPoint y: 425, distance: 14.1
click at [974, 418] on input "7.08" at bounding box center [982, 421] width 53 height 21
type input "5"
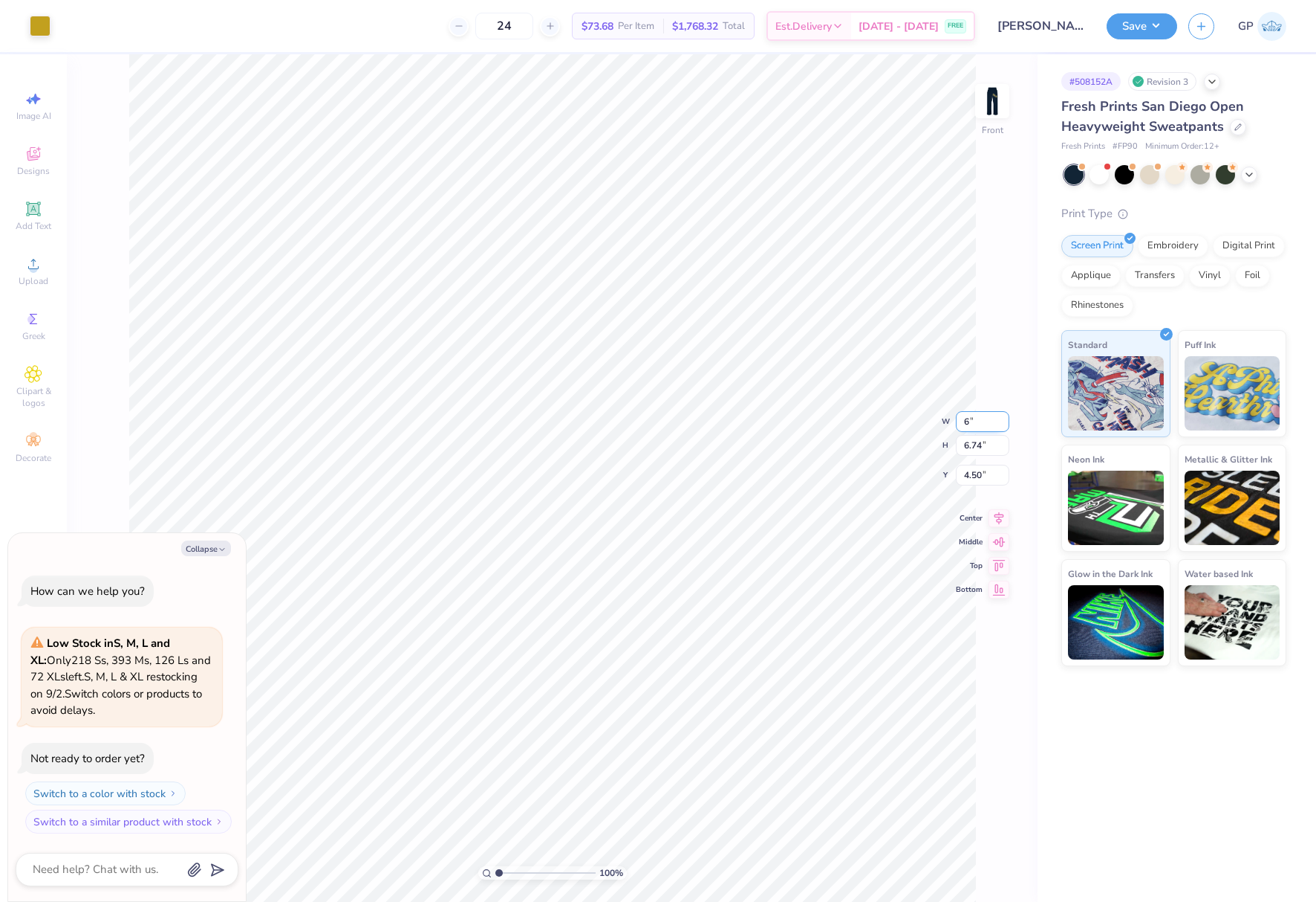
type input "6"
type textarea "x"
type input "6.00"
type input "5.71"
type input "5.01"
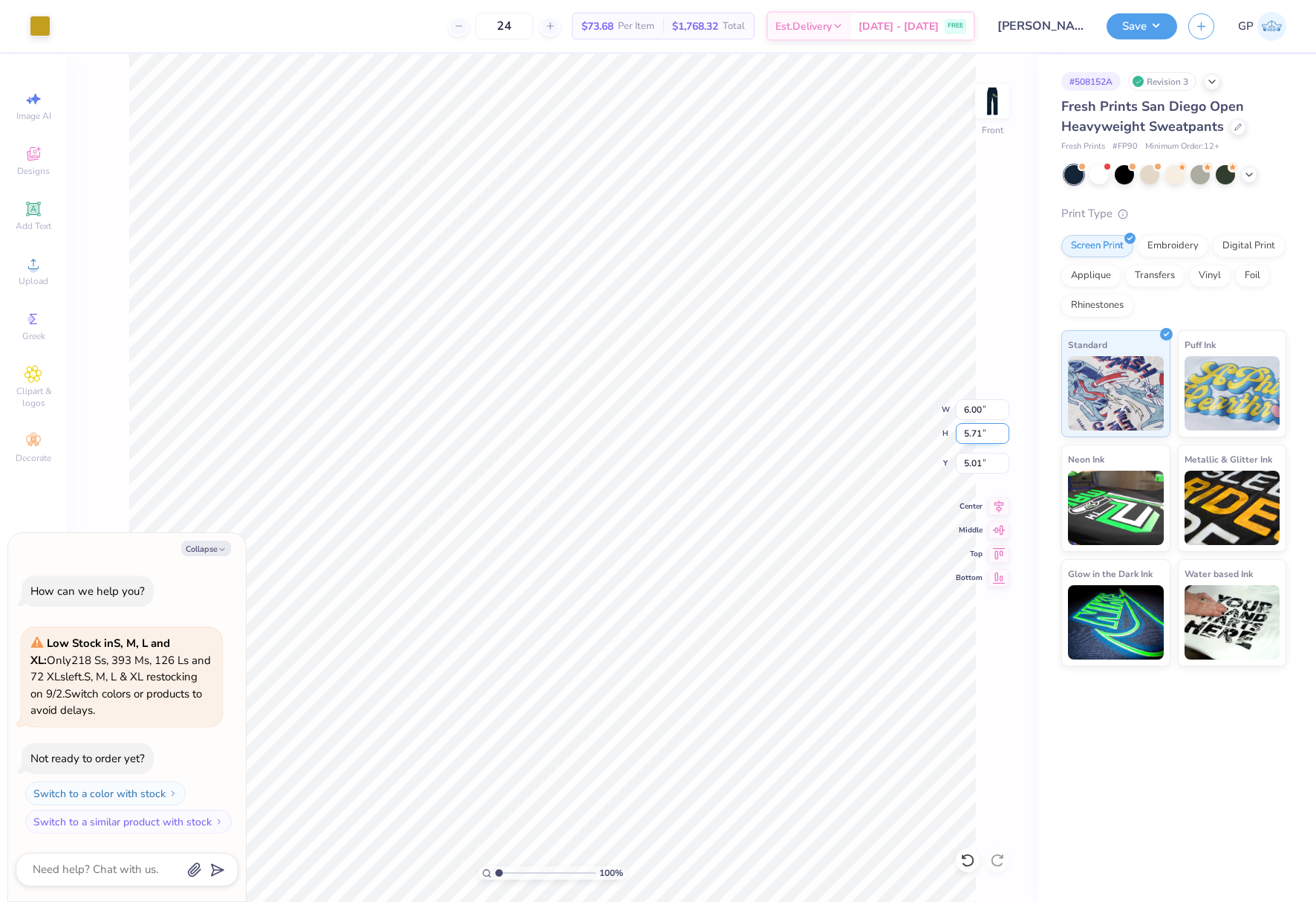
type textarea "x"
type input "7.08"
type input "6.74"
type input "4.50"
click at [977, 404] on input "7.08" at bounding box center [982, 409] width 53 height 21
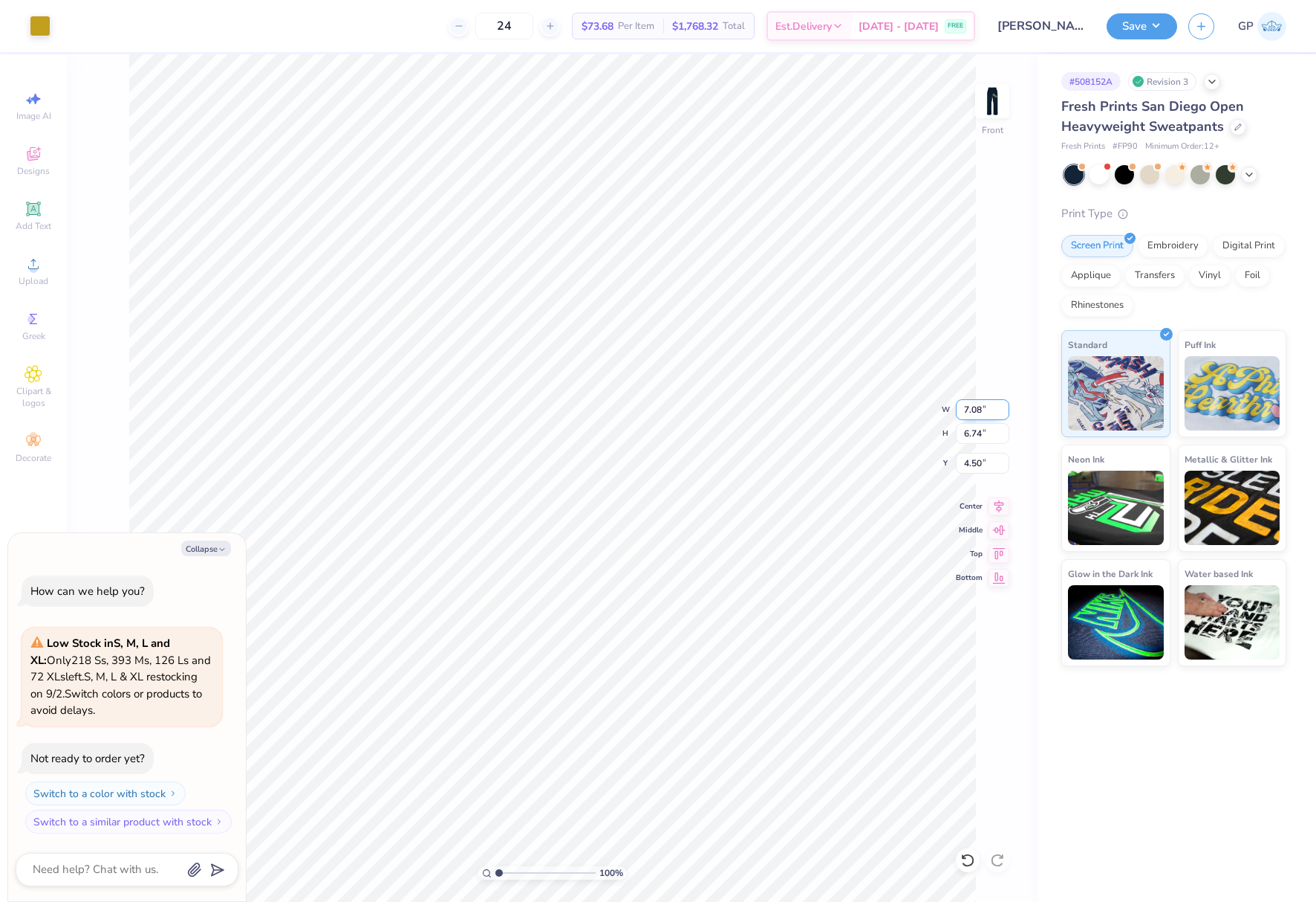
type input "5"
type input "6"
type textarea "x"
type input "6.00"
type input "5.71"
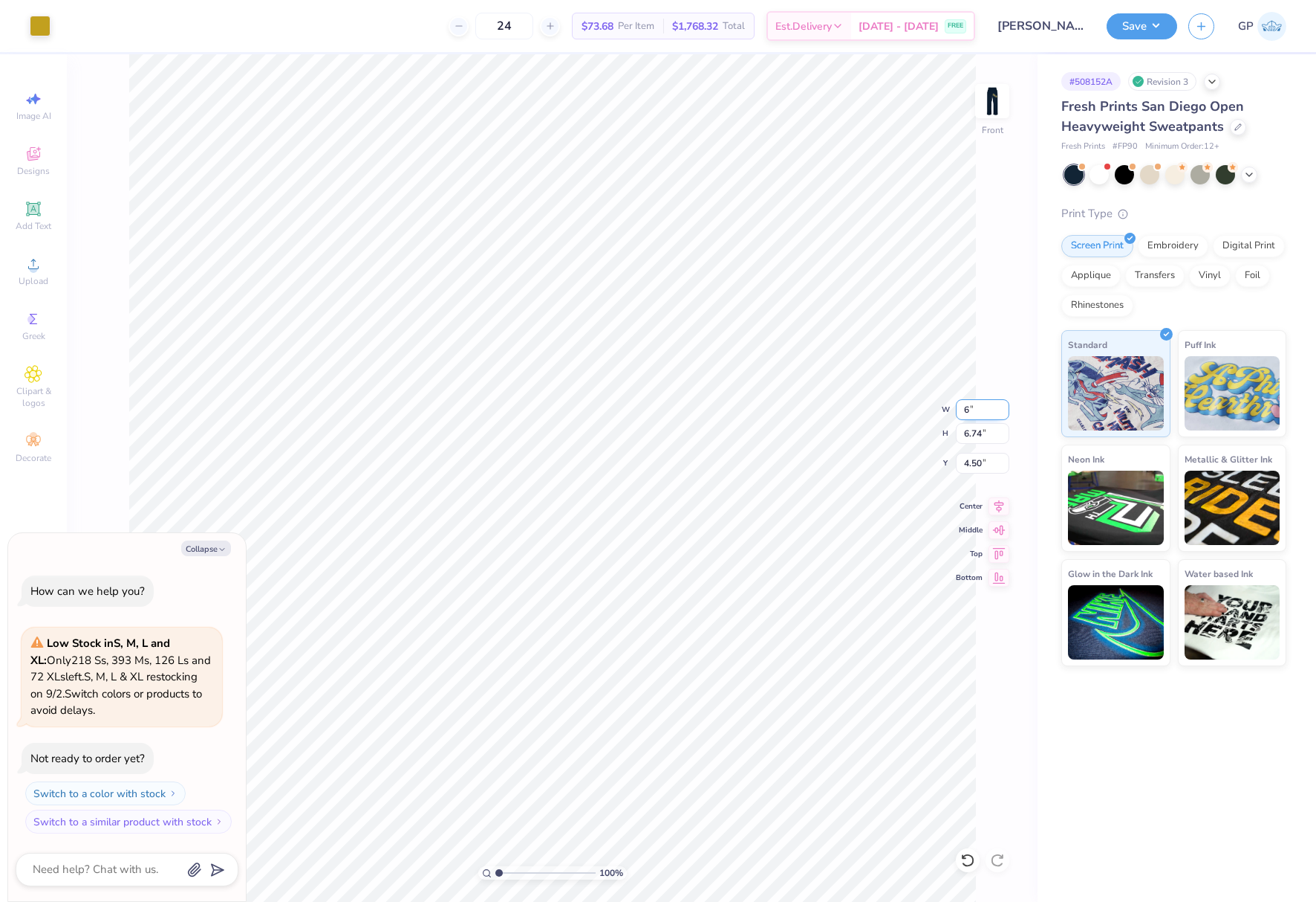
type input "5.01"
click at [1010, 117] on img at bounding box center [993, 101] width 60 height 60
click at [37, 275] on span "Upload" at bounding box center [33, 280] width 29 height 12
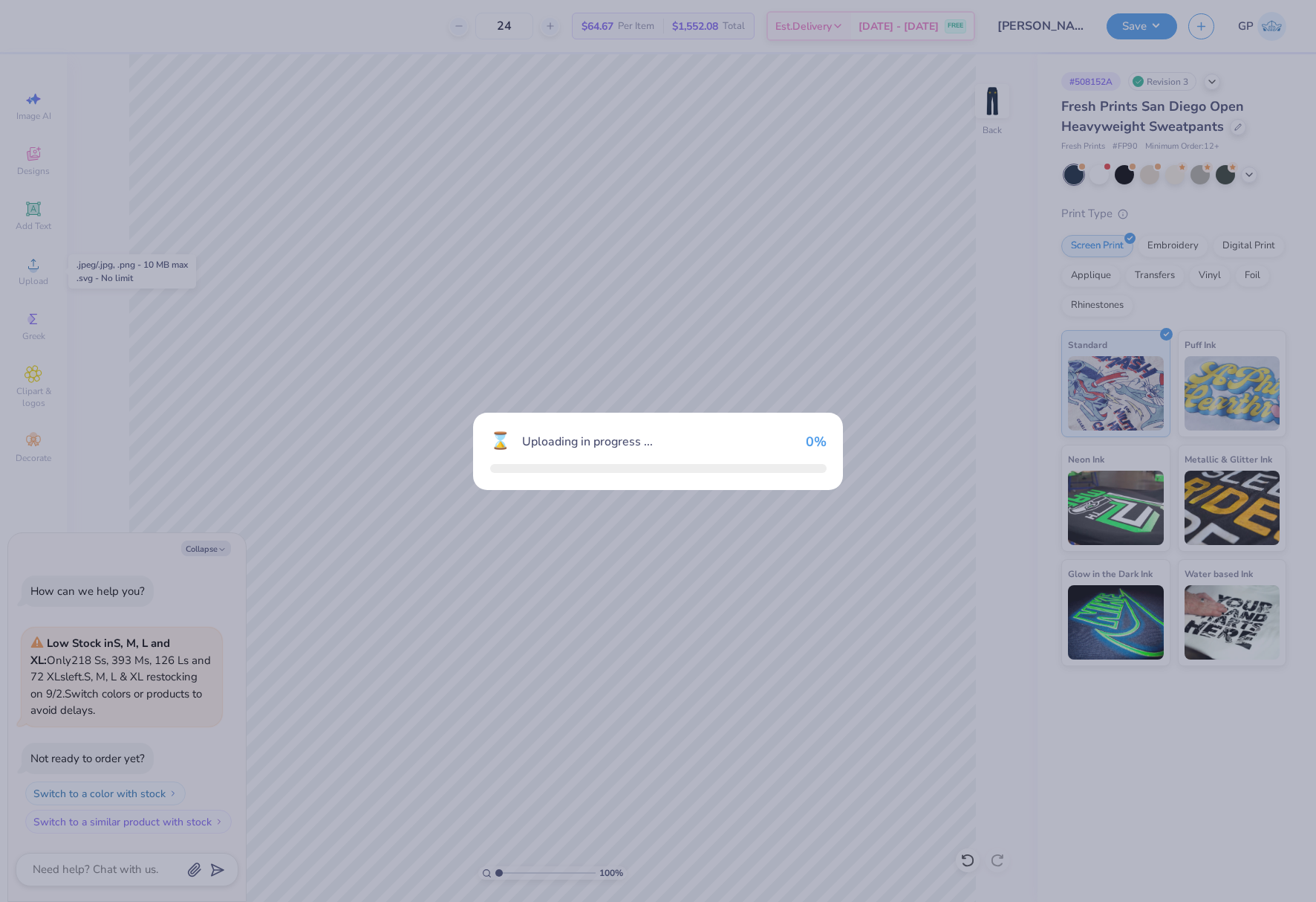
type textarea "x"
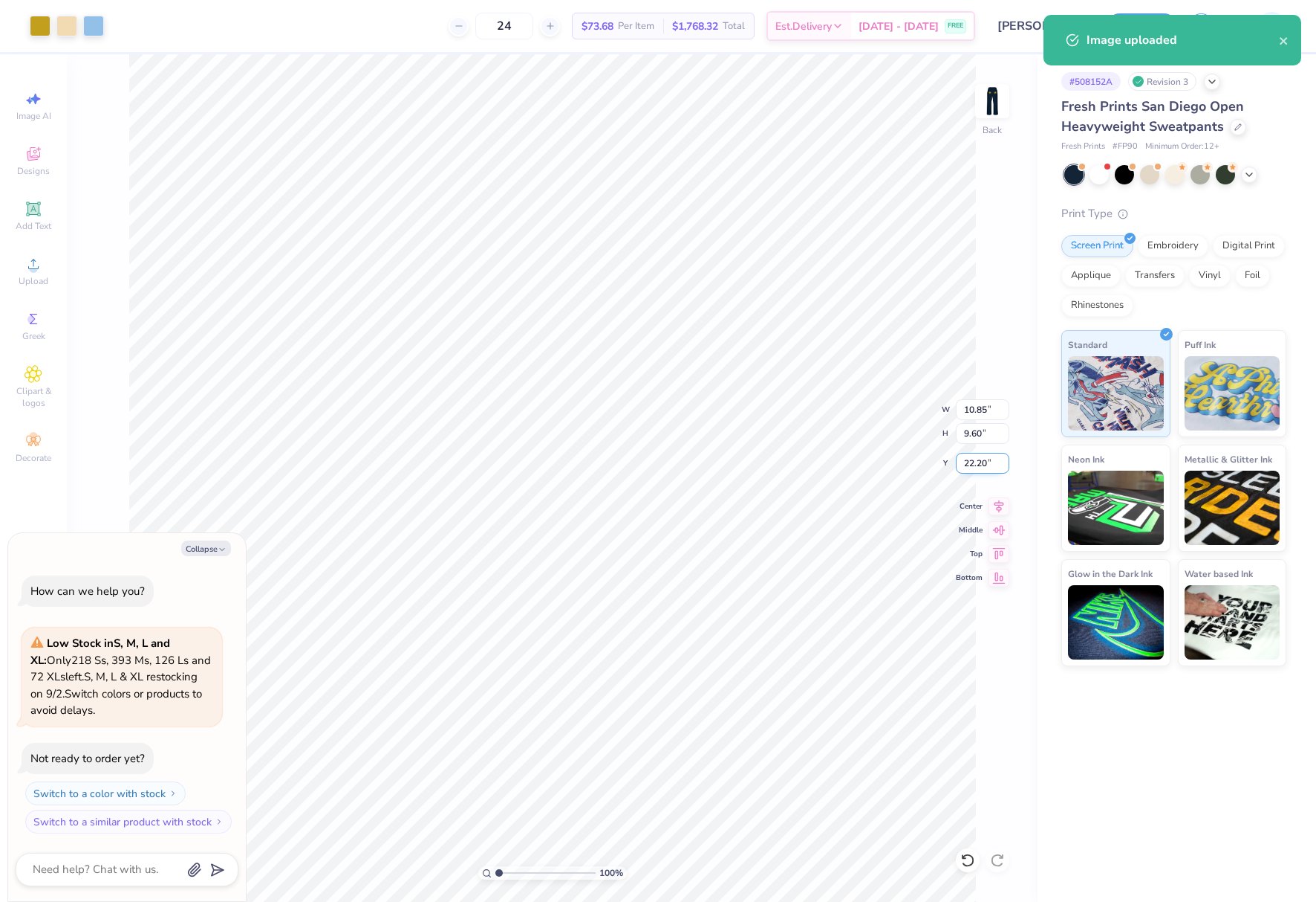
click at [986, 468] on input "22.20" at bounding box center [982, 462] width 53 height 21
type input "10"
type textarea "x"
type input "10.00"
click at [971, 413] on input "10.85" at bounding box center [982, 409] width 53 height 21
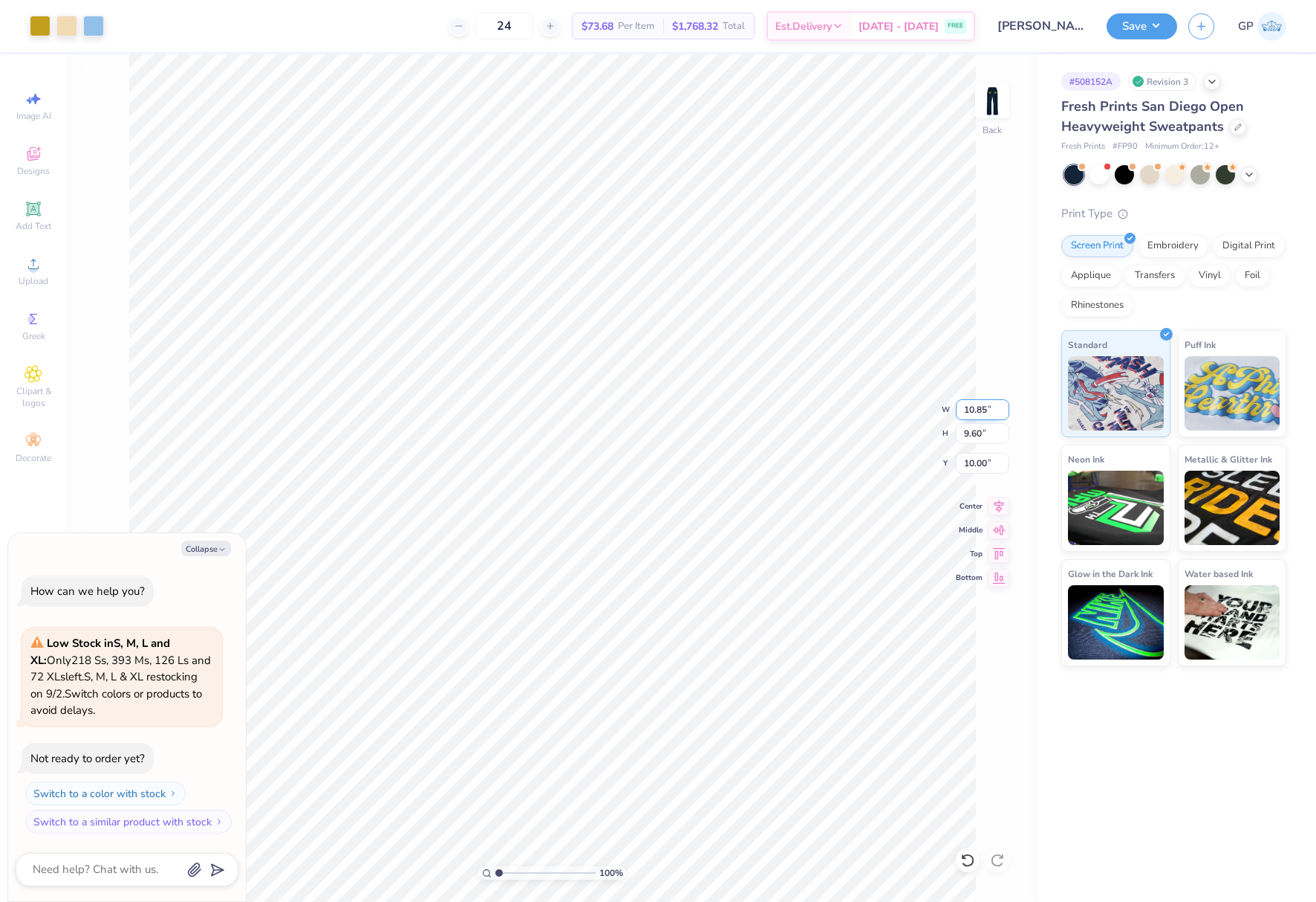
type input "5"
type input "6"
type textarea "x"
type input "6.00"
type input "5.31"
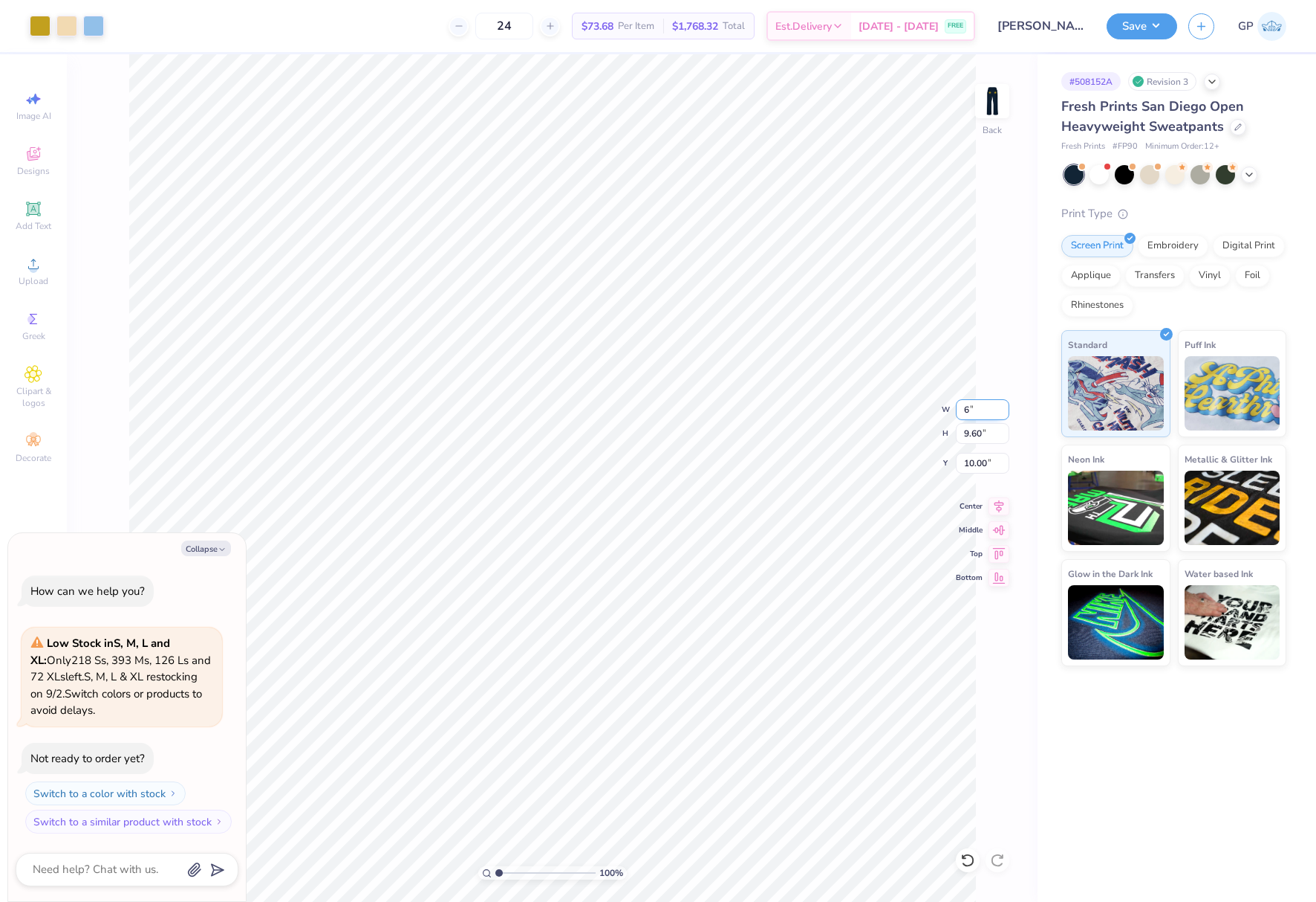
type input "12.14"
click at [992, 105] on img at bounding box center [993, 101] width 60 height 60
type textarea "x"
click at [968, 462] on input "5.01" at bounding box center [982, 462] width 53 height 21
type input "5"
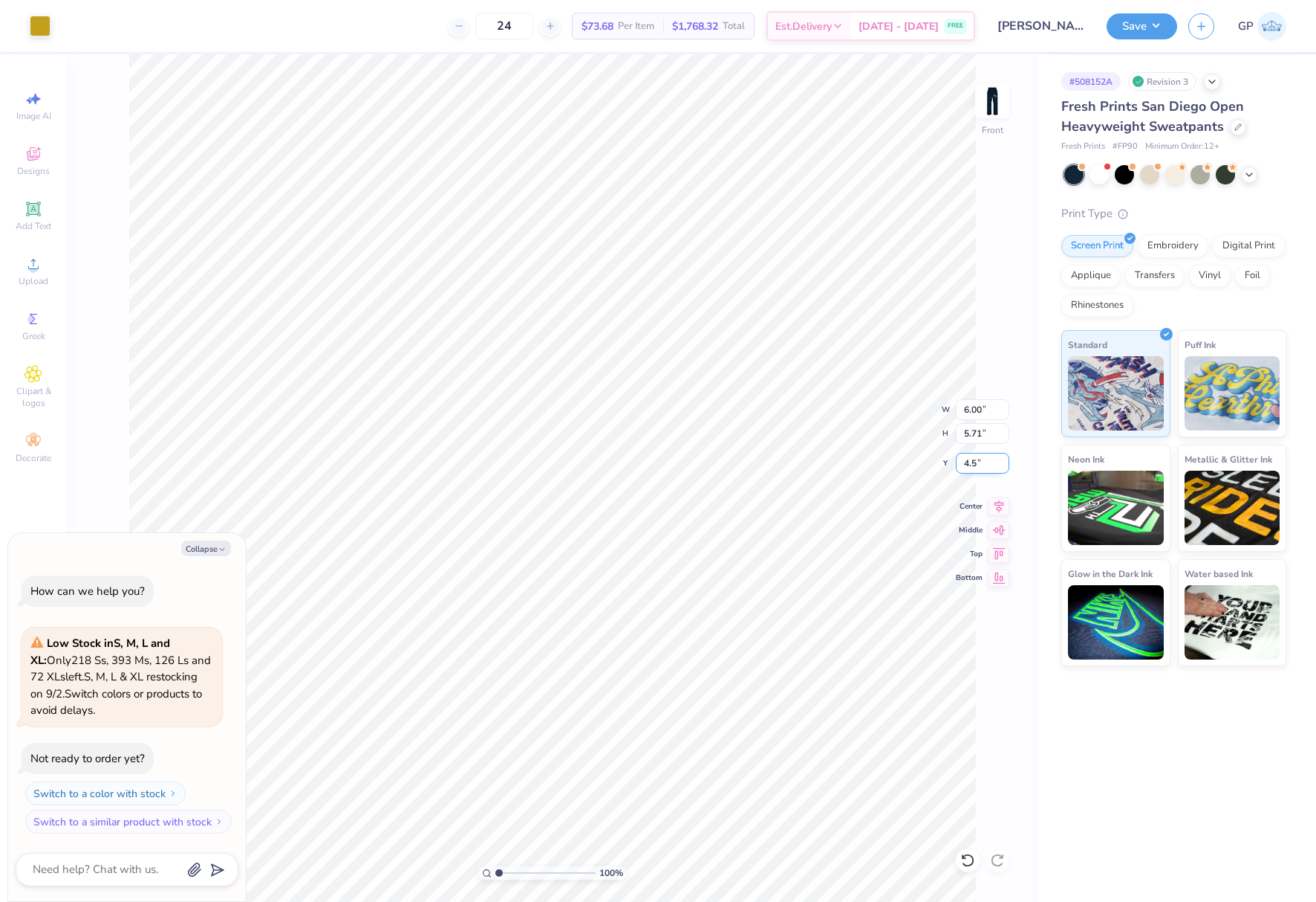
type input "4.5"
type textarea "x"
type input "4.50"
type textarea "x"
click at [982, 458] on input "5.01" at bounding box center [982, 462] width 53 height 21
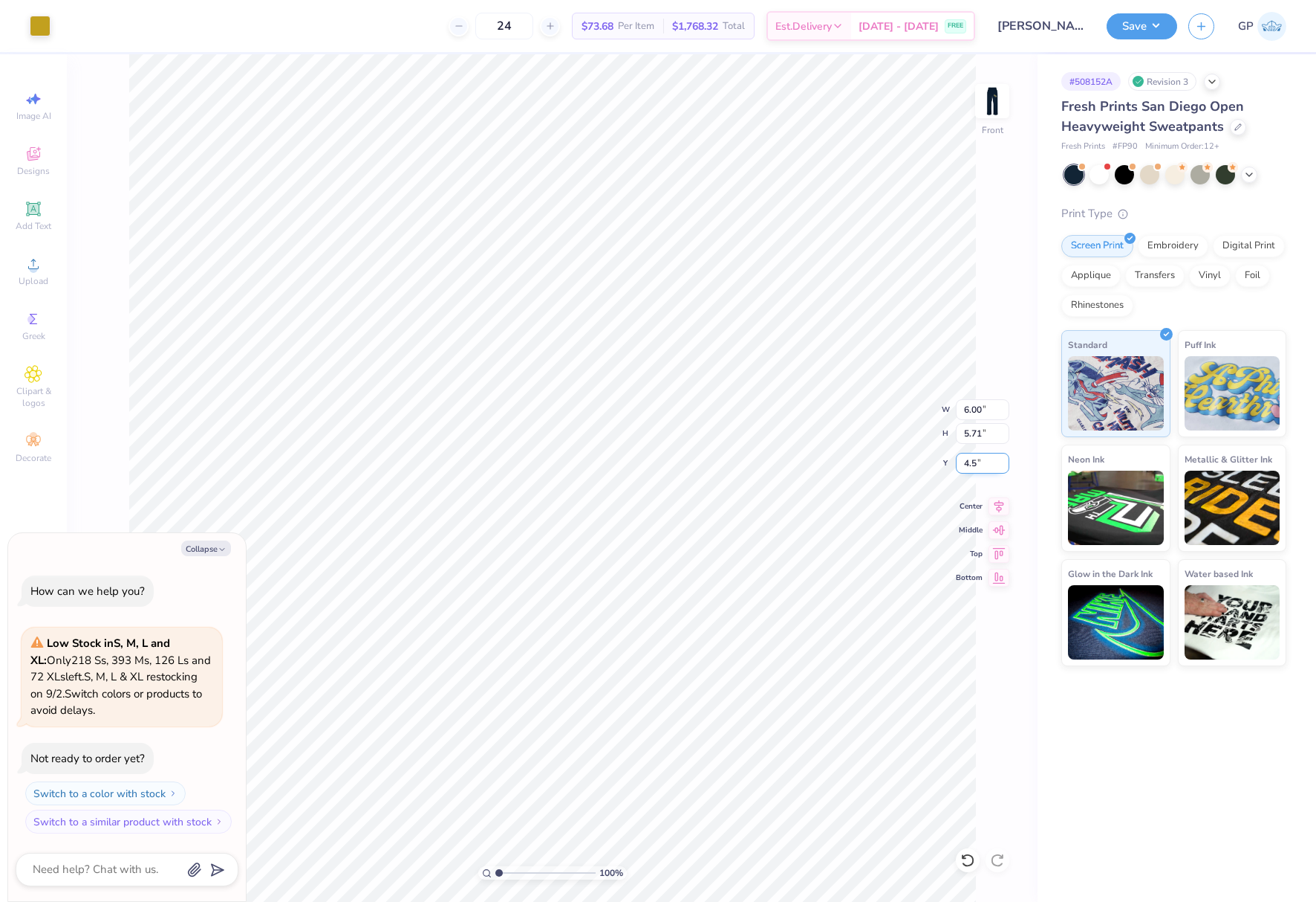
type input "4.5"
type textarea "x"
type input "4.50"
click at [889, 415] on div "100 % Front W 6.00 H 5.71 Y 4.50 Center Middle Top Bottom" at bounding box center [552, 478] width 971 height 848
type textarea "x"
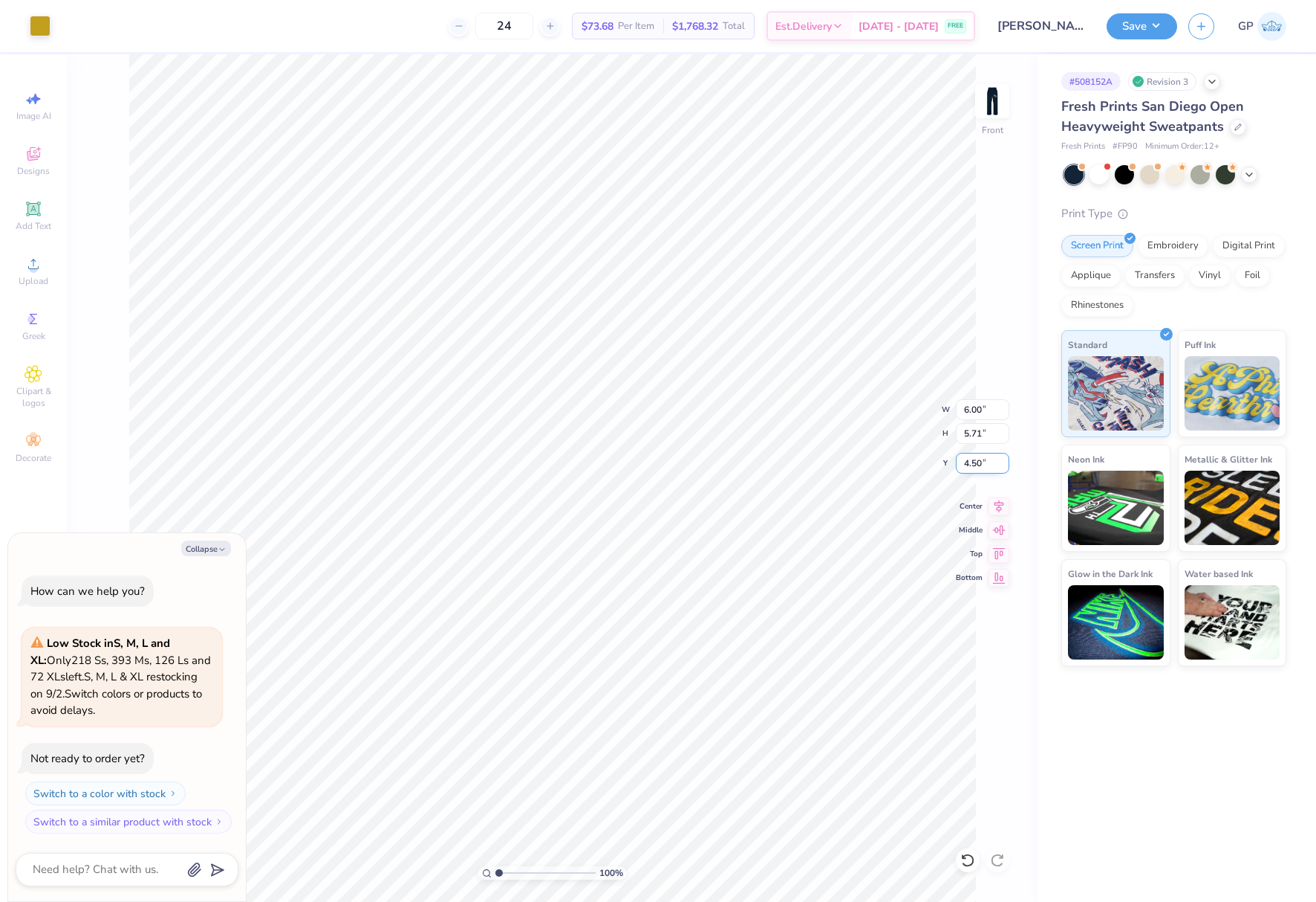
click at [970, 464] on input "4.50" at bounding box center [982, 462] width 53 height 21
type input "4"
type textarea "x"
type input "4.00"
type textarea "x"
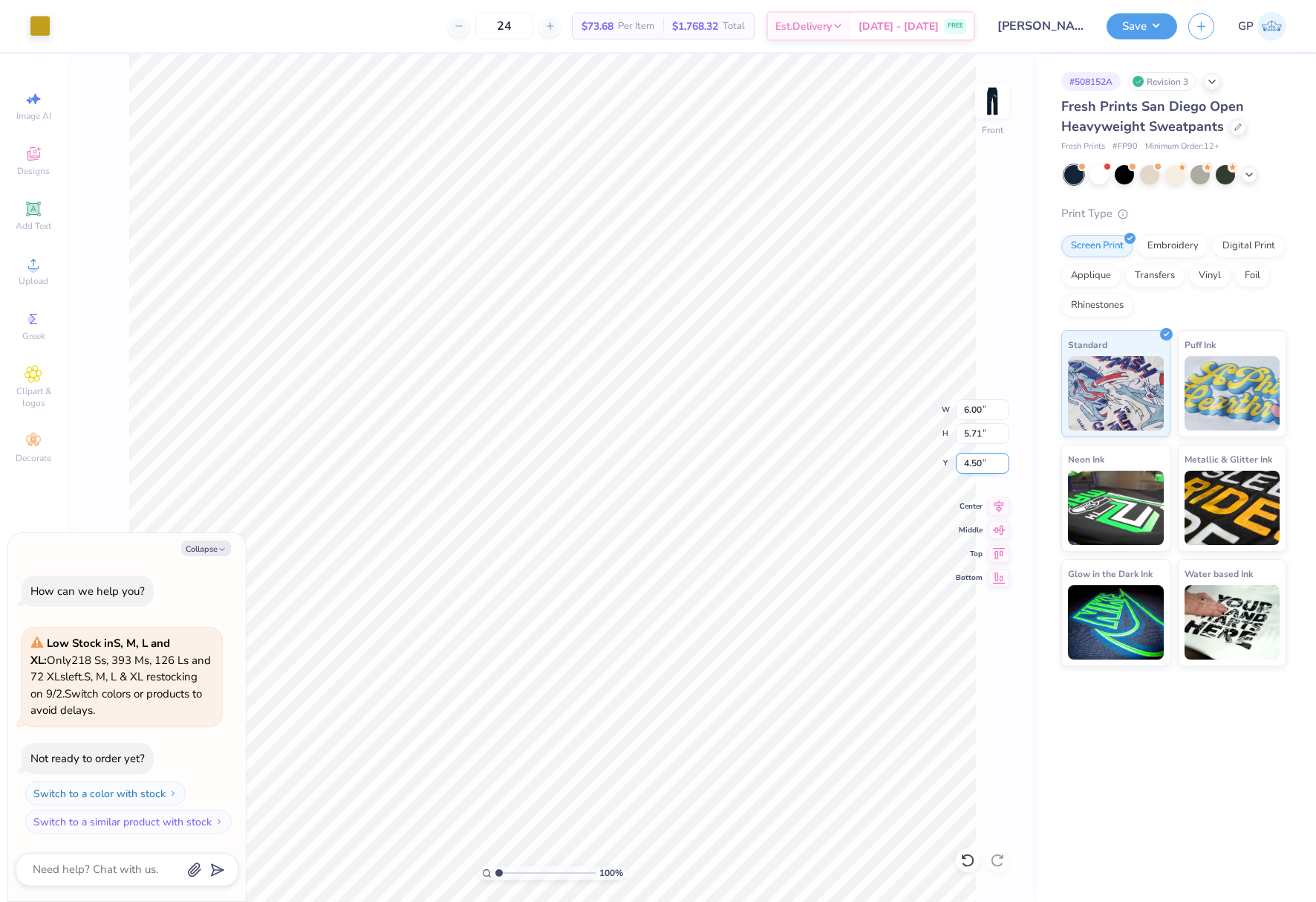
click at [973, 466] on input "4.50" at bounding box center [982, 462] width 53 height 21
type input "4"
type textarea "x"
type input "4.00"
click at [986, 91] on img at bounding box center [993, 101] width 60 height 60
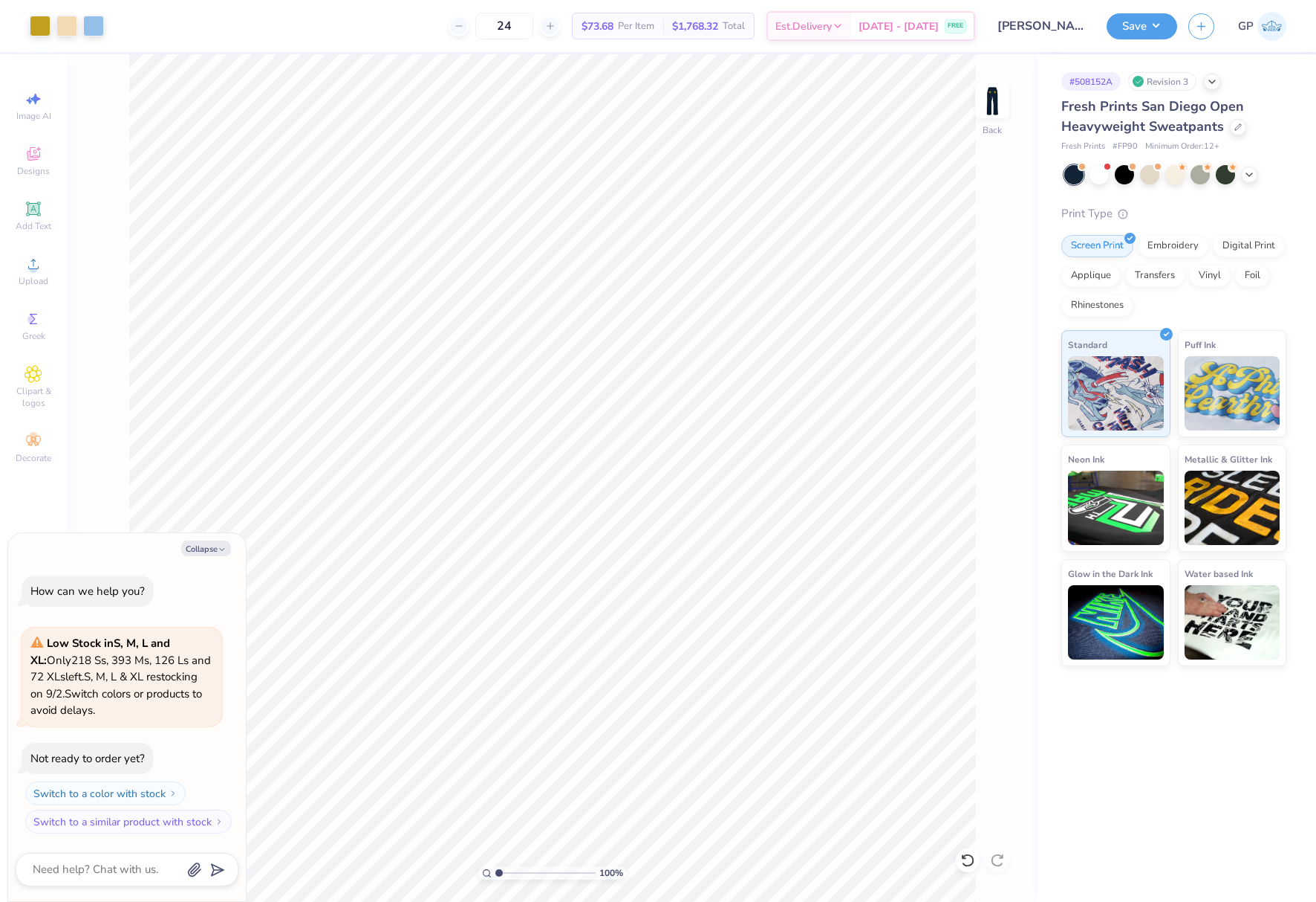
type textarea "x"
click at [989, 462] on input "12.14" at bounding box center [982, 462] width 53 height 21
type input "6"
type input "8"
type textarea "x"
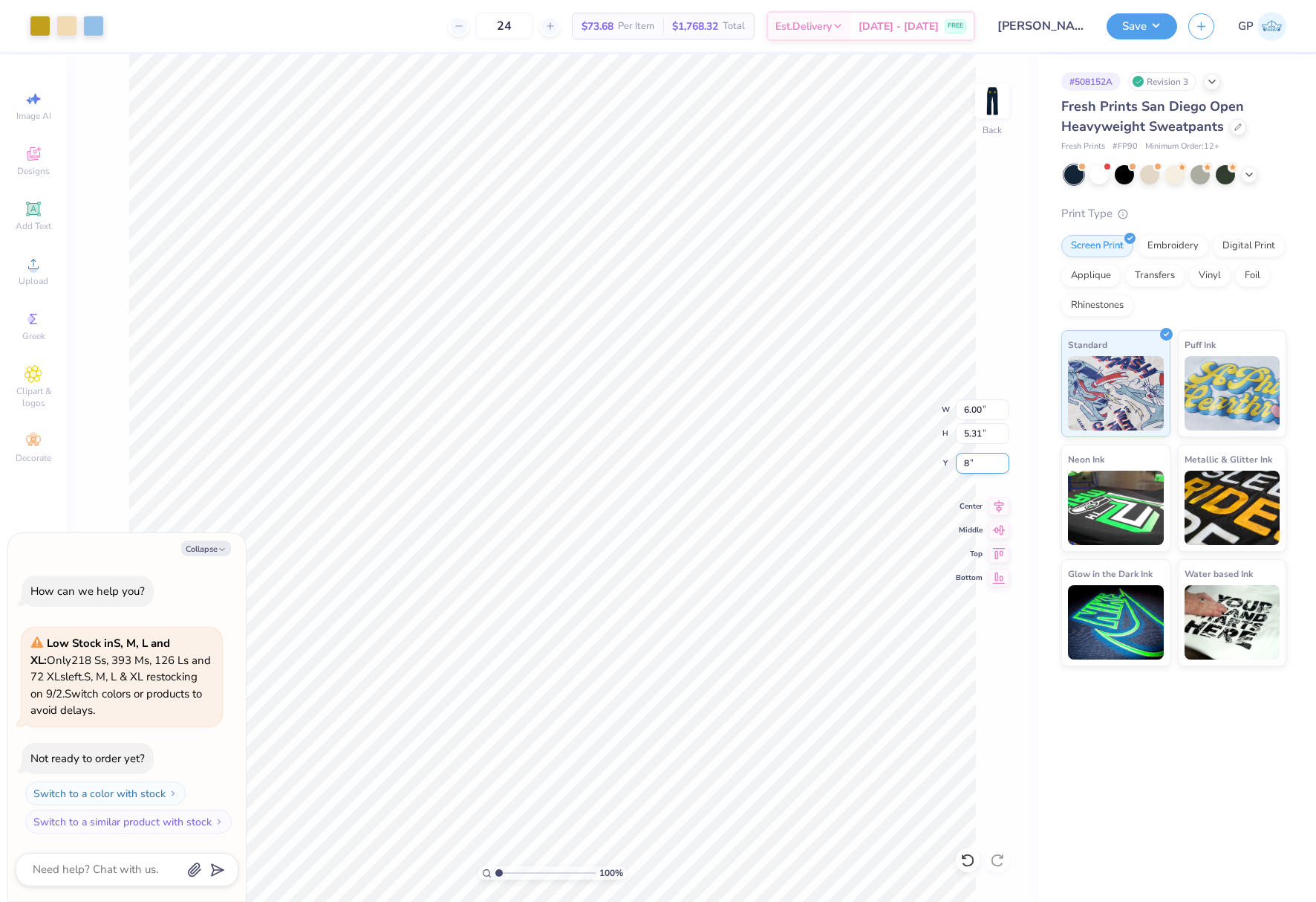
type input "8.00"
drag, startPoint x: 1122, startPoint y: 29, endPoint x: 1120, endPoint y: 40, distance: 11.2
click at [1122, 30] on button "Save" at bounding box center [1141, 27] width 71 height 26
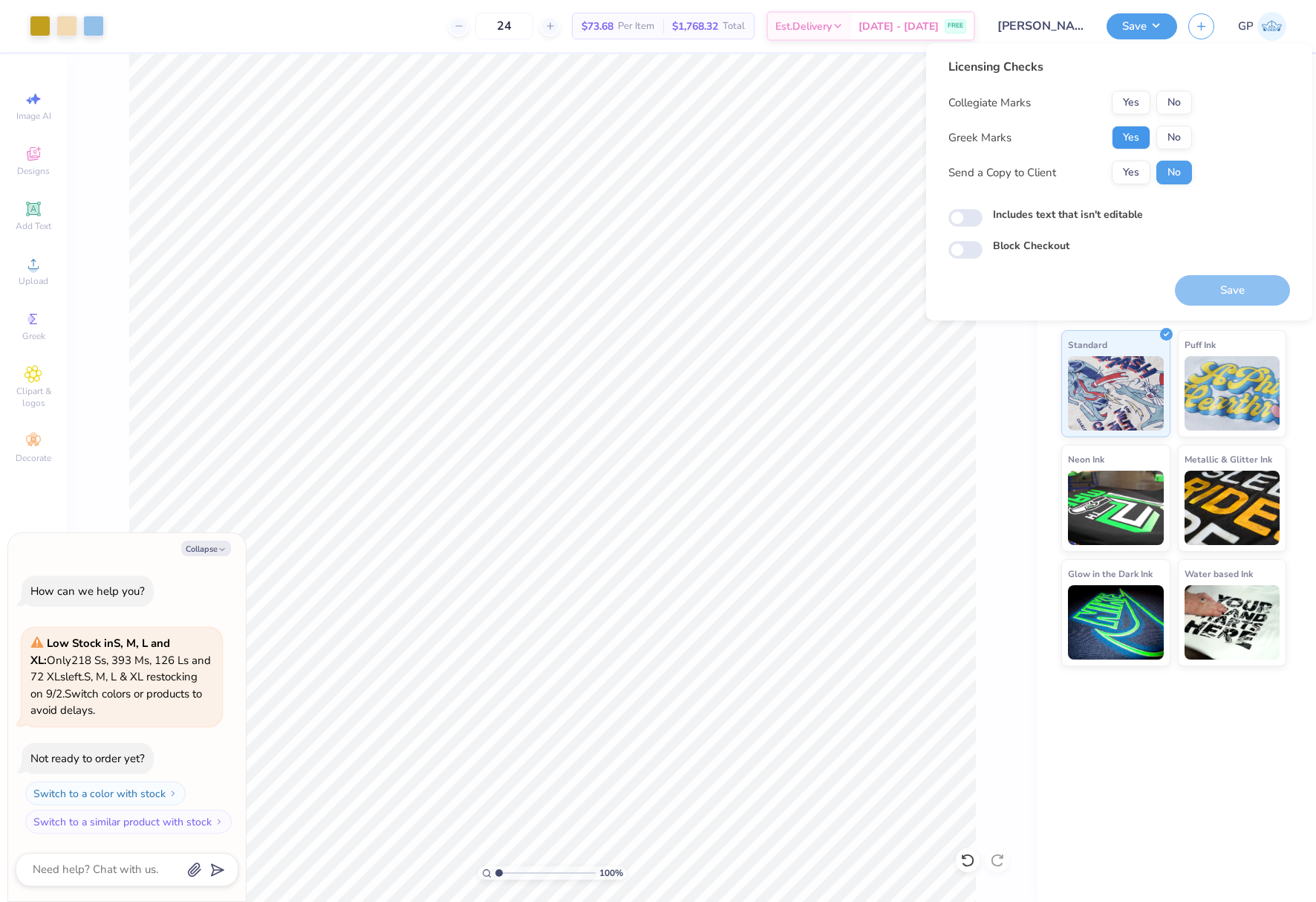
click at [1118, 139] on button "Yes" at bounding box center [1131, 138] width 39 height 24
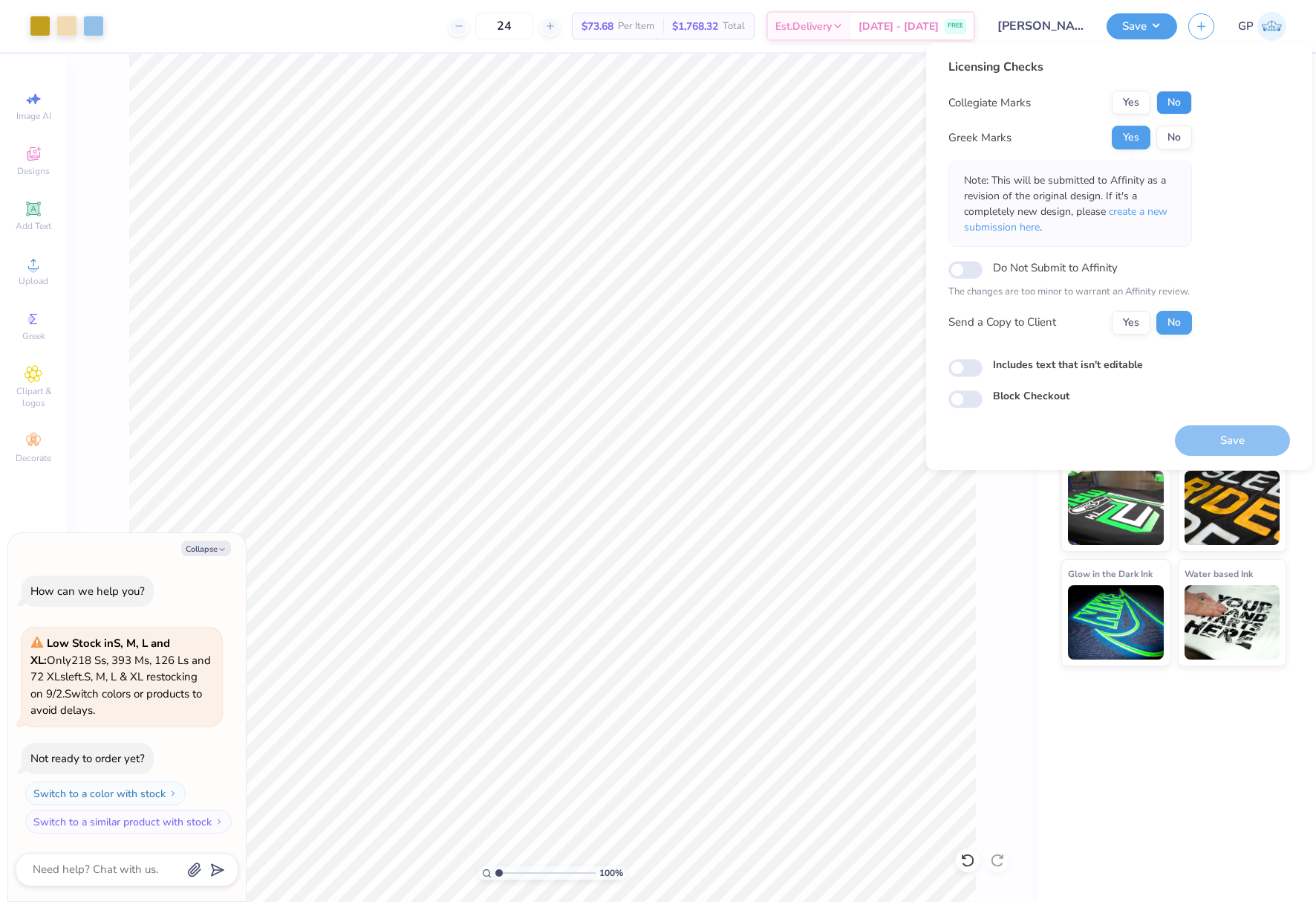
click at [1179, 98] on button "No" at bounding box center [1174, 103] width 36 height 24
click at [1204, 446] on button "Save" at bounding box center [1232, 440] width 115 height 30
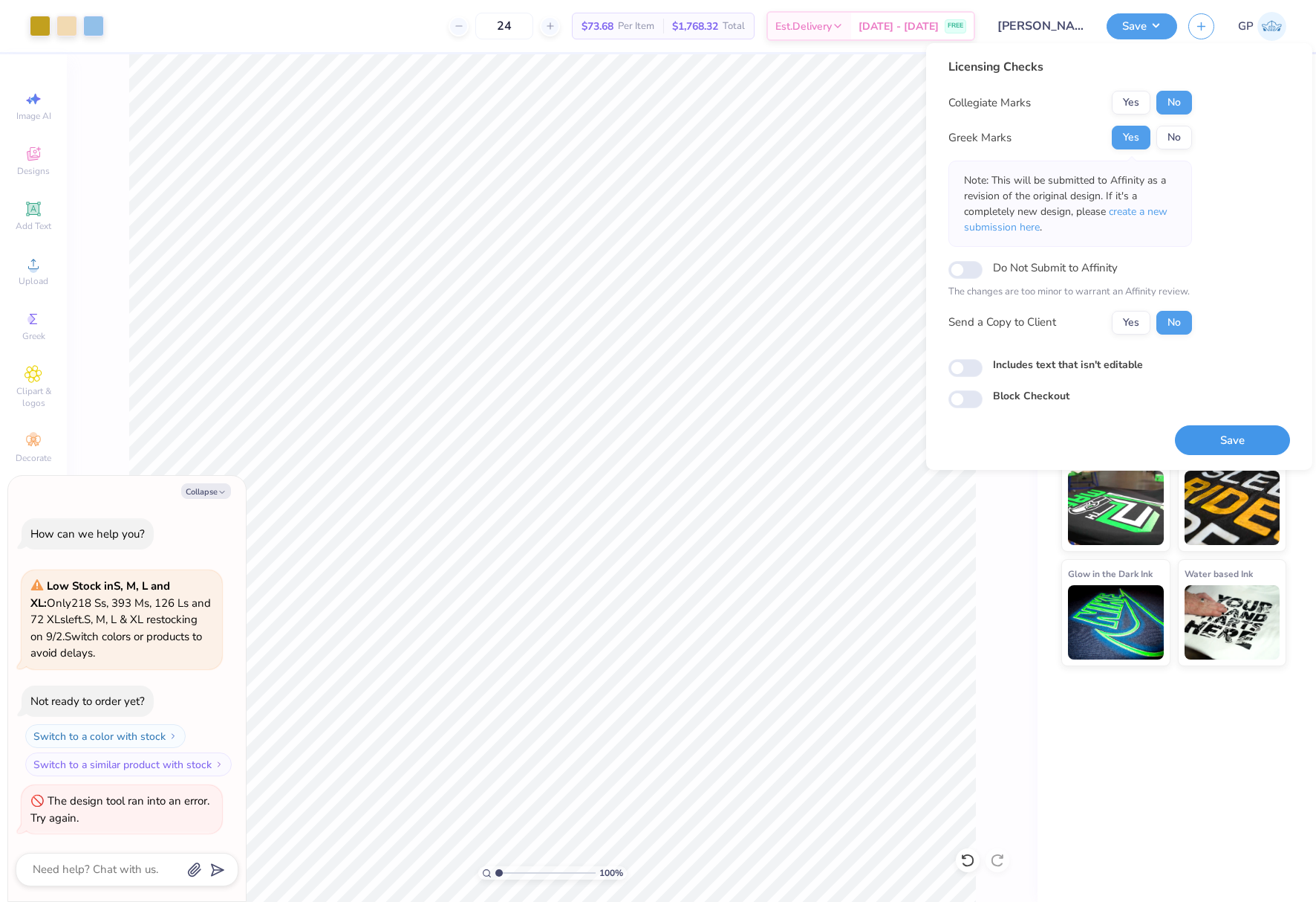
click at [1206, 434] on button "Save" at bounding box center [1232, 440] width 115 height 30
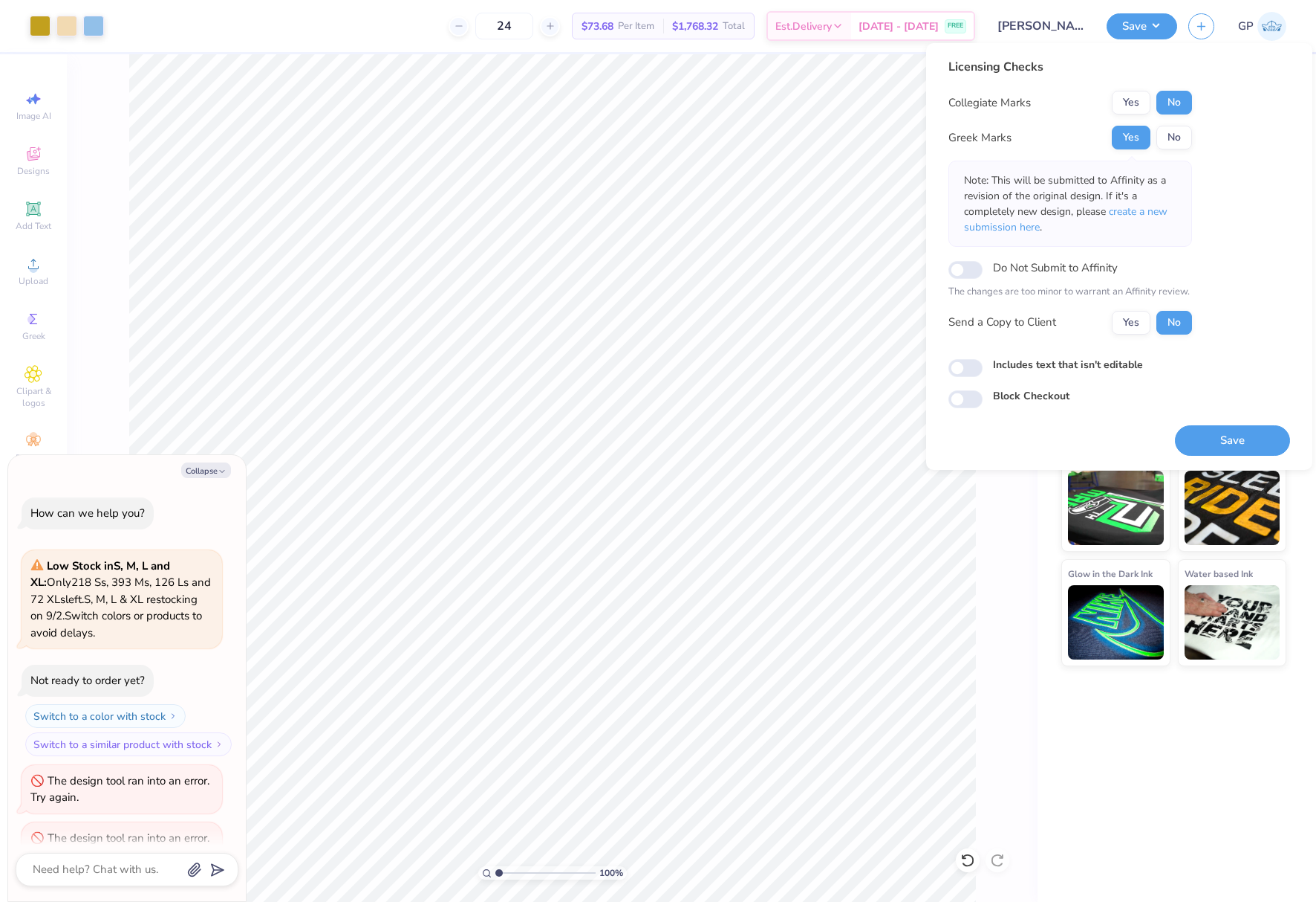
scroll to position [37, 0]
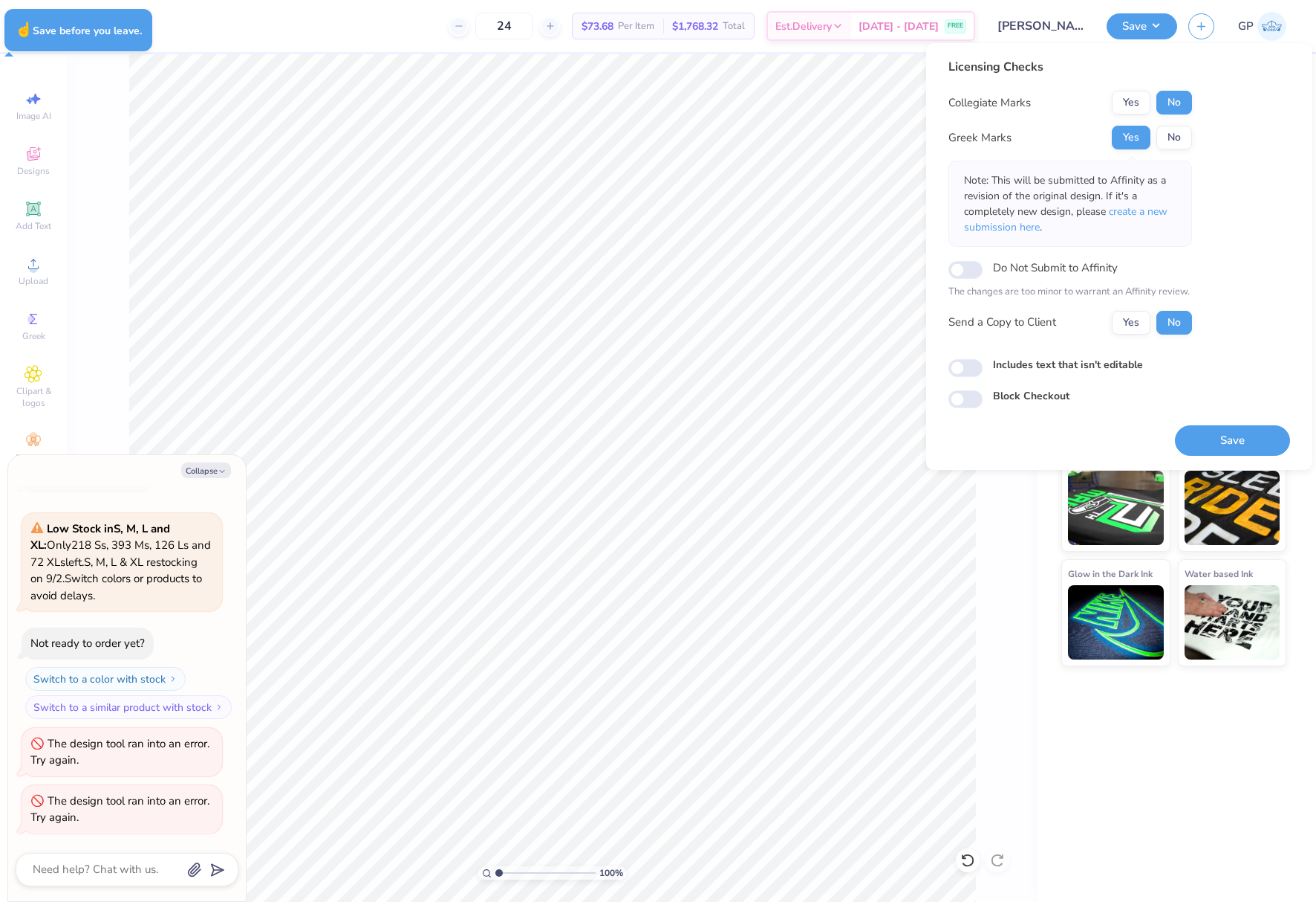
type textarea "x"
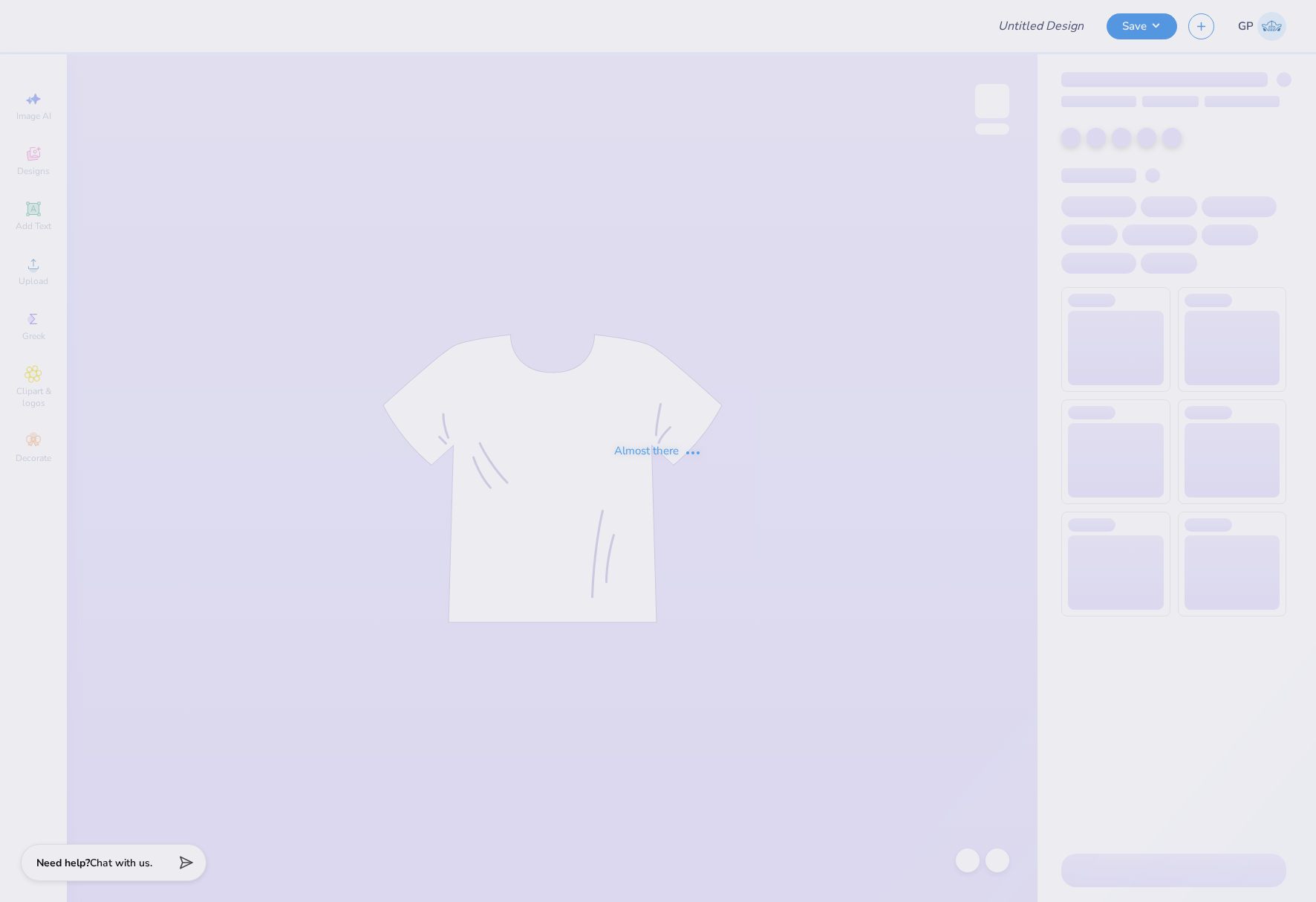
type input "[PERSON_NAME] : [US_STATE][GEOGRAPHIC_DATA][PERSON_NAME]"
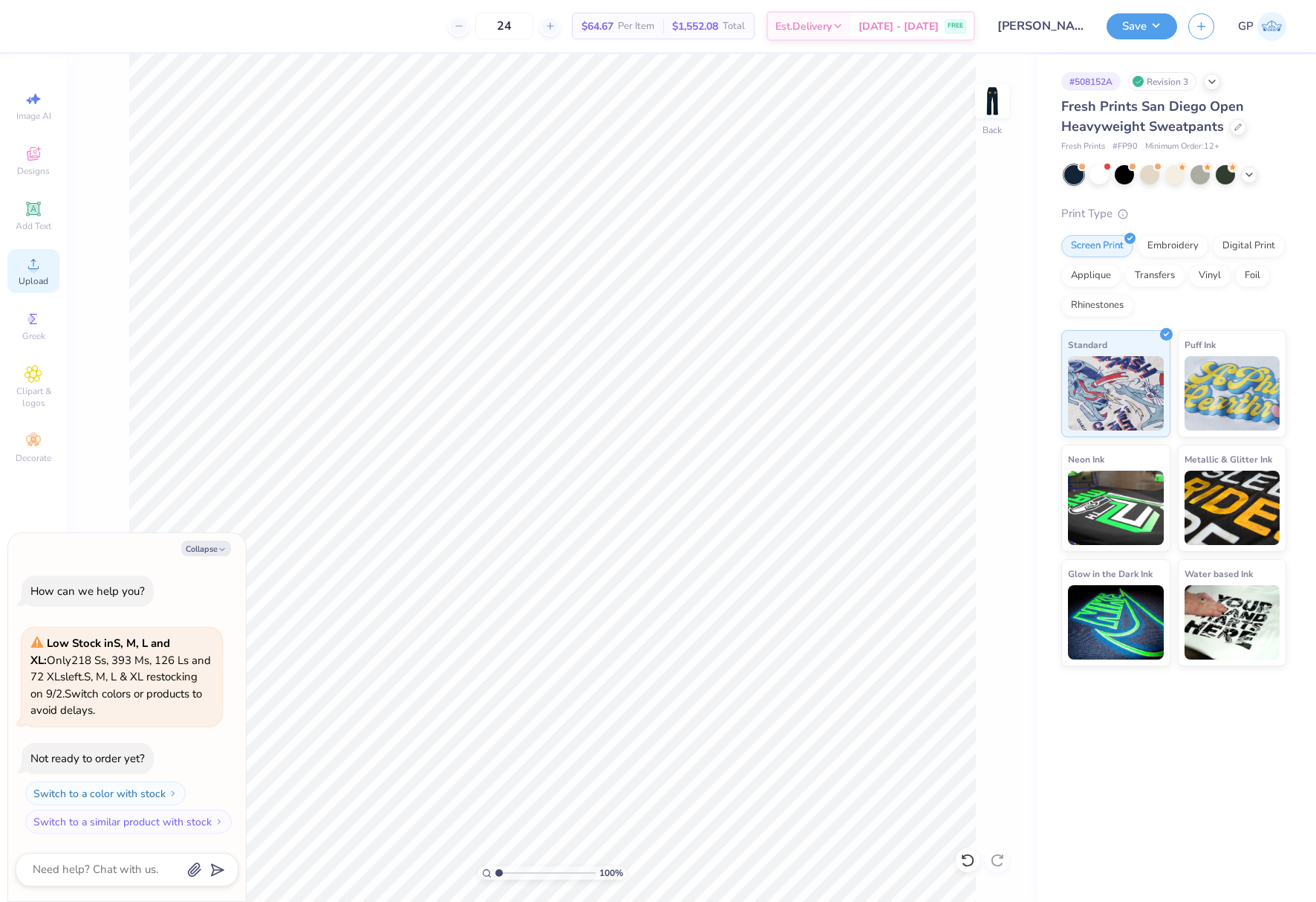
click at [38, 269] on icon at bounding box center [33, 263] width 17 height 17
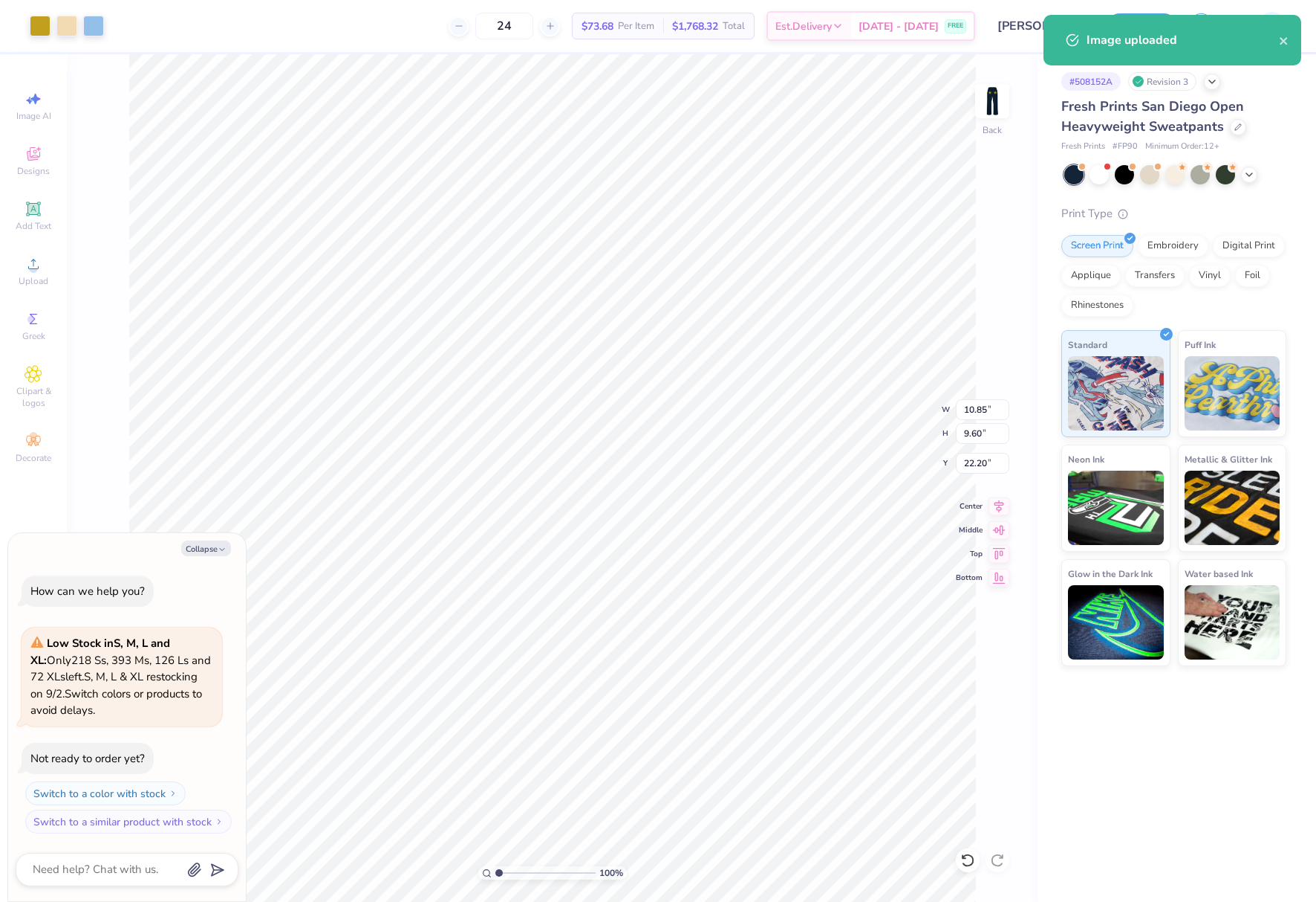
type textarea "x"
click at [979, 408] on input "10.85" at bounding box center [982, 409] width 53 height 21
type input "6"
type textarea "x"
type input "6.00"
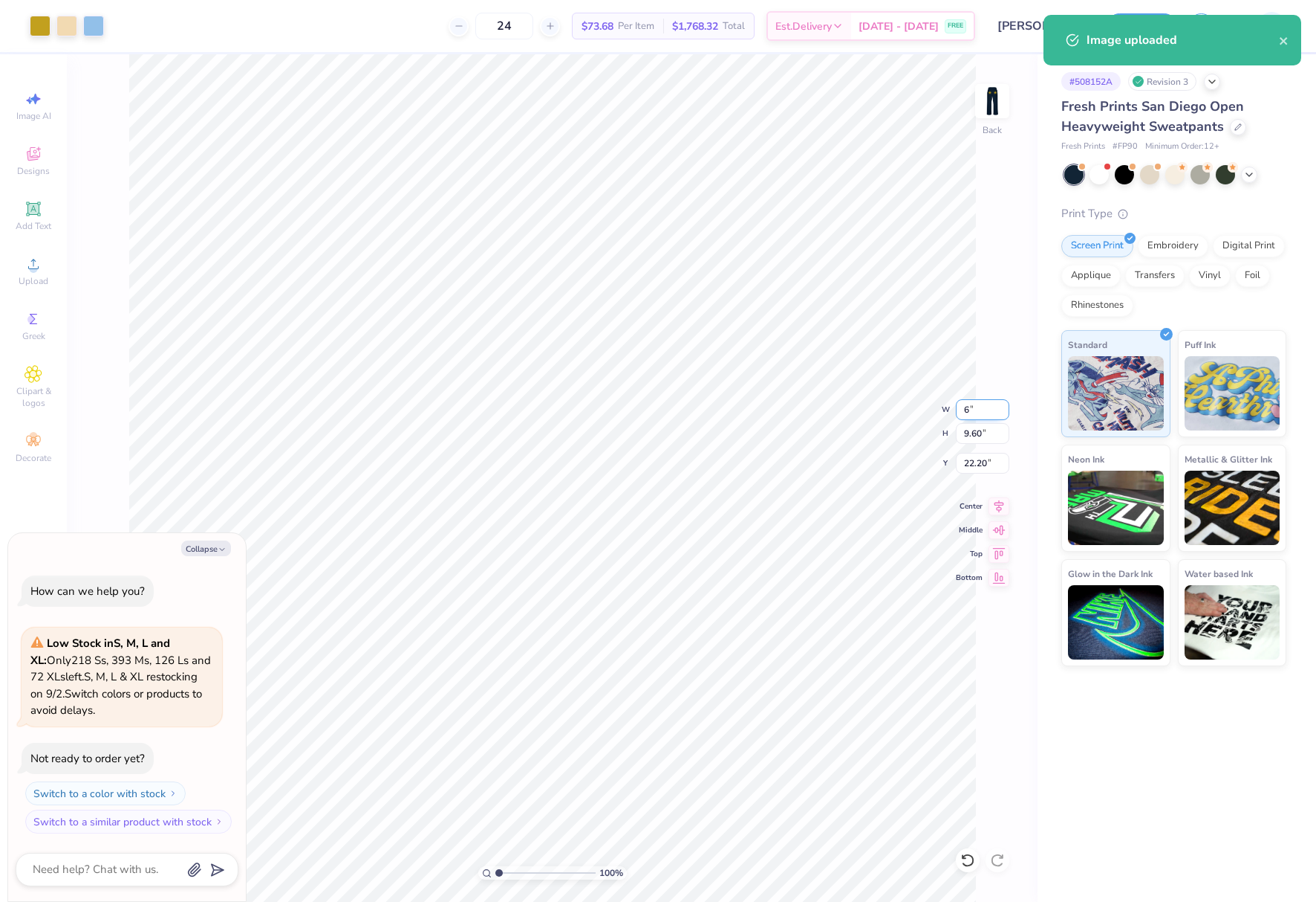
type input "5.31"
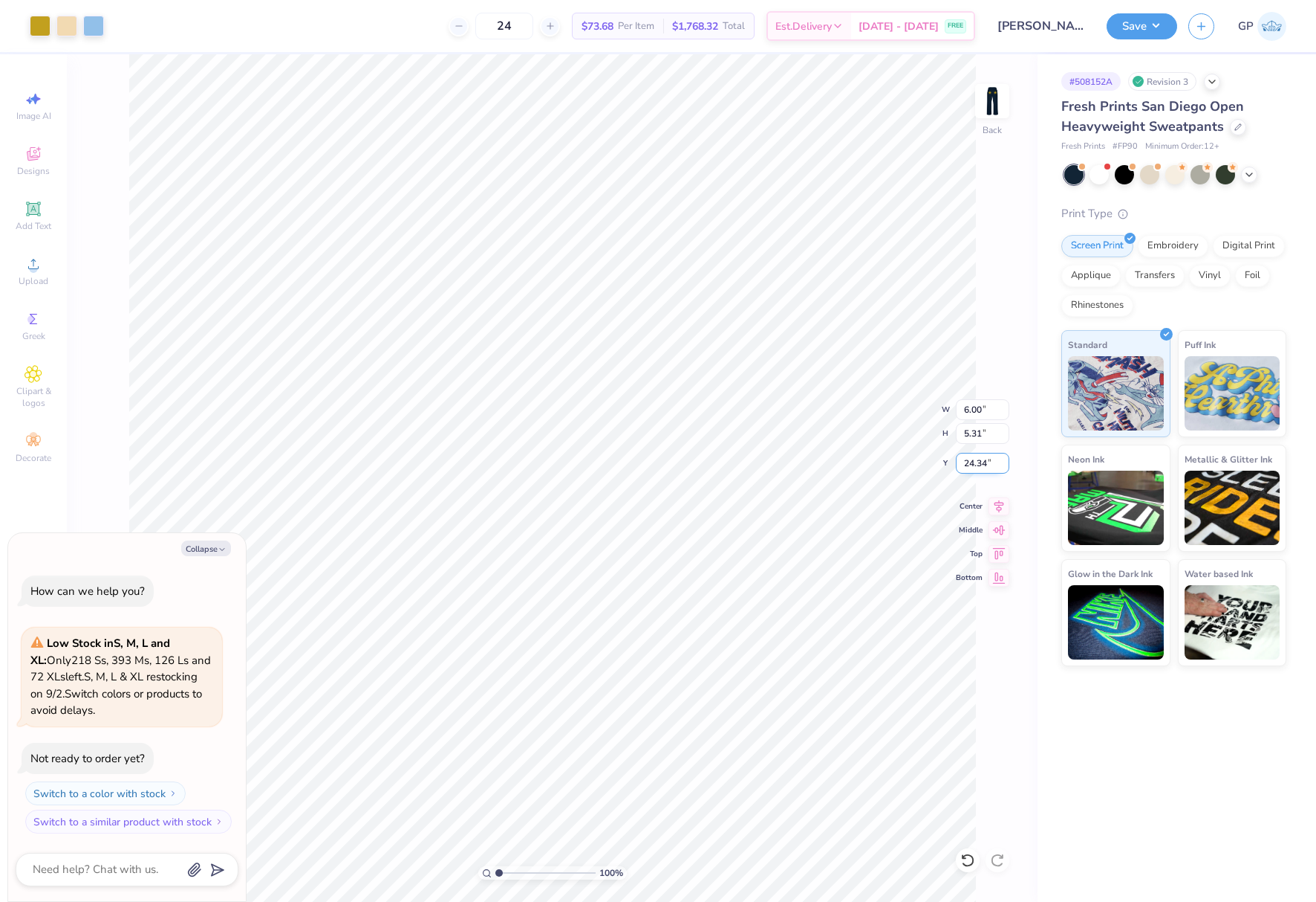
click at [973, 464] on input "24.34" at bounding box center [982, 462] width 53 height 21
type input "8"
type textarea "x"
type input "8.00"
click at [1003, 107] on img at bounding box center [993, 101] width 60 height 60
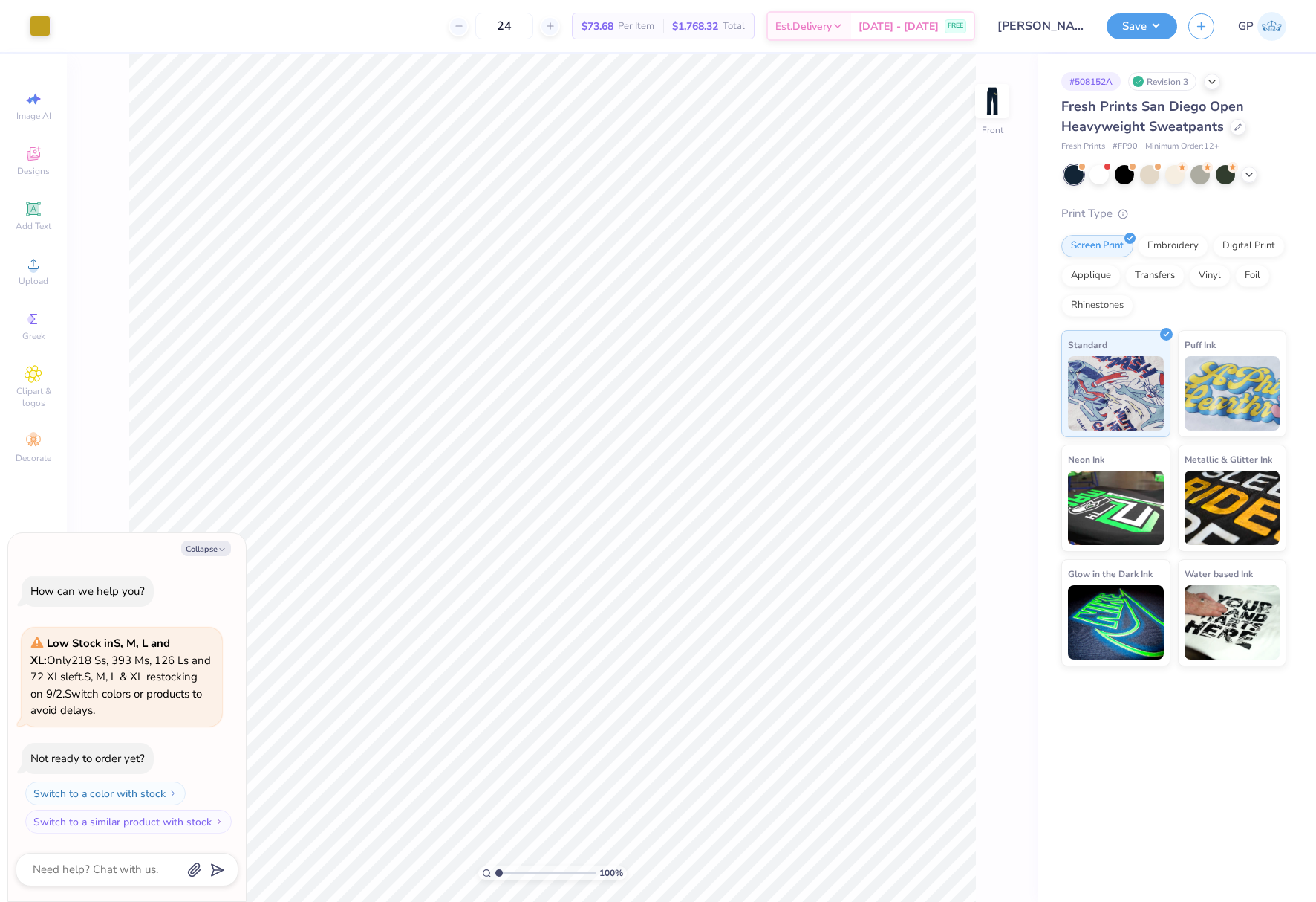
type textarea "x"
click at [966, 418] on input "7.08" at bounding box center [982, 421] width 53 height 21
type input "6"
type textarea "x"
type input "6.00"
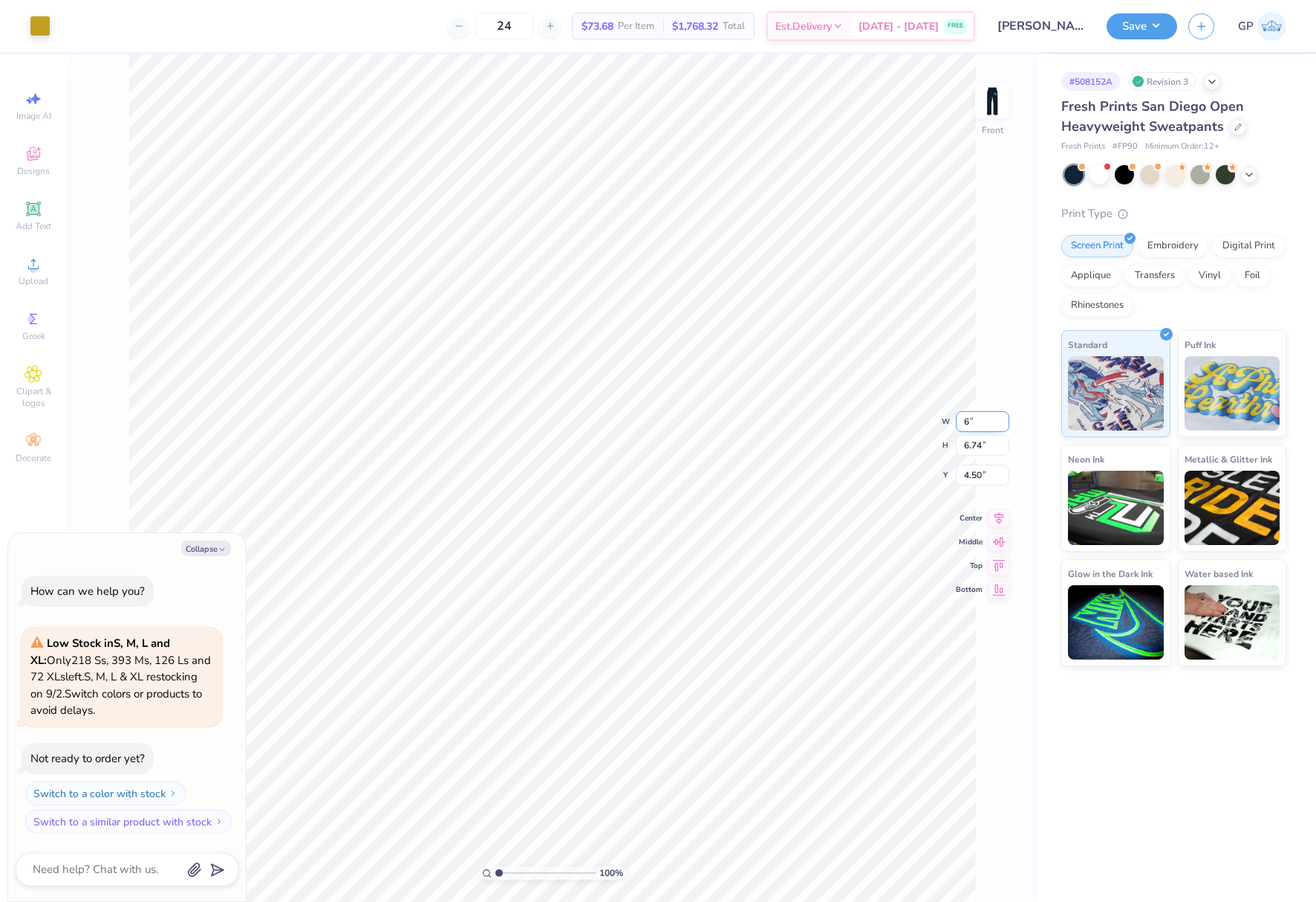
type input "5.71"
type input "5.01"
type textarea "x"
type input "7.08"
type input "6.74"
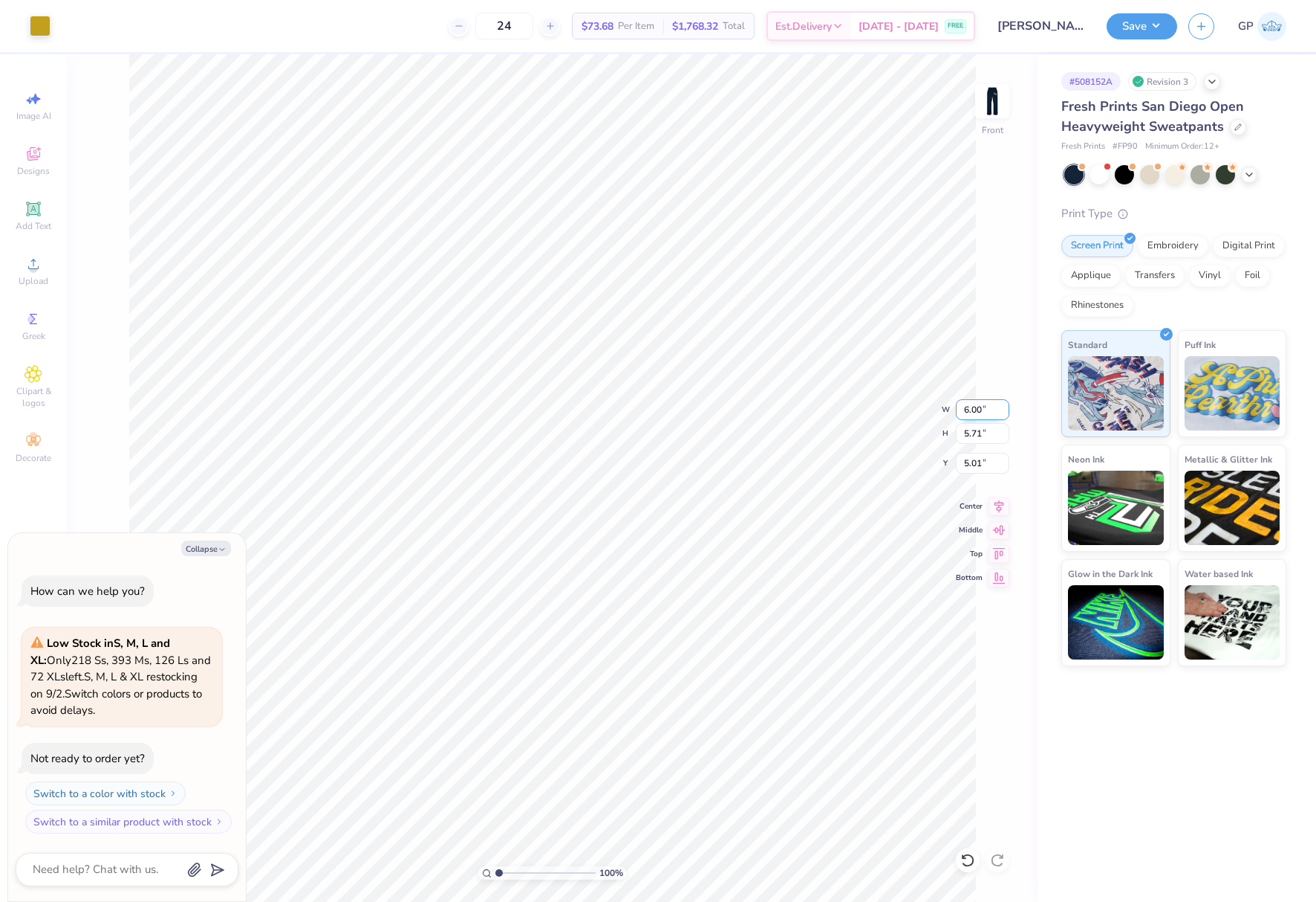
type input "4.50"
click at [979, 408] on input "7.08" at bounding box center [982, 409] width 53 height 21
type input "8"
type input "7"
type input "6"
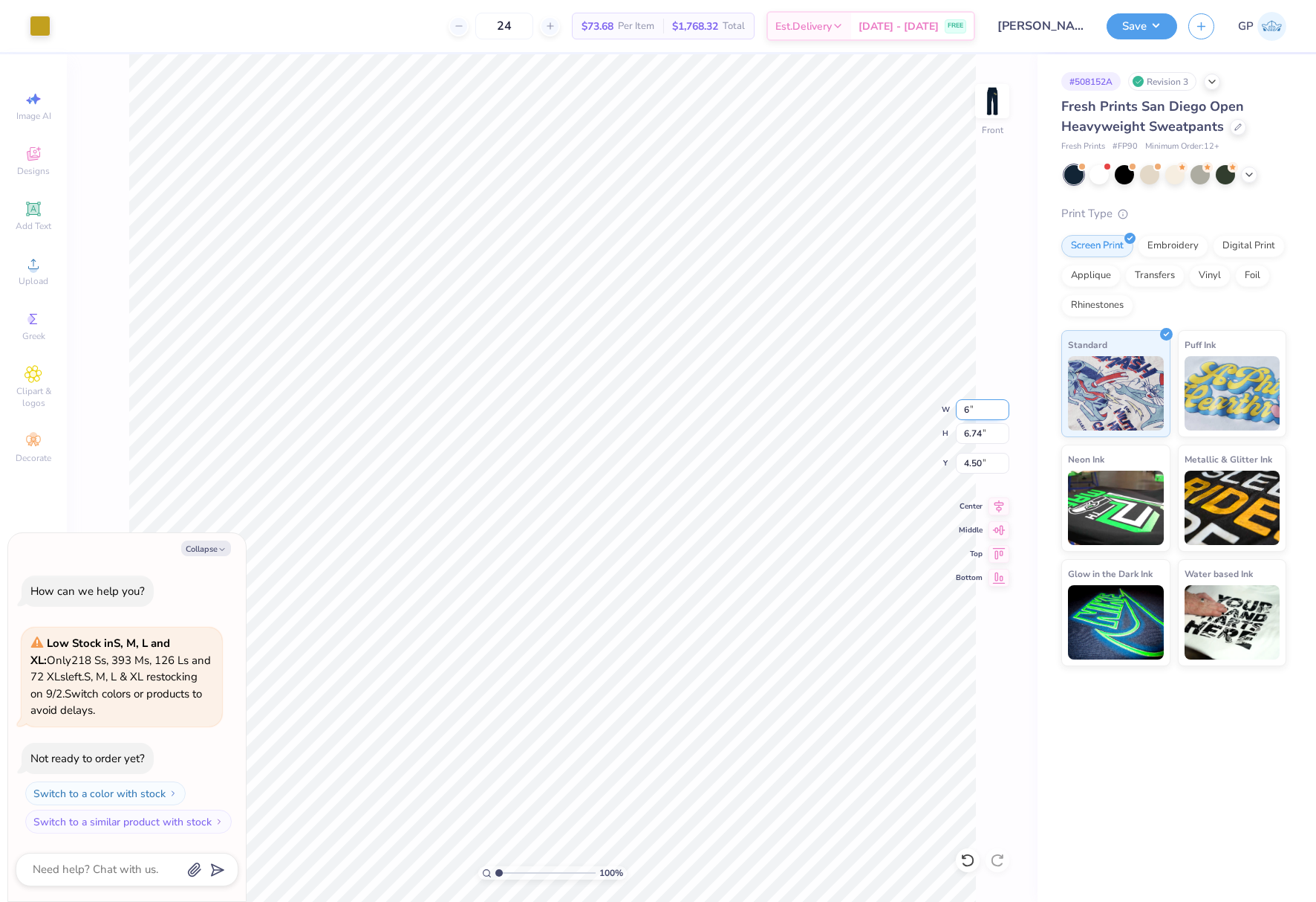
type textarea "x"
type input "6.00"
type input "5.71"
click at [979, 468] on input "5.01" at bounding box center [982, 462] width 53 height 21
type input "4"
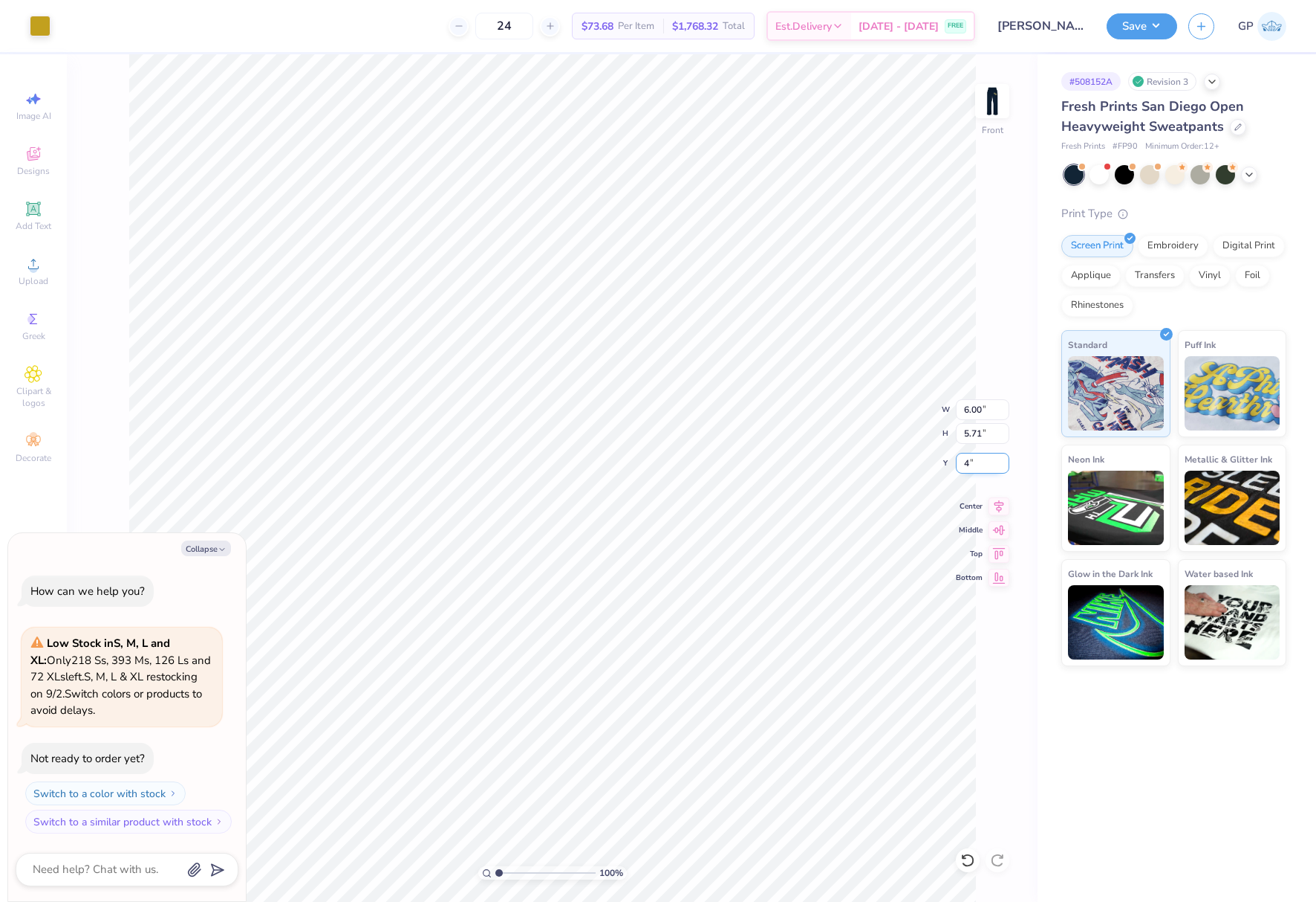
type textarea "x"
type input "4.00"
type textarea "x"
click at [972, 463] on input "5.01" at bounding box center [982, 462] width 53 height 21
type input "4"
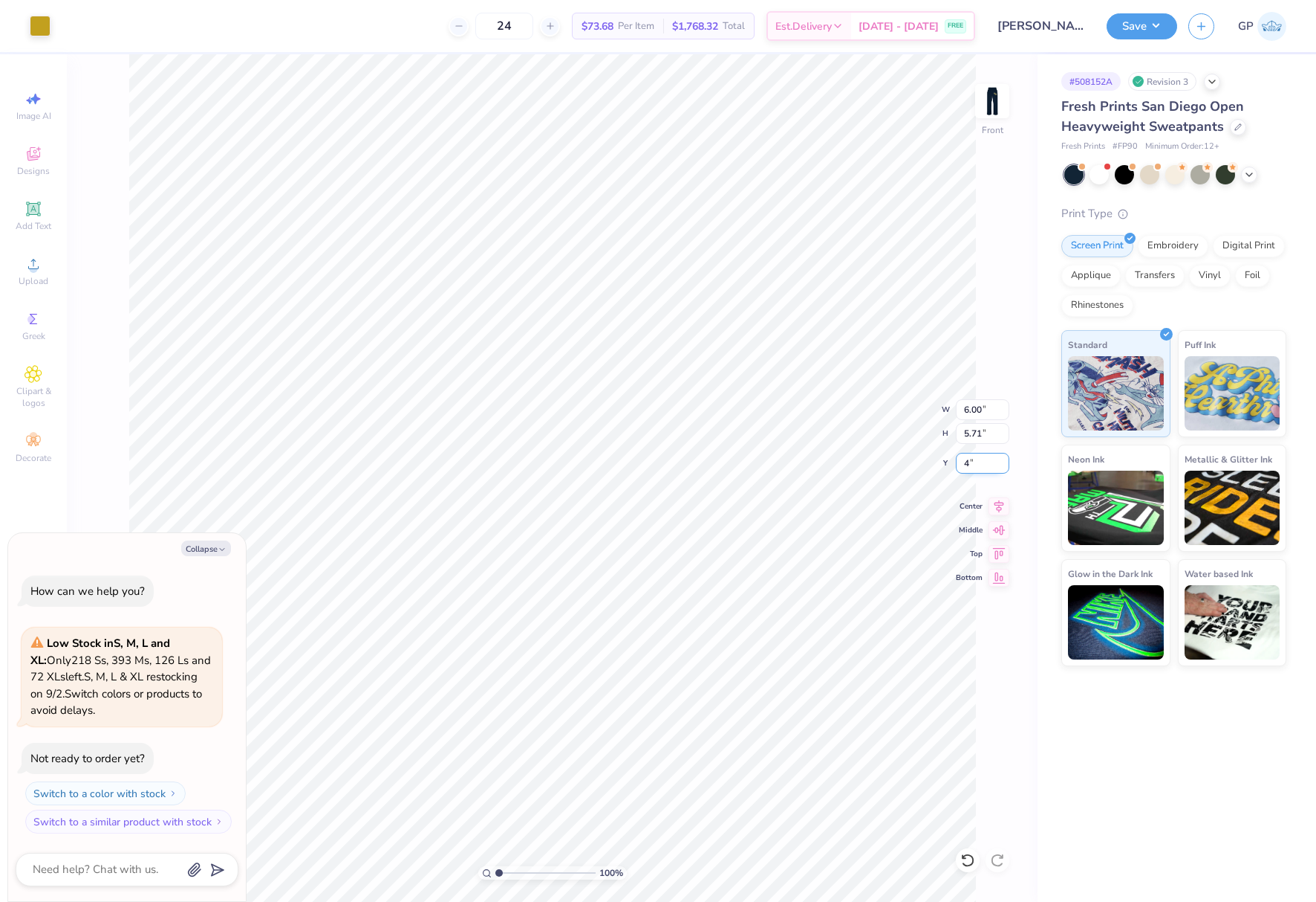
type textarea "x"
type input "4.00"
click at [1118, 26] on button "Save" at bounding box center [1141, 24] width 71 height 26
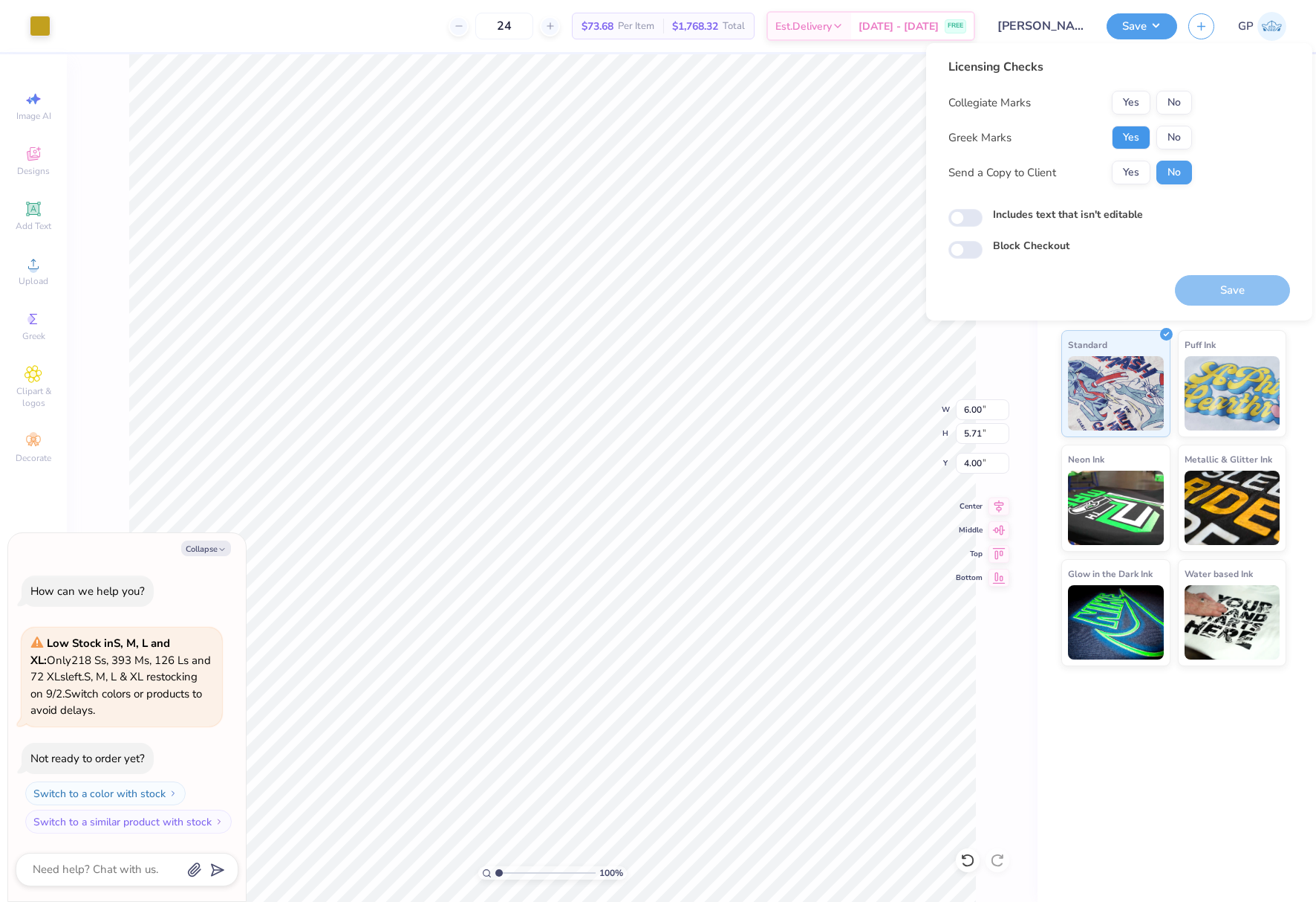
click at [1135, 136] on button "Yes" at bounding box center [1131, 138] width 39 height 24
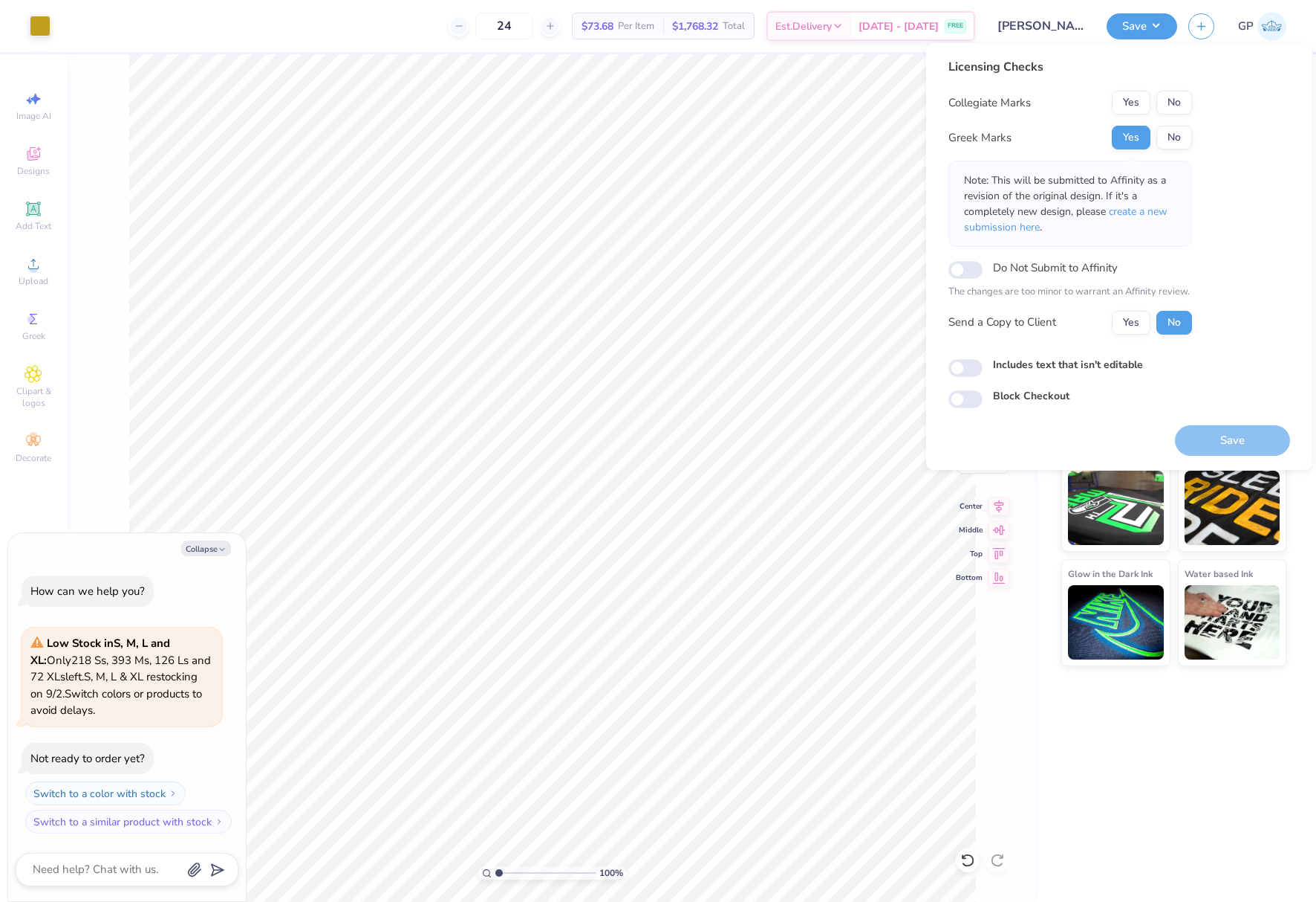
click at [1169, 104] on button "No" at bounding box center [1174, 103] width 36 height 24
click at [1207, 449] on button "Save" at bounding box center [1232, 440] width 115 height 30
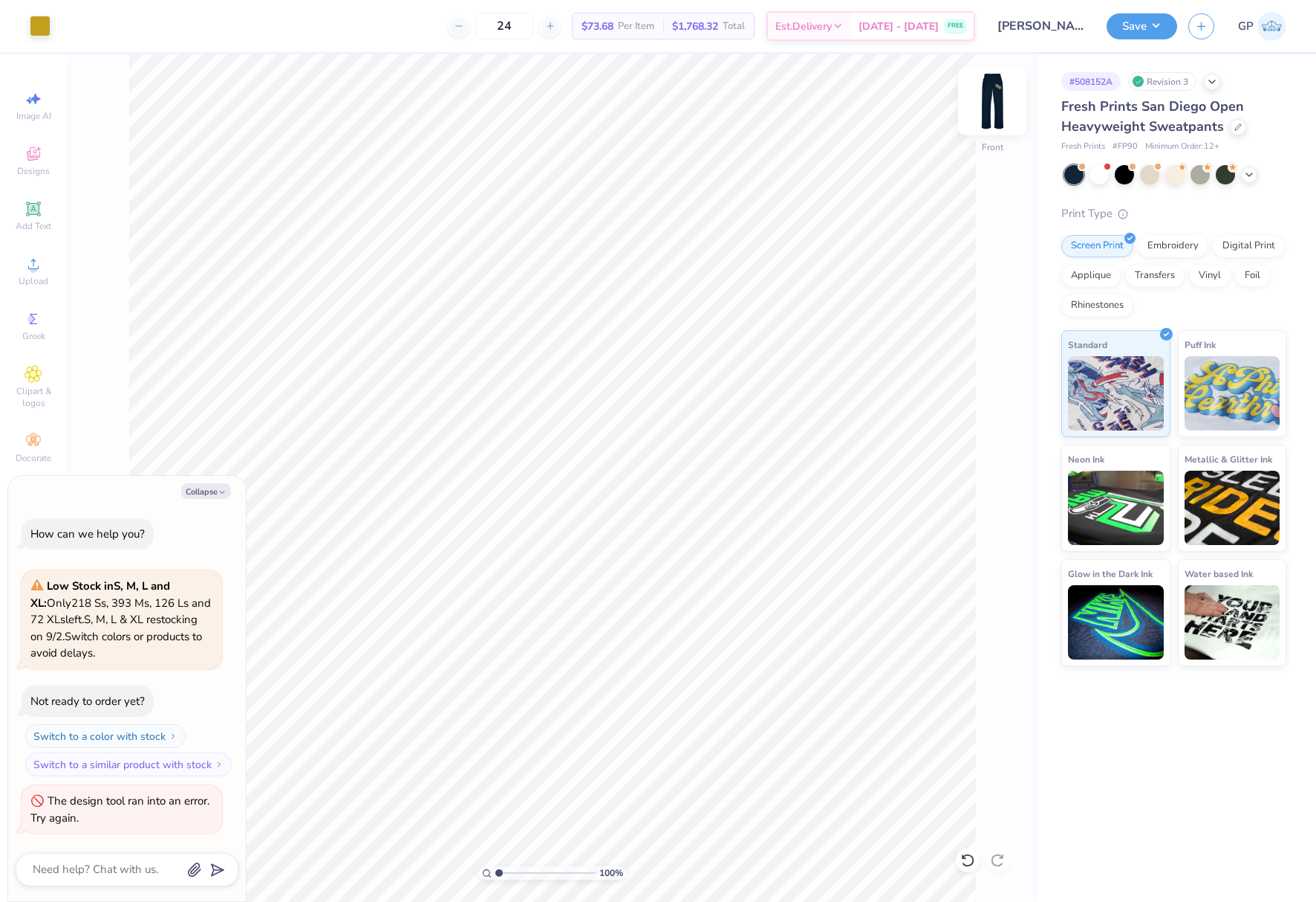
click at [988, 95] on img at bounding box center [993, 101] width 60 height 60
type textarea "x"
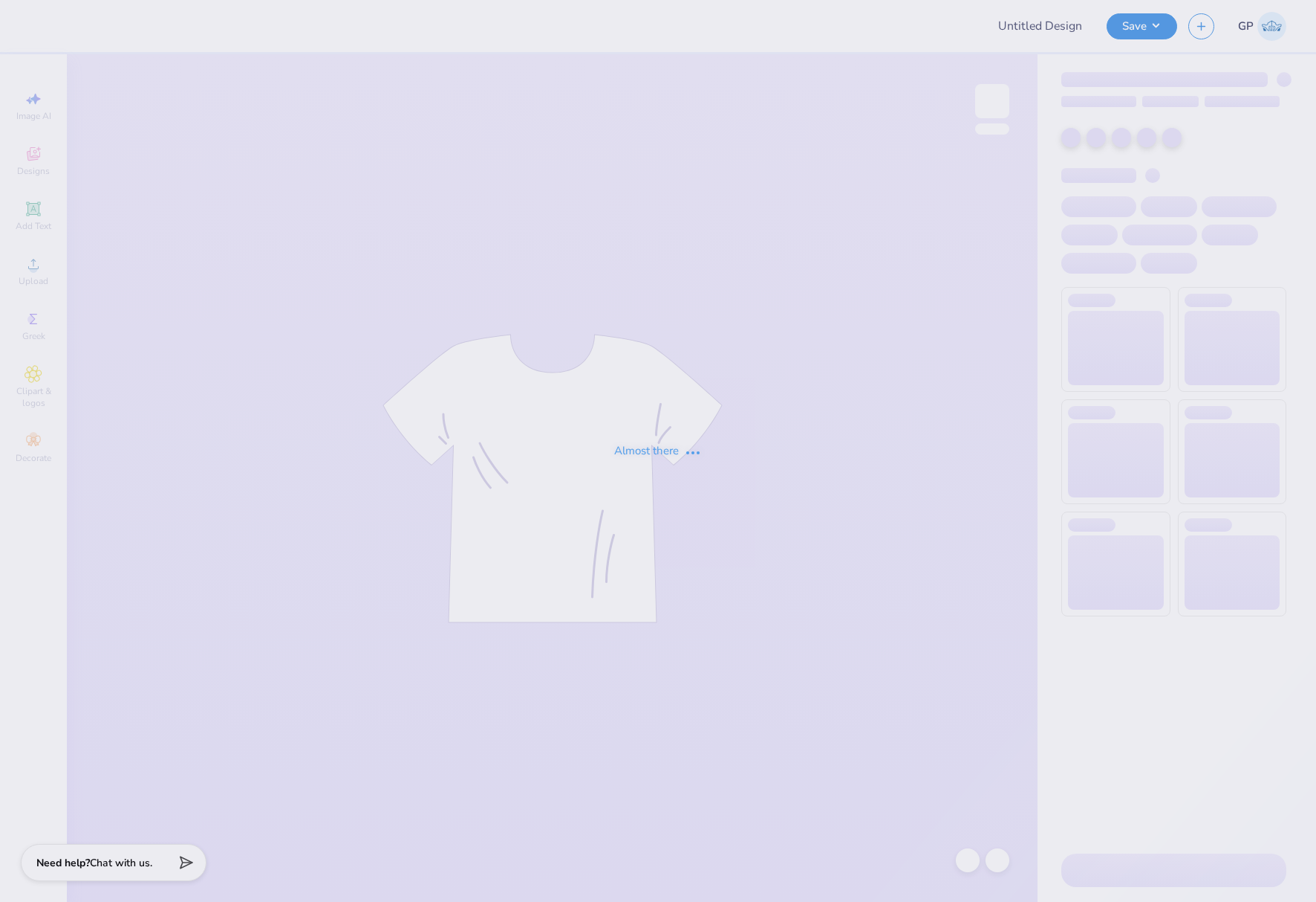
type input "[PERSON_NAME] : [US_STATE][GEOGRAPHIC_DATA][PERSON_NAME]"
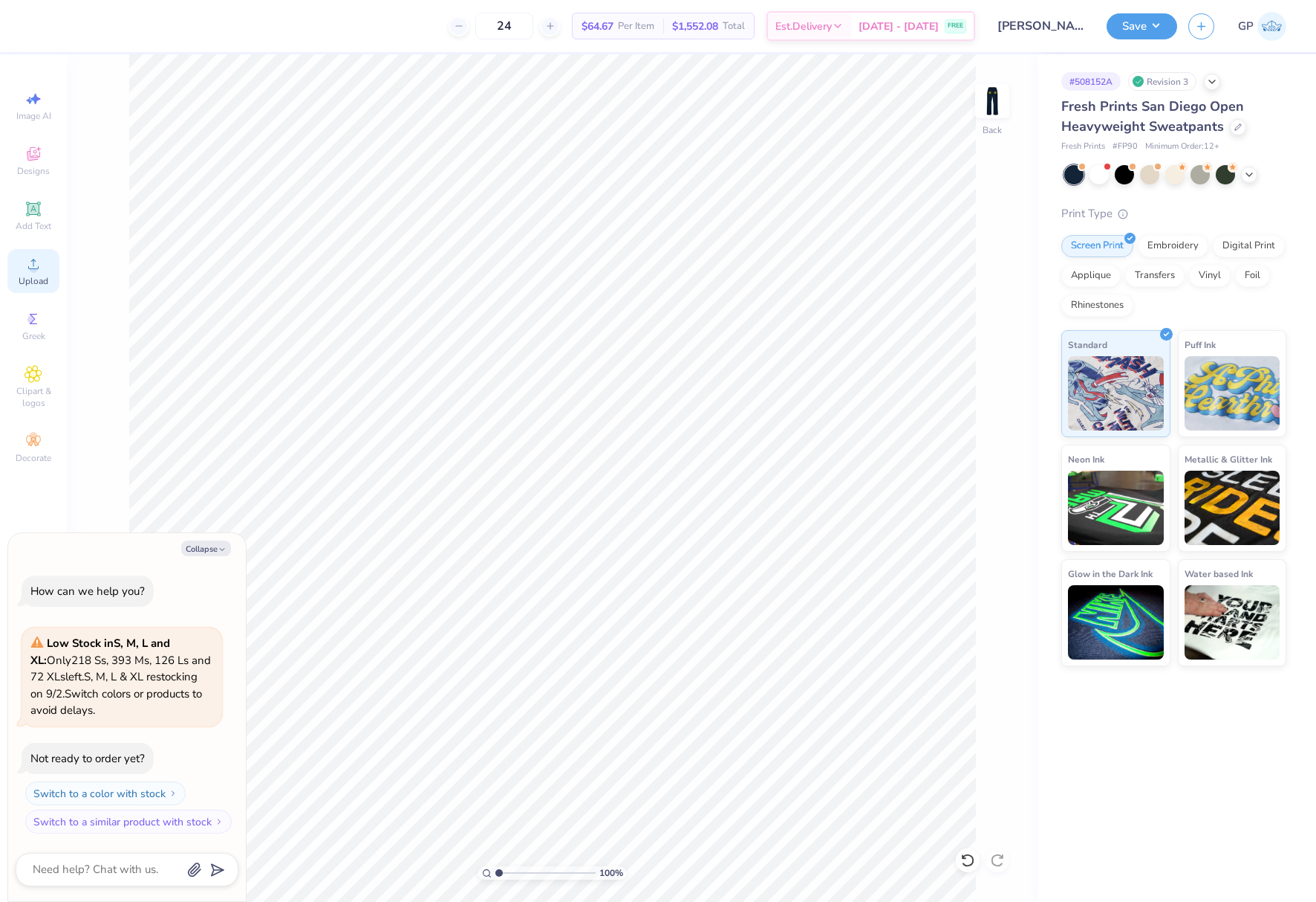
click at [41, 264] on icon at bounding box center [33, 263] width 17 height 17
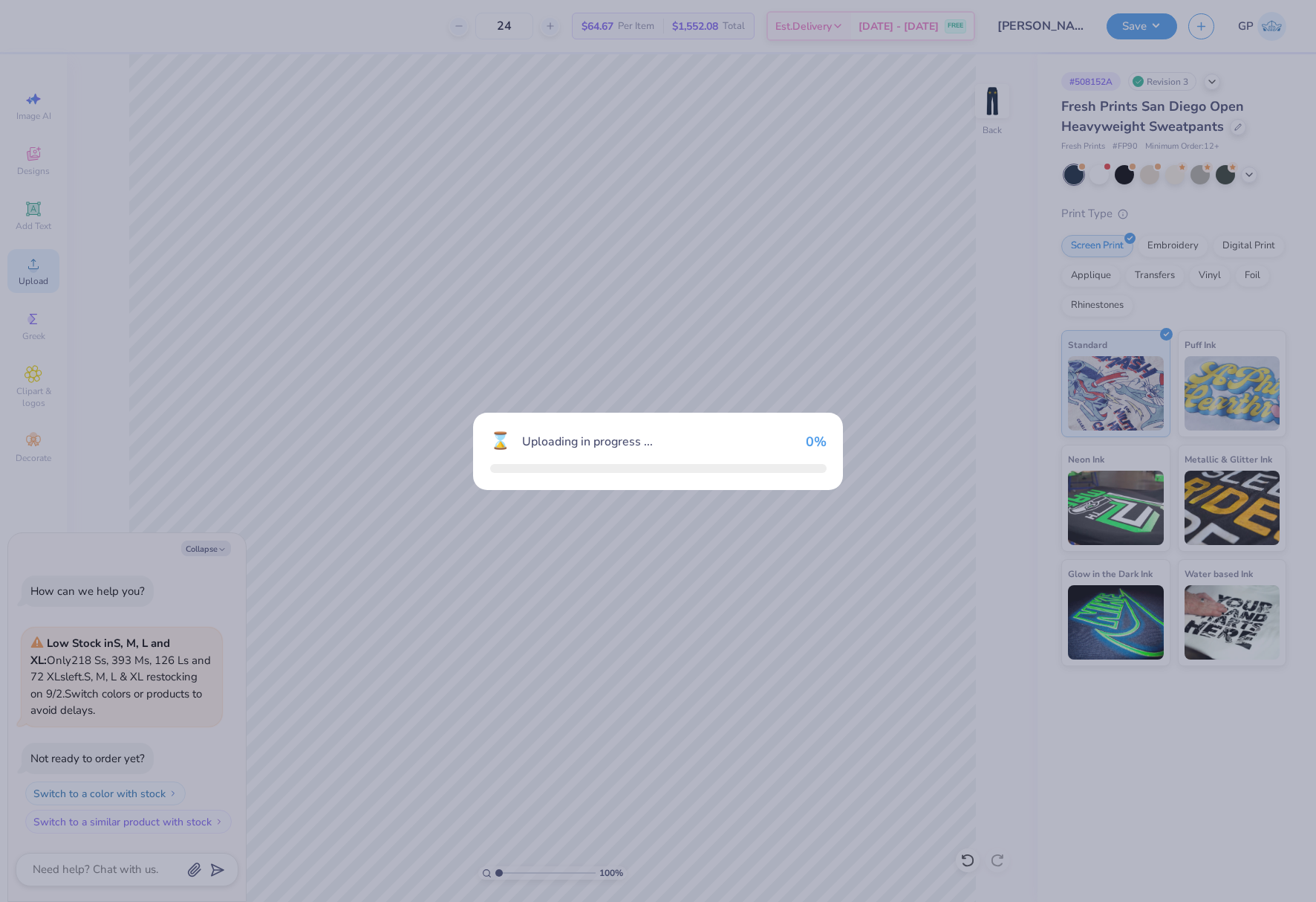
type textarea "x"
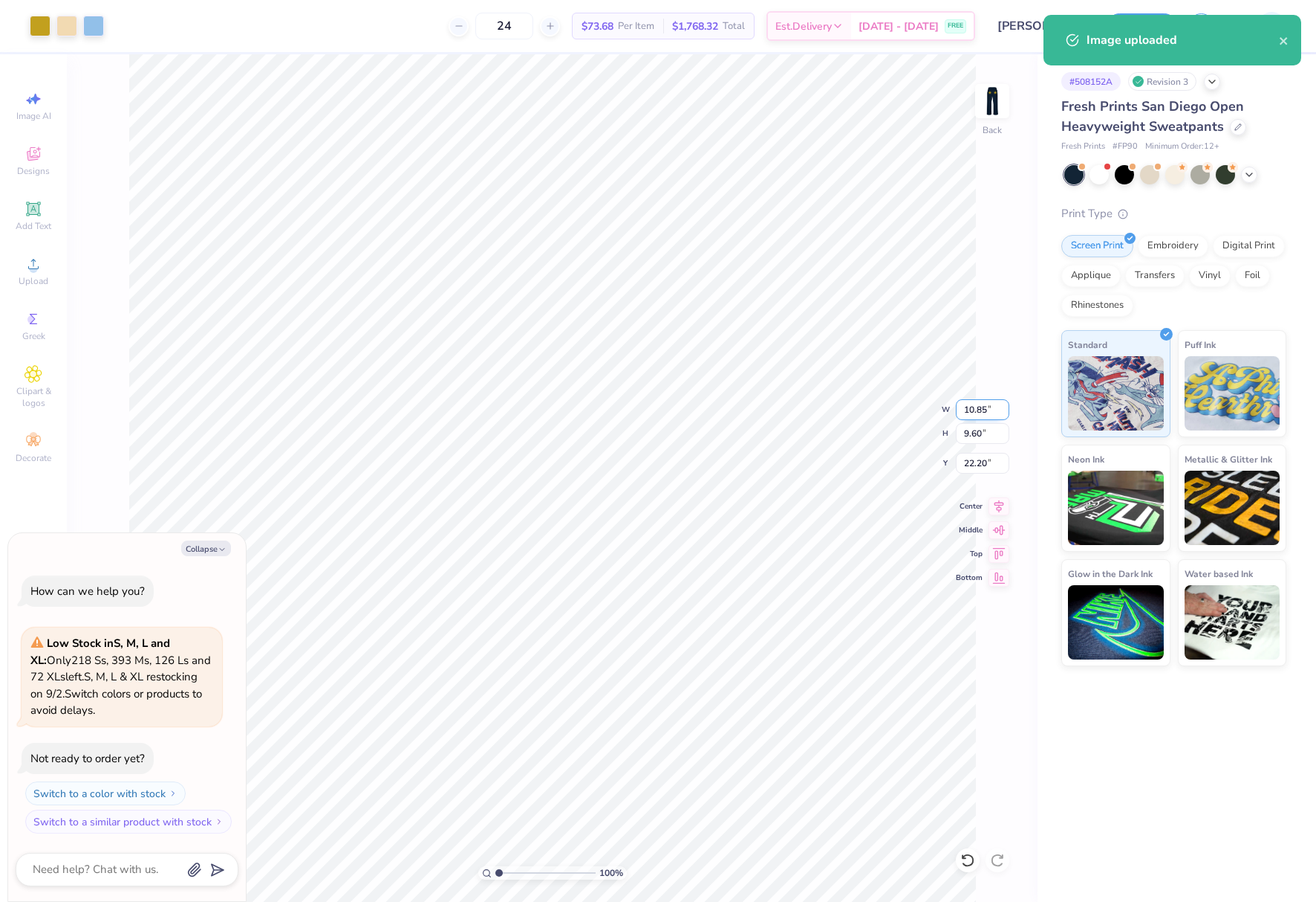
click at [970, 404] on input "10.85" at bounding box center [982, 409] width 53 height 21
type input "5"
type input "6"
type textarea "x"
type input "6.00"
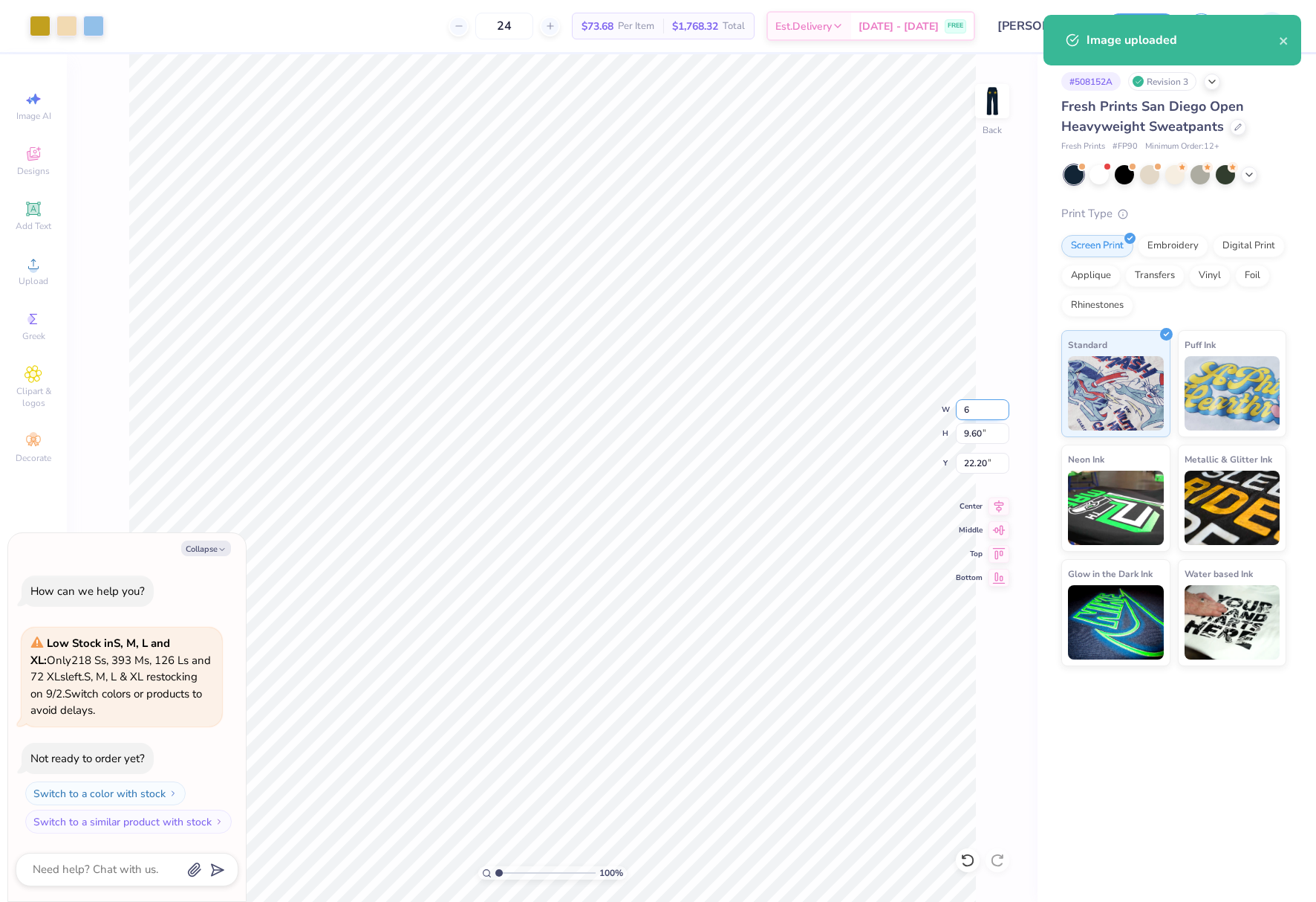
type input "5.31"
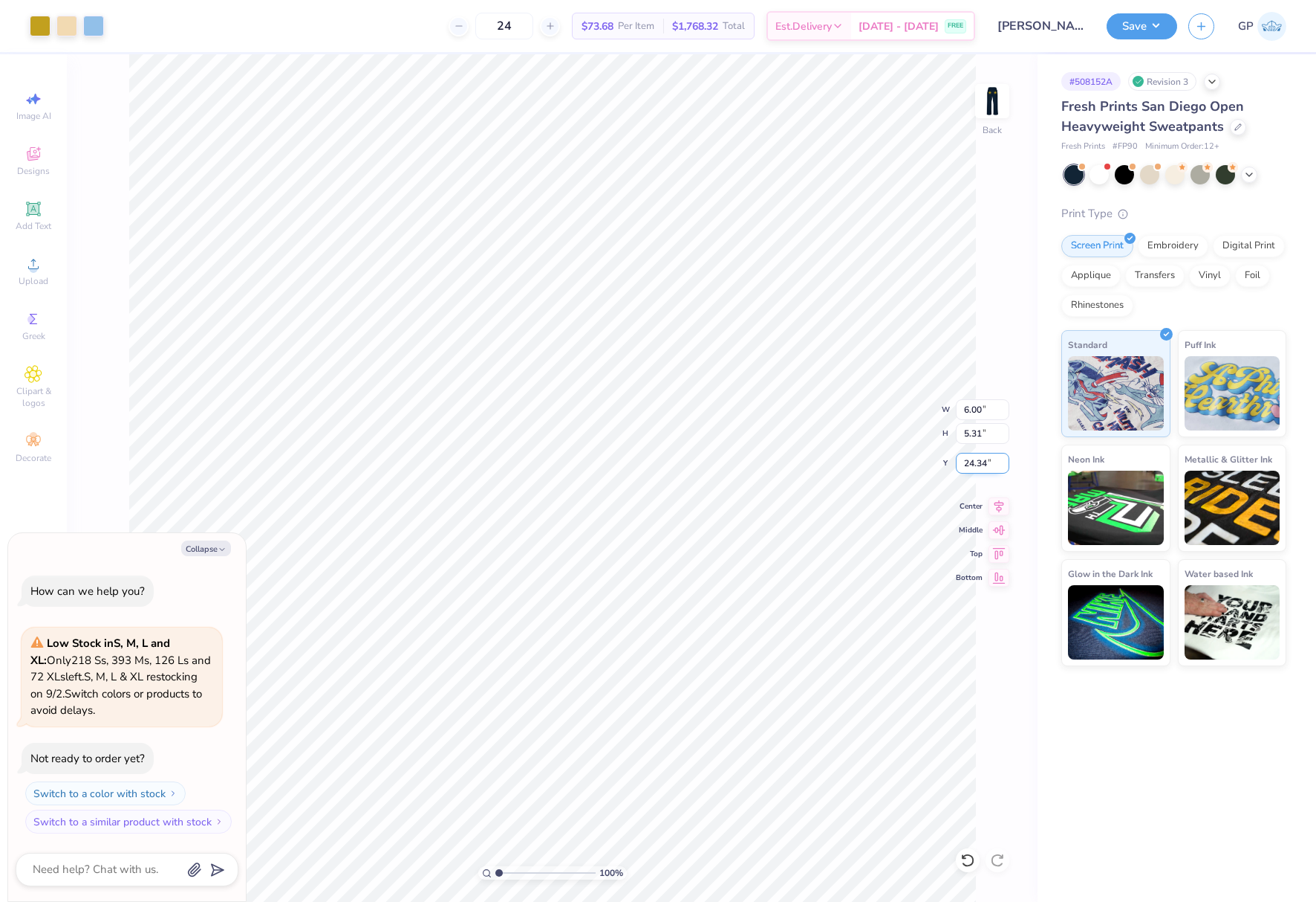
click at [989, 462] on input "24.34" at bounding box center [982, 462] width 53 height 21
type input "4"
type textarea "x"
type input "9"
type input "8"
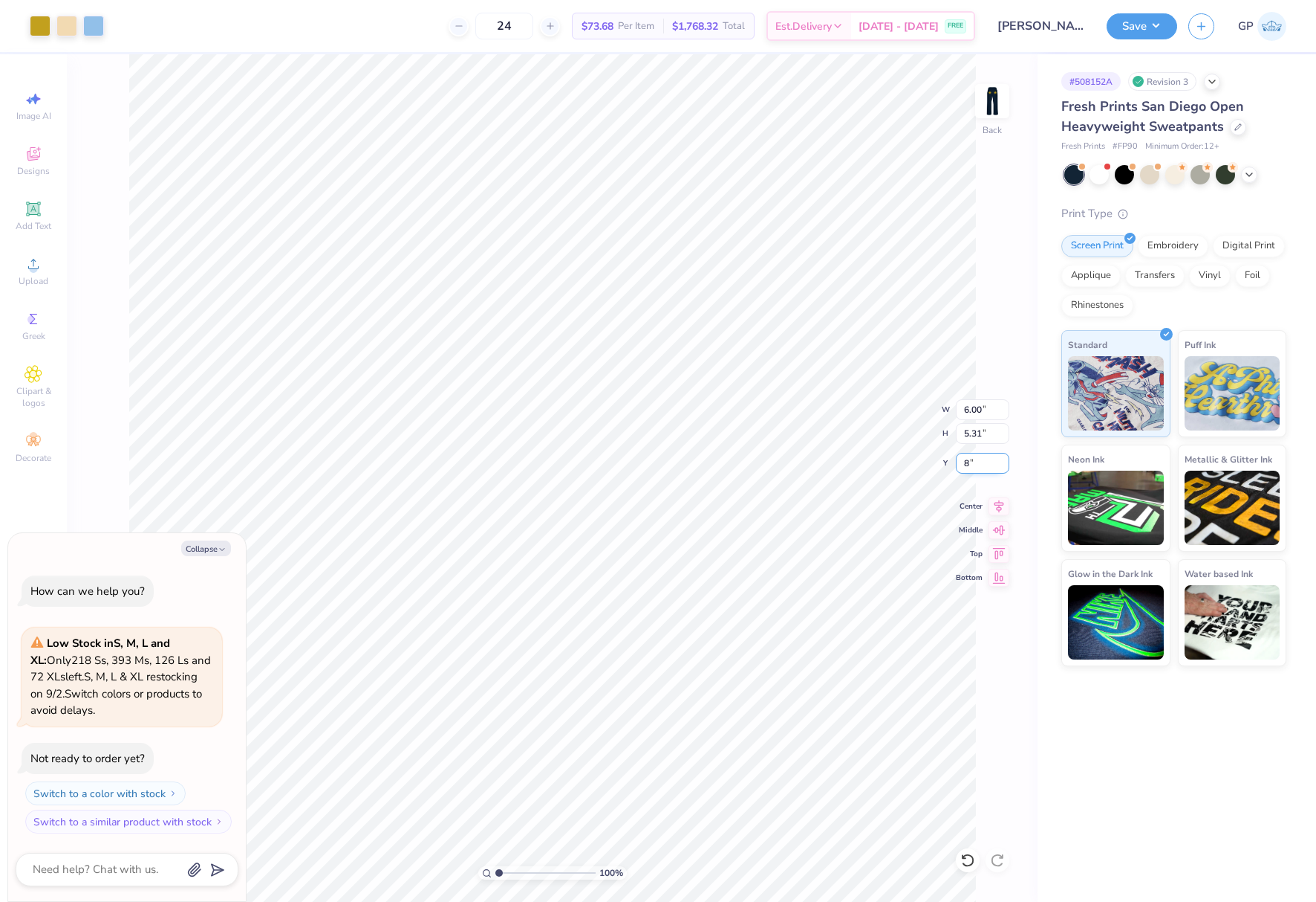
type textarea "x"
type input "8.00"
click at [995, 114] on img at bounding box center [993, 101] width 60 height 60
type textarea "x"
click at [981, 416] on input "7.08" at bounding box center [982, 421] width 53 height 21
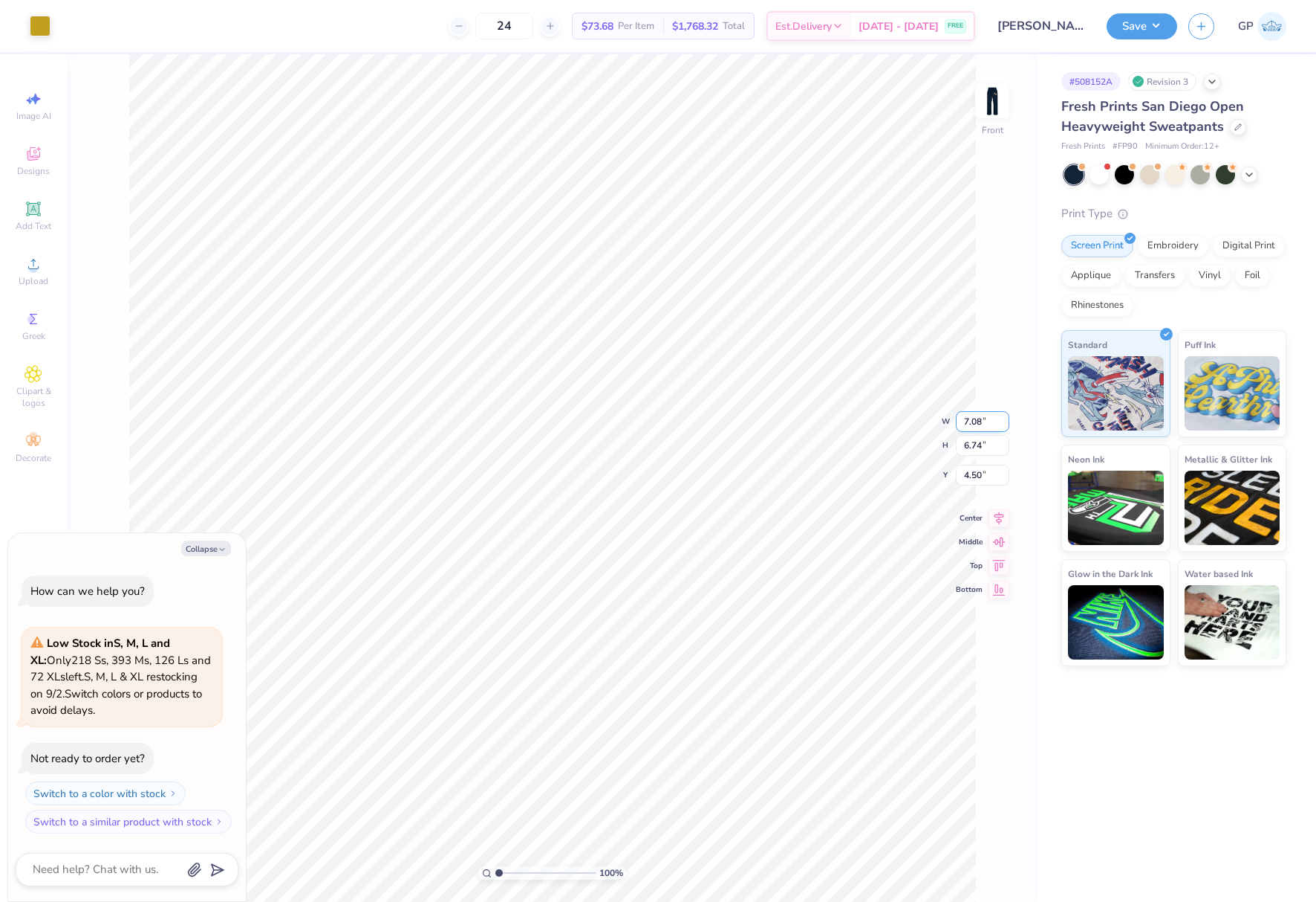
type input "5"
type input "6"
type textarea "x"
type input "6.00"
type input "5.71"
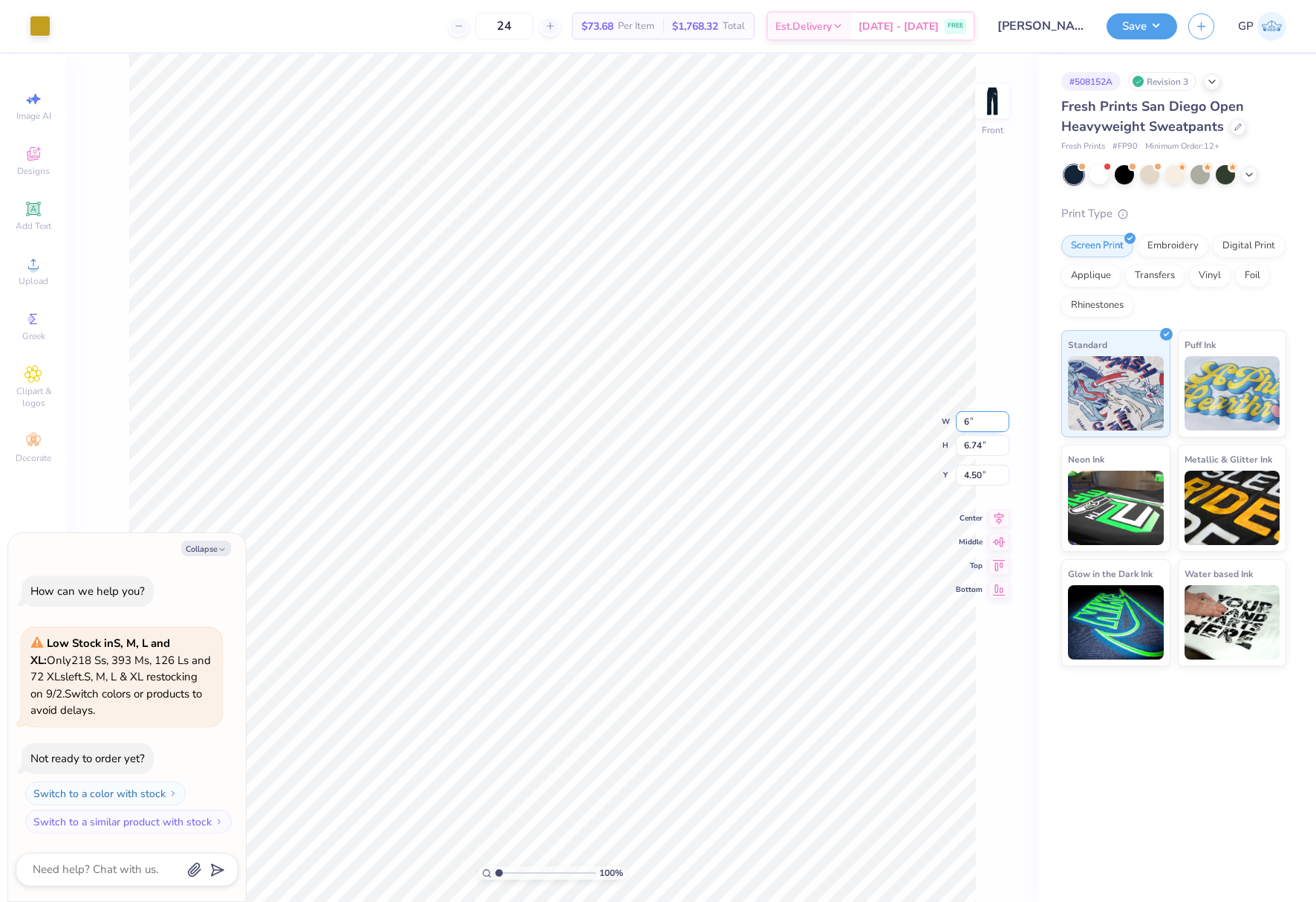
type input "5.01"
type textarea "x"
type input "7.08"
type input "6.74"
type input "4.50"
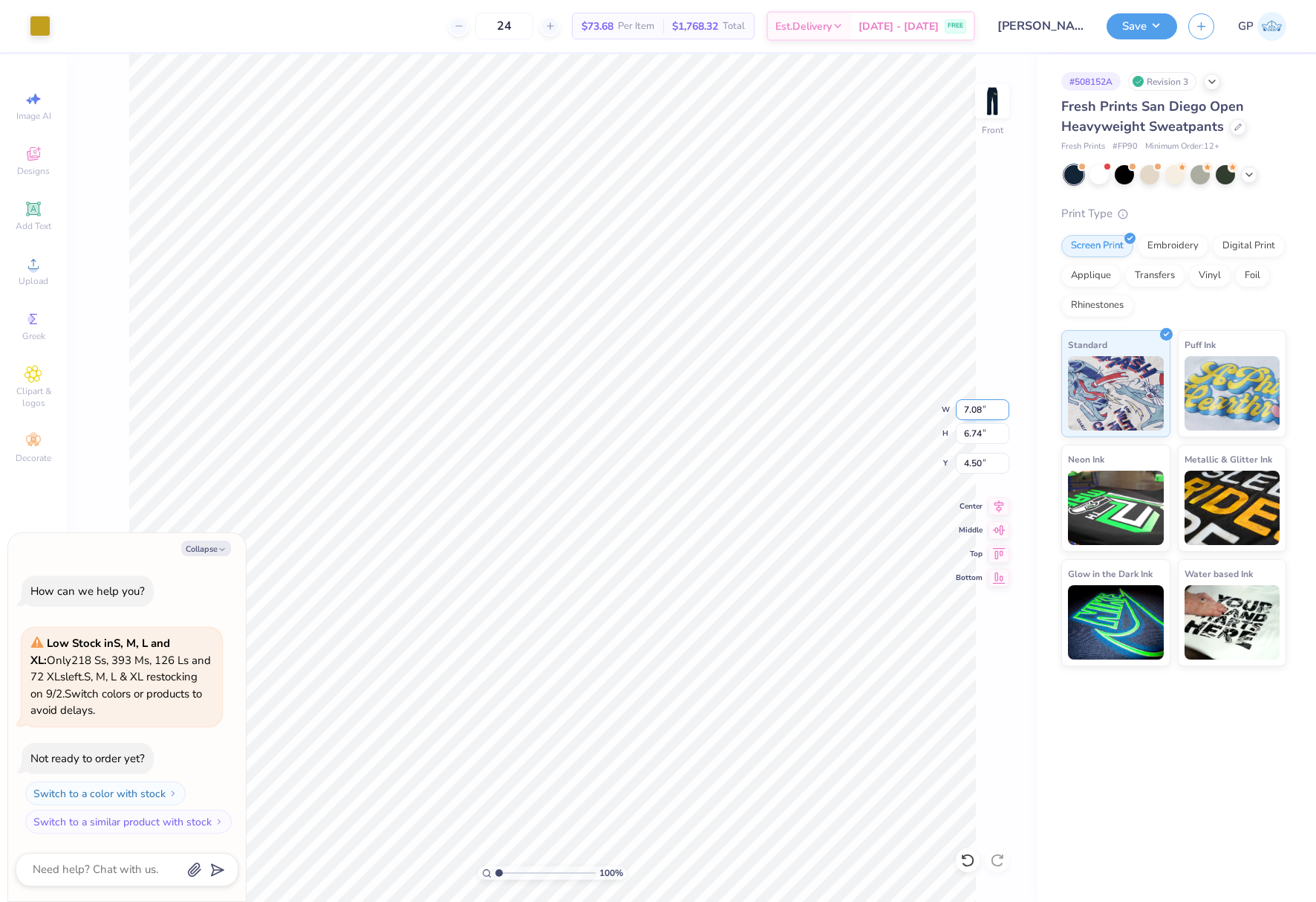
click at [975, 417] on input "7.08" at bounding box center [982, 409] width 53 height 21
type input "6"
type textarea "x"
type input "6.00"
type input "5.71"
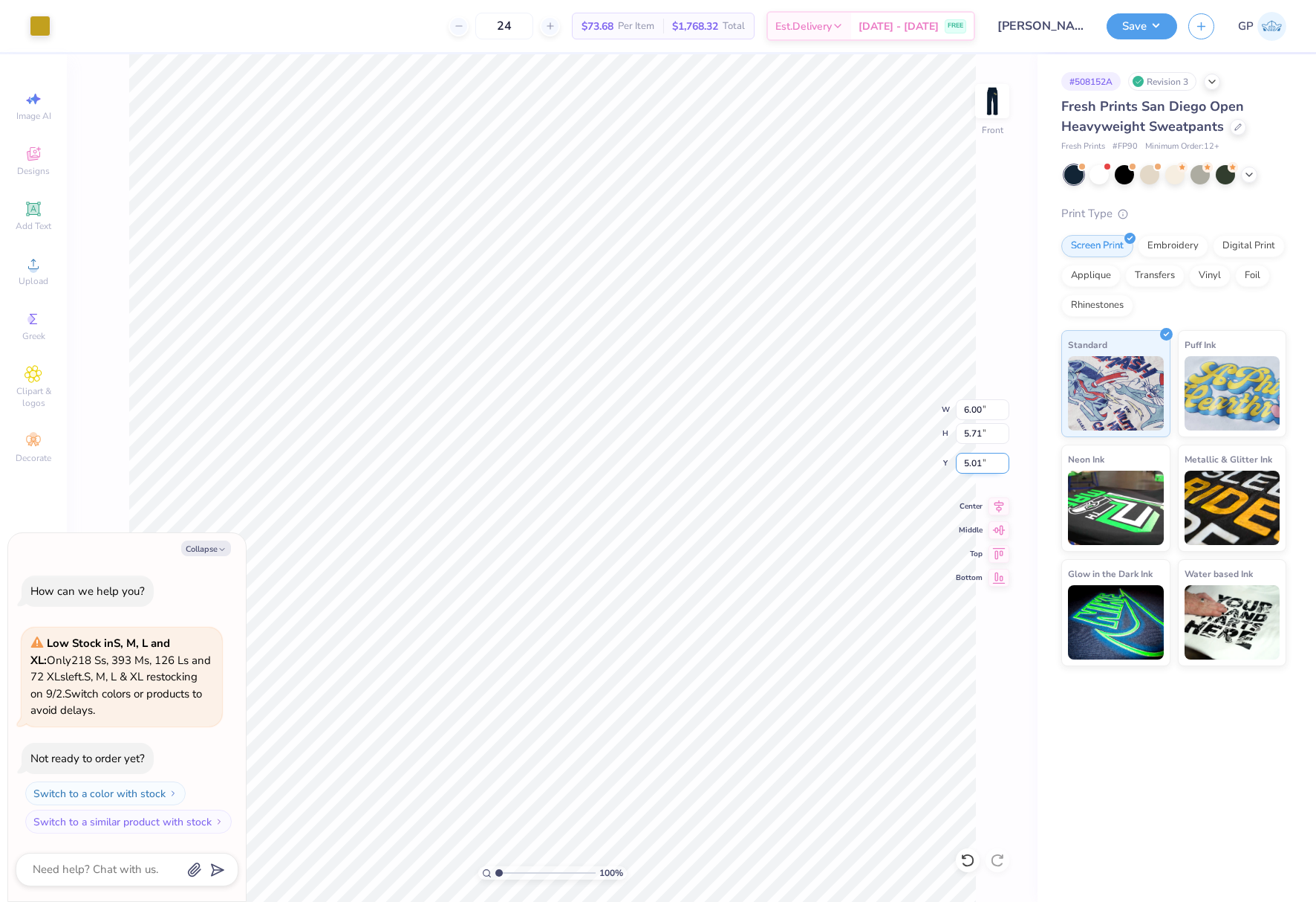
click at [982, 462] on input "5.01" at bounding box center [982, 462] width 53 height 21
type input "4"
type textarea "x"
type input "4.00"
type textarea "x"
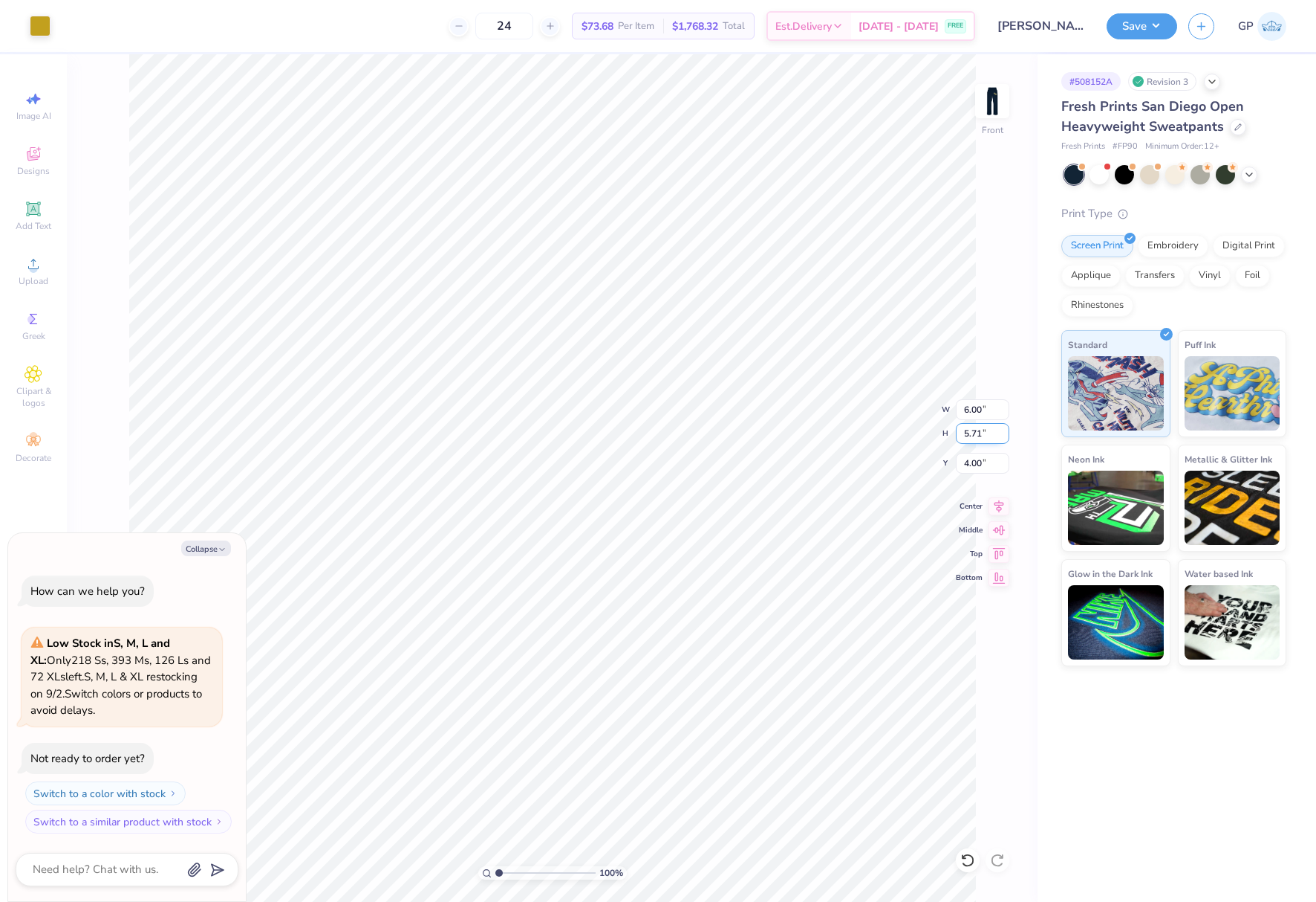
type input "5.01"
type textarea "x"
click at [993, 462] on input "5.07" at bounding box center [982, 462] width 53 height 21
type input "4"
type textarea "x"
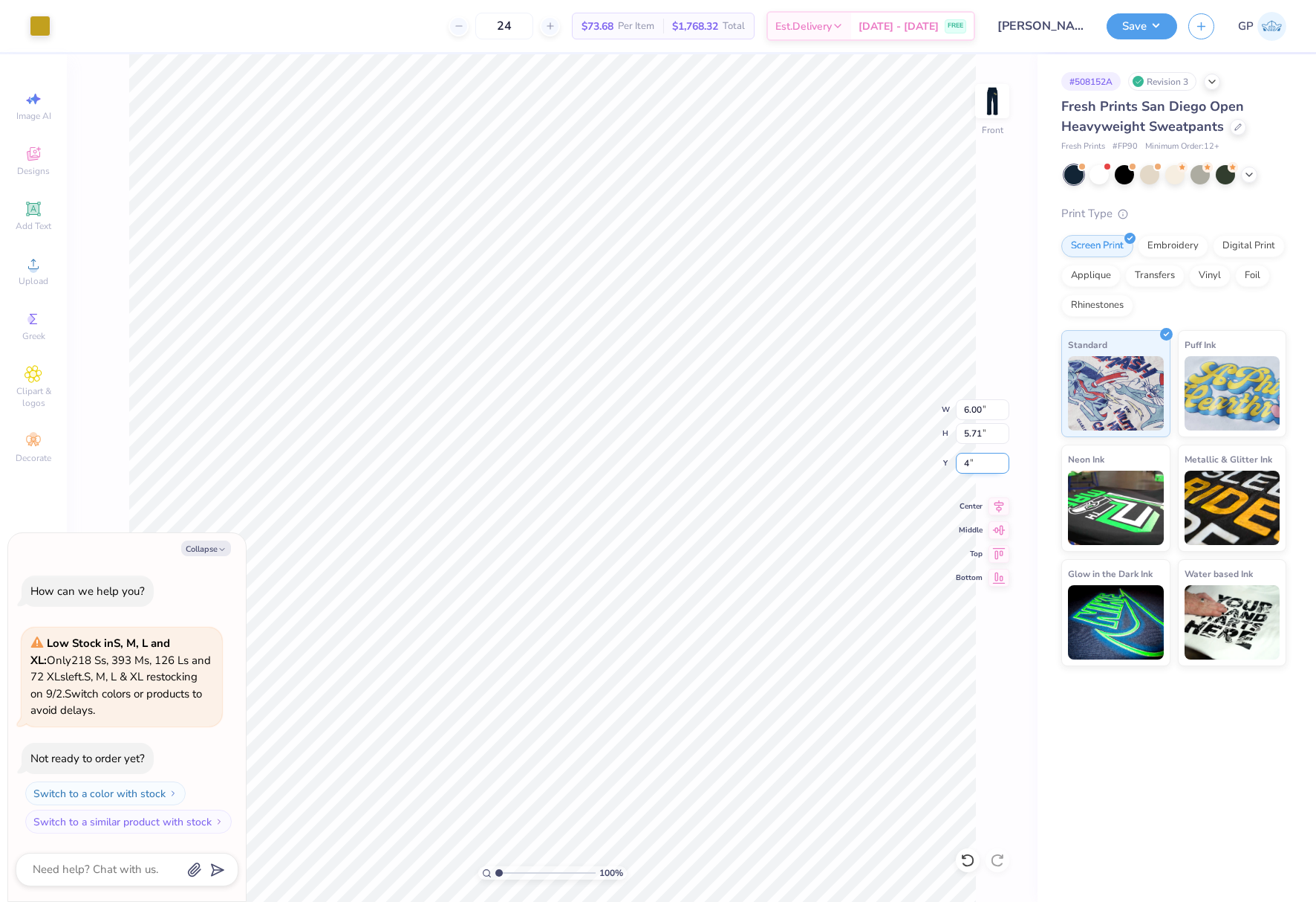
type input "4.00"
click at [1005, 108] on img at bounding box center [993, 101] width 60 height 60
click at [1126, 16] on button "Save" at bounding box center [1141, 24] width 71 height 26
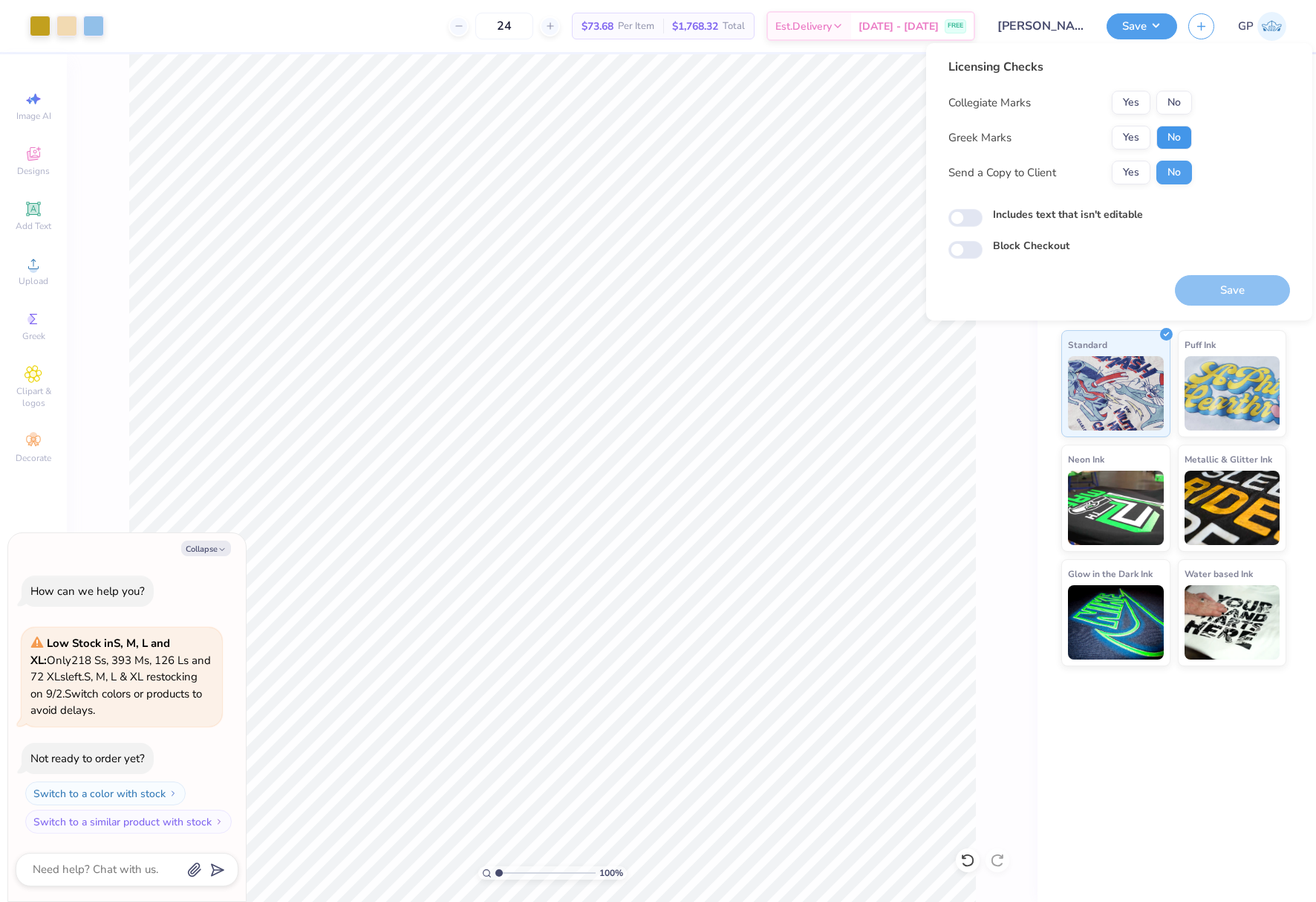
click at [1162, 135] on button "No" at bounding box center [1174, 138] width 36 height 24
click at [1169, 107] on button "No" at bounding box center [1174, 103] width 36 height 24
click at [1131, 142] on button "Yes" at bounding box center [1131, 138] width 39 height 24
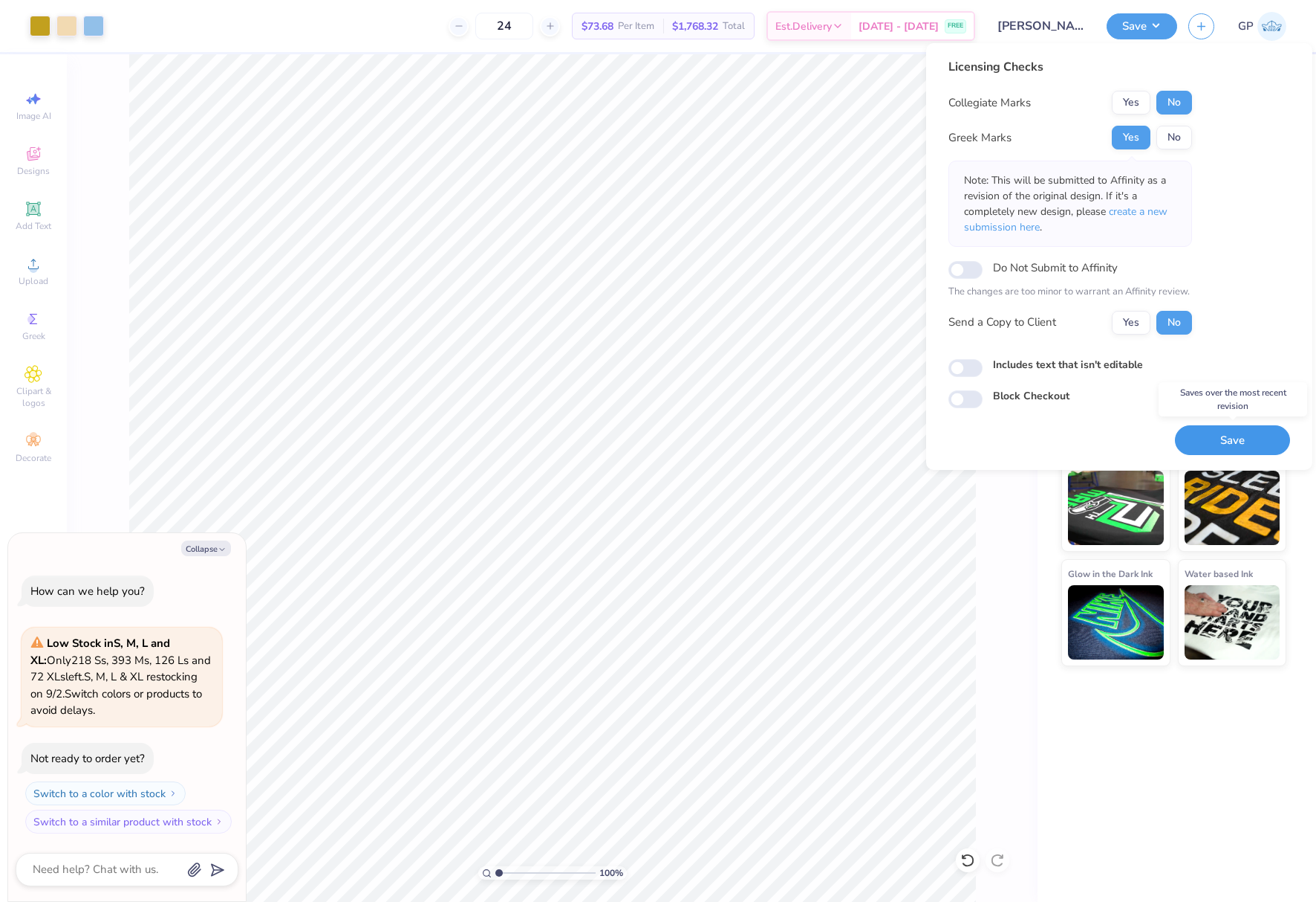
click at [1222, 434] on button "Save" at bounding box center [1232, 440] width 115 height 30
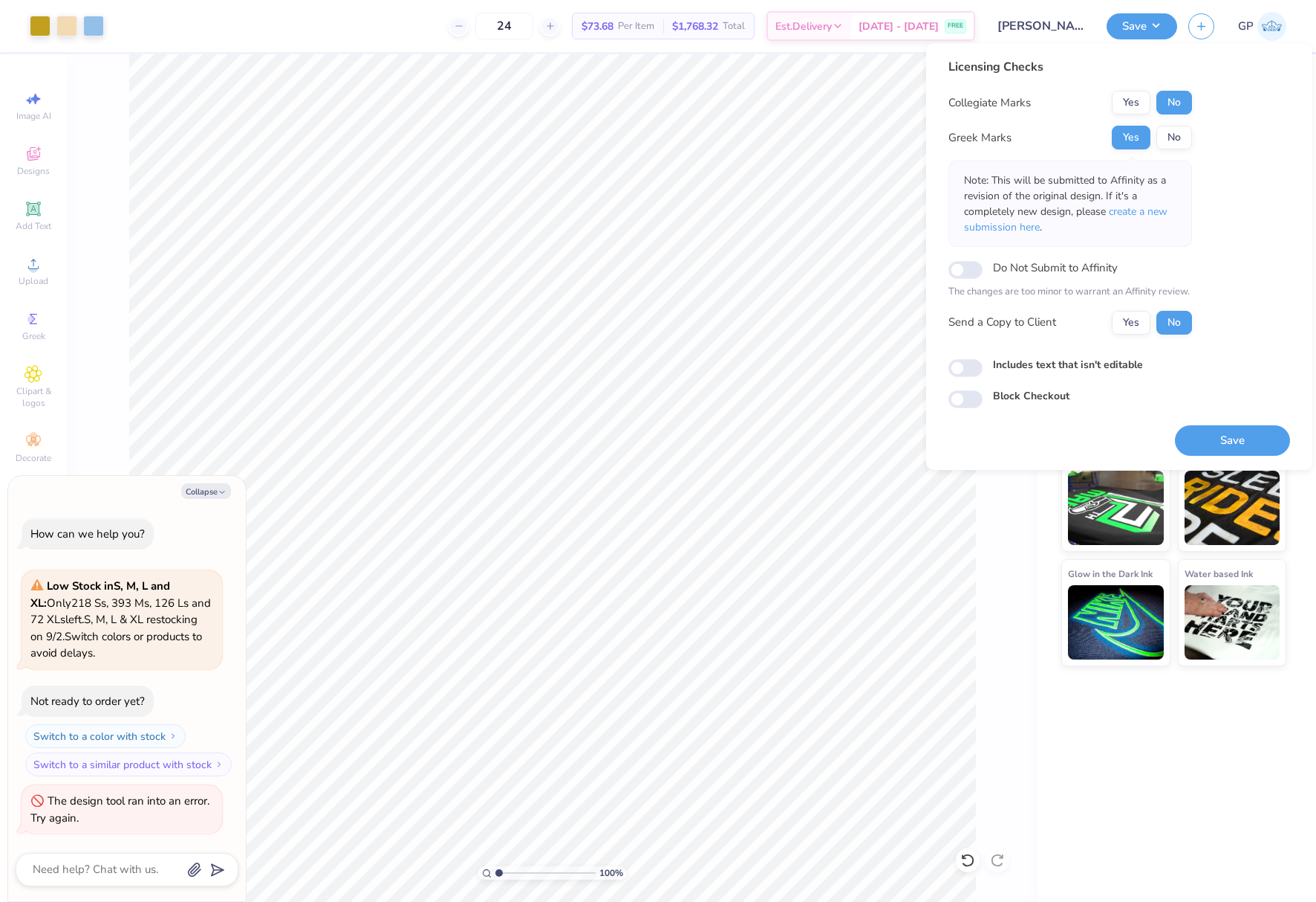
type textarea "x"
